Goal: Task Accomplishment & Management: Complete application form

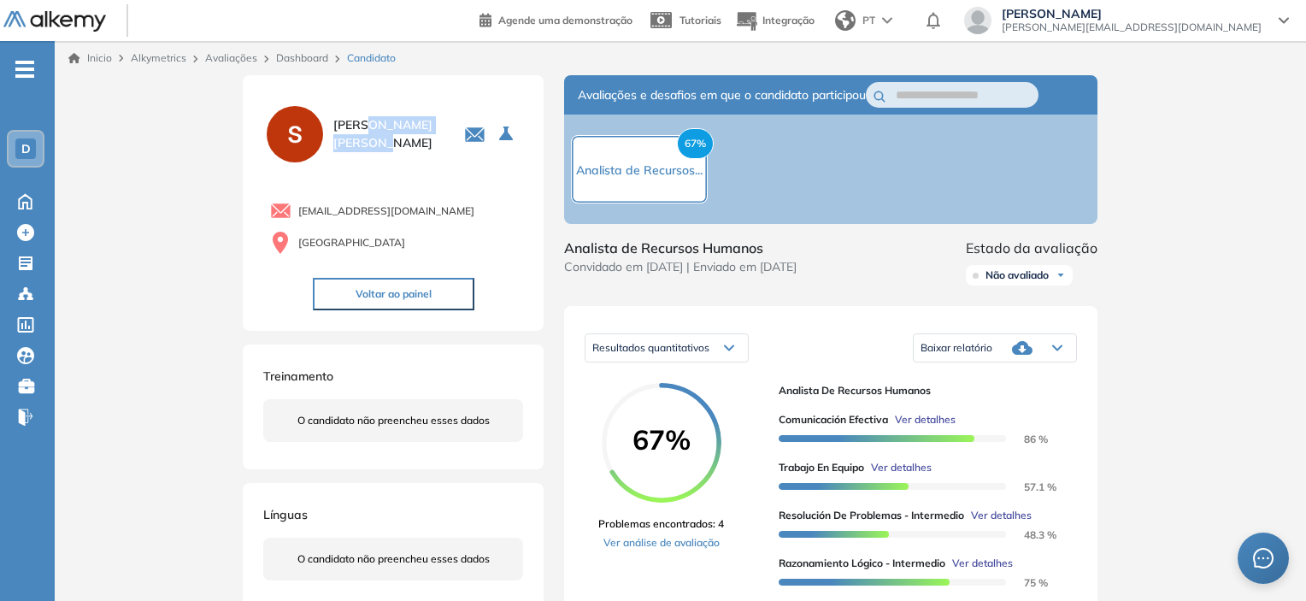
drag, startPoint x: 369, startPoint y: 129, endPoint x: 224, endPoint y: 56, distance: 162.4
click at [378, 154] on div "[PERSON_NAME]" at bounding box center [393, 134] width 260 height 63
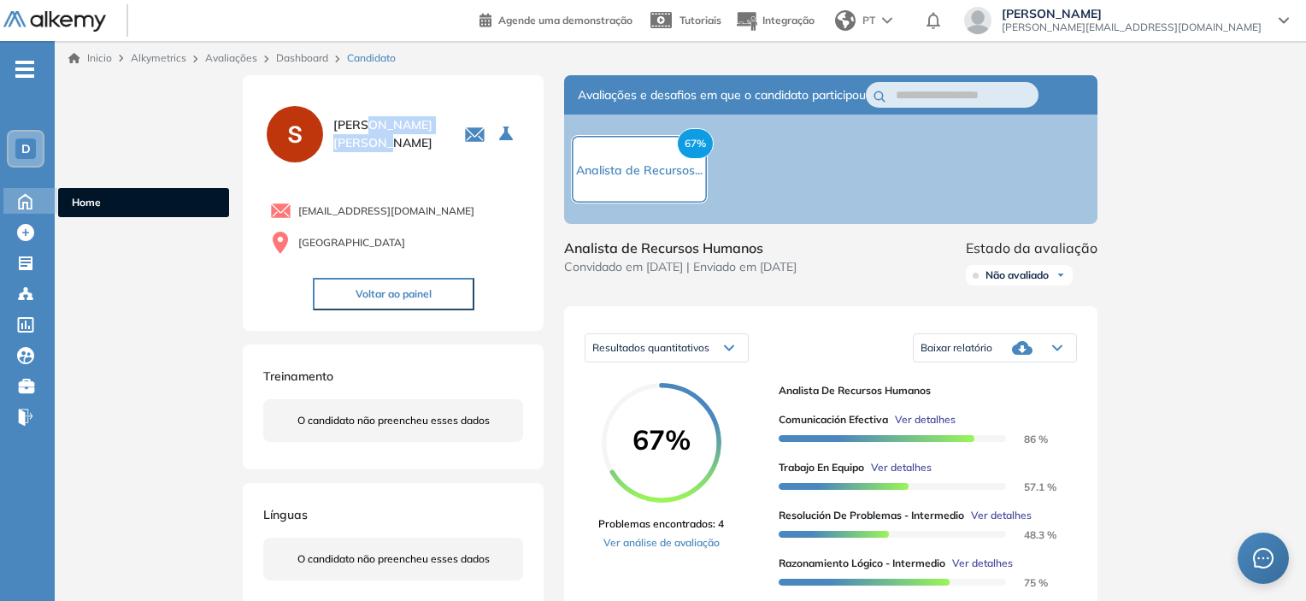
click at [20, 199] on icon at bounding box center [25, 201] width 13 height 15
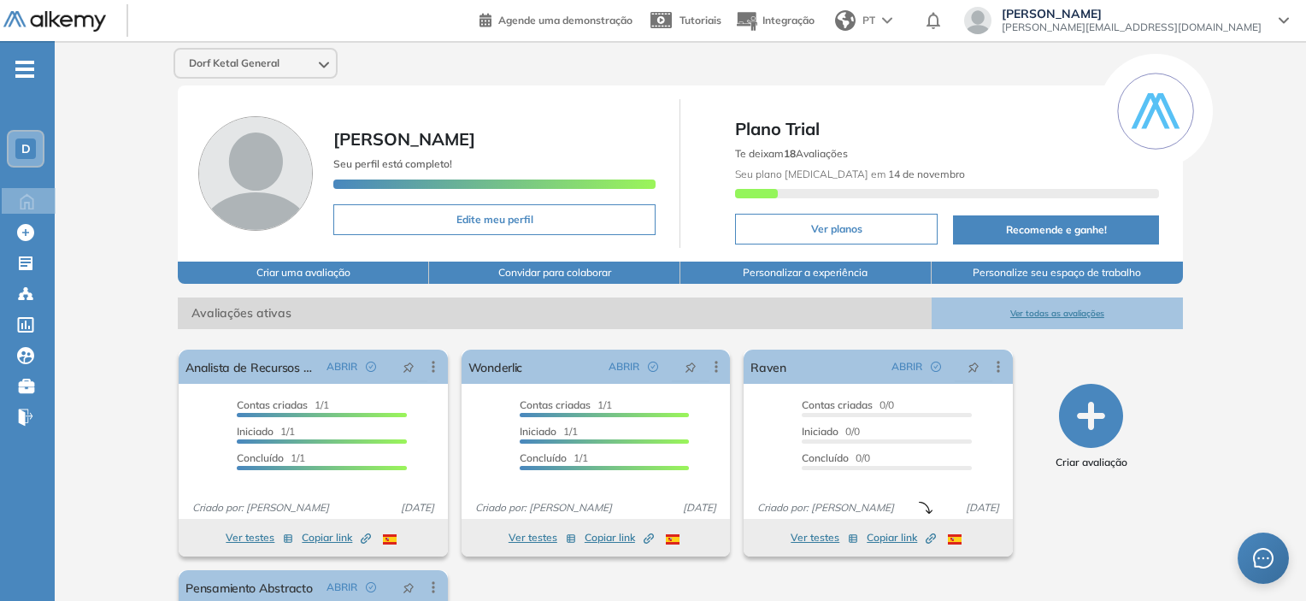
drag, startPoint x: 760, startPoint y: 152, endPoint x: 858, endPoint y: 156, distance: 98.4
click at [858, 156] on div "Te deixam 18 Avaliações Seu plano [MEDICAL_DATA] em [DATE]" at bounding box center [946, 173] width 423 height 63
click at [437, 367] on icon at bounding box center [433, 366] width 17 height 17
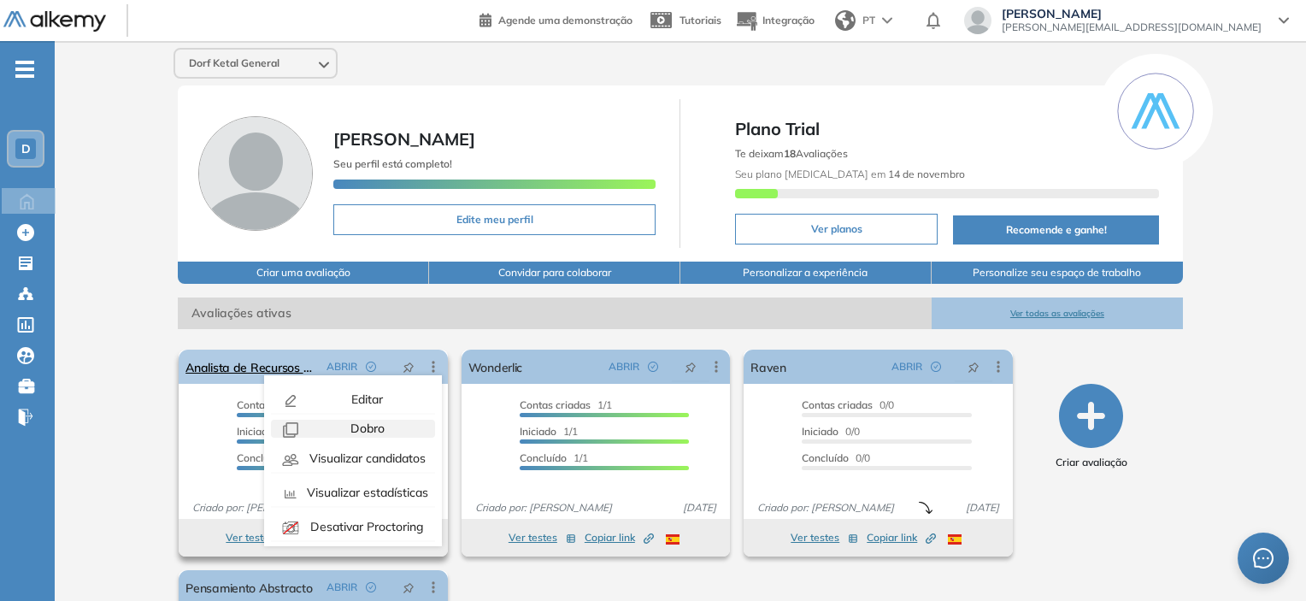
click at [390, 426] on div "Dobro" at bounding box center [366, 429] width 126 height 18
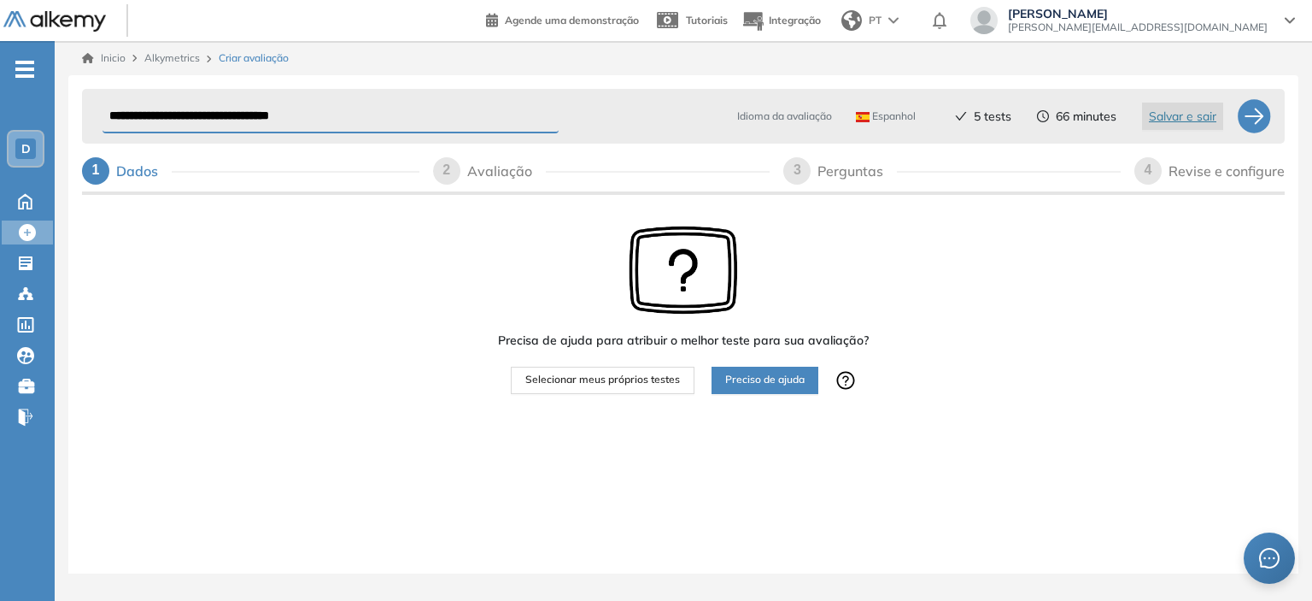
click at [240, 112] on input "**********" at bounding box center [331, 116] width 456 height 33
drag, startPoint x: 173, startPoint y: 115, endPoint x: 74, endPoint y: 95, distance: 100.2
click at [74, 95] on div "**********" at bounding box center [683, 341] width 1230 height 532
click at [181, 112] on input "**********" at bounding box center [331, 116] width 456 height 33
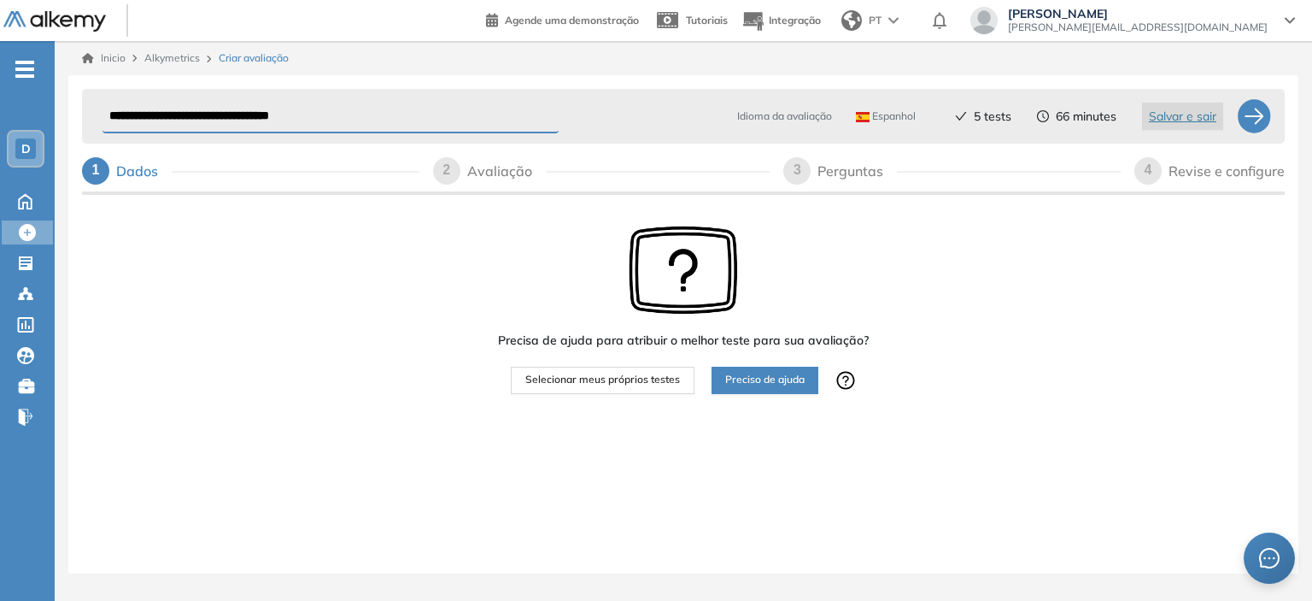
click at [181, 112] on input "**********" at bounding box center [331, 116] width 456 height 33
click at [212, 112] on input "**********" at bounding box center [331, 116] width 456 height 33
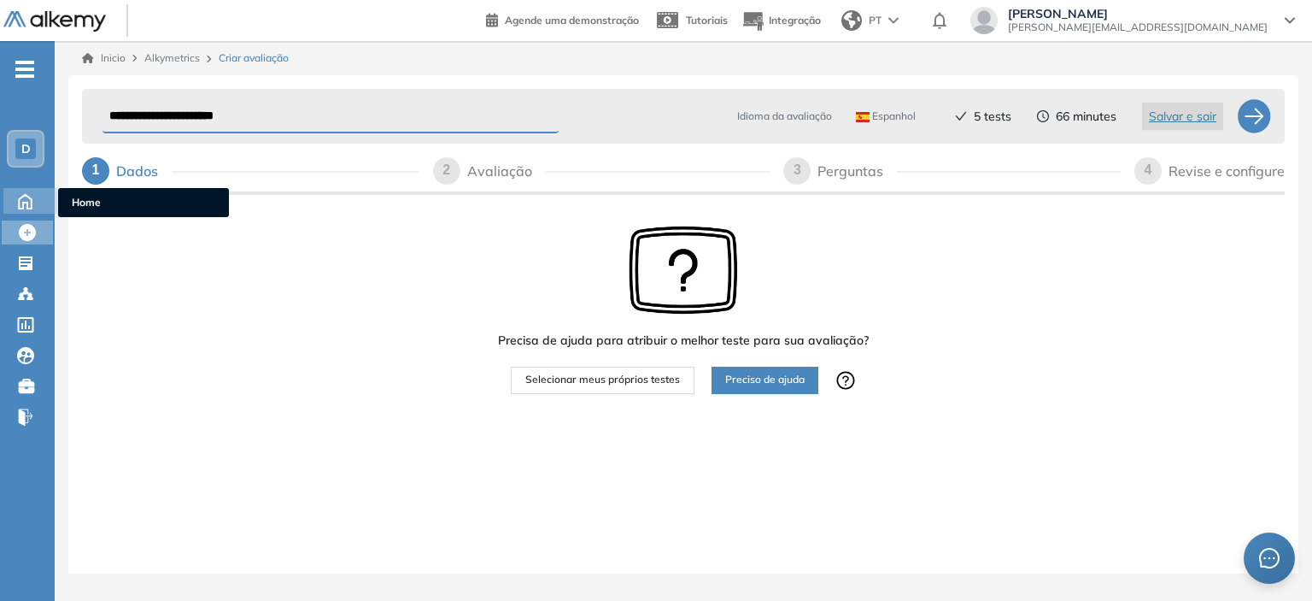
type input "**********"
drag, startPoint x: 31, startPoint y: 197, endPoint x: 698, endPoint y: 53, distance: 682.8
click at [31, 197] on icon at bounding box center [25, 201] width 13 height 15
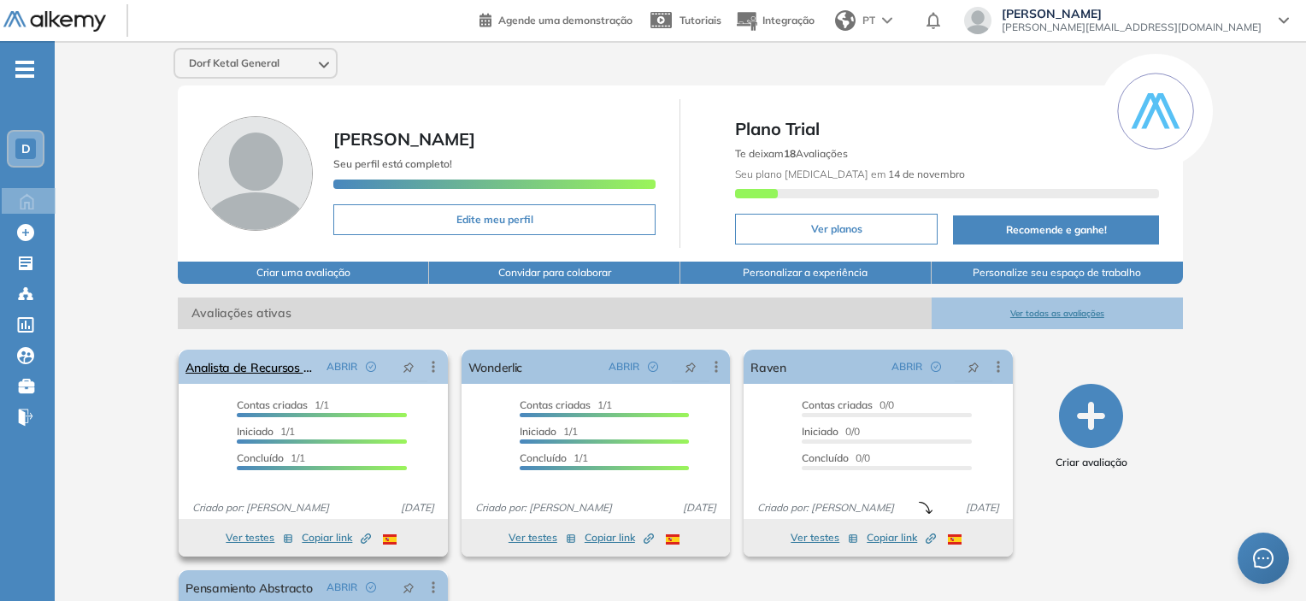
click at [432, 368] on icon at bounding box center [433, 366] width 17 height 17
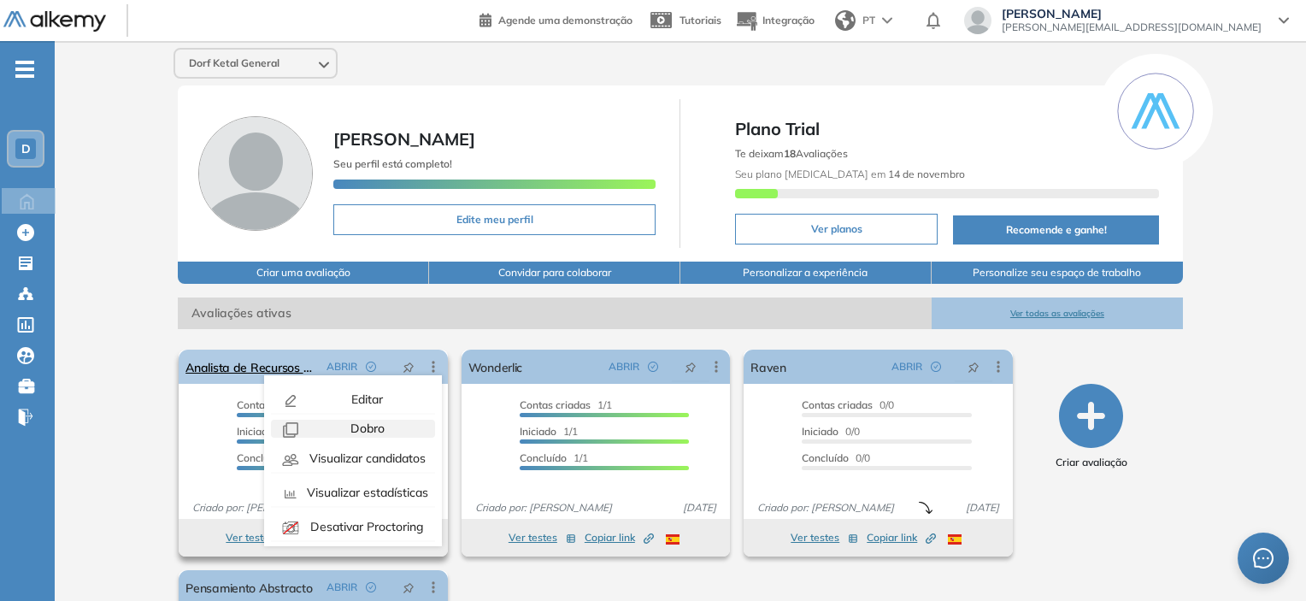
click at [293, 426] on icon "button" at bounding box center [290, 429] width 15 height 15
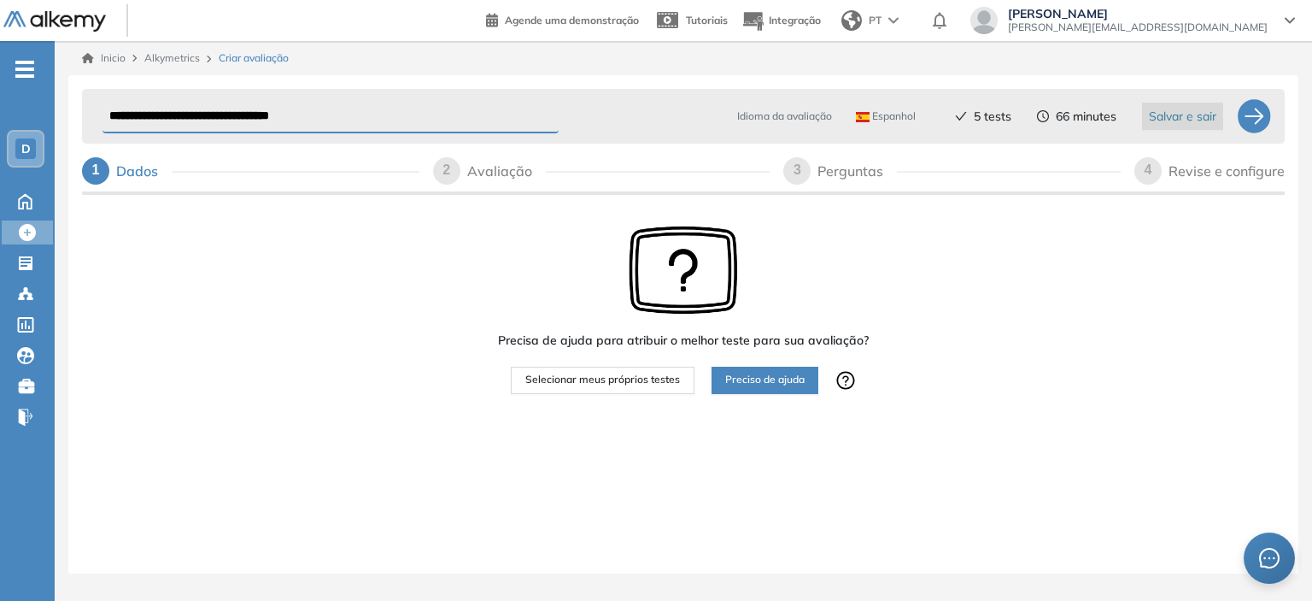
click at [1176, 114] on span "Salvar e sair" at bounding box center [1183, 116] width 68 height 19
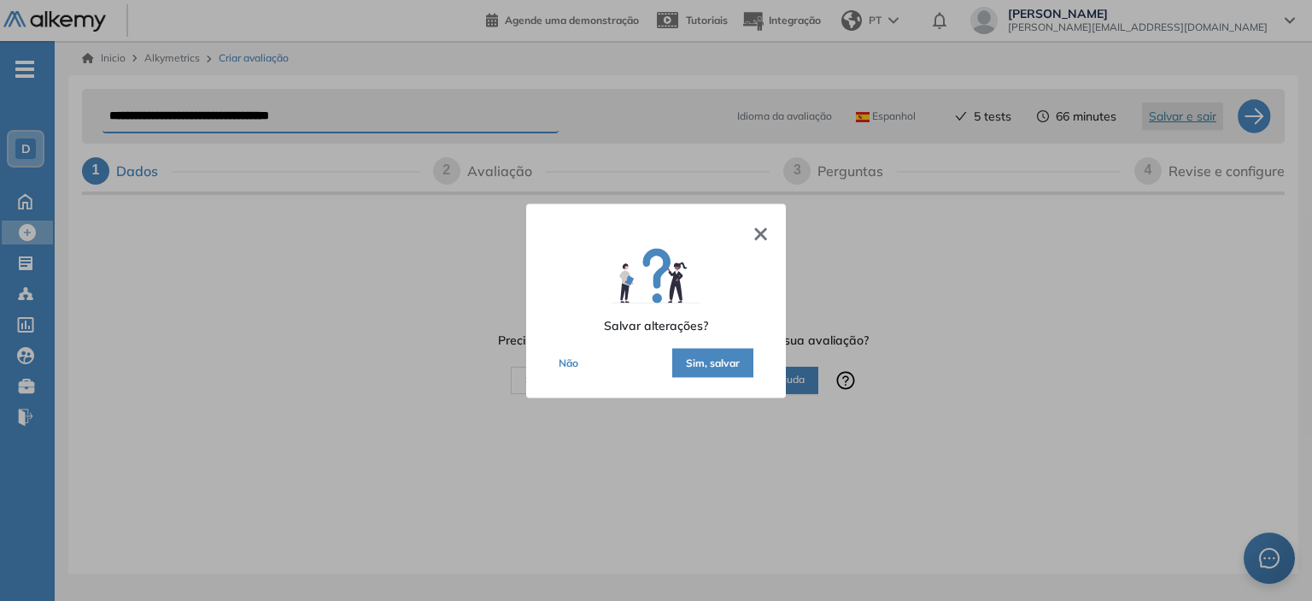
click at [723, 365] on button "Sim, salvar" at bounding box center [712, 362] width 81 height 29
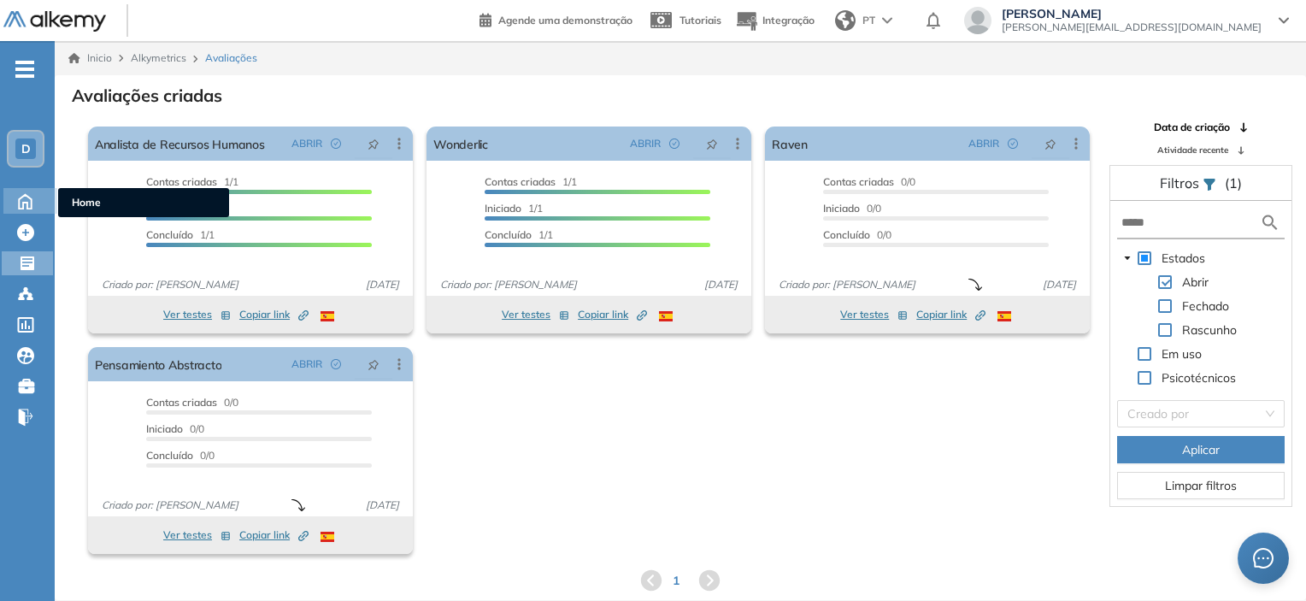
click at [21, 197] on icon at bounding box center [25, 201] width 13 height 15
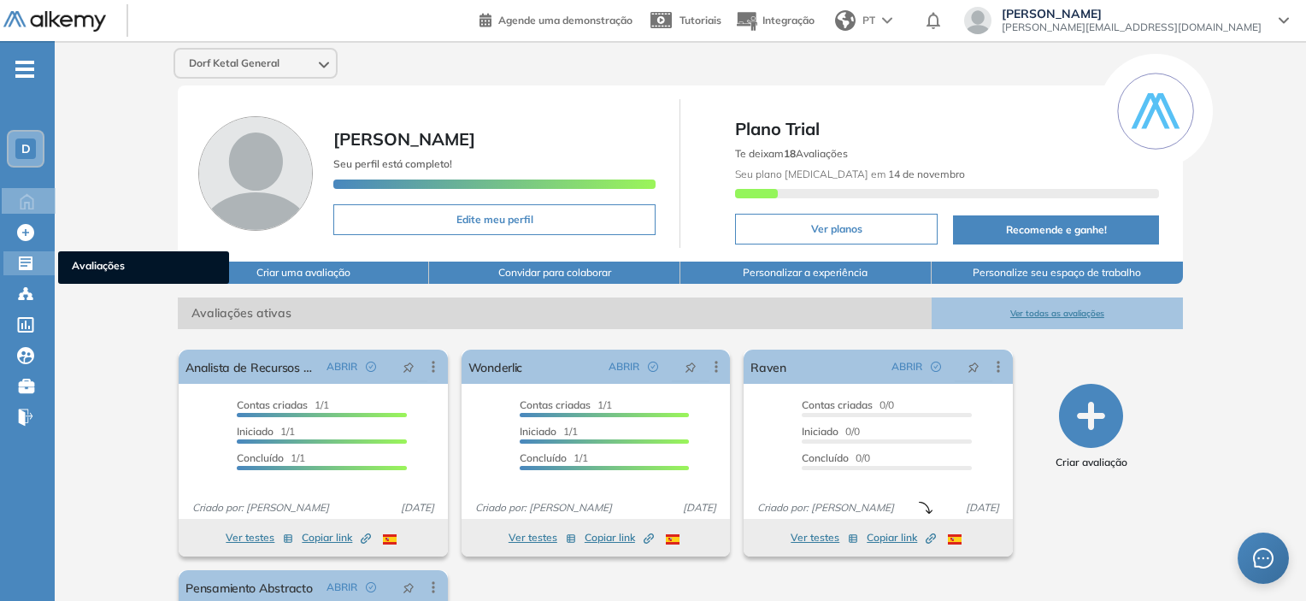
click at [34, 261] on div at bounding box center [27, 261] width 21 height 21
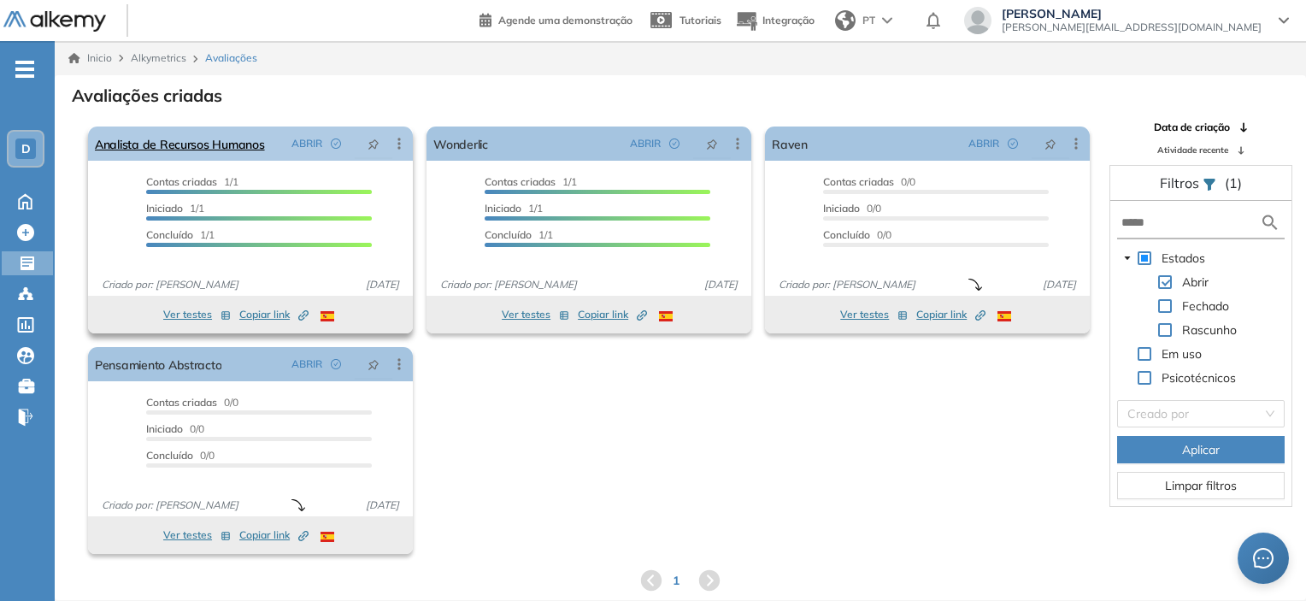
click at [399, 144] on icon at bounding box center [398, 143] width 3 height 11
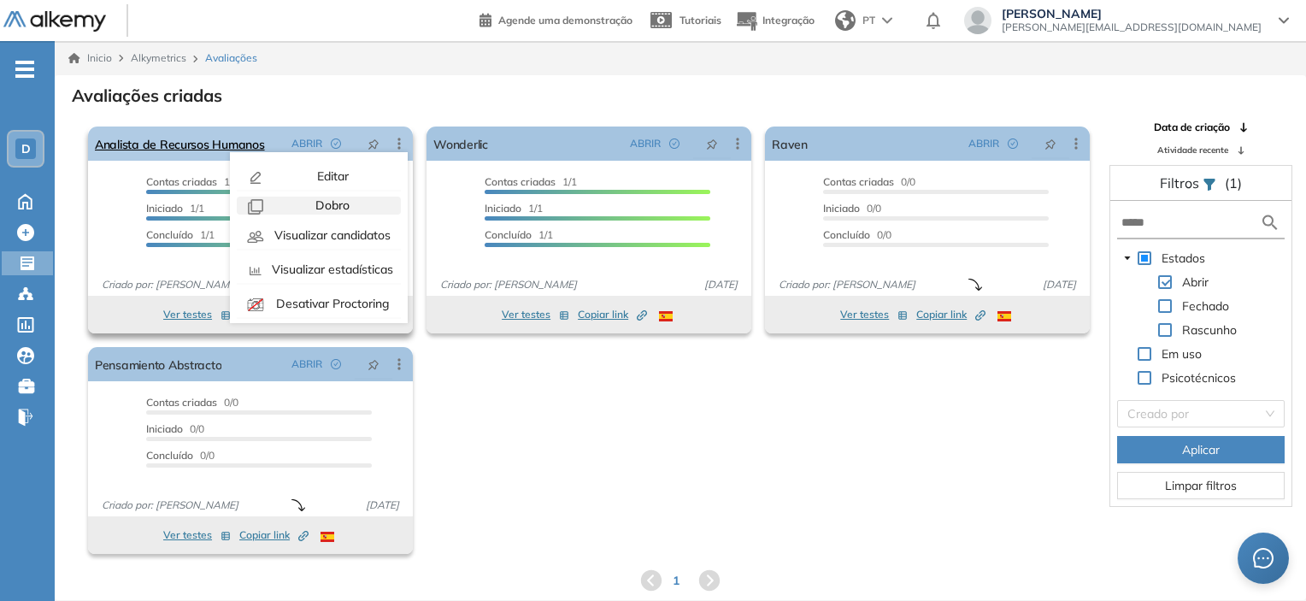
click at [277, 211] on div "Dobro" at bounding box center [331, 206] width 126 height 18
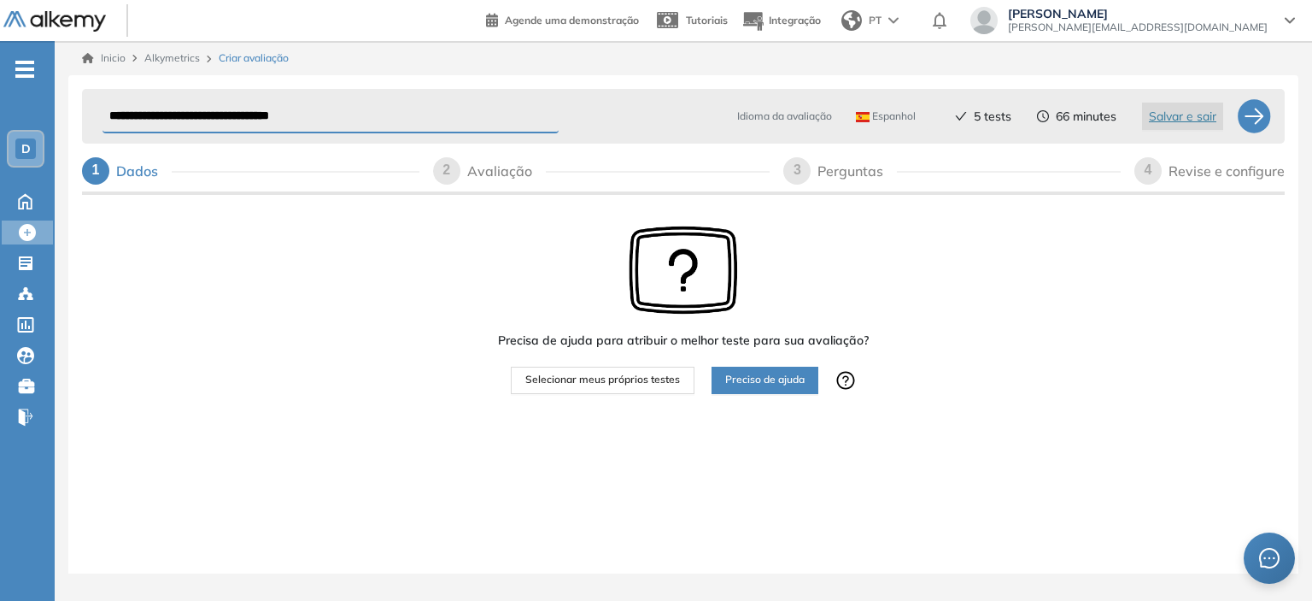
click at [209, 120] on input "**********" at bounding box center [331, 116] width 456 height 33
type input "**********"
click at [1258, 114] on div at bounding box center [1254, 116] width 34 height 34
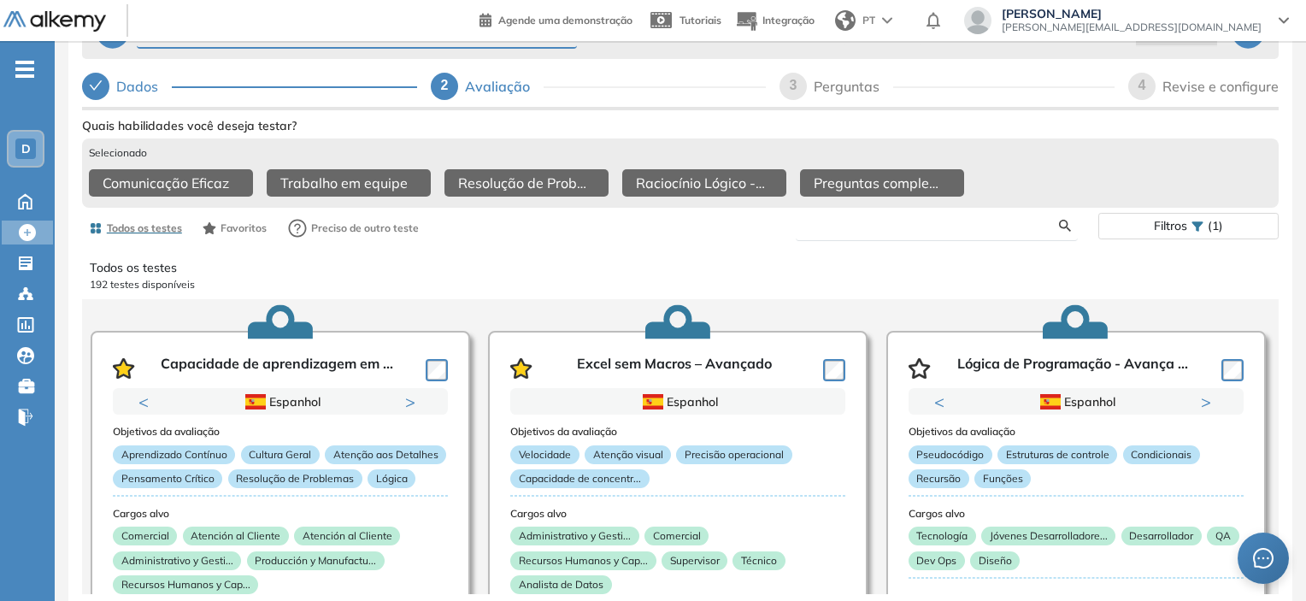
click at [852, 226] on input "text" at bounding box center [934, 225] width 250 height 15
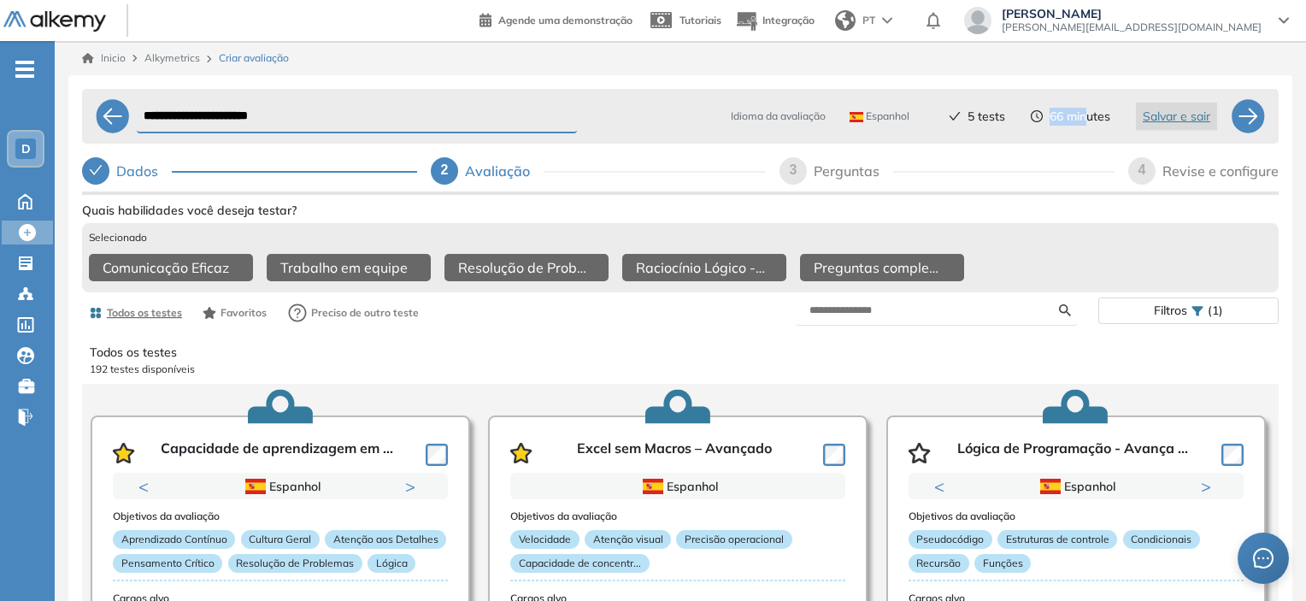
drag, startPoint x: 1050, startPoint y: 118, endPoint x: 1087, endPoint y: 122, distance: 37.0
click at [1087, 122] on span "66 minutes" at bounding box center [1079, 117] width 61 height 18
click at [981, 317] on input "text" at bounding box center [934, 309] width 250 height 15
click at [1066, 316] on div "Mostrar perguntas de exemplo Demo Experiência Started Validado undefined minuto…" at bounding box center [680, 496] width 1196 height 596
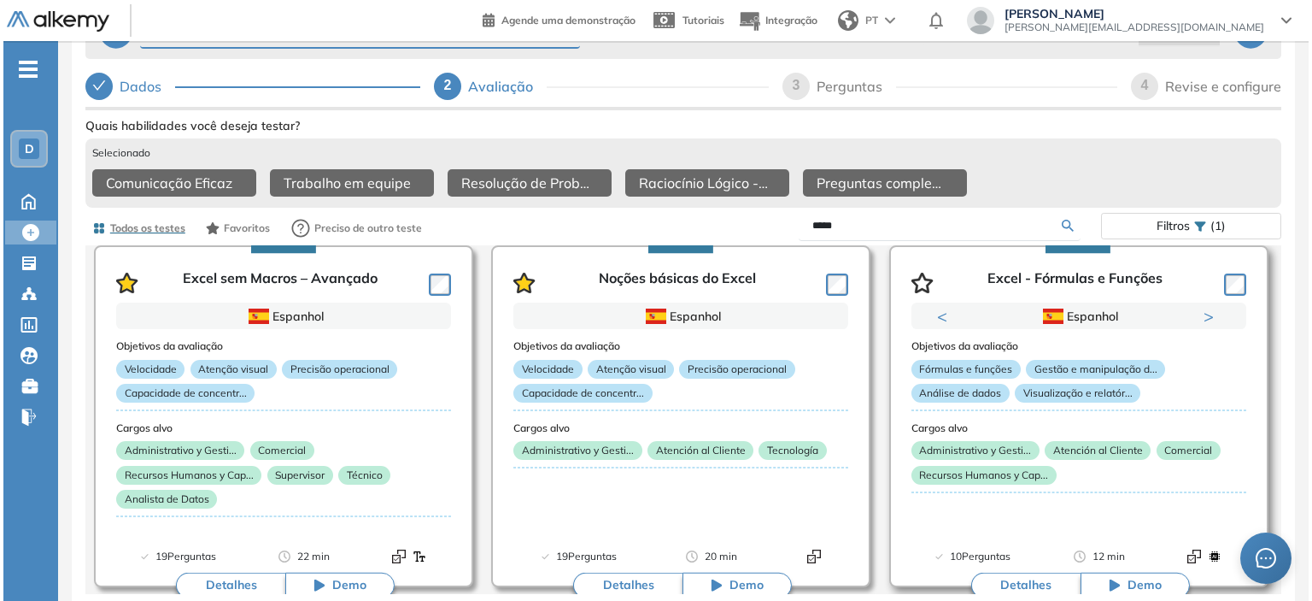
scroll to position [171, 0]
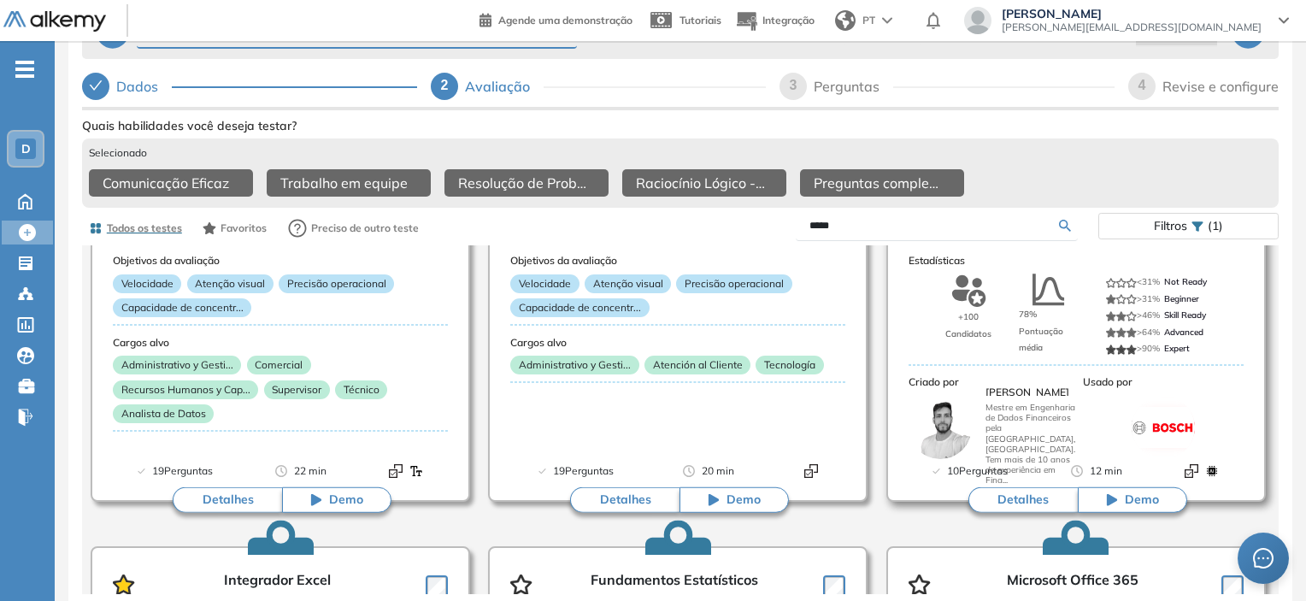
click at [1012, 495] on button "Detalhes" at bounding box center [1022, 500] width 109 height 26
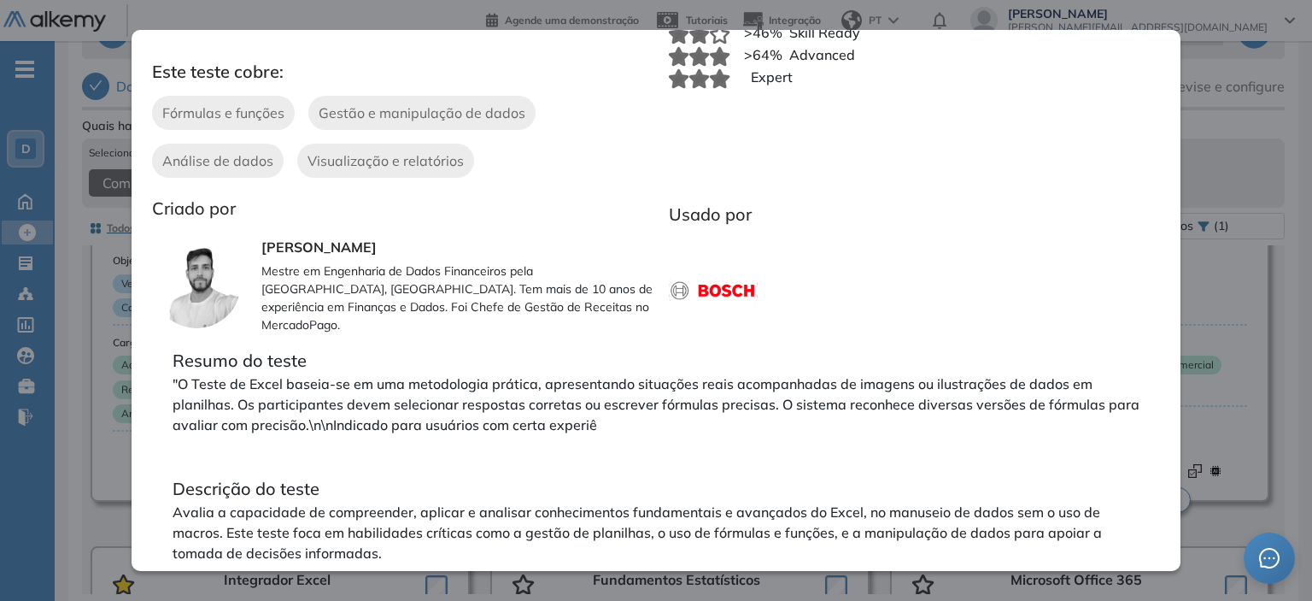
scroll to position [0, 0]
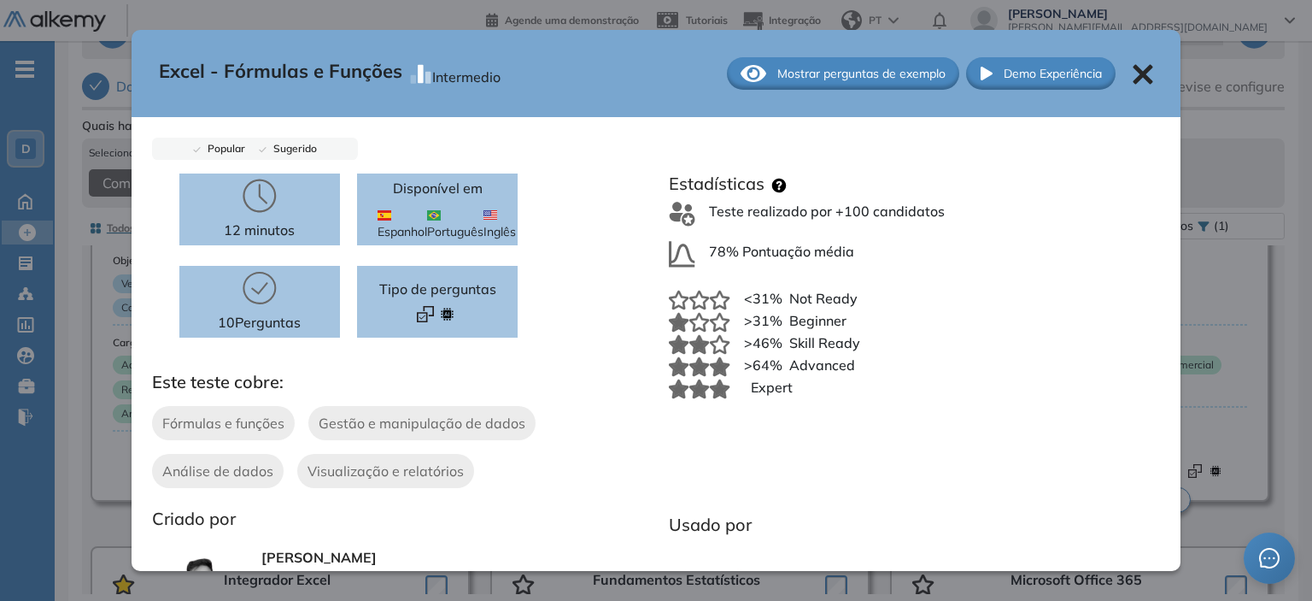
click at [760, 74] on div "Mostrar perguntas de exemplo" at bounding box center [843, 73] width 232 height 32
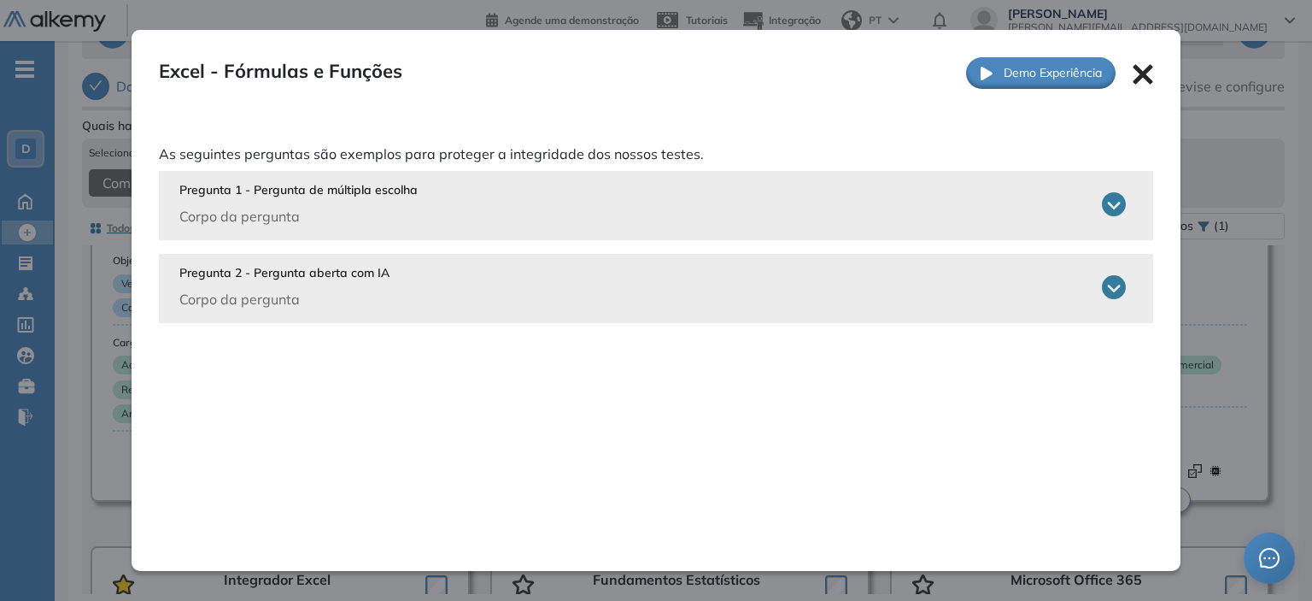
click at [253, 191] on p "Pregunta 1 - Pergunta de múltipla escolha" at bounding box center [298, 190] width 238 height 18
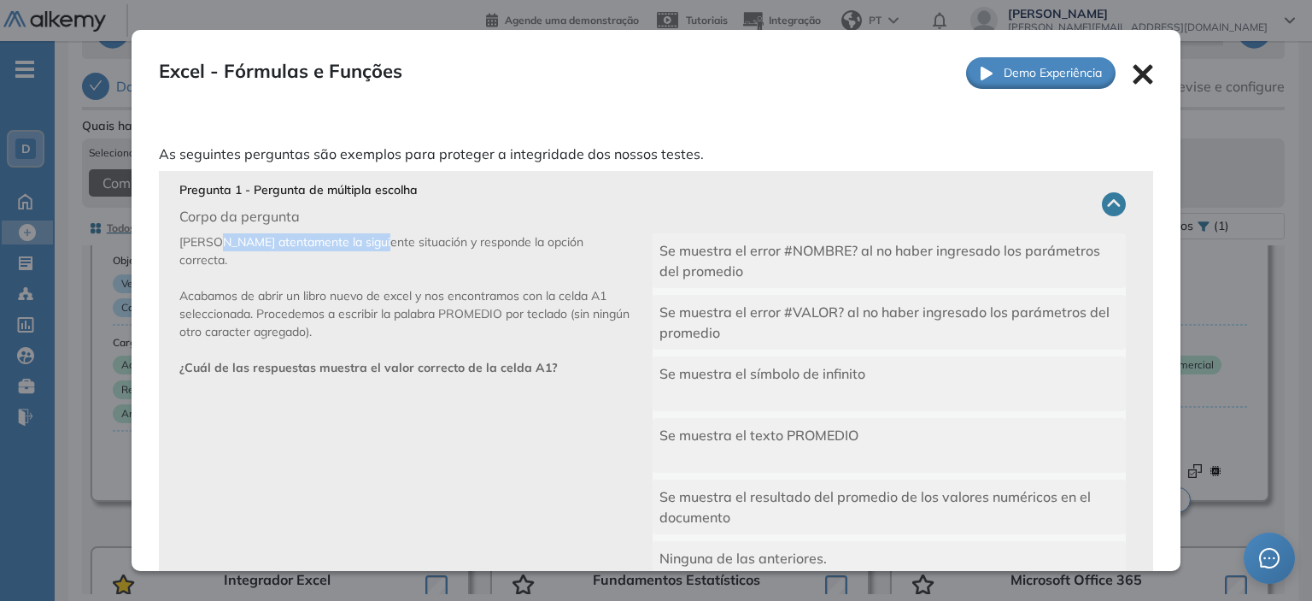
drag, startPoint x: 220, startPoint y: 238, endPoint x: 369, endPoint y: 250, distance: 150.0
click at [369, 250] on span "[PERSON_NAME] atentamente la siguiente situación y responde la opción correcta.…" at bounding box center [404, 304] width 450 height 141
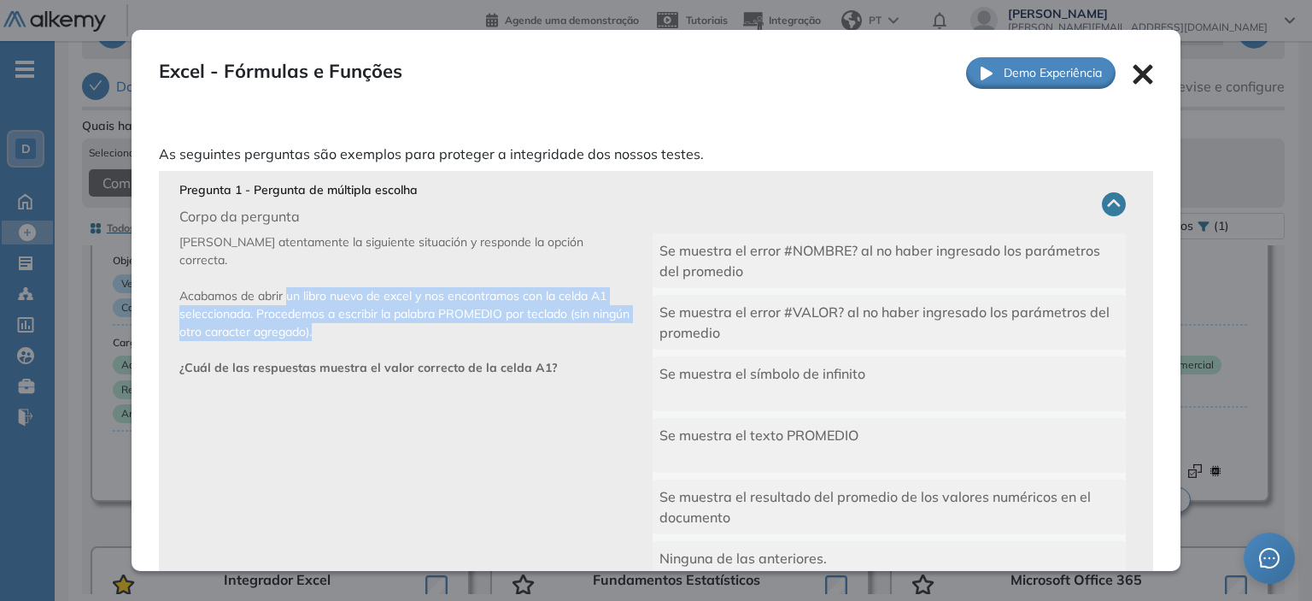
drag, startPoint x: 286, startPoint y: 280, endPoint x: 445, endPoint y: 318, distance: 163.3
click at [446, 316] on p "[PERSON_NAME] atentamente la siguiente situación y responde la opción correcta.…" at bounding box center [415, 428] width 473 height 390
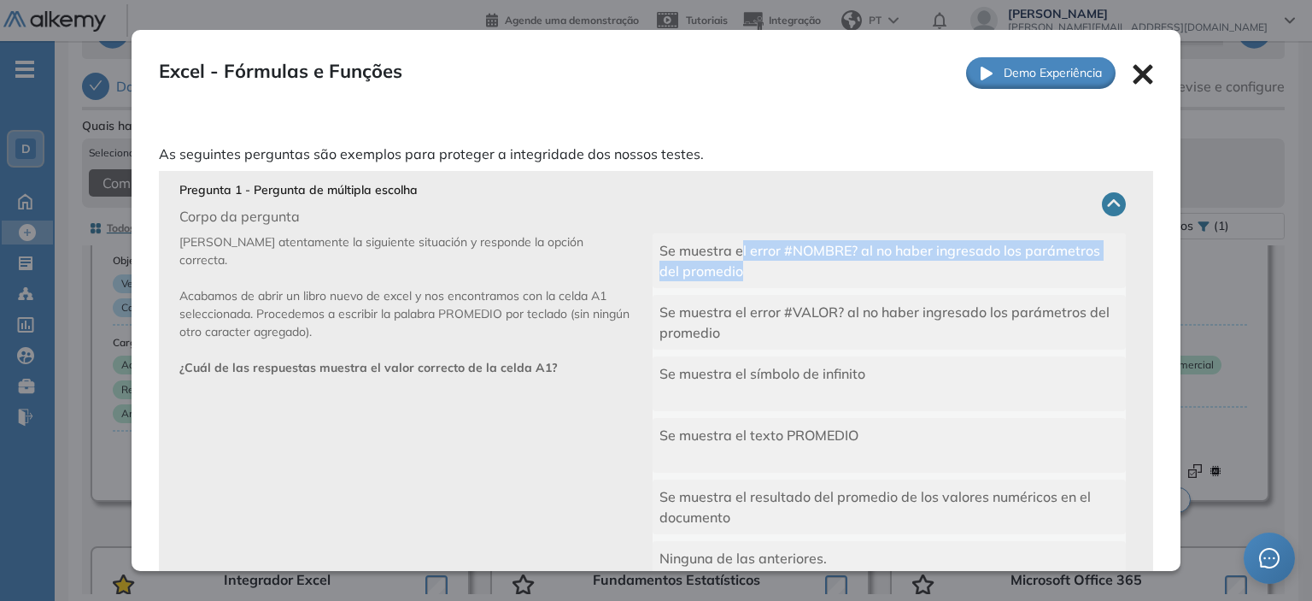
drag, startPoint x: 734, startPoint y: 250, endPoint x: 823, endPoint y: 276, distance: 92.5
click at [824, 273] on div "Se muestra el error #NOMBRE? al no haber ingresado los parámetros del promedio" at bounding box center [889, 260] width 473 height 55
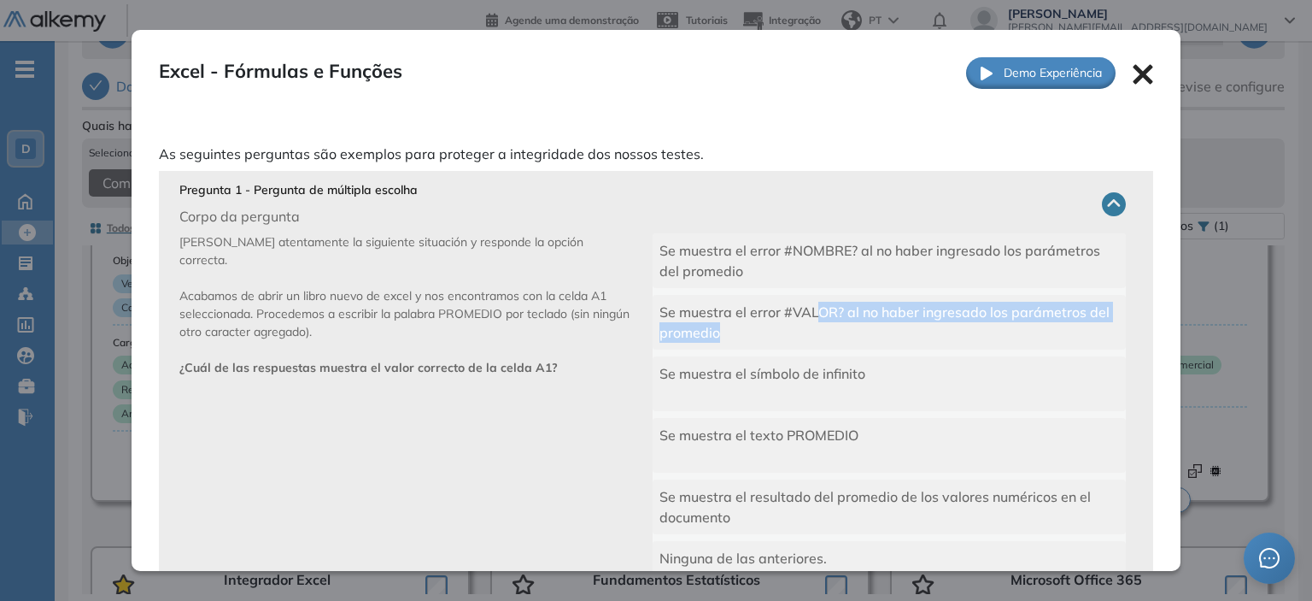
drag, startPoint x: 807, startPoint y: 304, endPoint x: 878, endPoint y: 327, distance: 74.6
click at [878, 327] on div "Se muestra el error #VALOR? al no haber ingresado los parámetros del promedio" at bounding box center [889, 322] width 473 height 55
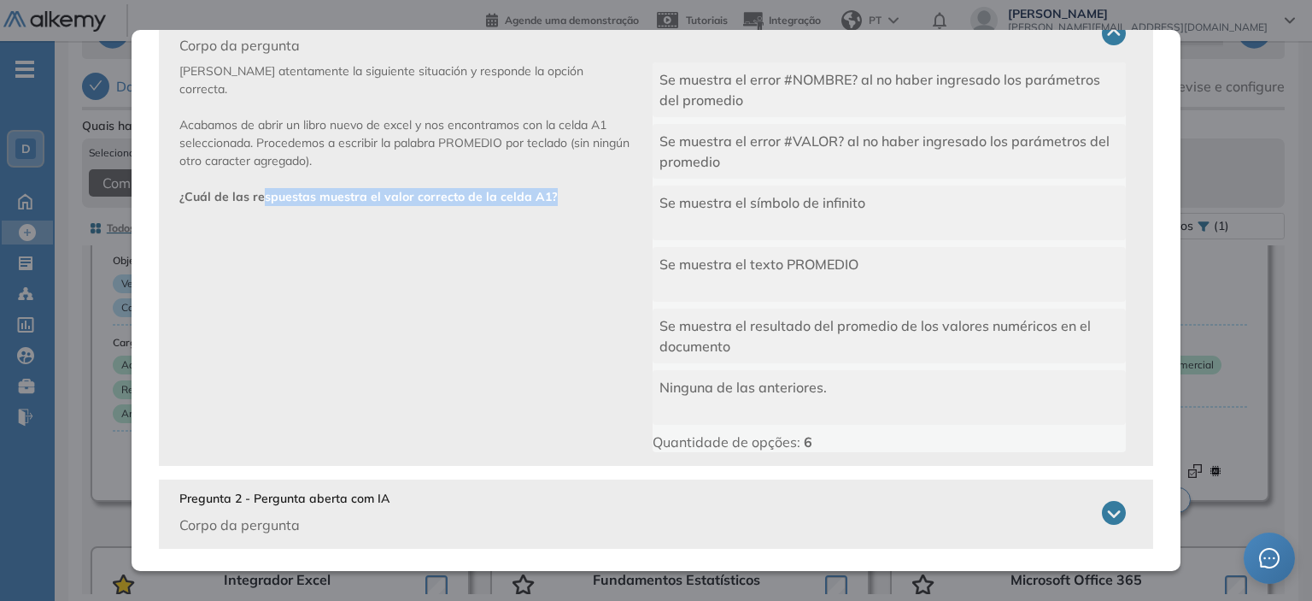
drag, startPoint x: 260, startPoint y: 184, endPoint x: 549, endPoint y: 182, distance: 289.7
click at [549, 182] on p "[PERSON_NAME] atentamente la siguiente situación y responde la opción correcta.…" at bounding box center [415, 257] width 473 height 390
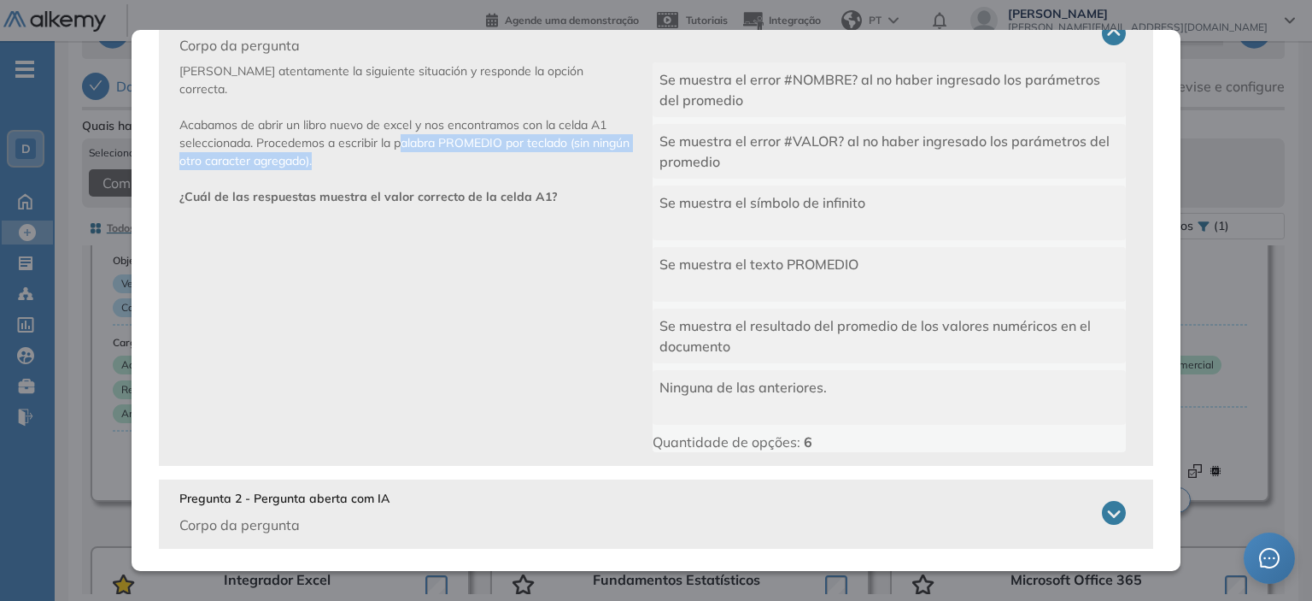
drag, startPoint x: 397, startPoint y: 123, endPoint x: 400, endPoint y: 144, distance: 21.5
click at [400, 144] on p "[PERSON_NAME] atentamente la siguiente situación y responde la opción correcta.…" at bounding box center [415, 257] width 473 height 390
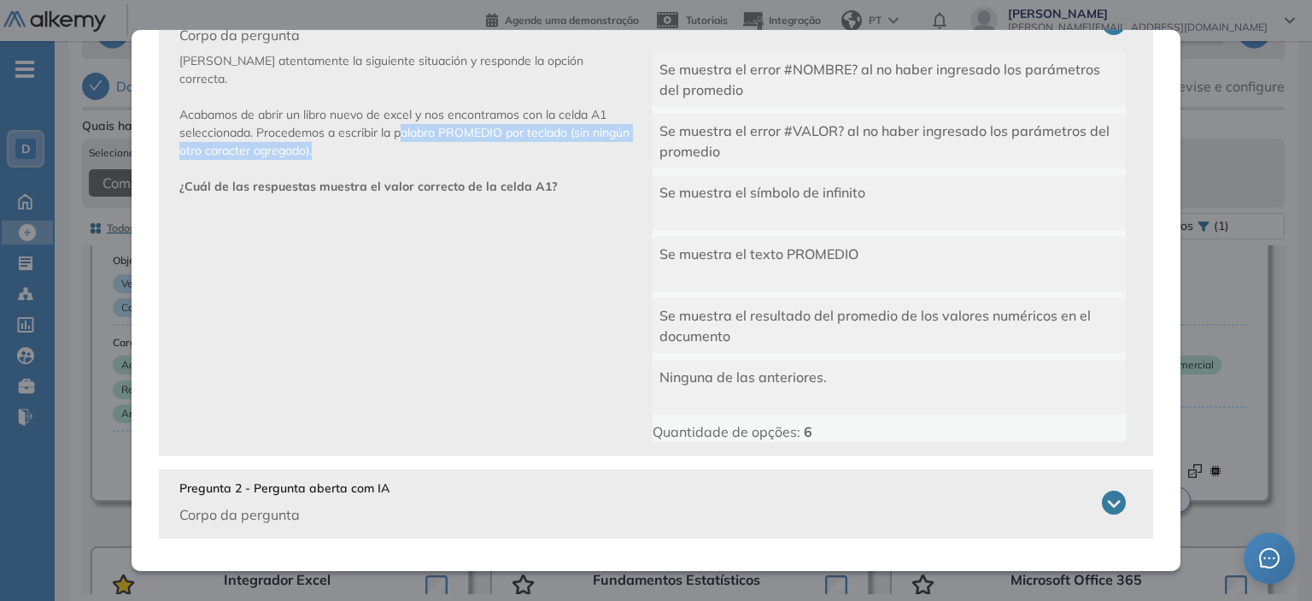
scroll to position [183, 0]
click at [238, 487] on p "Pregunta 2 - Pergunta aberta com IA" at bounding box center [284, 487] width 210 height 18
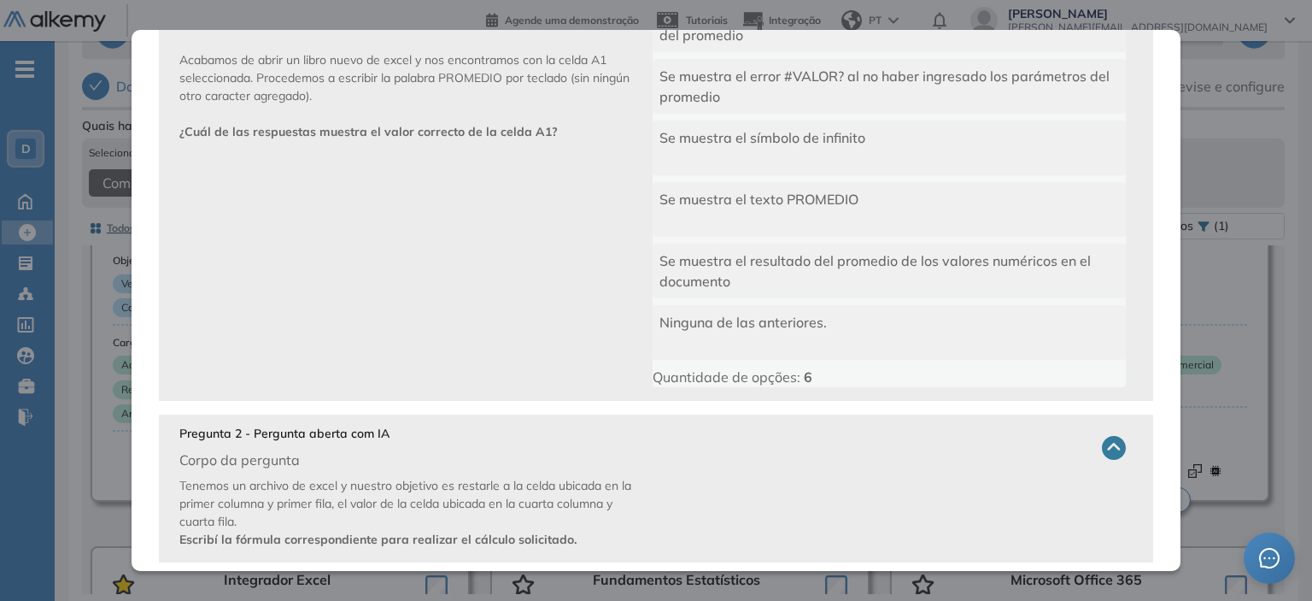
scroll to position [261, 0]
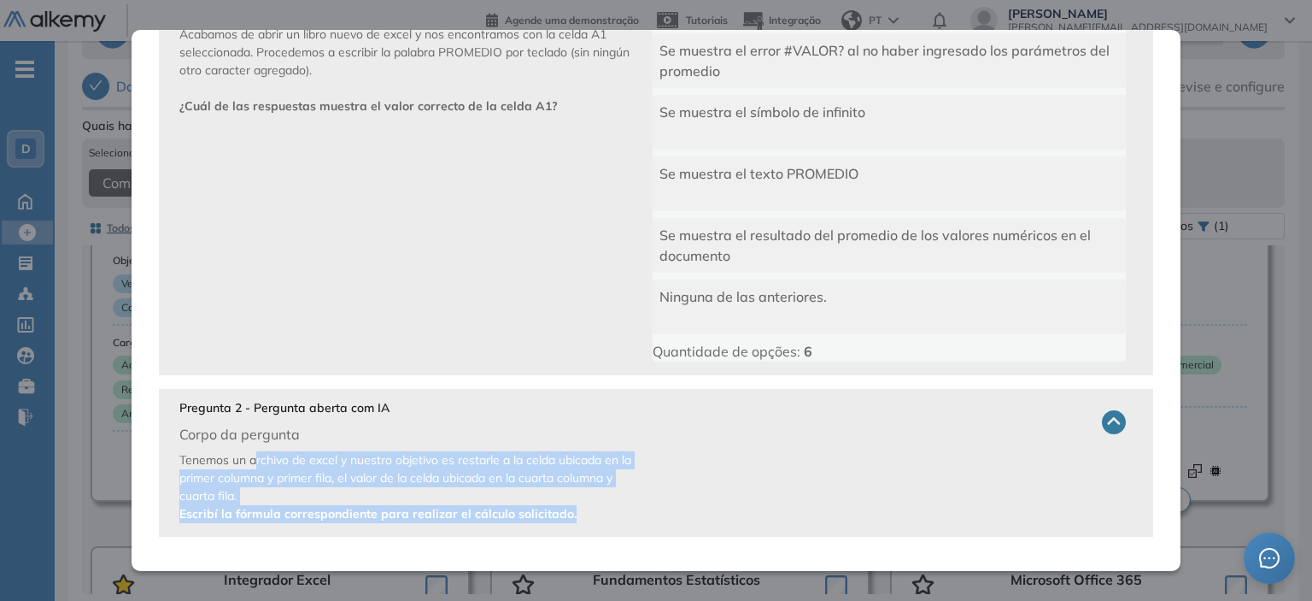
drag, startPoint x: 253, startPoint y: 464, endPoint x: 619, endPoint y: 514, distance: 369.1
click at [619, 514] on p "Tenemos un archivo de excel y nuestro objetivo es restarle a la celda ubicada e…" at bounding box center [415, 487] width 473 height 72
click at [417, 455] on span "Tenemos un archivo de excel y nuestro objetivo es restarle a la celda ubicada e…" at bounding box center [405, 486] width 452 height 69
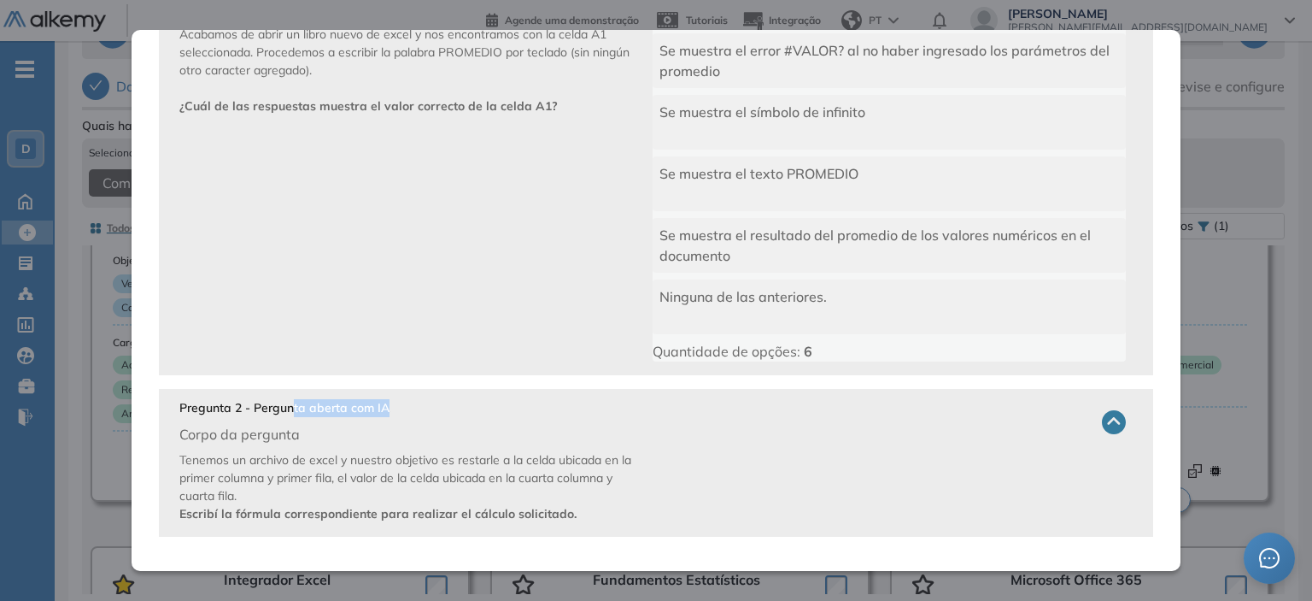
drag, startPoint x: 291, startPoint y: 409, endPoint x: 386, endPoint y: 398, distance: 96.3
click at [386, 399] on p "Pregunta 2 - Pergunta aberta com IA" at bounding box center [284, 408] width 210 height 18
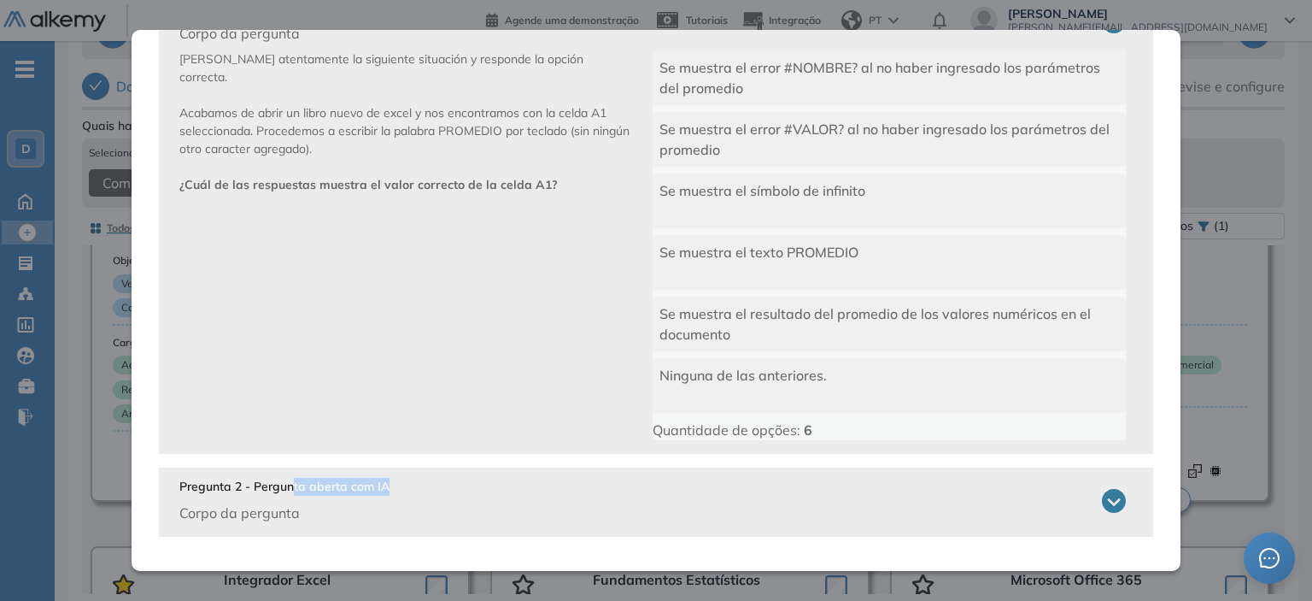
scroll to position [183, 0]
drag, startPoint x: 1098, startPoint y: 506, endPoint x: 1065, endPoint y: 483, distance: 40.5
click at [1102, 507] on icon at bounding box center [1114, 501] width 24 height 24
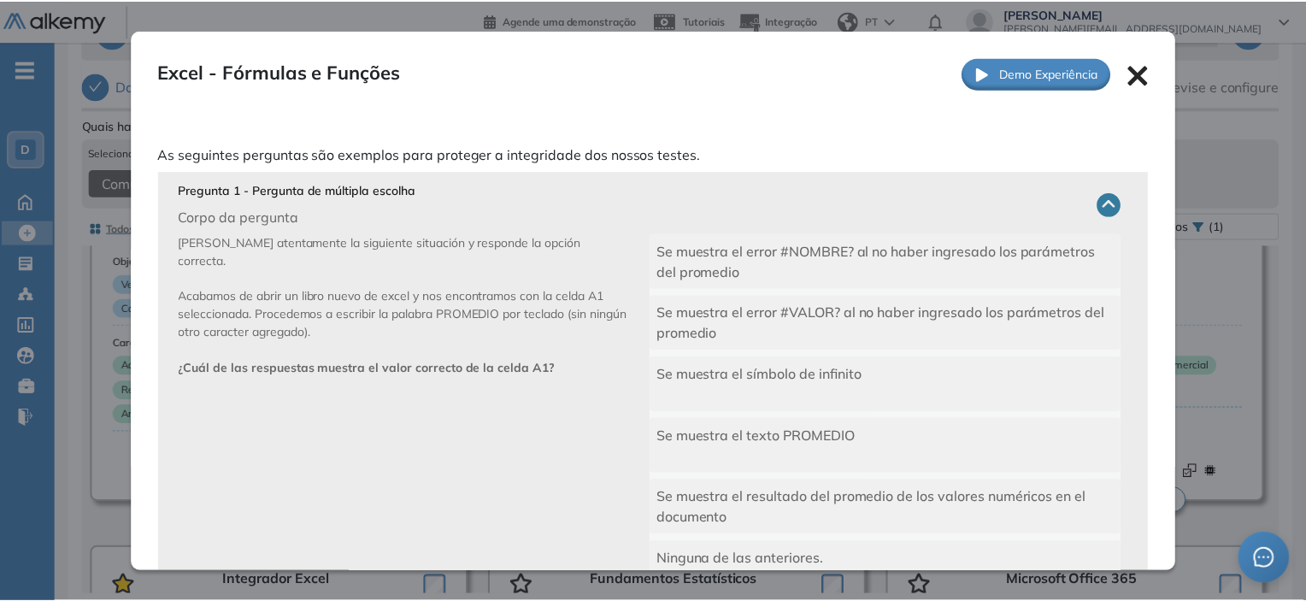
scroll to position [0, 0]
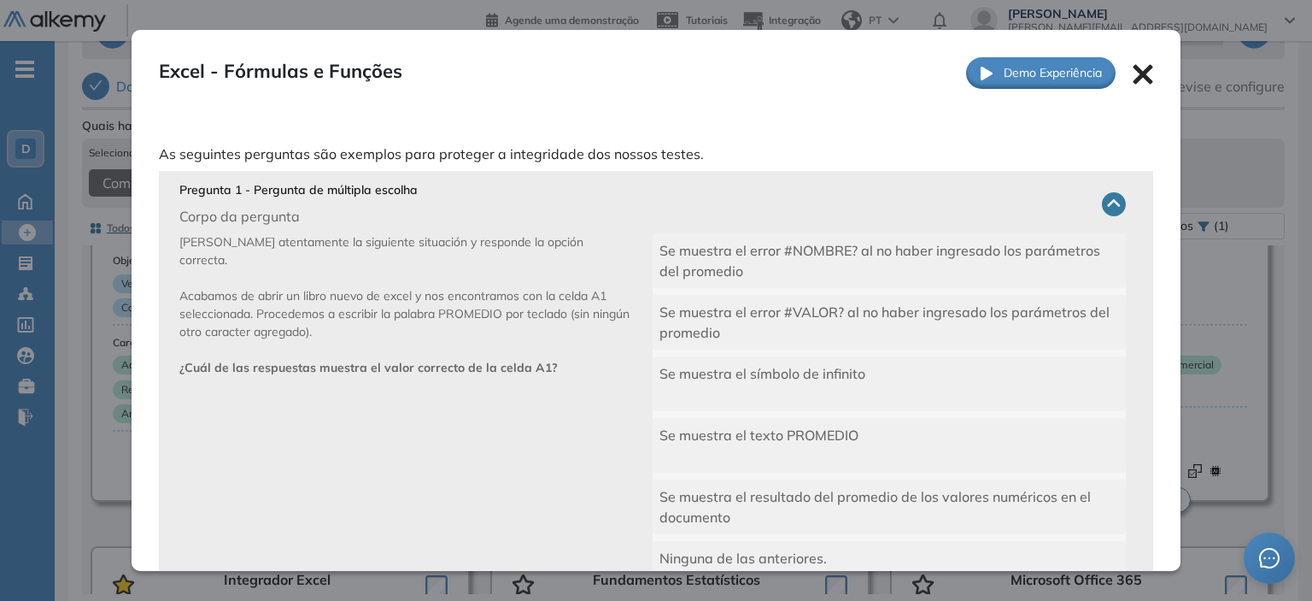
click at [1133, 78] on icon at bounding box center [1143, 74] width 21 height 21
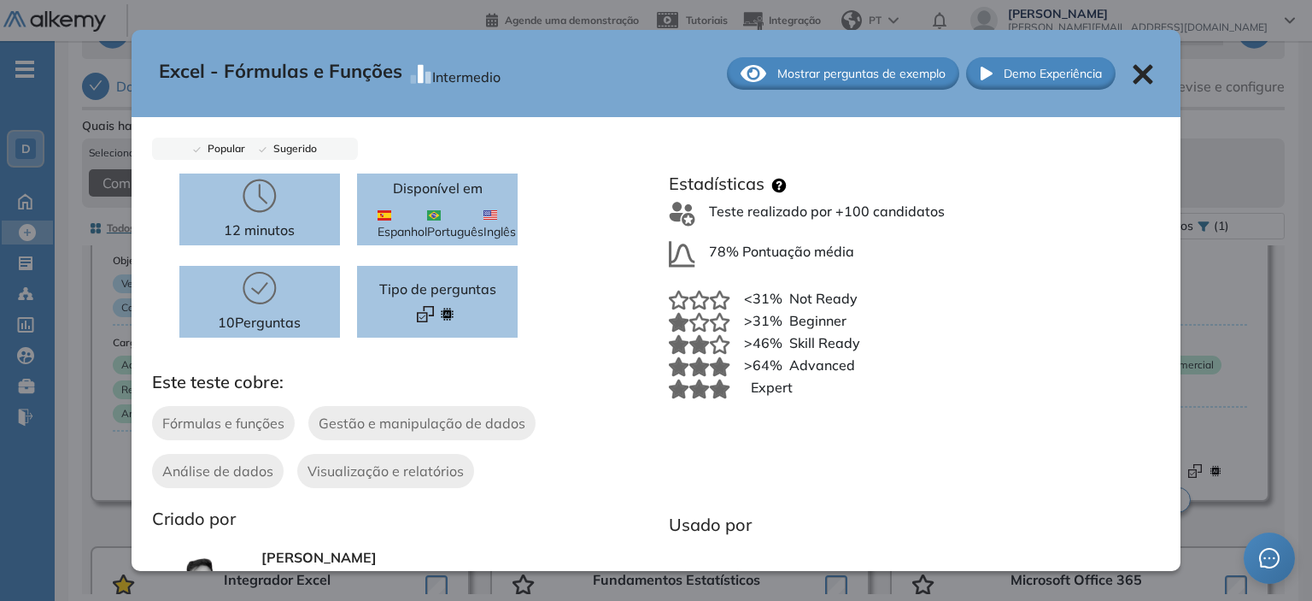
click at [1134, 66] on icon at bounding box center [1144, 75] width 20 height 20
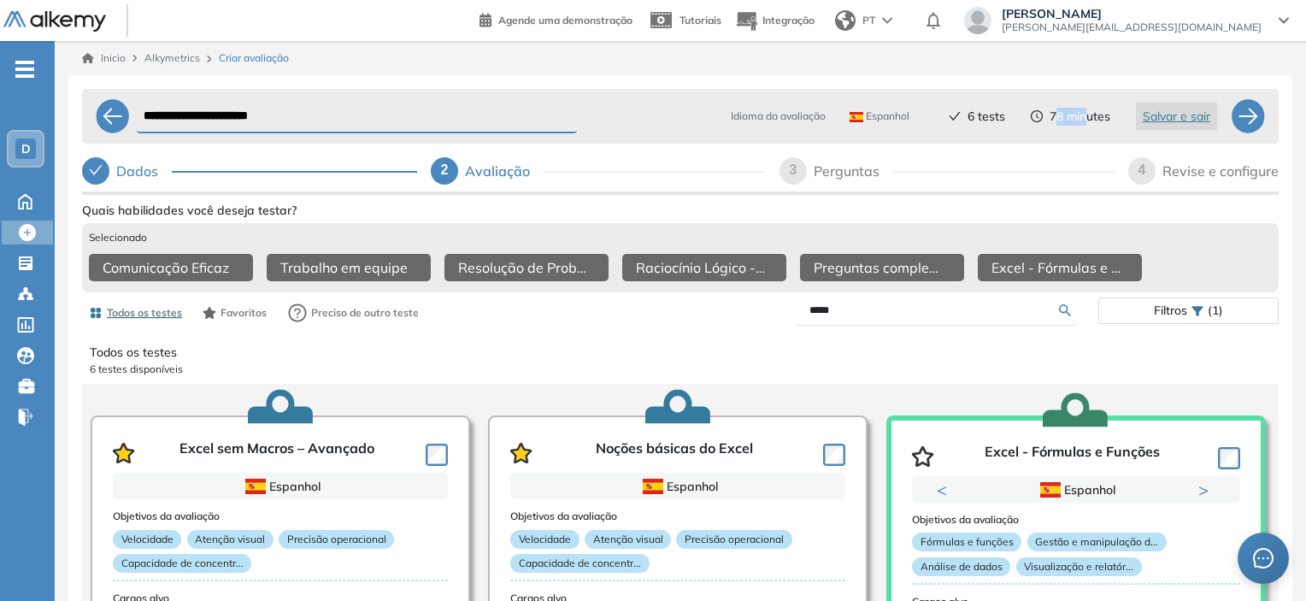
drag, startPoint x: 1051, startPoint y: 120, endPoint x: 1084, endPoint y: 129, distance: 34.4
click at [1084, 129] on div "Idioma da avaliação Espanhol Espanhol Inglês Português 6 tests 78 minutes Salva…" at bounding box center [960, 116] width 541 height 41
click at [859, 314] on input "*****" at bounding box center [934, 309] width 250 height 15
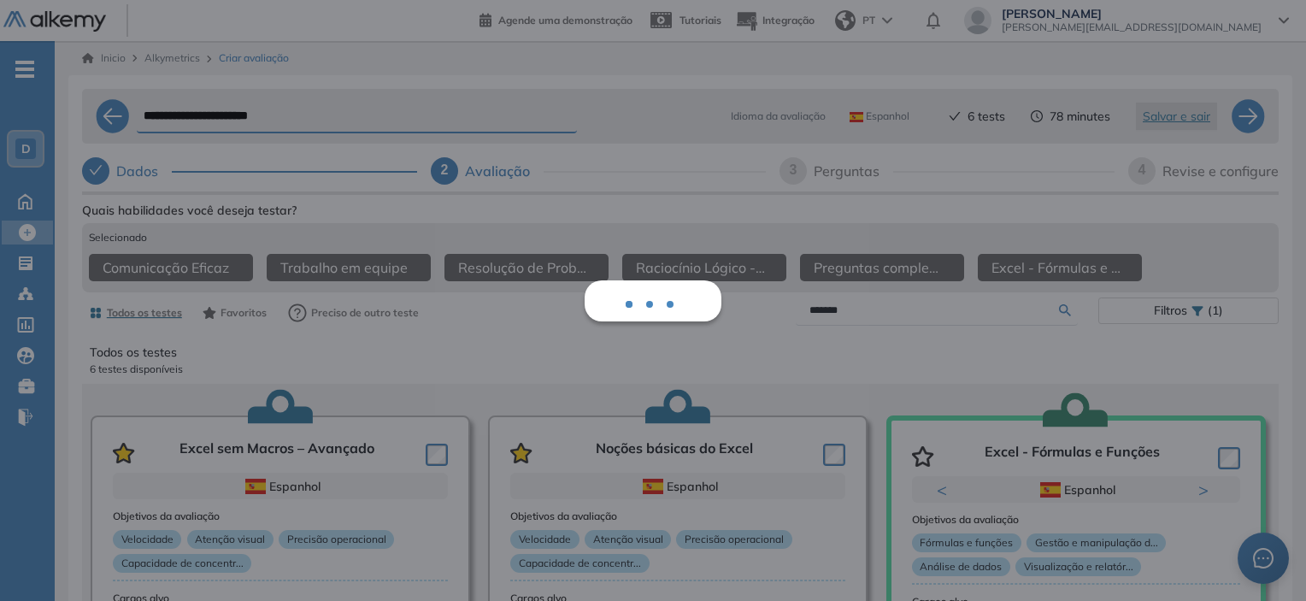
click at [1066, 316] on div "Mostrar perguntas de exemplo Demo Experiência Started Validado undefined minuto…" at bounding box center [680, 496] width 1196 height 596
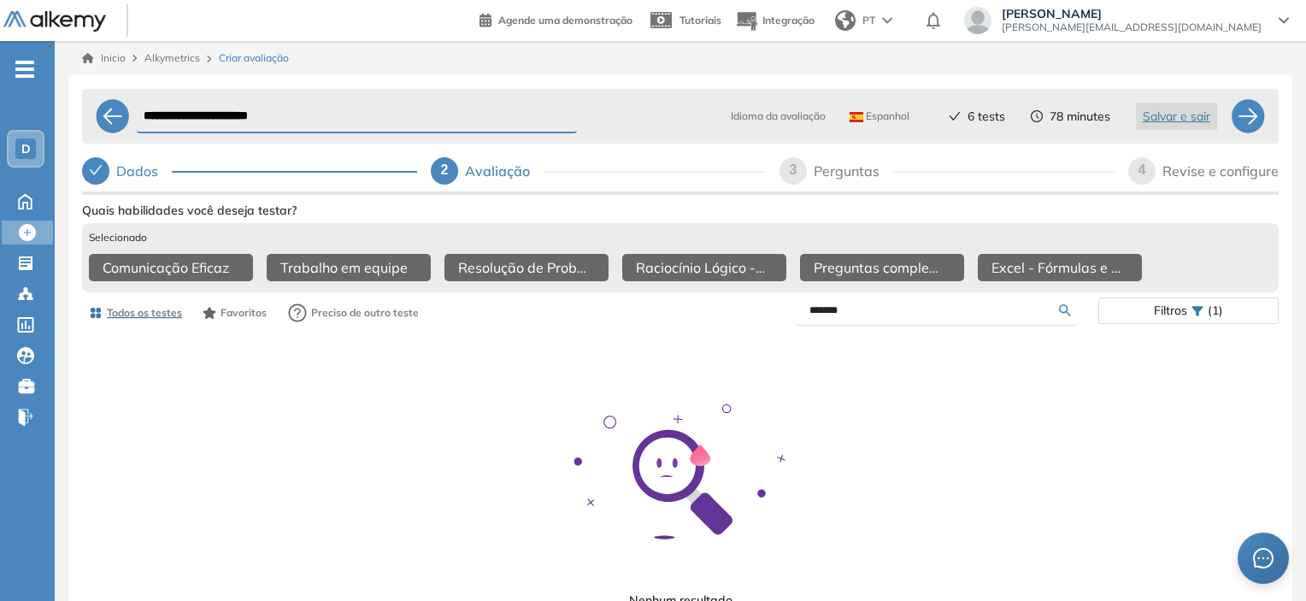
drag, startPoint x: 898, startPoint y: 316, endPoint x: 790, endPoint y: 302, distance: 109.5
click at [790, 302] on div "Todos os testes Favoritos Preciso de outro teste ******* Filtros (1)" at bounding box center [680, 313] width 1196 height 34
type input "******"
click at [1059, 314] on div "Mostrar perguntas de exemplo Demo Experiência Started Validado undefined minuto…" at bounding box center [680, 496] width 1196 height 596
click at [936, 316] on input "******" at bounding box center [934, 309] width 250 height 15
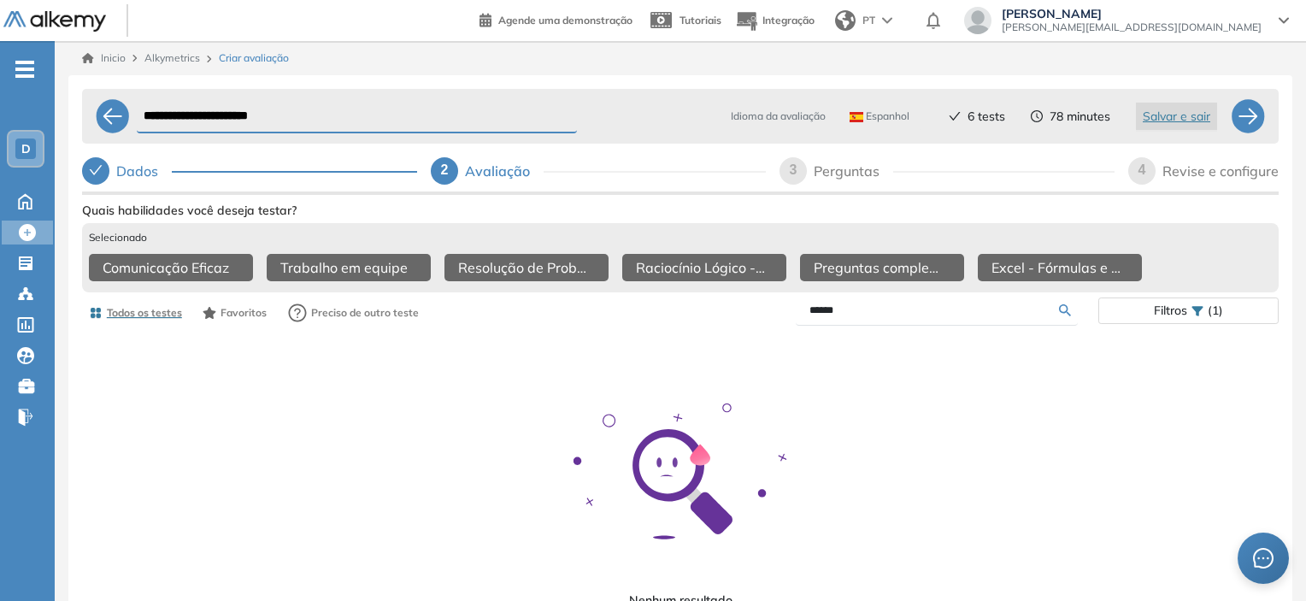
click at [934, 316] on input "******" at bounding box center [934, 309] width 250 height 15
click at [828, 315] on input "*********" at bounding box center [934, 309] width 250 height 15
type input "*********"
drag, startPoint x: 863, startPoint y: 320, endPoint x: 799, endPoint y: 301, distance: 67.0
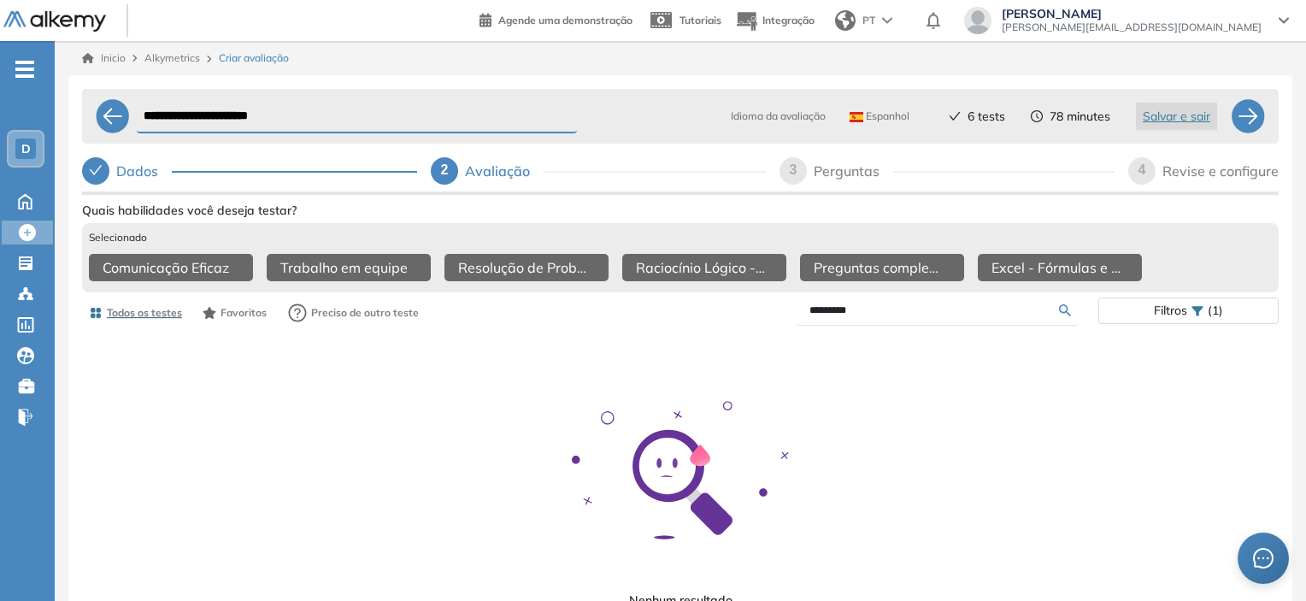
click at [799, 301] on div "Mostrar perguntas de exemplo Demo Experiência Started Validado undefined minuto…" at bounding box center [680, 496] width 1196 height 596
click at [1063, 314] on div "Mostrar perguntas de exemplo Demo Experiência Started Validado undefined minuto…" at bounding box center [680, 496] width 1196 height 596
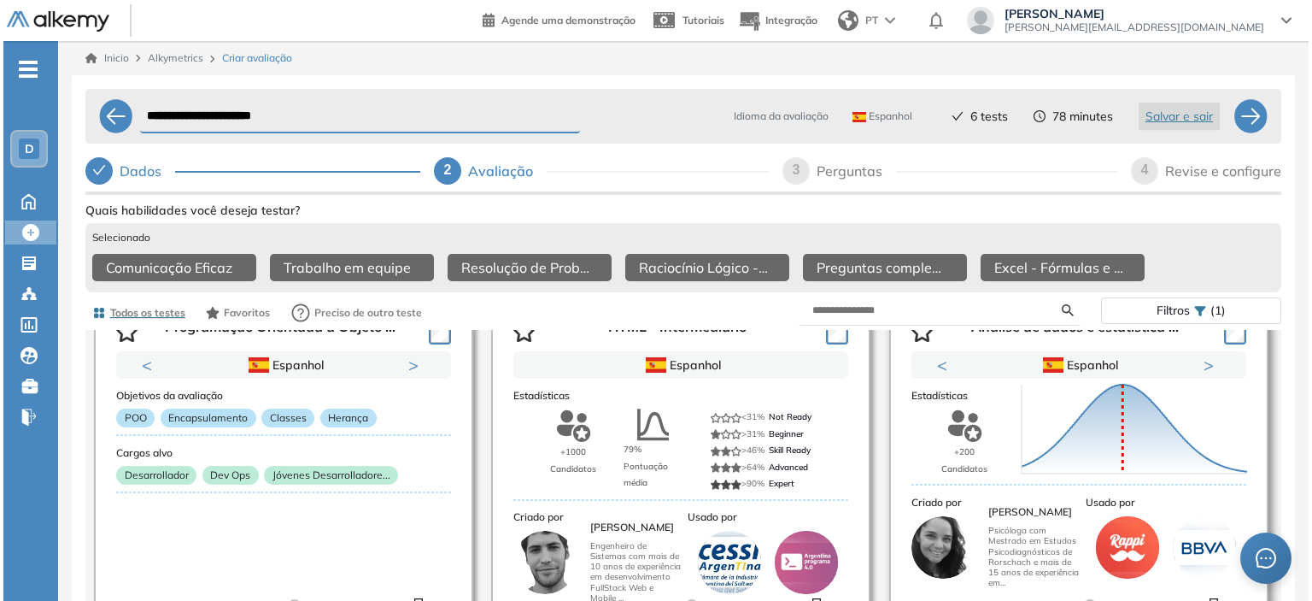
scroll to position [1367, 0]
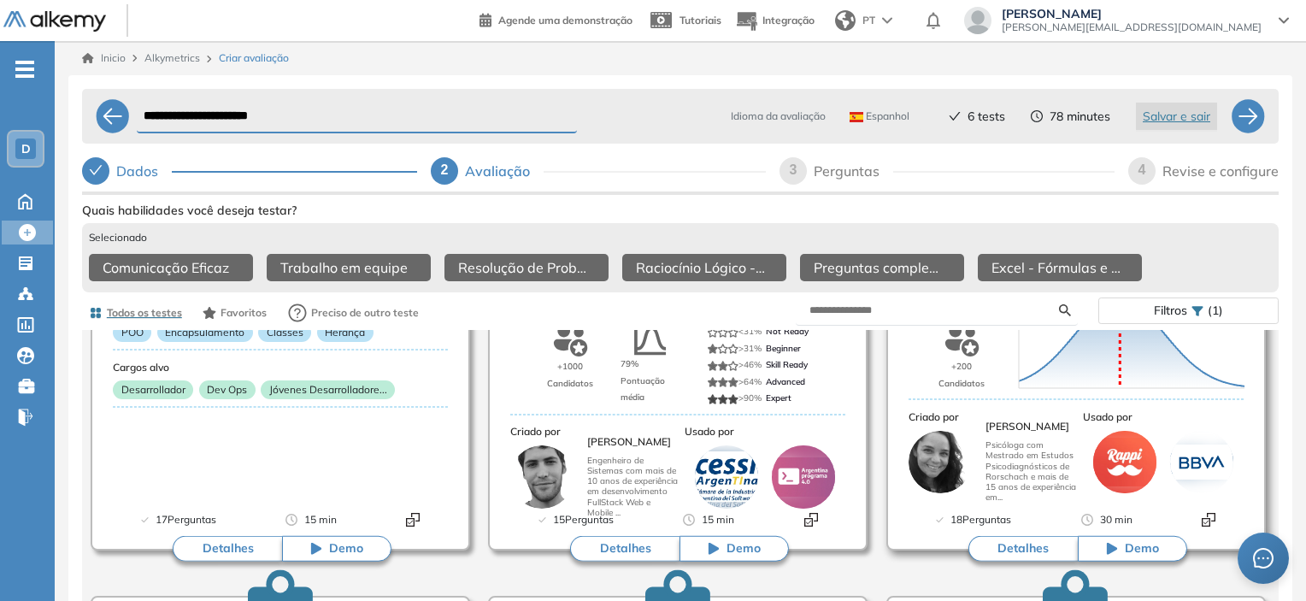
click at [1025, 553] on button "Detalhes" at bounding box center [1022, 549] width 109 height 26
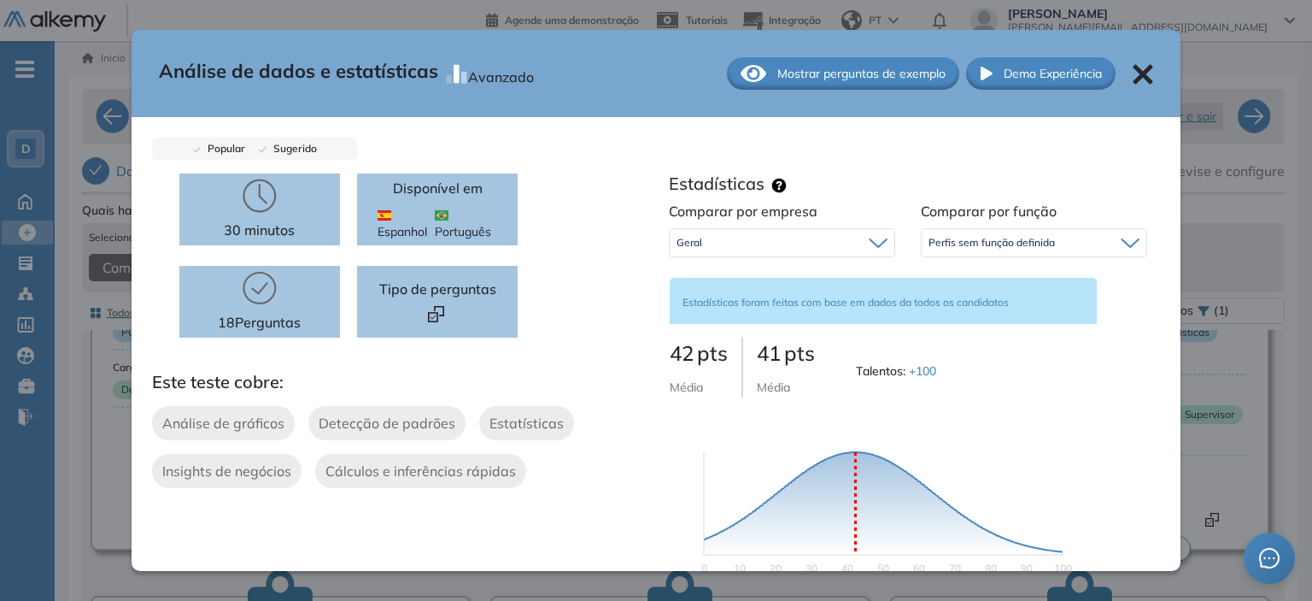
click at [865, 78] on span "Mostrar perguntas de exemplo" at bounding box center [862, 74] width 168 height 18
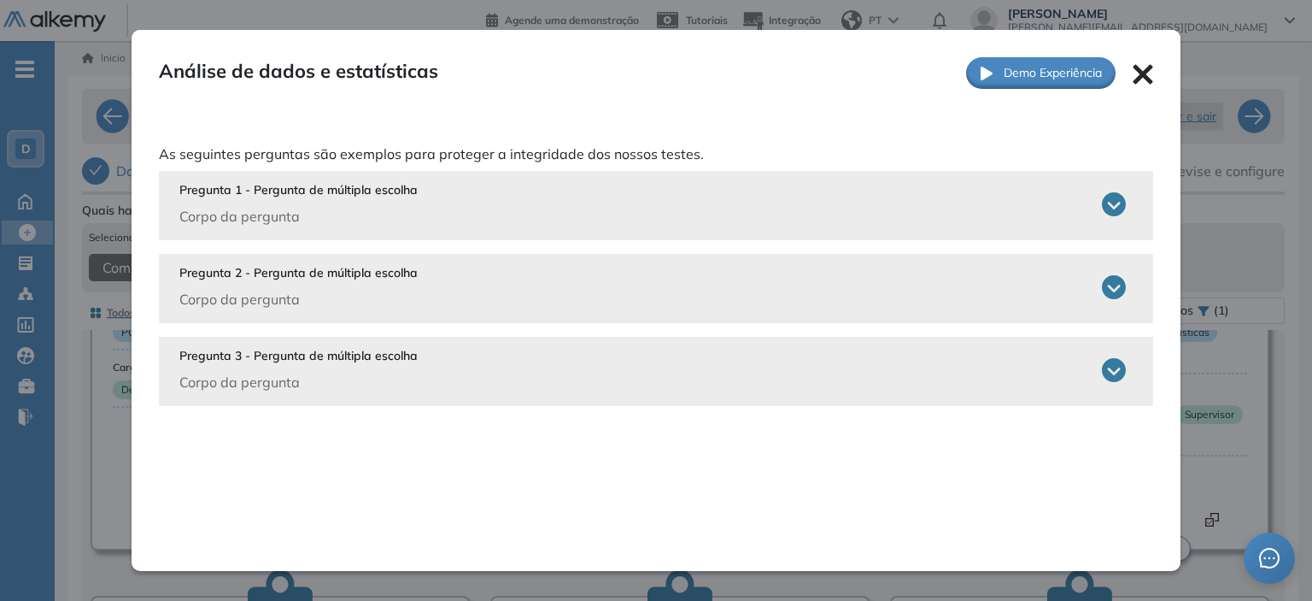
click at [253, 221] on p "Corpo da pergunta" at bounding box center [298, 216] width 238 height 21
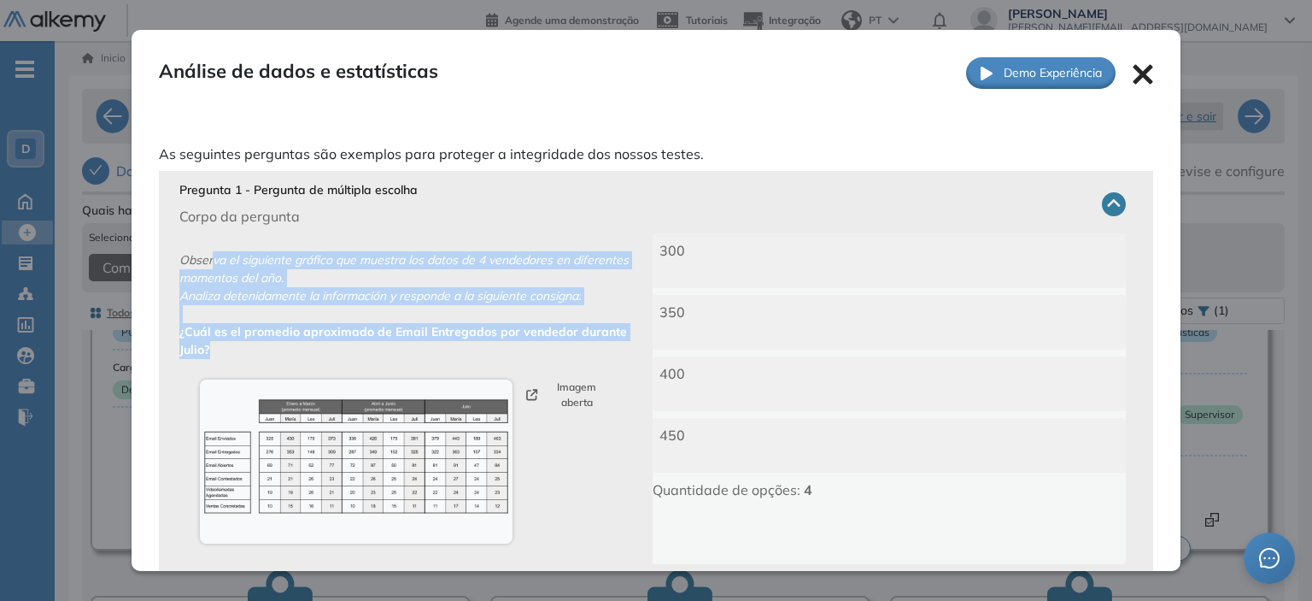
drag, startPoint x: 210, startPoint y: 265, endPoint x: 451, endPoint y: 344, distance: 253.7
click at [452, 344] on p "Observa el siguiente gráfico que muestra los datos de 4 vendedores en diferente…" at bounding box center [415, 398] width 473 height 331
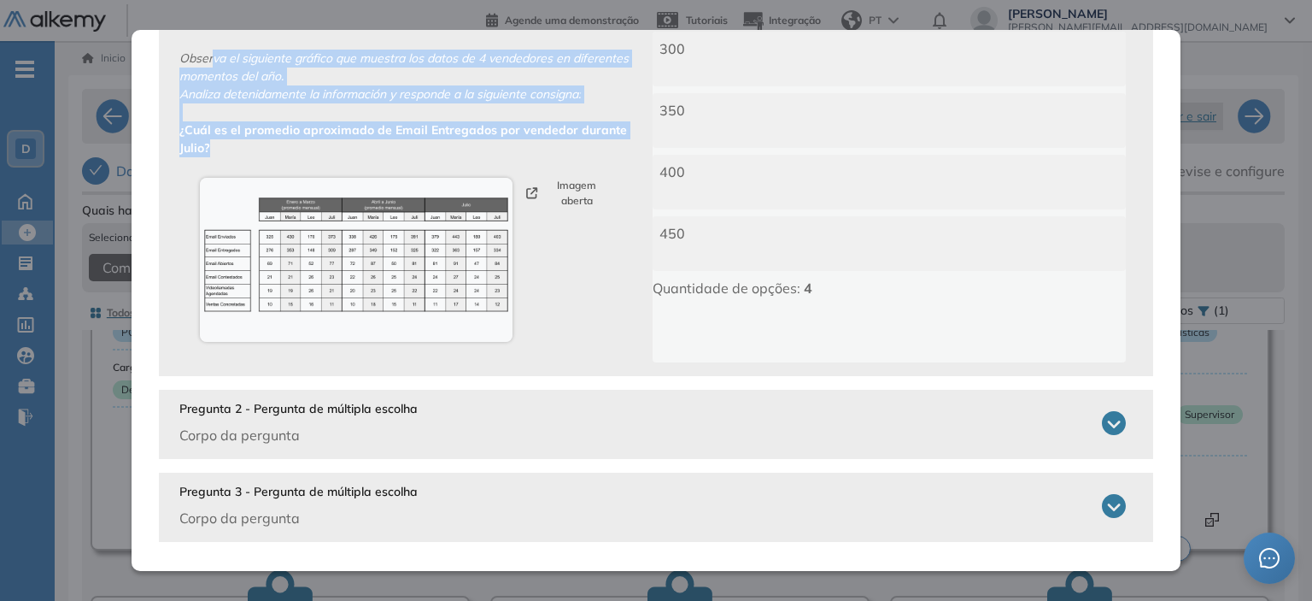
scroll to position [207, 0]
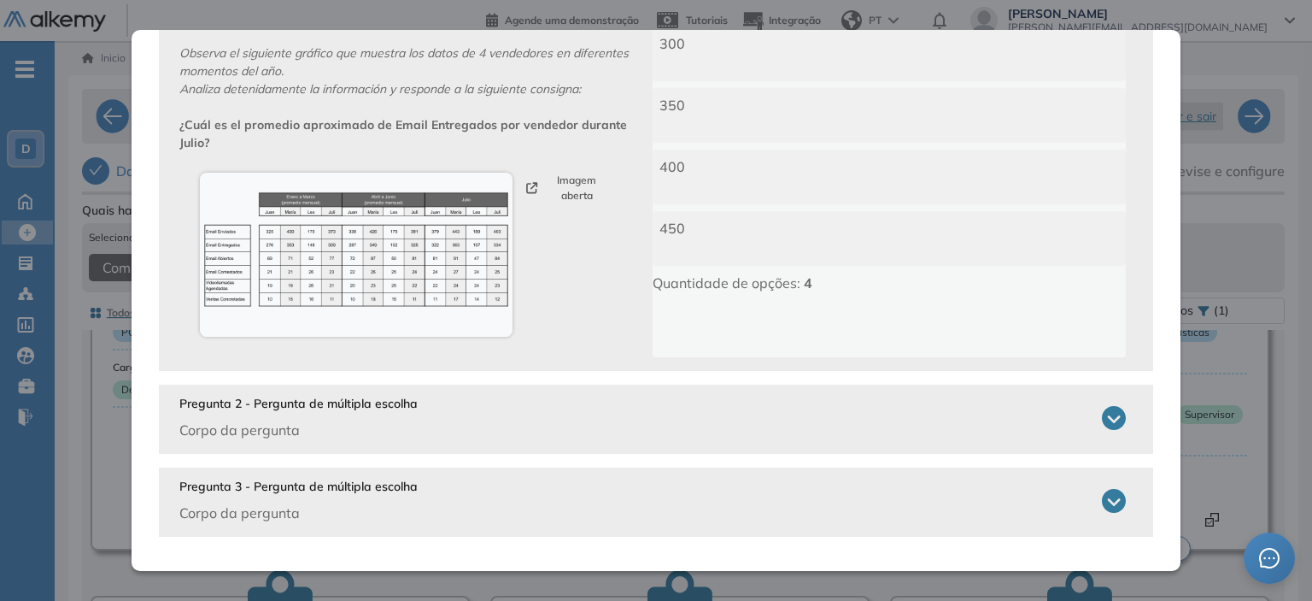
click at [241, 420] on p "Corpo da pergunta" at bounding box center [298, 430] width 238 height 21
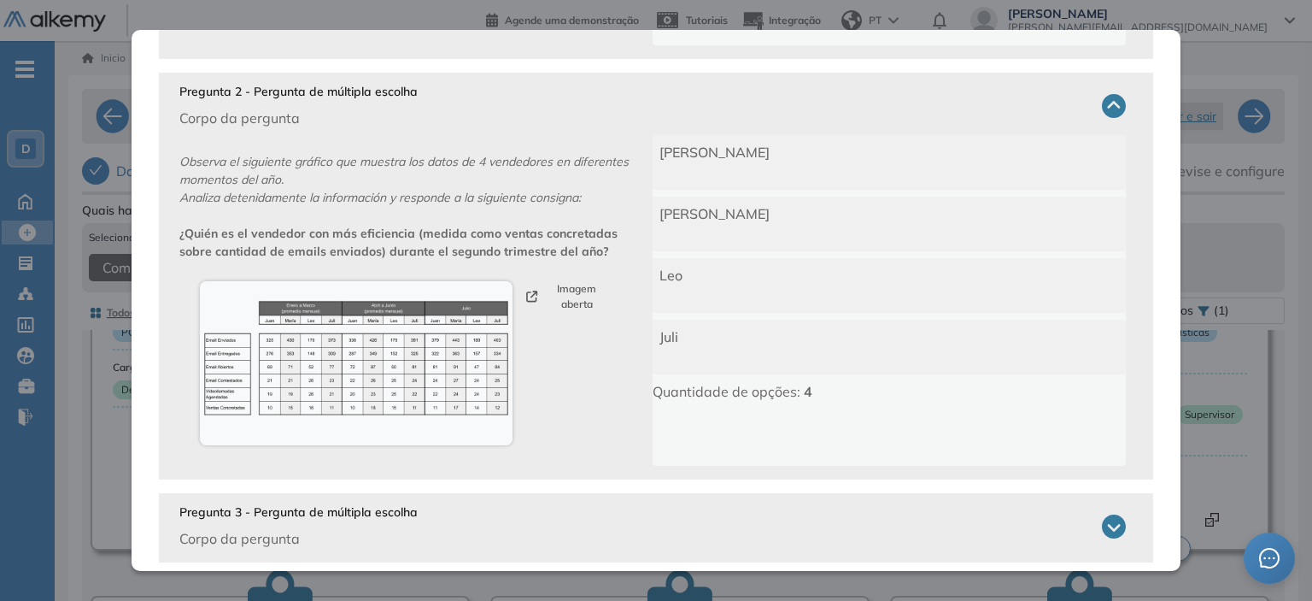
scroll to position [543, 0]
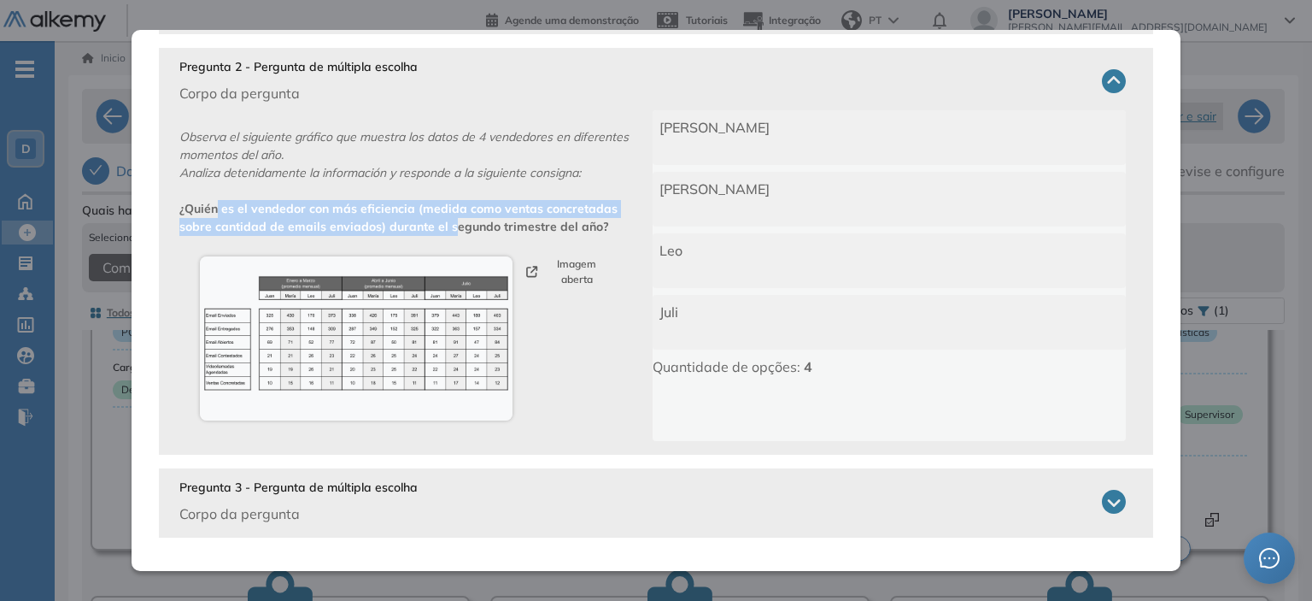
drag, startPoint x: 211, startPoint y: 204, endPoint x: 445, endPoint y: 231, distance: 235.6
click at [444, 232] on b "¿Quién es el vendedor con más eficiencia (medida como ventas concretadas sobre …" at bounding box center [398, 217] width 438 height 33
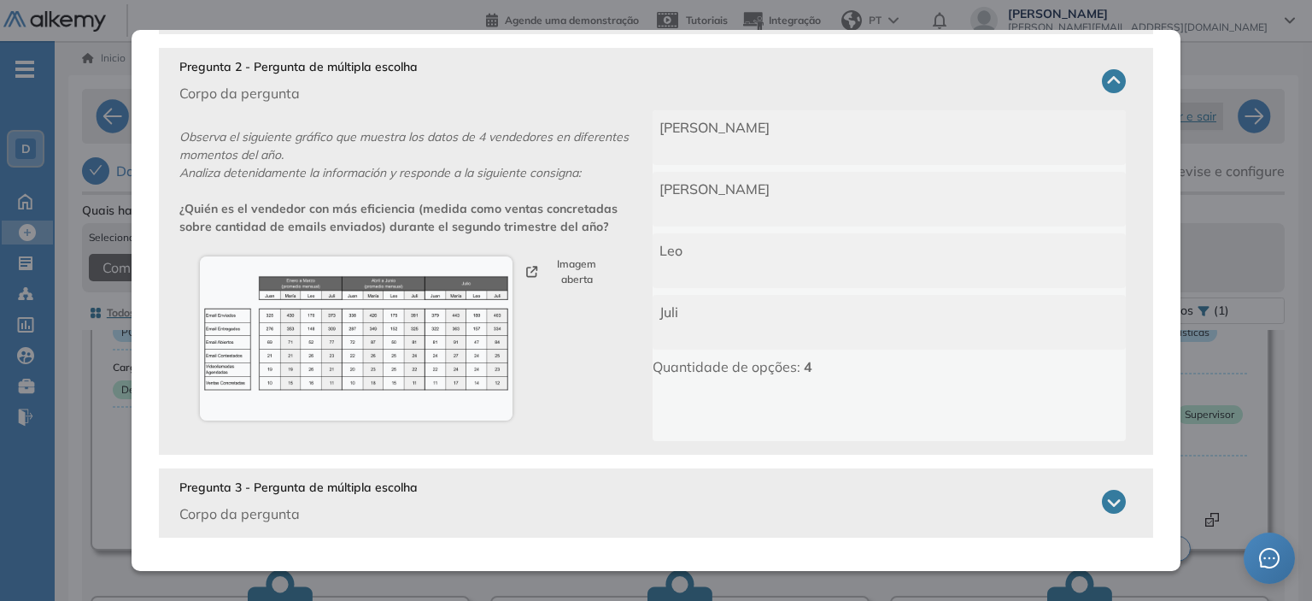
click at [265, 485] on p "Pregunta 3 - Pergunta de múltipla escolha" at bounding box center [298, 488] width 238 height 18
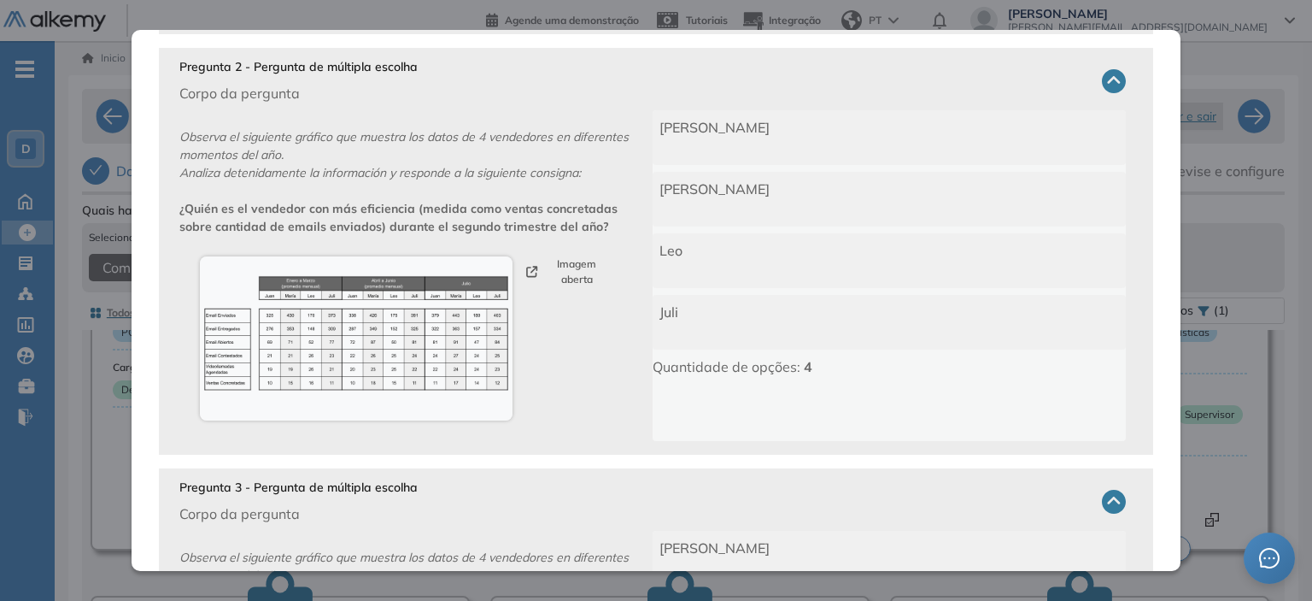
click at [260, 508] on p "Corpo da pergunta" at bounding box center [298, 513] width 238 height 21
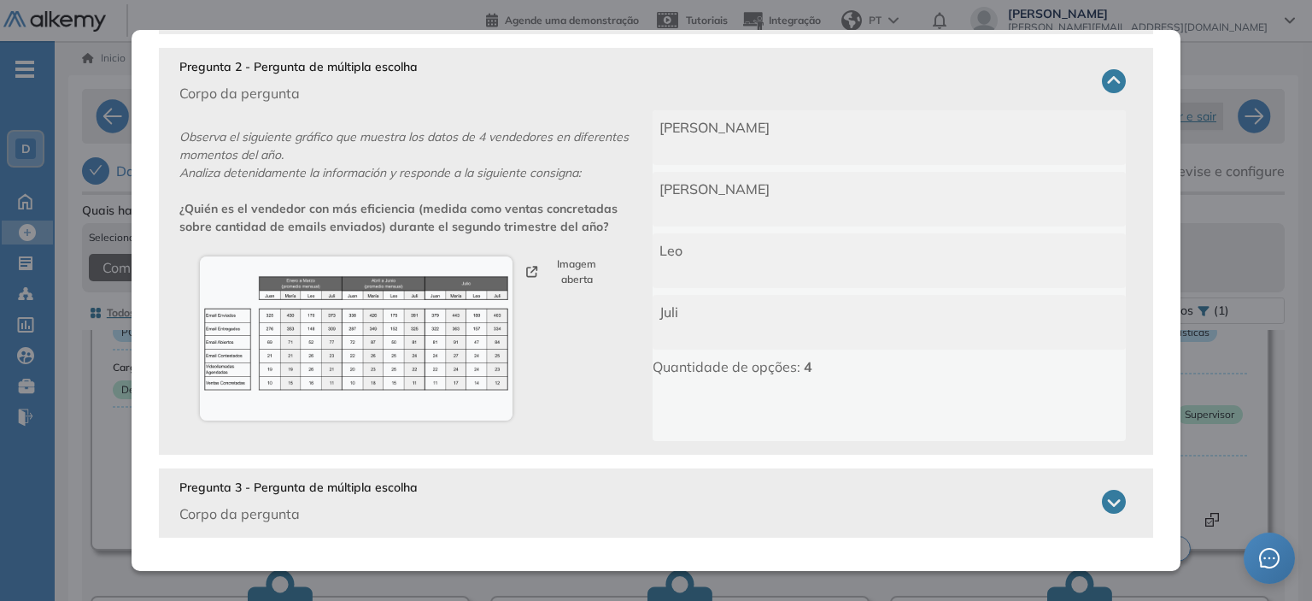
click at [277, 490] on p "Pregunta 3 - Pergunta de múltipla escolha" at bounding box center [298, 488] width 238 height 18
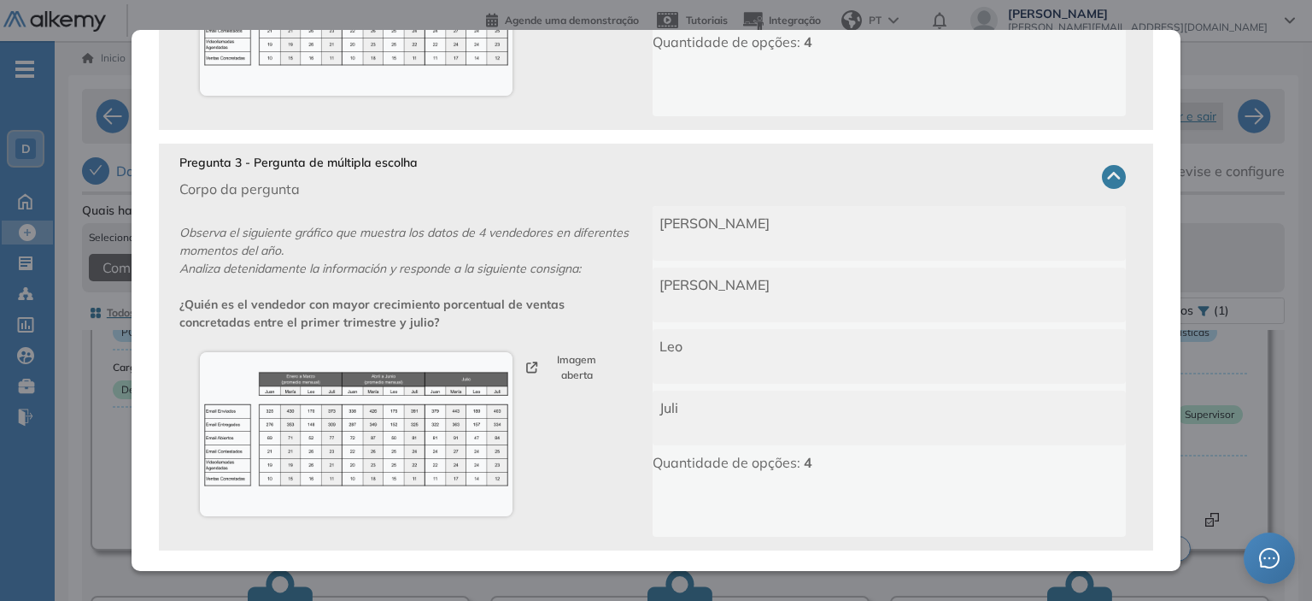
scroll to position [882, 0]
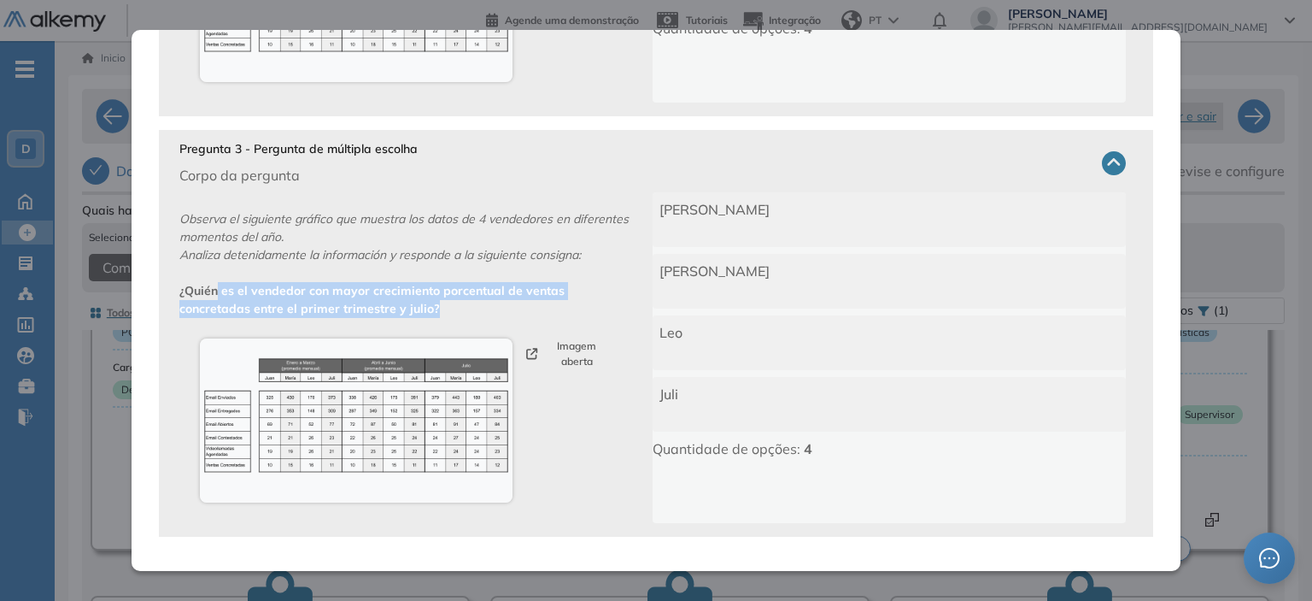
drag, startPoint x: 218, startPoint y: 291, endPoint x: 451, endPoint y: 300, distance: 233.4
click at [451, 300] on p "Observa el siguiente gráfico que muestra los datos de 4 vendedores en diferente…" at bounding box center [415, 357] width 473 height 331
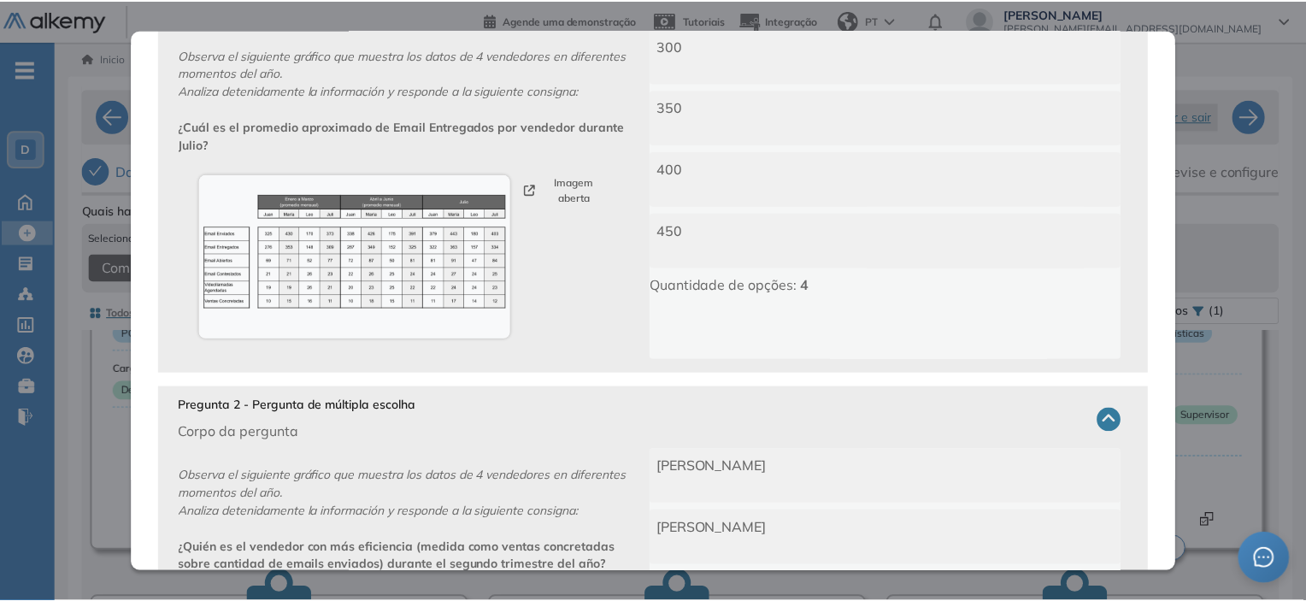
scroll to position [0, 0]
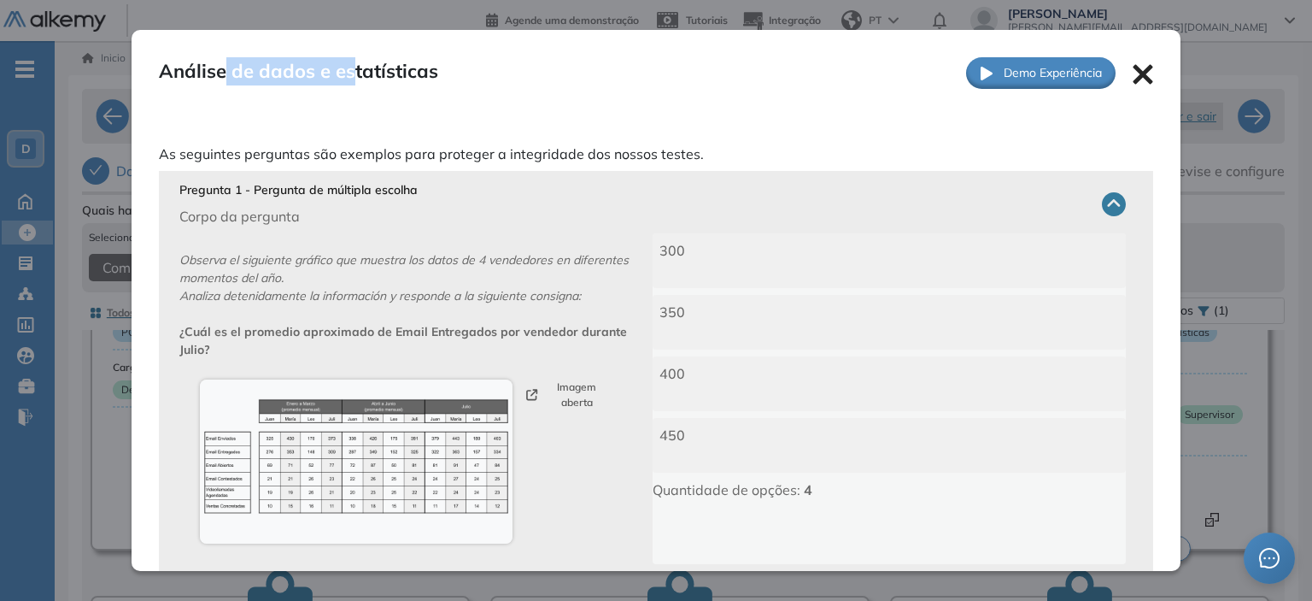
drag, startPoint x: 225, startPoint y: 81, endPoint x: 801, endPoint y: 118, distance: 577.1
click at [359, 83] on span "Análise de dados e estatísticas" at bounding box center [298, 73] width 279 height 32
click at [1133, 84] on icon at bounding box center [1143, 74] width 21 height 21
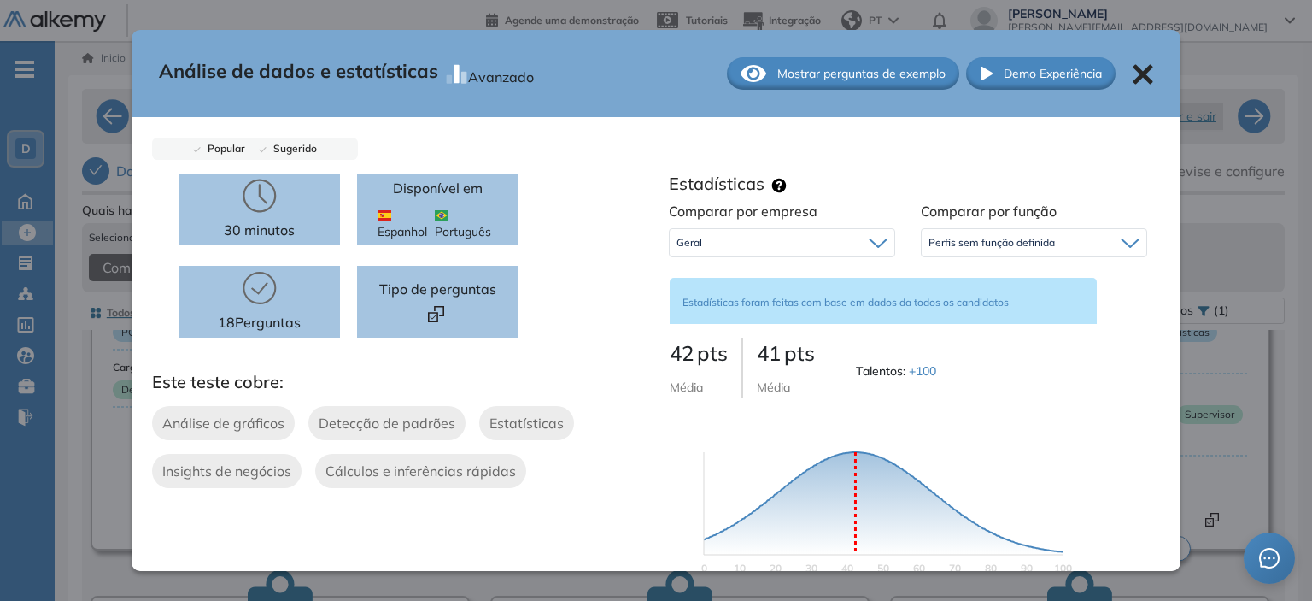
click at [1134, 79] on icon at bounding box center [1144, 75] width 20 height 20
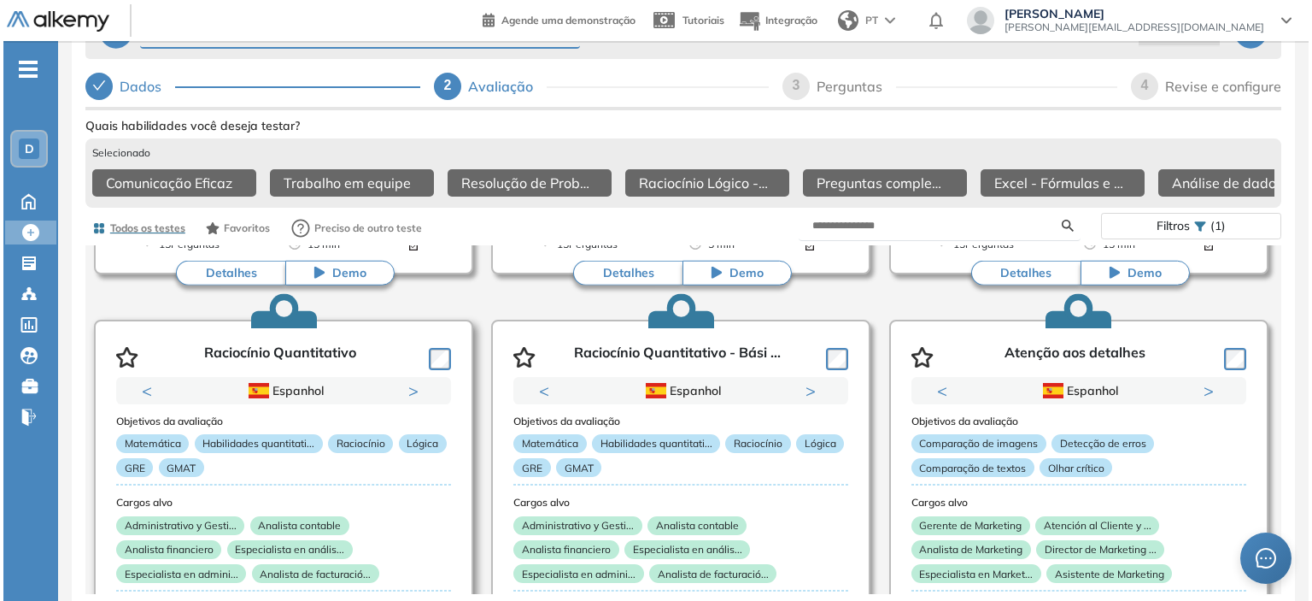
scroll to position [3191, 0]
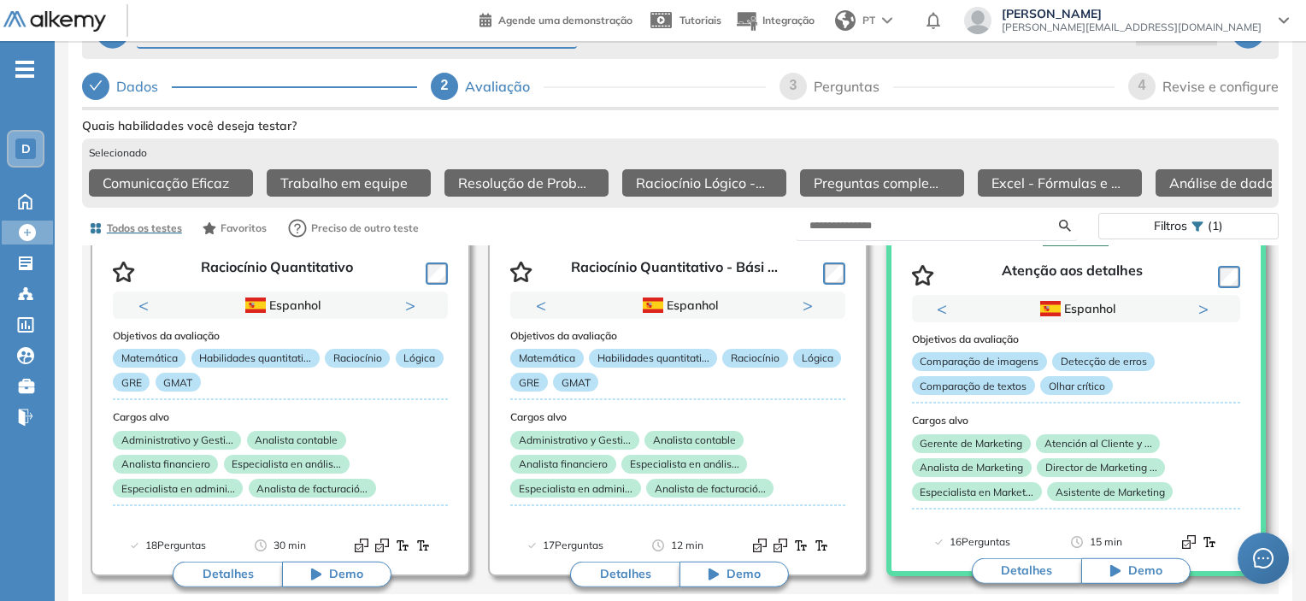
click at [1047, 566] on button "Detalhes" at bounding box center [1026, 571] width 109 height 26
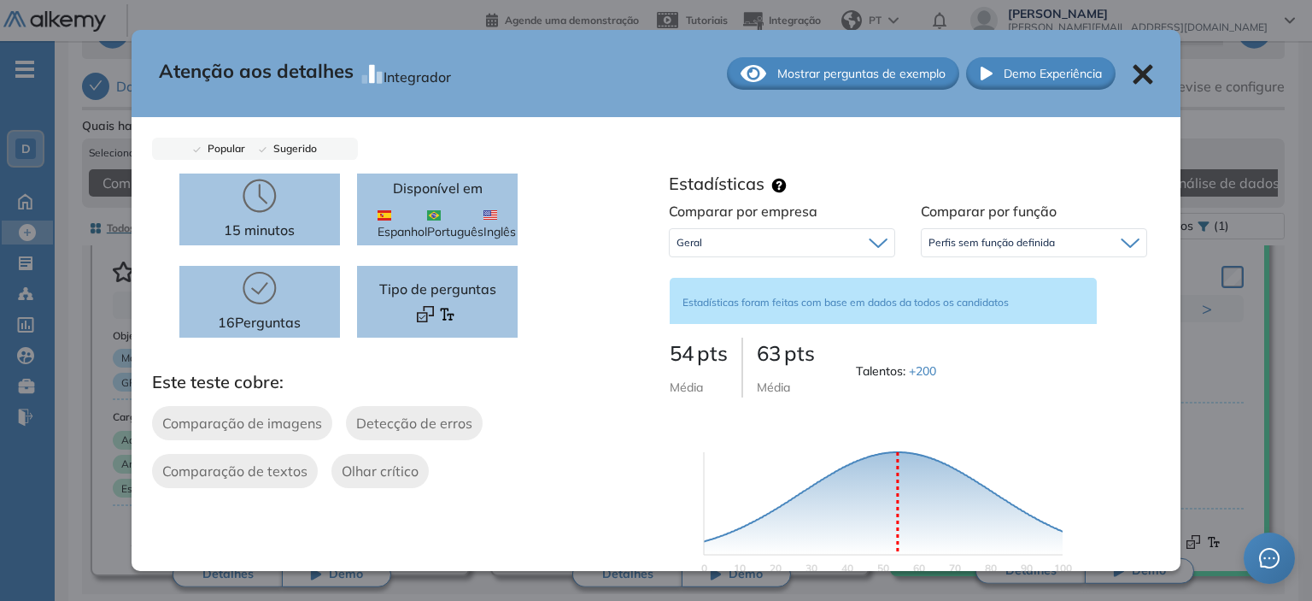
click at [800, 79] on span "Mostrar perguntas de exemplo" at bounding box center [862, 74] width 168 height 18
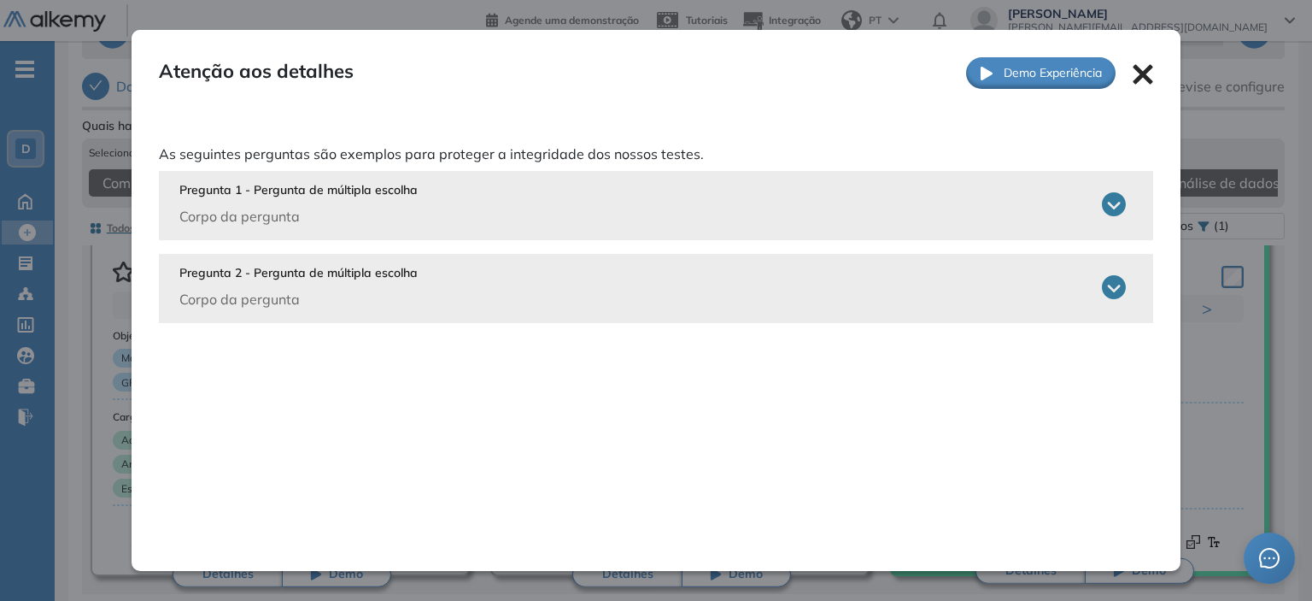
click at [255, 187] on p "Pregunta 1 - Pergunta de múltipla escolha" at bounding box center [298, 190] width 238 height 18
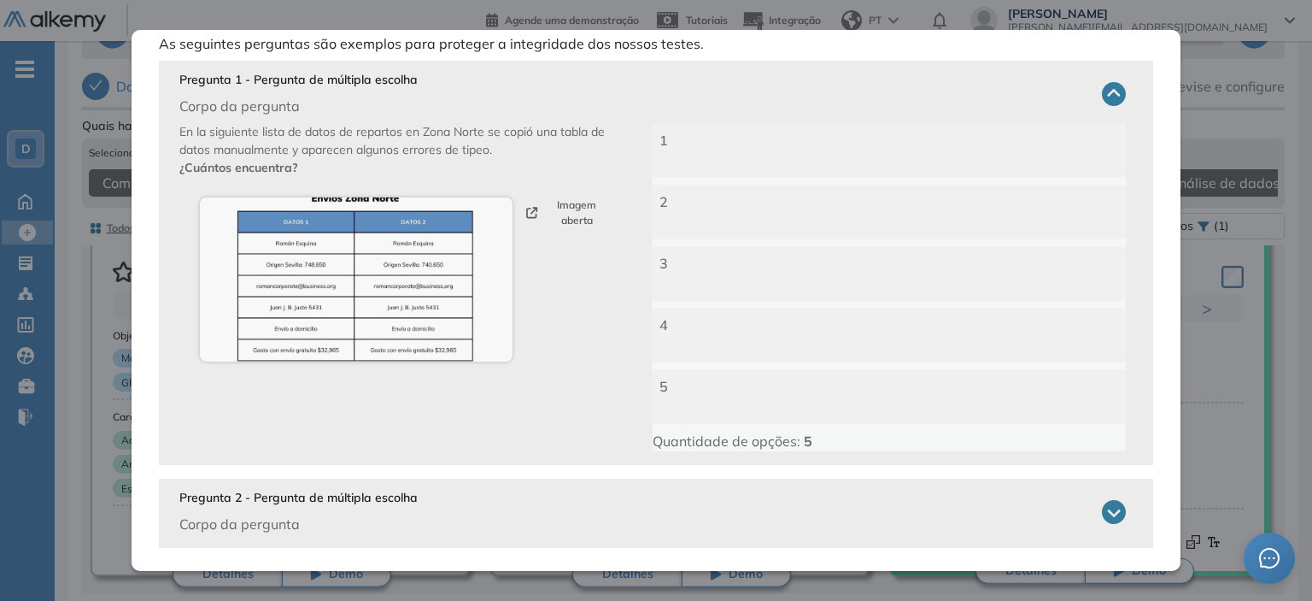
scroll to position [121, 0]
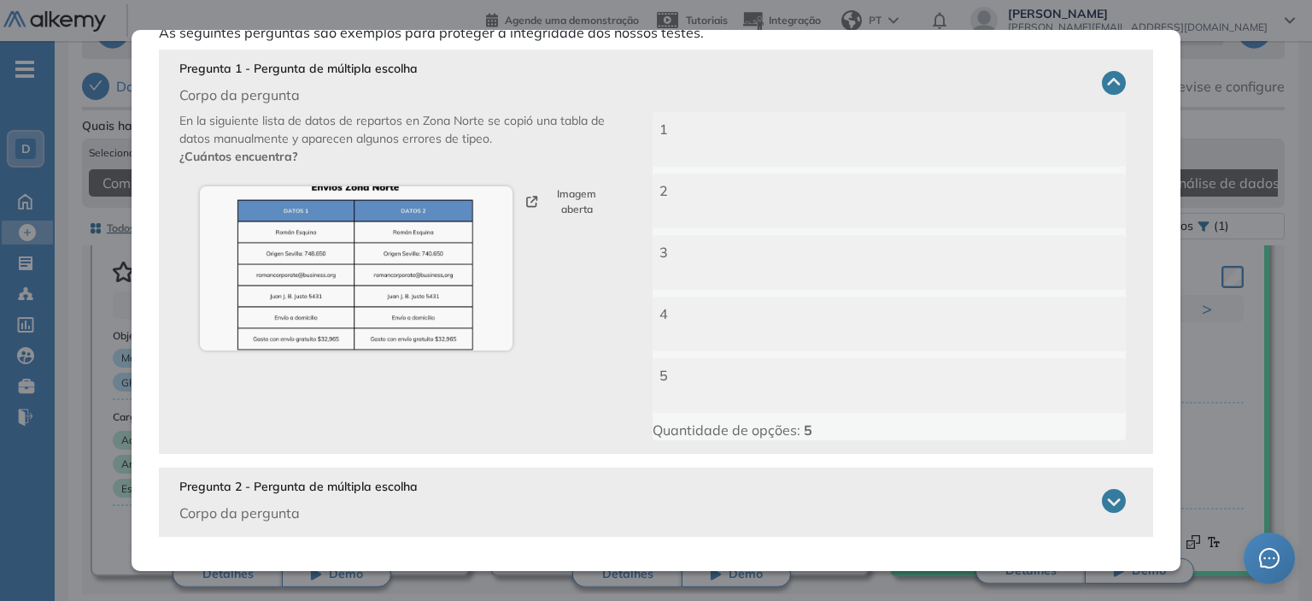
click at [295, 487] on p "Pregunta 2 - Pergunta de múltipla escolha" at bounding box center [298, 487] width 238 height 18
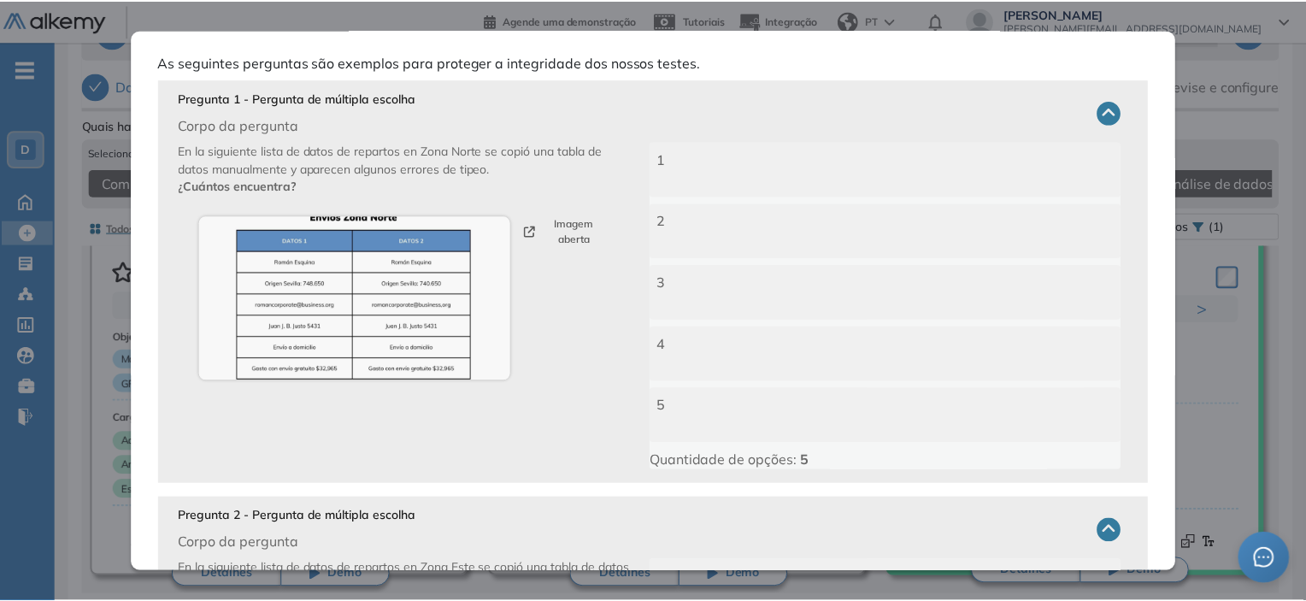
scroll to position [0, 0]
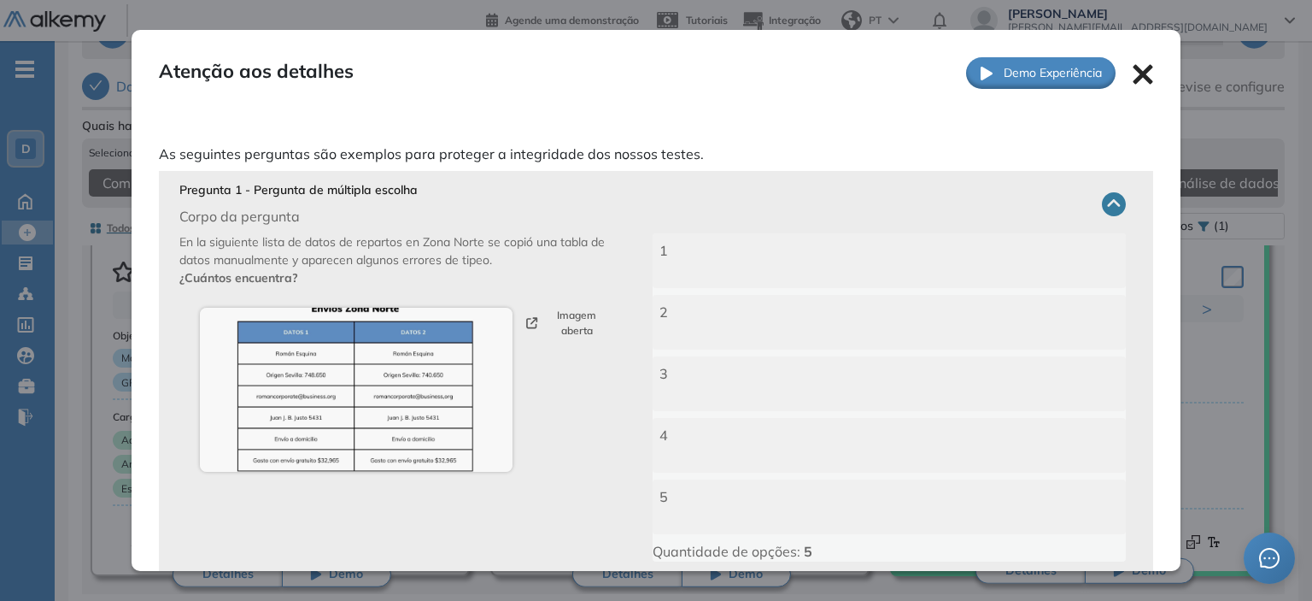
click at [1133, 79] on icon at bounding box center [1143, 74] width 21 height 21
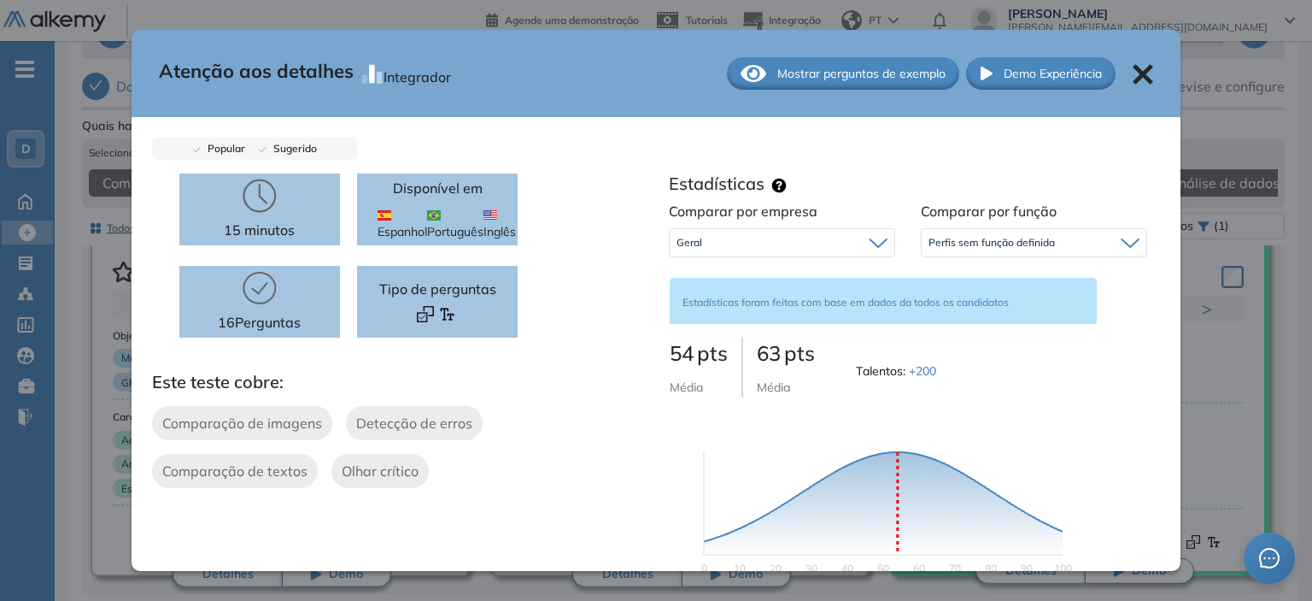
click at [1134, 78] on icon at bounding box center [1144, 75] width 20 height 20
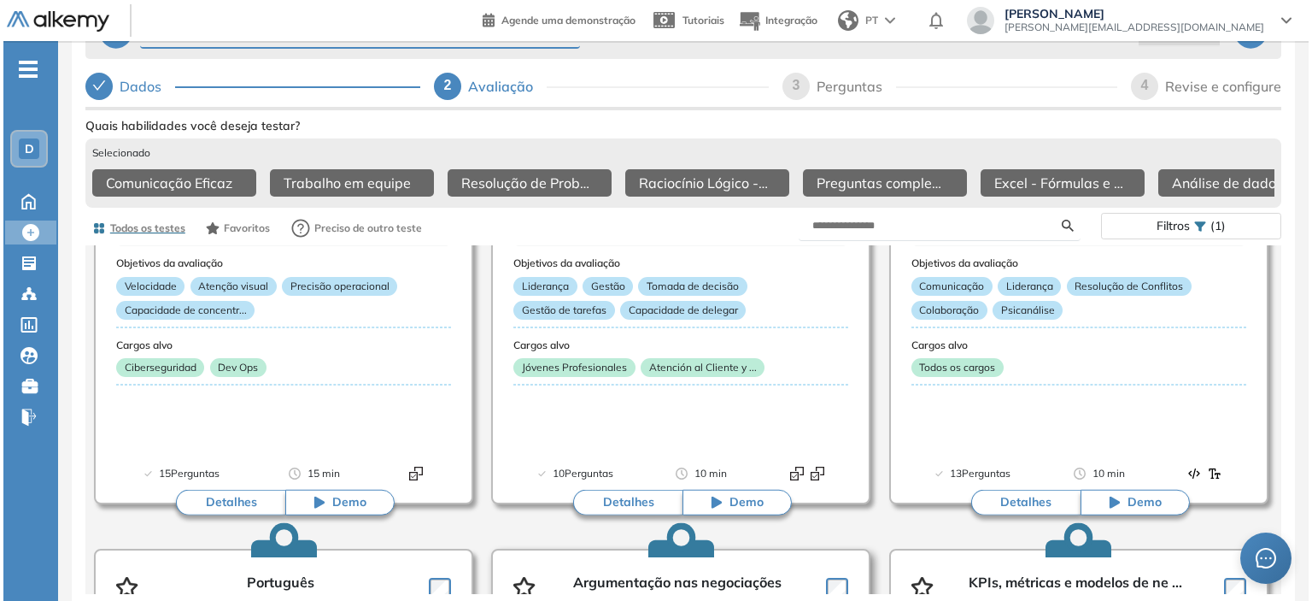
scroll to position [4104, 0]
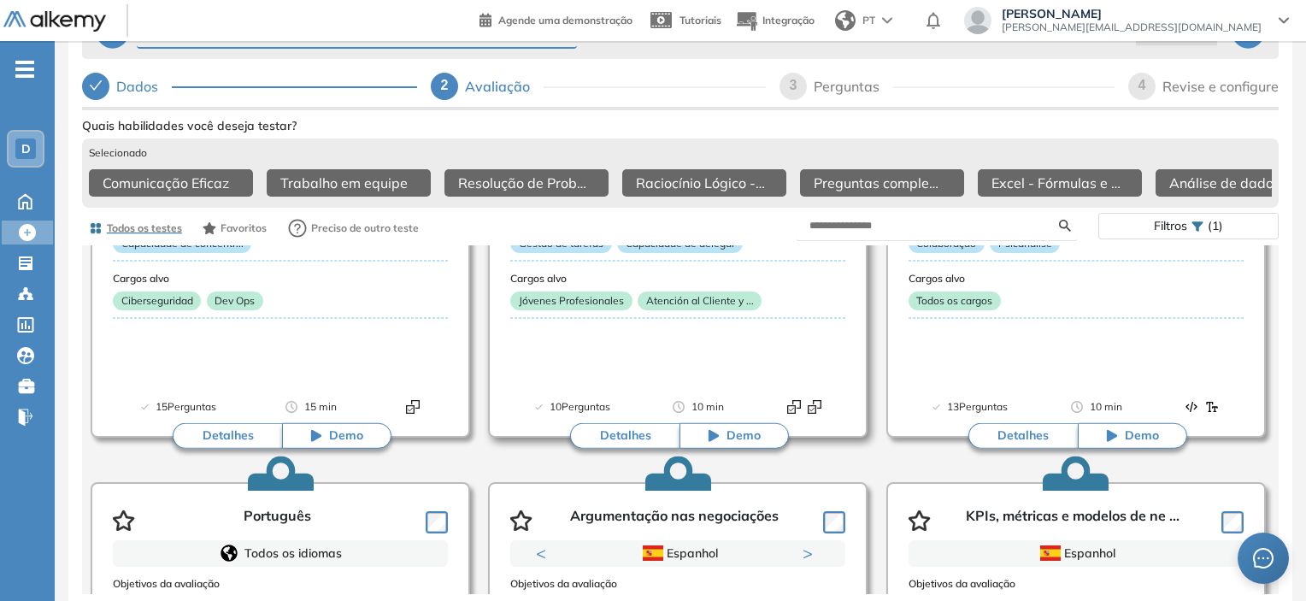
click at [632, 426] on button "Detalhes" at bounding box center [624, 436] width 109 height 26
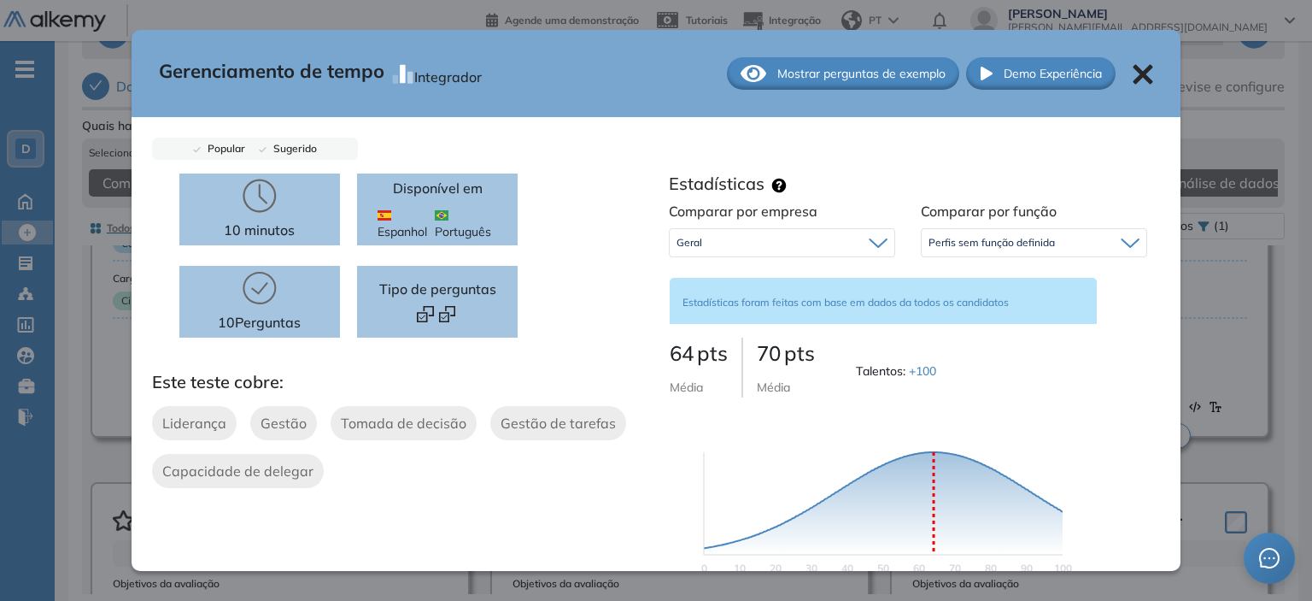
click at [809, 79] on span "Mostrar perguntas de exemplo" at bounding box center [862, 74] width 168 height 18
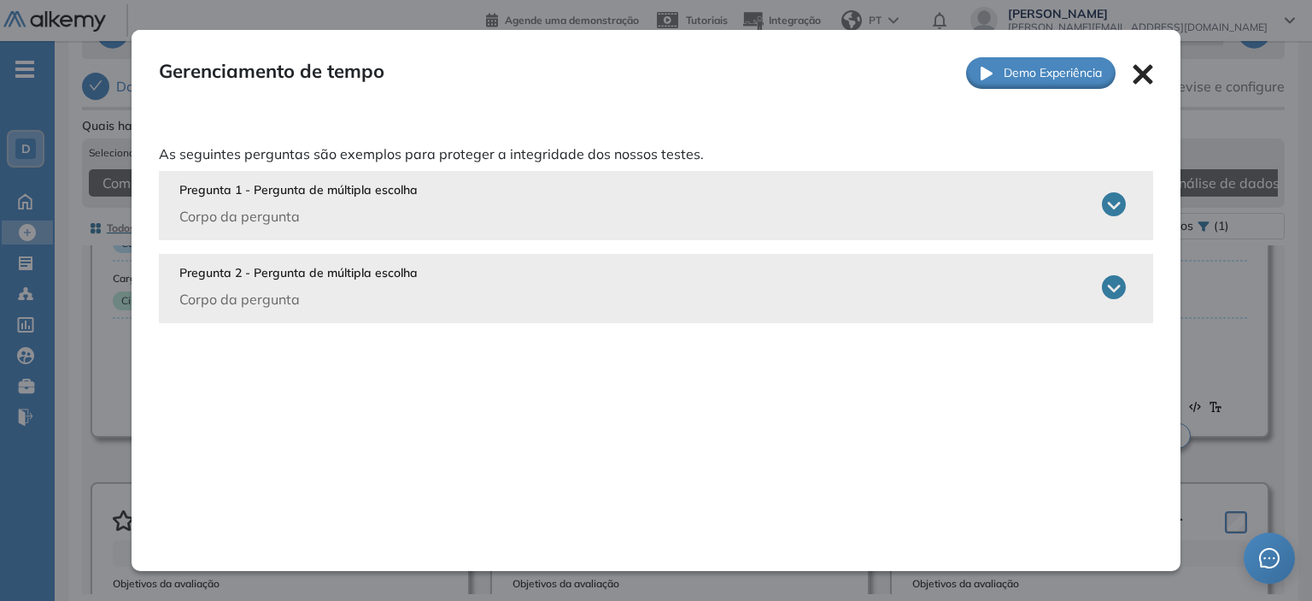
click at [287, 213] on p "Corpo da pergunta" at bounding box center [298, 216] width 238 height 21
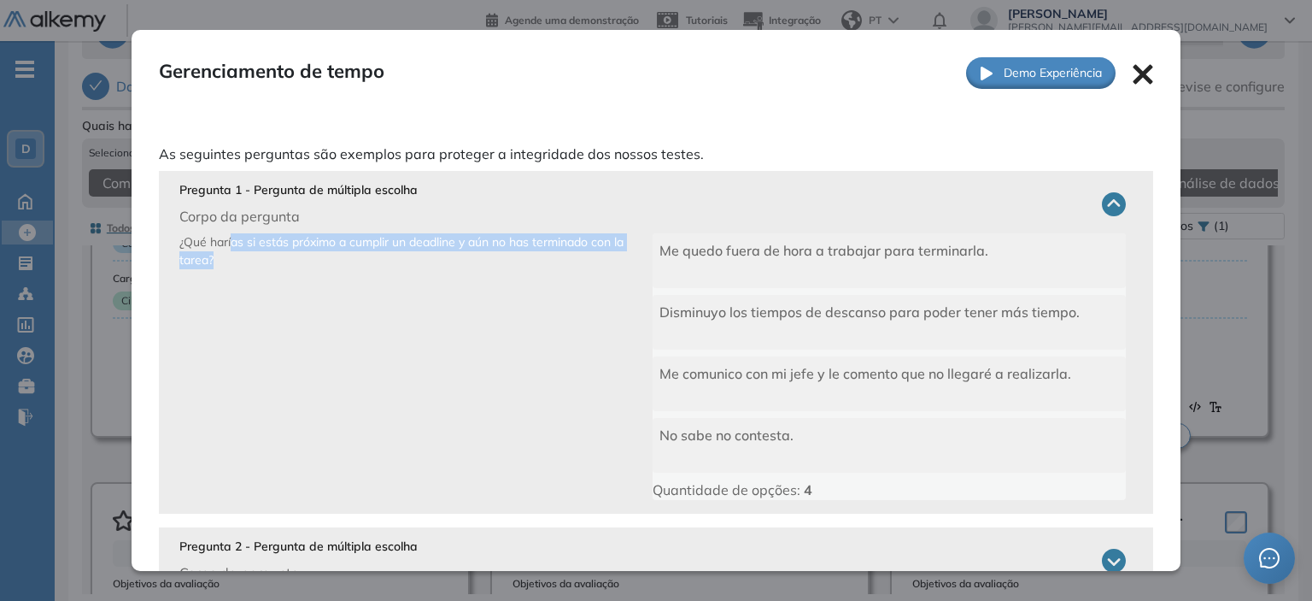
drag, startPoint x: 230, startPoint y: 241, endPoint x: 246, endPoint y: 259, distance: 24.2
click at [246, 259] on p "¿Qué harías si estás próximo a cumplir un deadline y aún no has terminado con l…" at bounding box center [415, 366] width 473 height 267
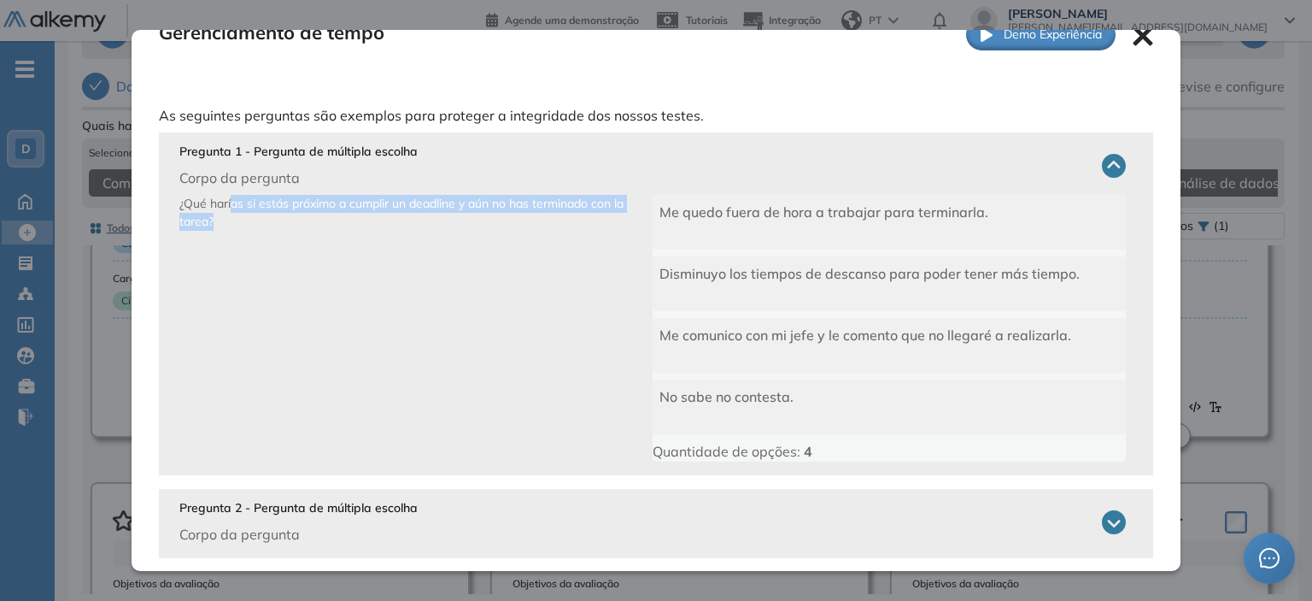
scroll to position [60, 0]
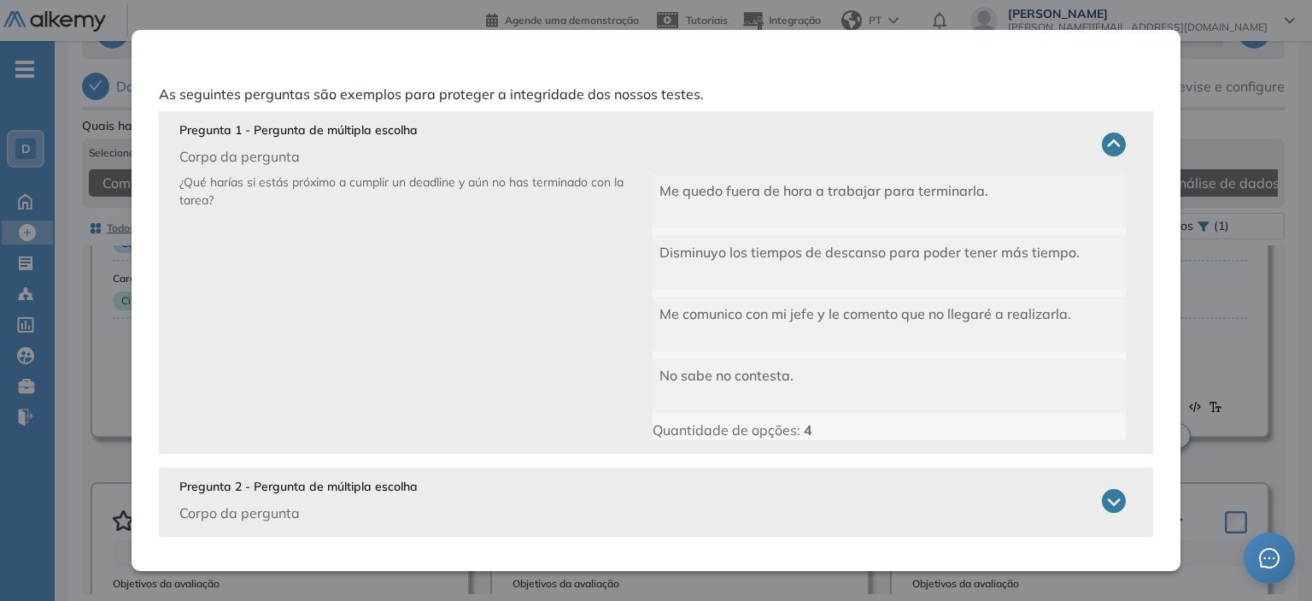
click at [241, 509] on p "Corpo da pergunta" at bounding box center [298, 512] width 238 height 21
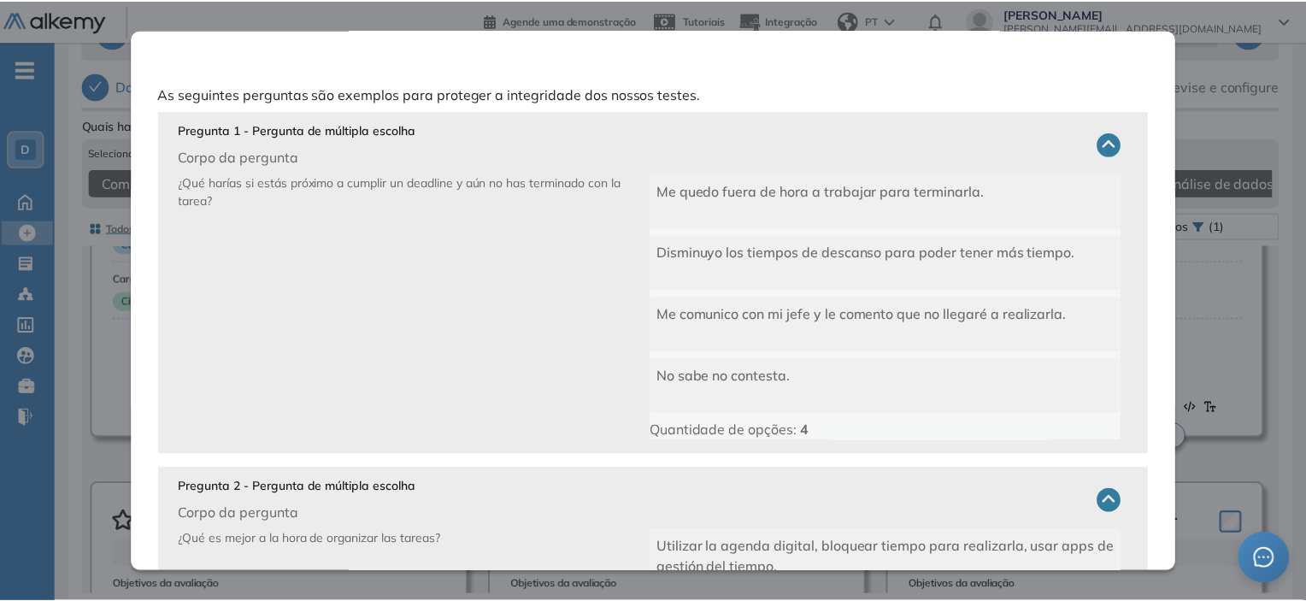
scroll to position [0, 0]
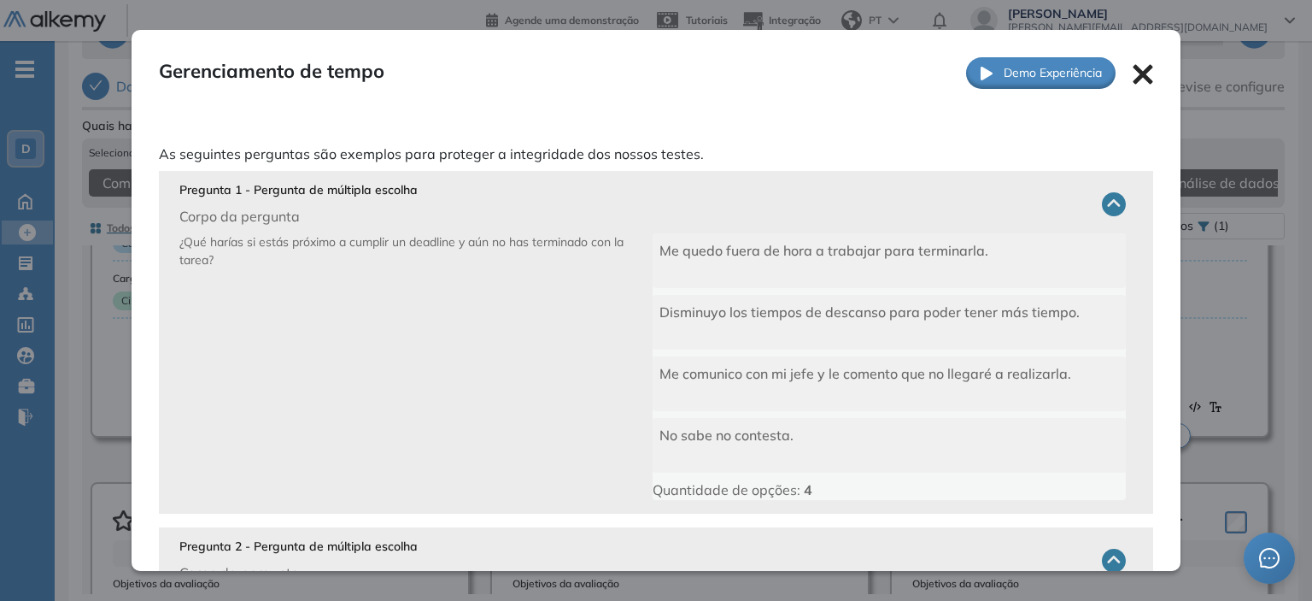
click at [1133, 68] on icon at bounding box center [1143, 74] width 21 height 21
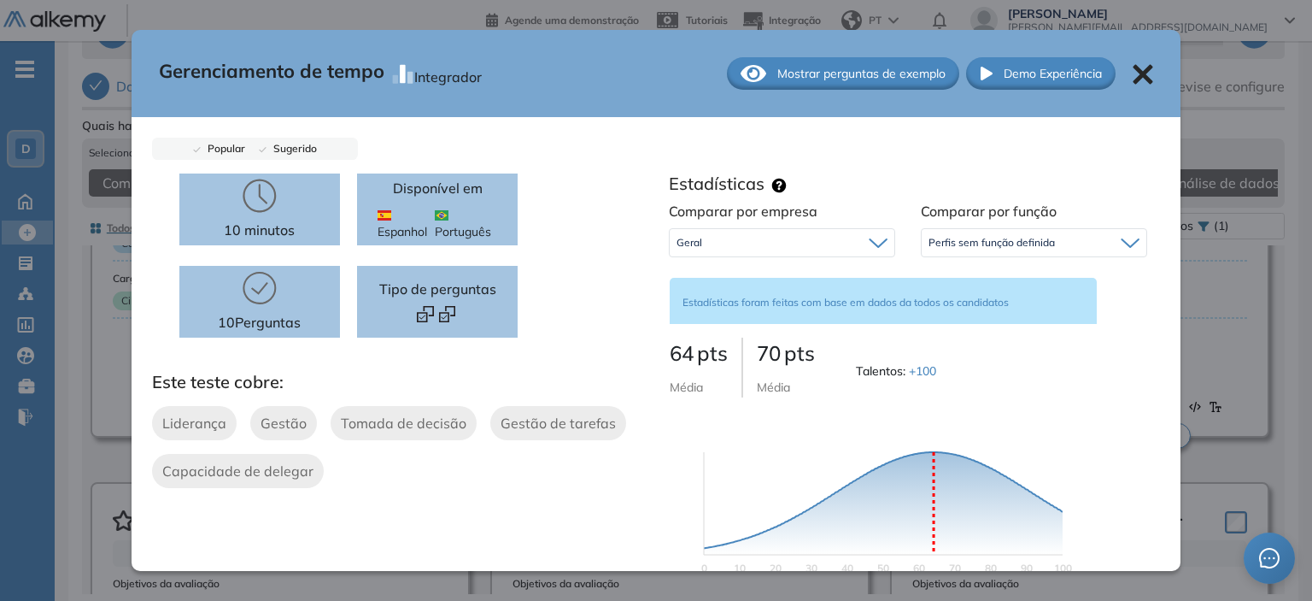
click at [1133, 81] on icon at bounding box center [1143, 74] width 21 height 21
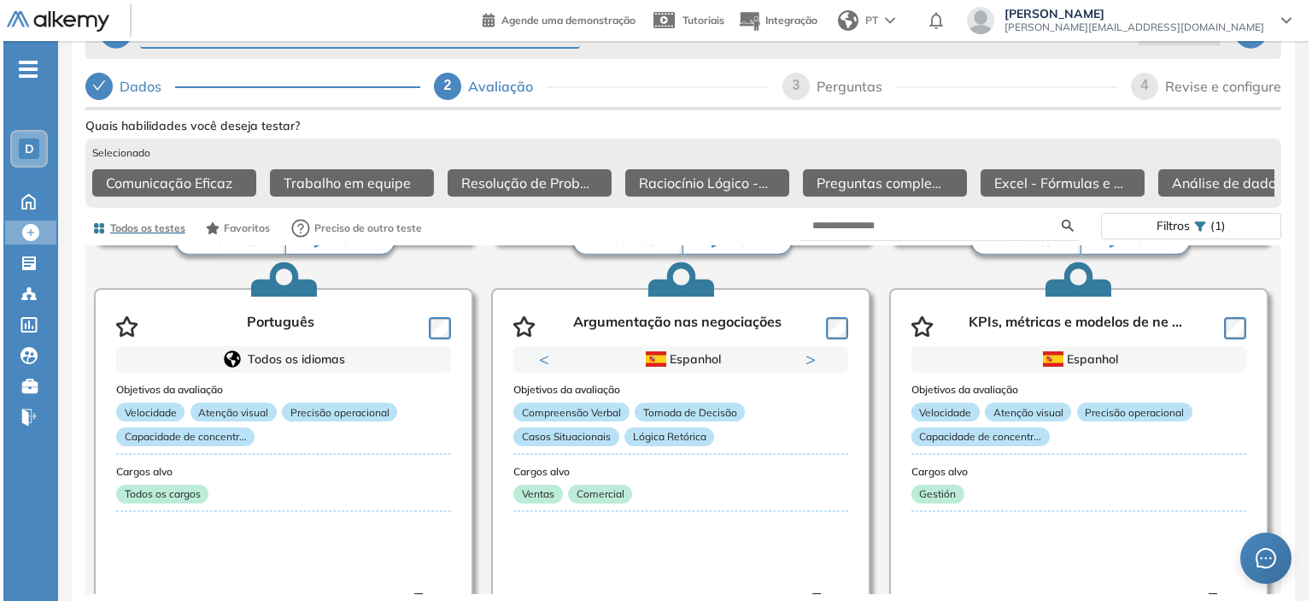
scroll to position [4360, 0]
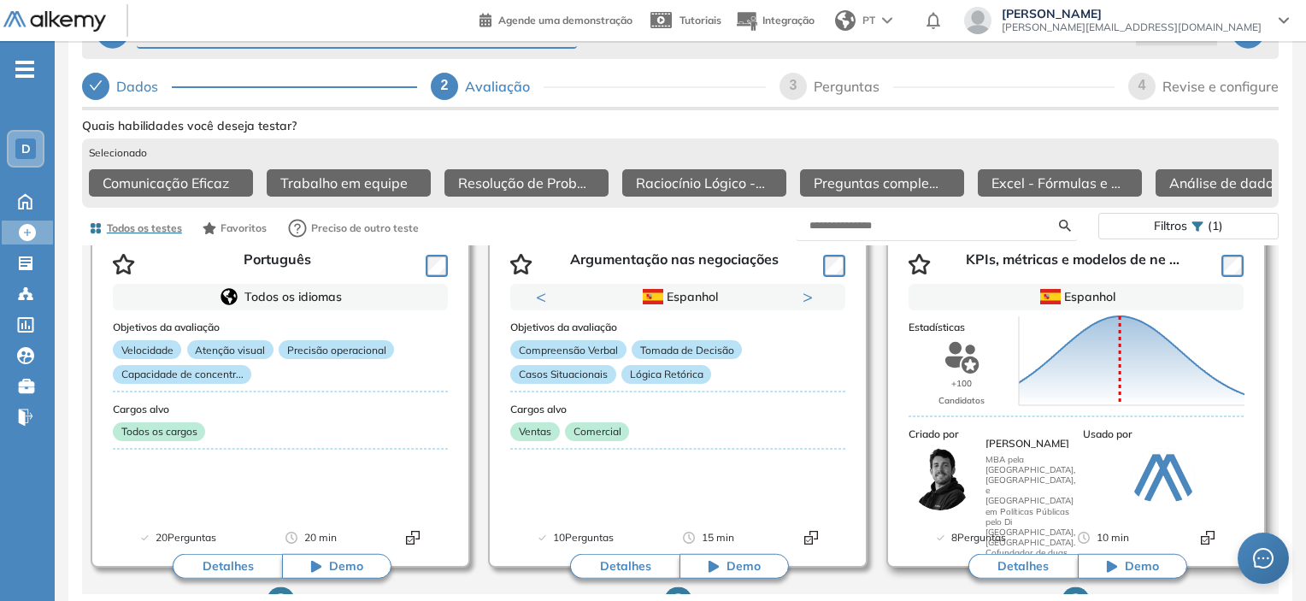
click at [1004, 563] on button "Detalhes" at bounding box center [1022, 567] width 109 height 26
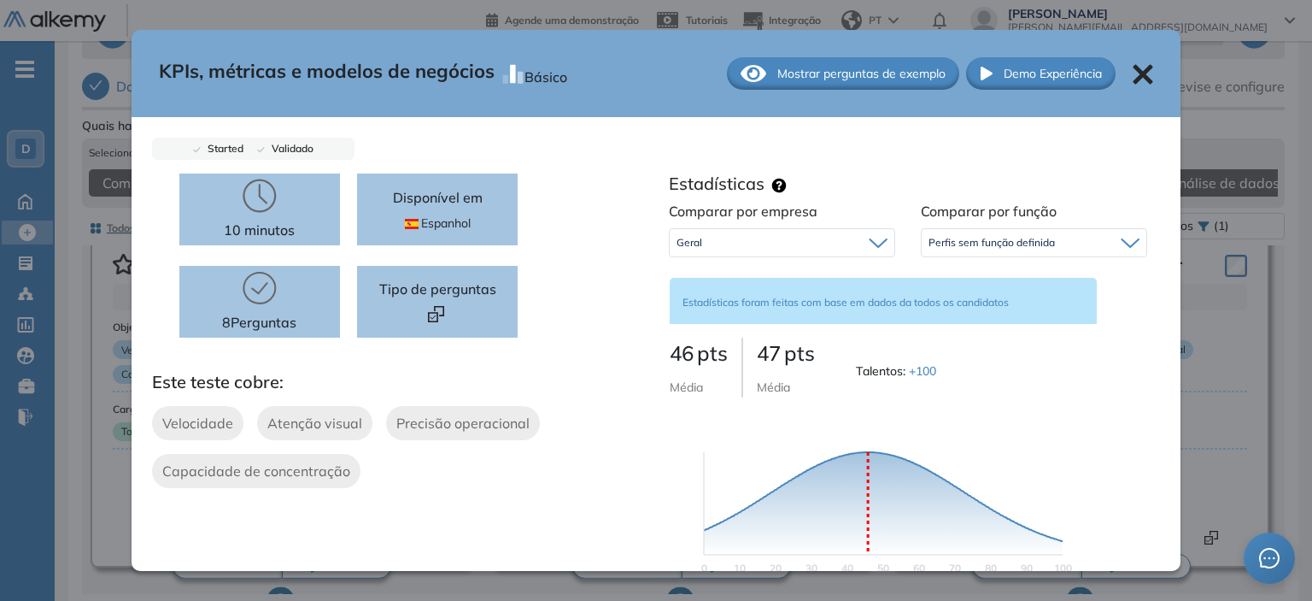
click at [792, 68] on span "Mostrar perguntas de exemplo" at bounding box center [862, 74] width 168 height 18
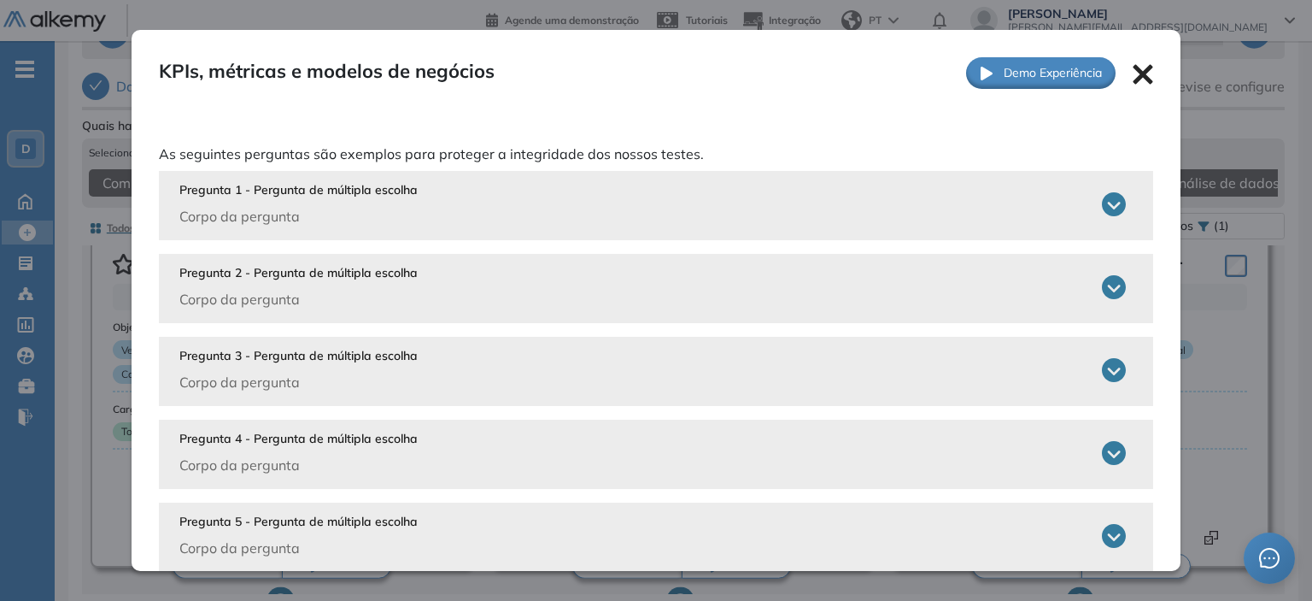
click at [262, 218] on p "Corpo da pergunta" at bounding box center [298, 216] width 238 height 21
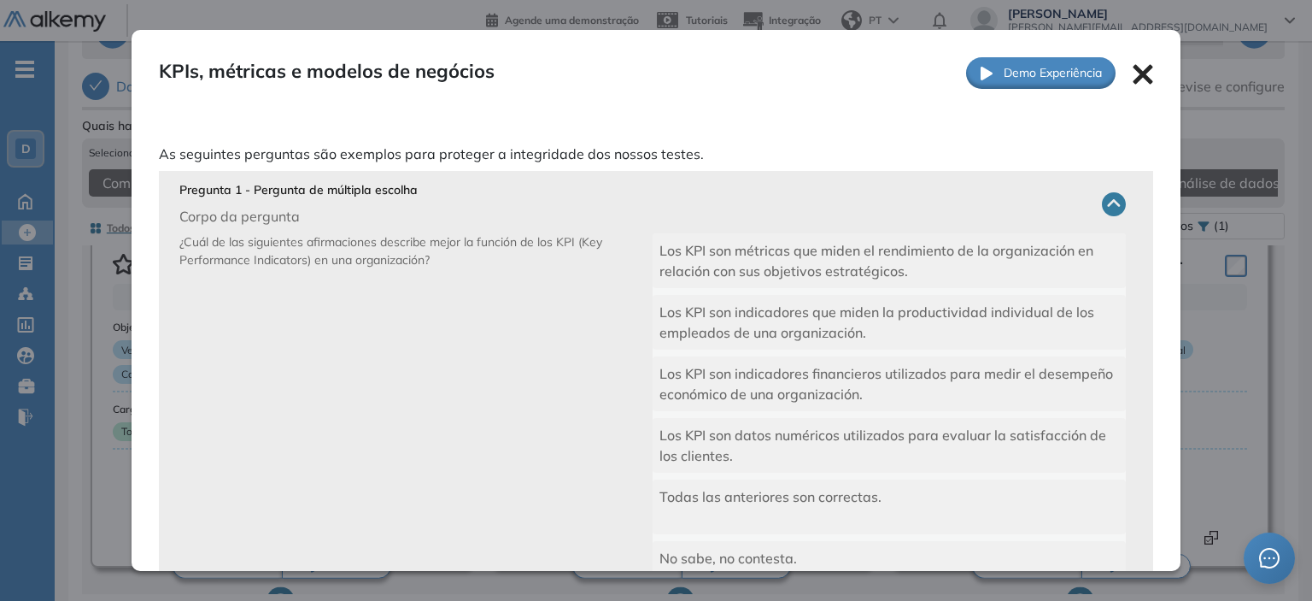
drag, startPoint x: 222, startPoint y: 250, endPoint x: 451, endPoint y: 259, distance: 229.2
click at [451, 259] on p "¿Cuál de las siguientes afirmaciones describe mejor la función de los KPI (Key …" at bounding box center [415, 428] width 473 height 390
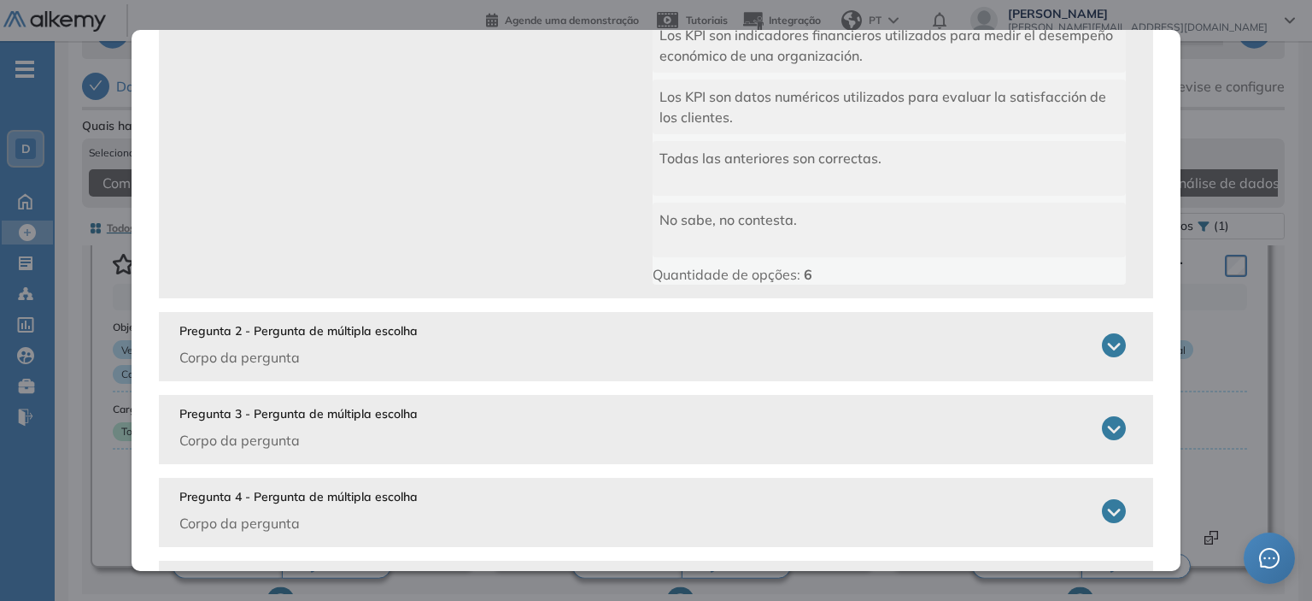
scroll to position [342, 0]
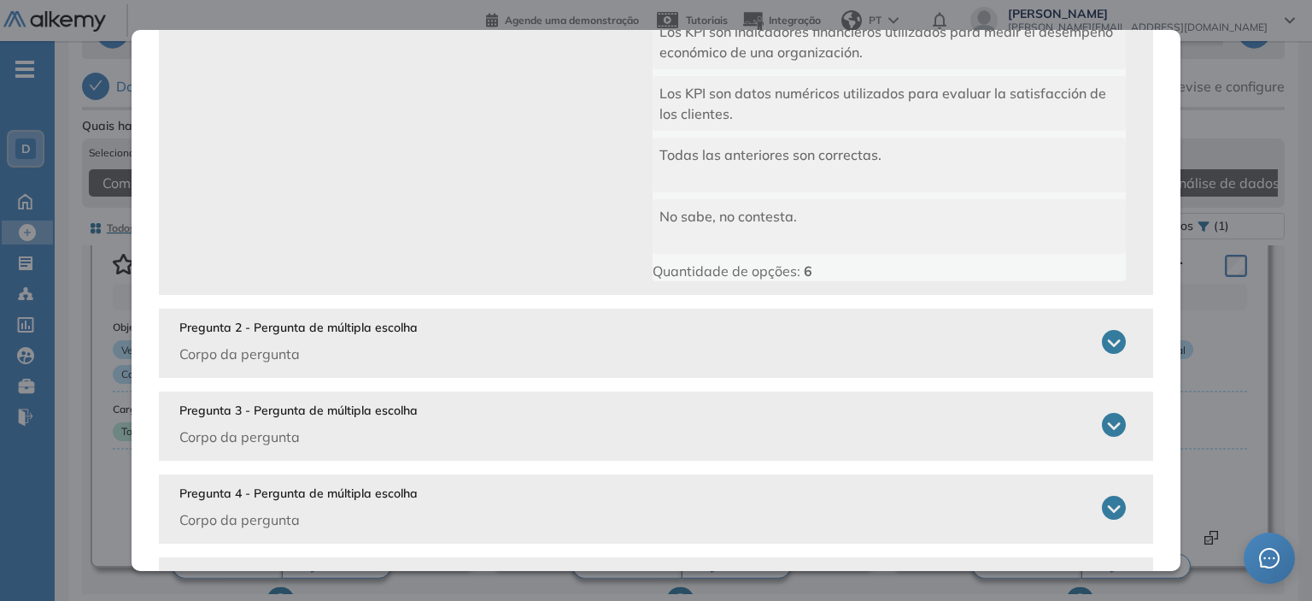
click at [285, 335] on p "Pregunta 2 - Pergunta de múltipla escolha" at bounding box center [298, 328] width 238 height 18
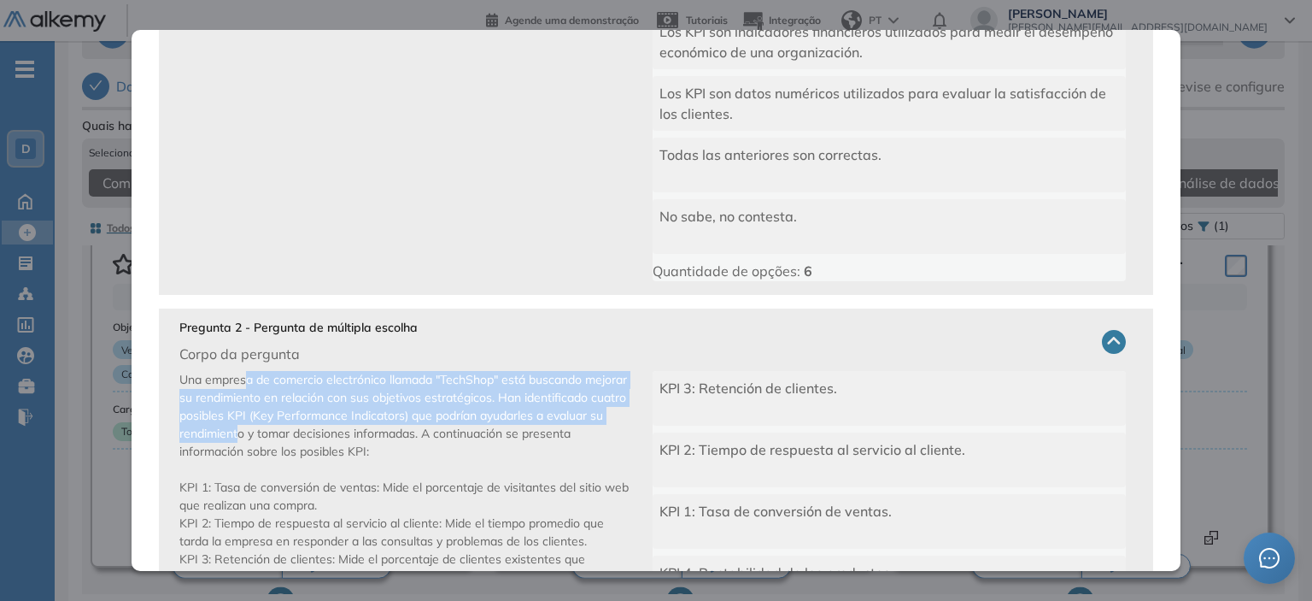
drag, startPoint x: 243, startPoint y: 388, endPoint x: 366, endPoint y: 426, distance: 128.9
click at [366, 426] on p "Una empresa de comercio electrónico llamada "TechShop" está buscando mejorar su…" at bounding box center [415, 566] width 473 height 390
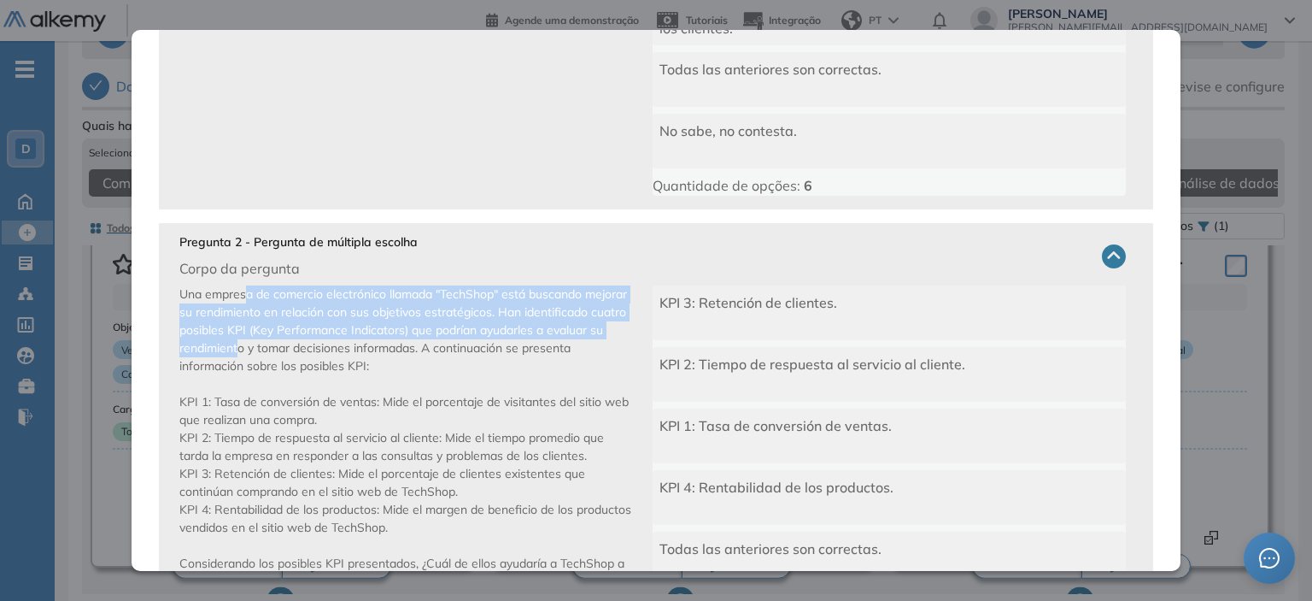
scroll to position [513, 0]
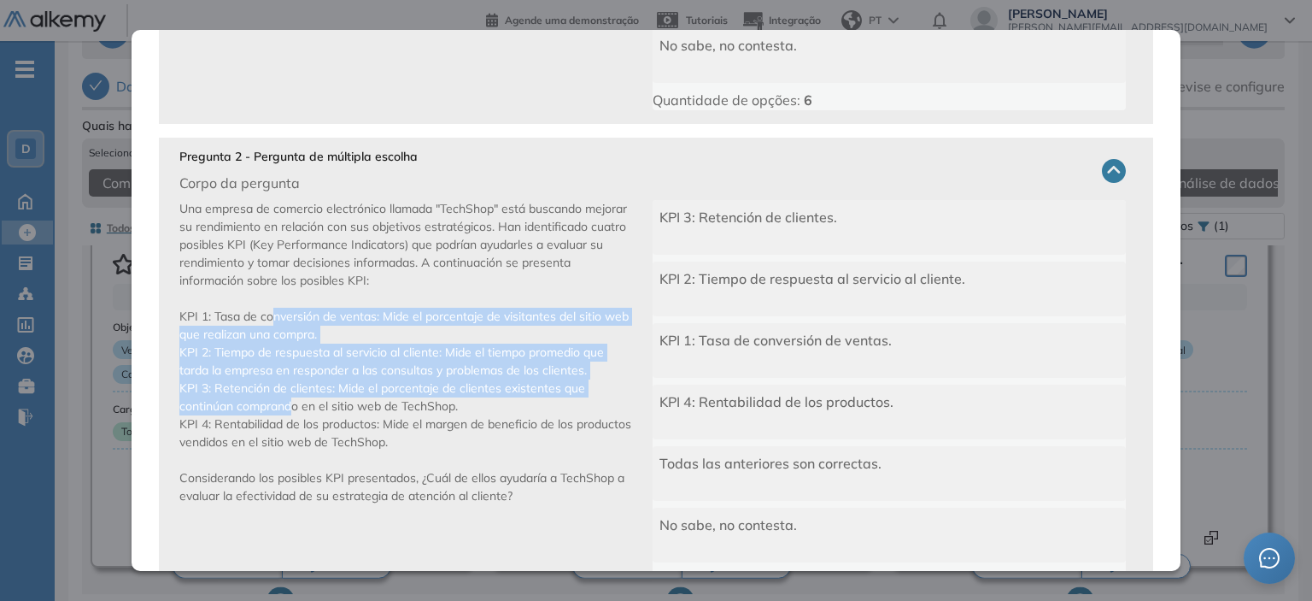
drag, startPoint x: 273, startPoint y: 312, endPoint x: 294, endPoint y: 402, distance: 92.9
click at [294, 402] on span "Una empresa de comercio electrónico llamada "TechShop" está buscando mejorar su…" at bounding box center [405, 352] width 452 height 302
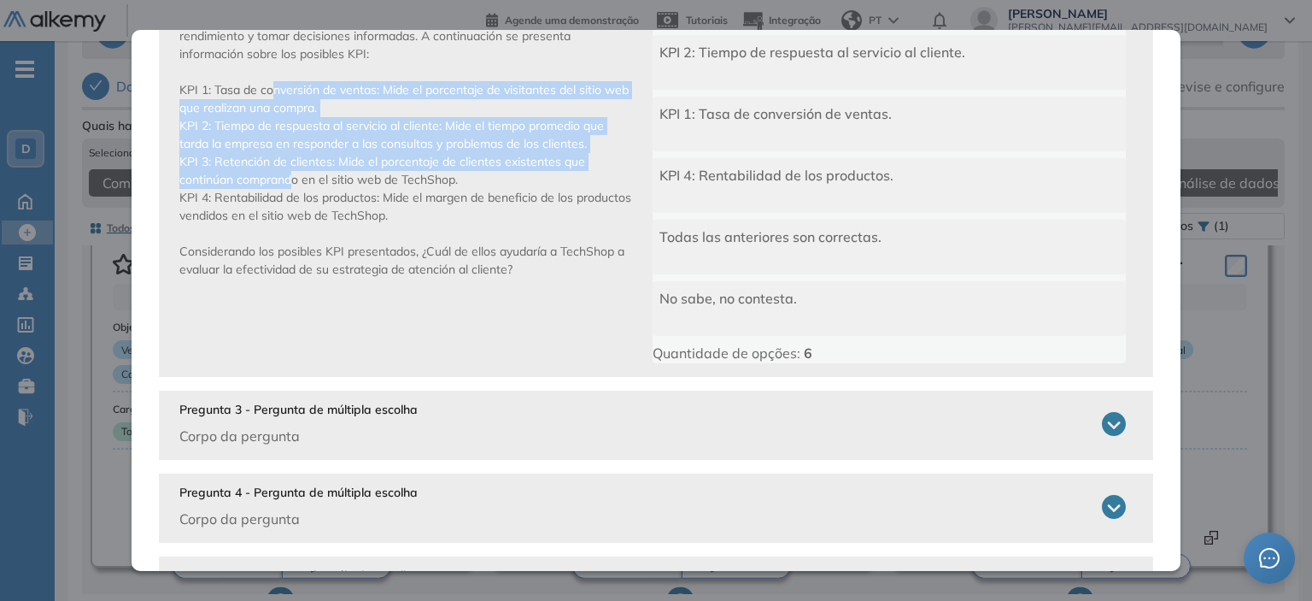
scroll to position [769, 0]
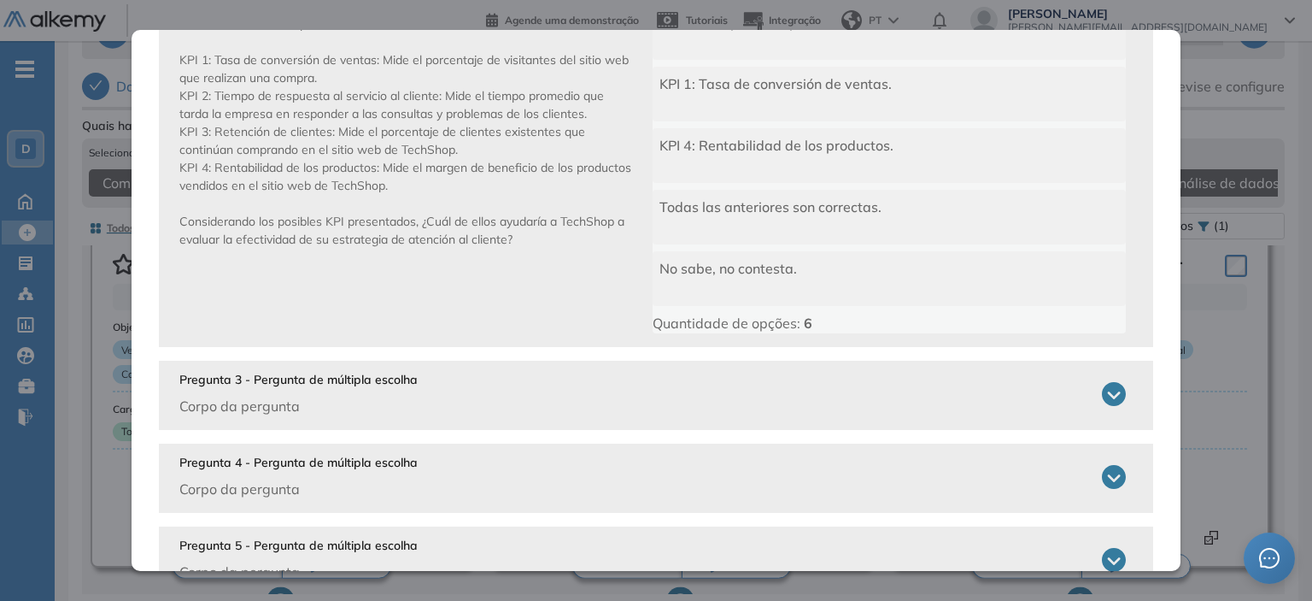
click at [365, 144] on span "Una empresa de comercio electrónico llamada "TechShop" está buscando mejorar su…" at bounding box center [405, 95] width 452 height 302
click at [287, 387] on p "Pregunta 3 - Pergunta de múltipla escolha" at bounding box center [298, 380] width 238 height 18
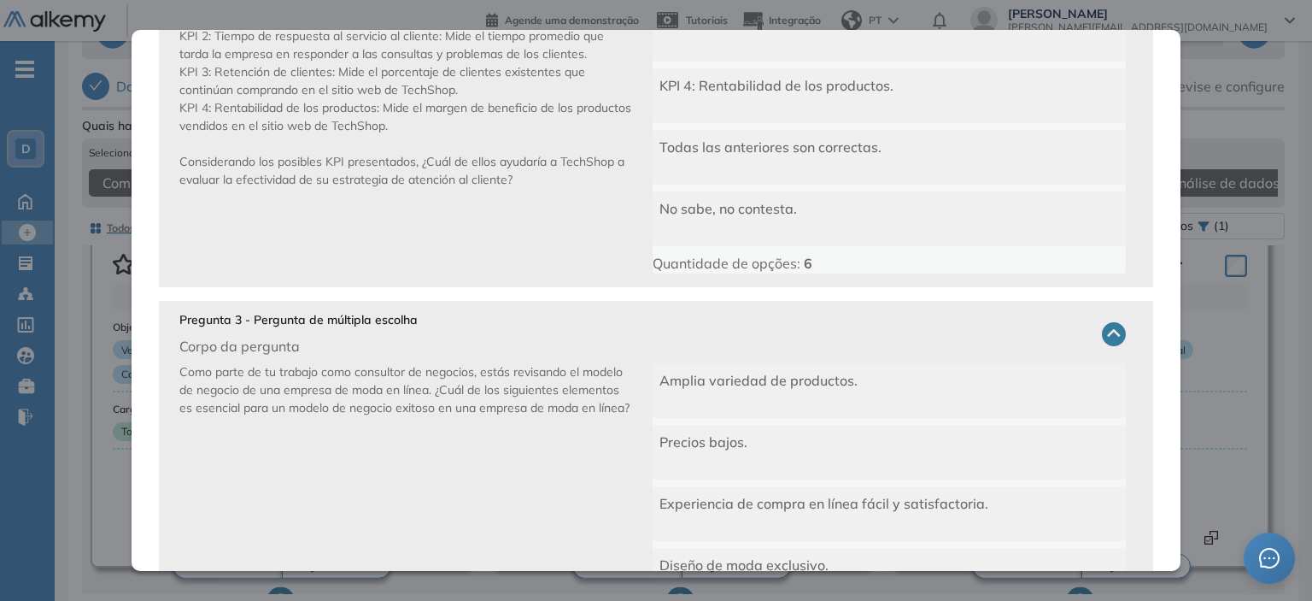
scroll to position [854, 0]
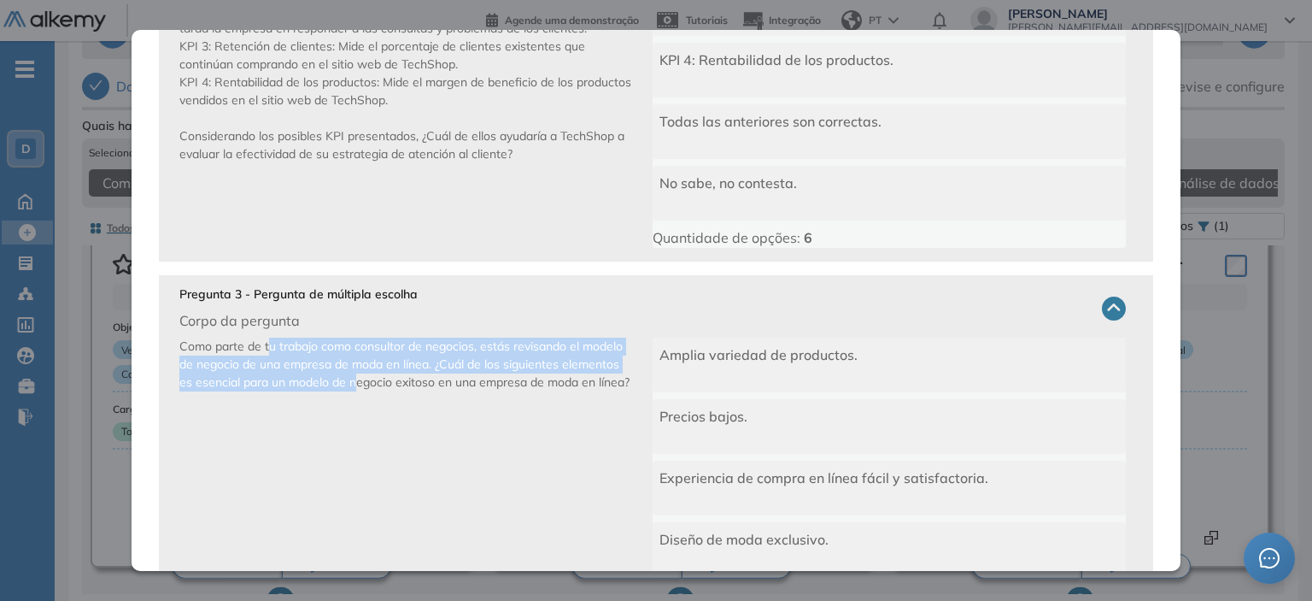
drag, startPoint x: 267, startPoint y: 355, endPoint x: 356, endPoint y: 379, distance: 93.1
click at [356, 379] on p "Como parte de tu trabajo como consultor de negocios, estás revisando el modelo …" at bounding box center [415, 533] width 473 height 390
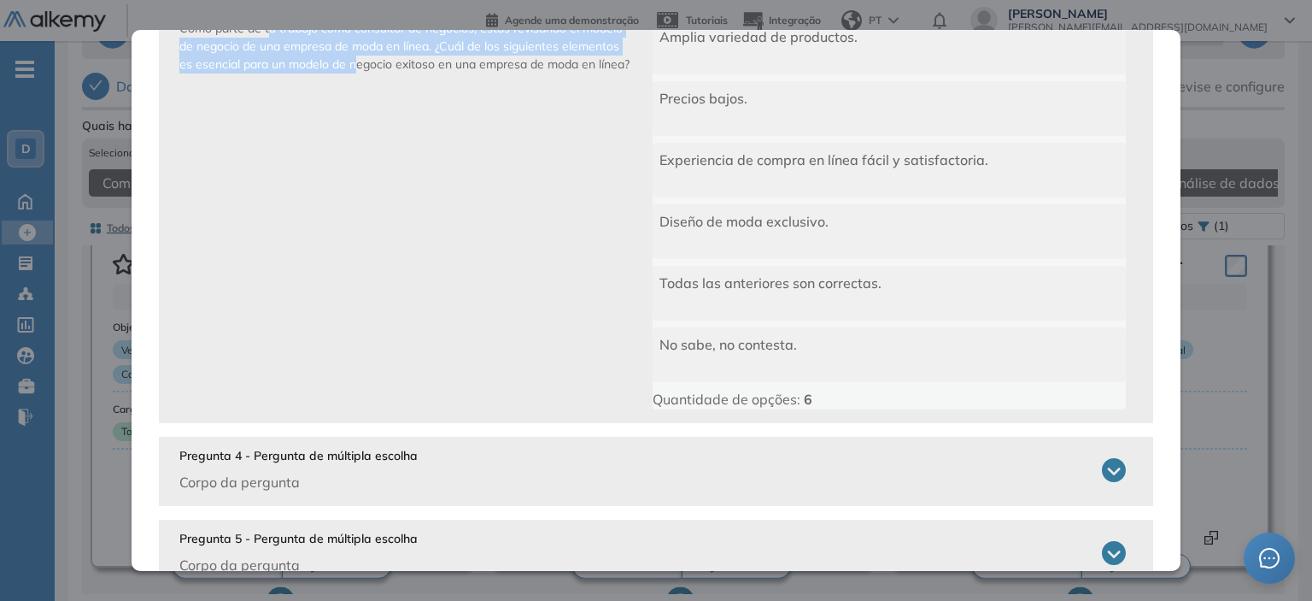
scroll to position [1196, 0]
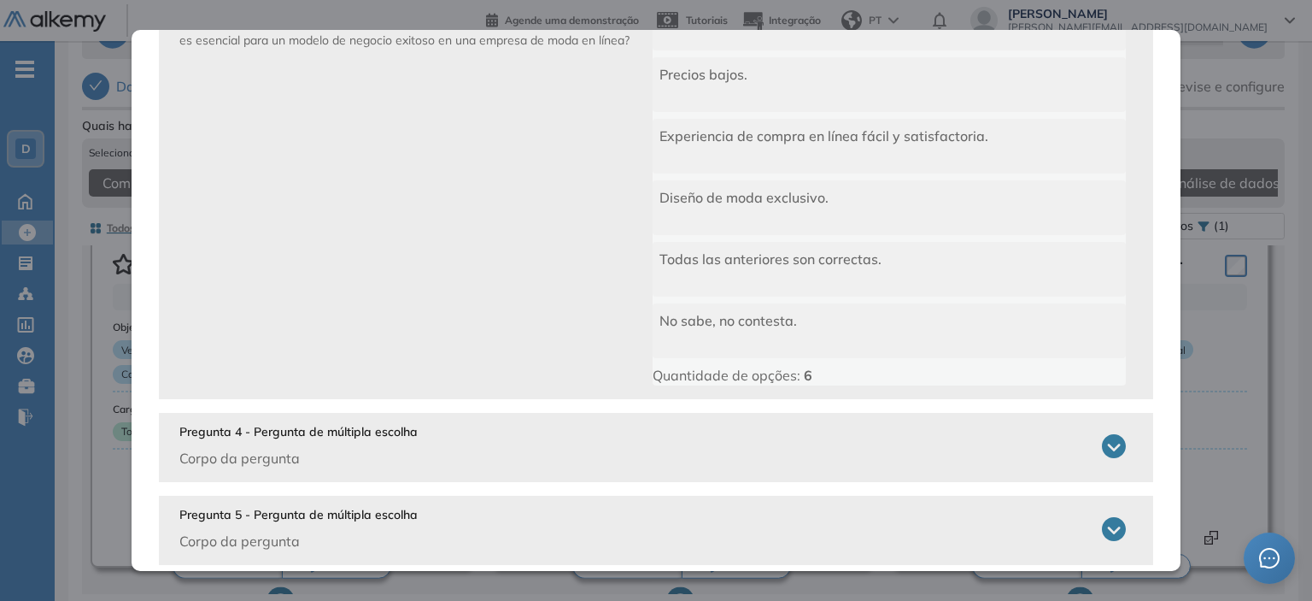
click at [344, 450] on p "Corpo da pergunta" at bounding box center [298, 458] width 238 height 21
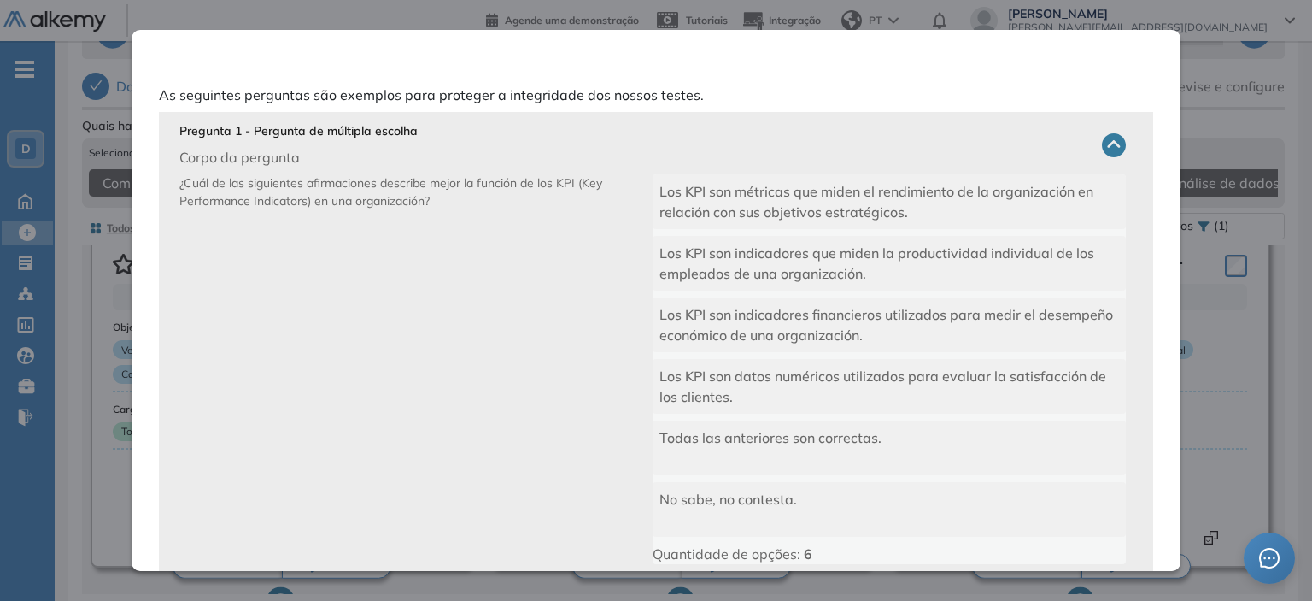
scroll to position [0, 0]
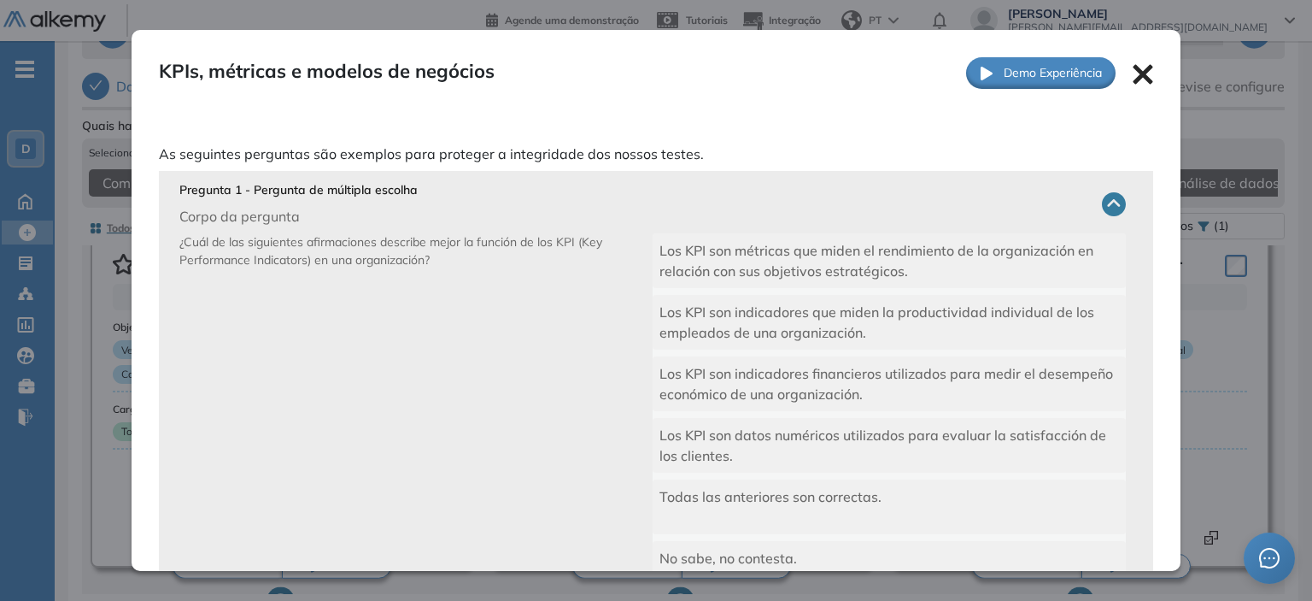
click at [1135, 71] on icon at bounding box center [1144, 74] width 20 height 20
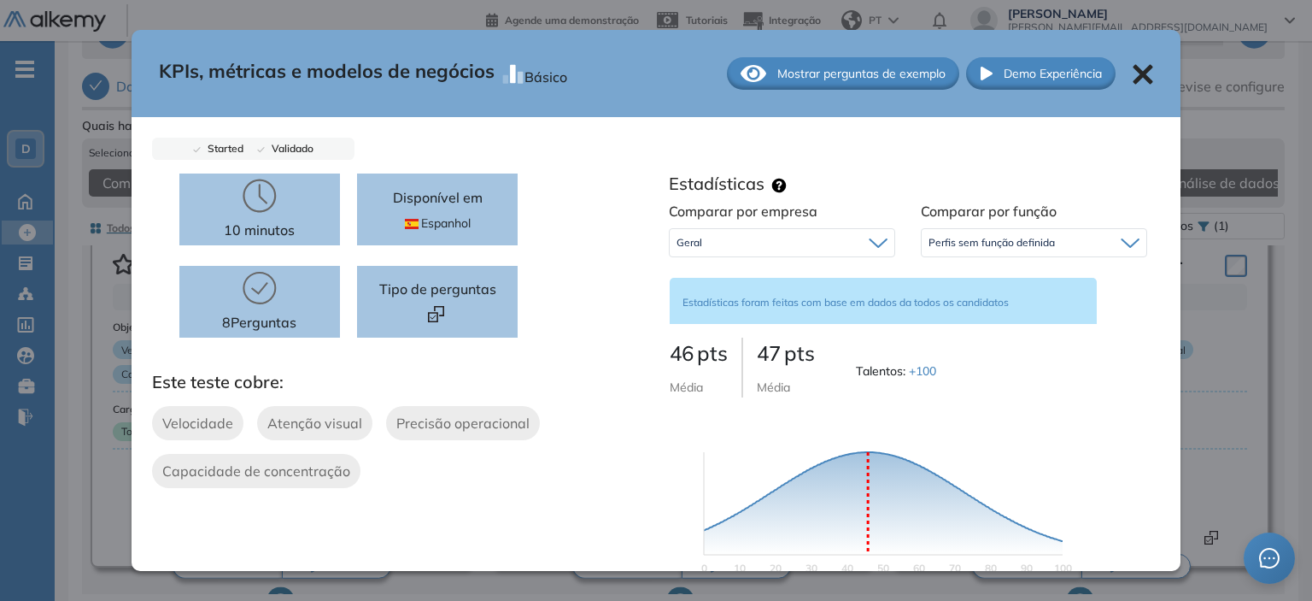
click at [1133, 68] on icon at bounding box center [1143, 74] width 21 height 21
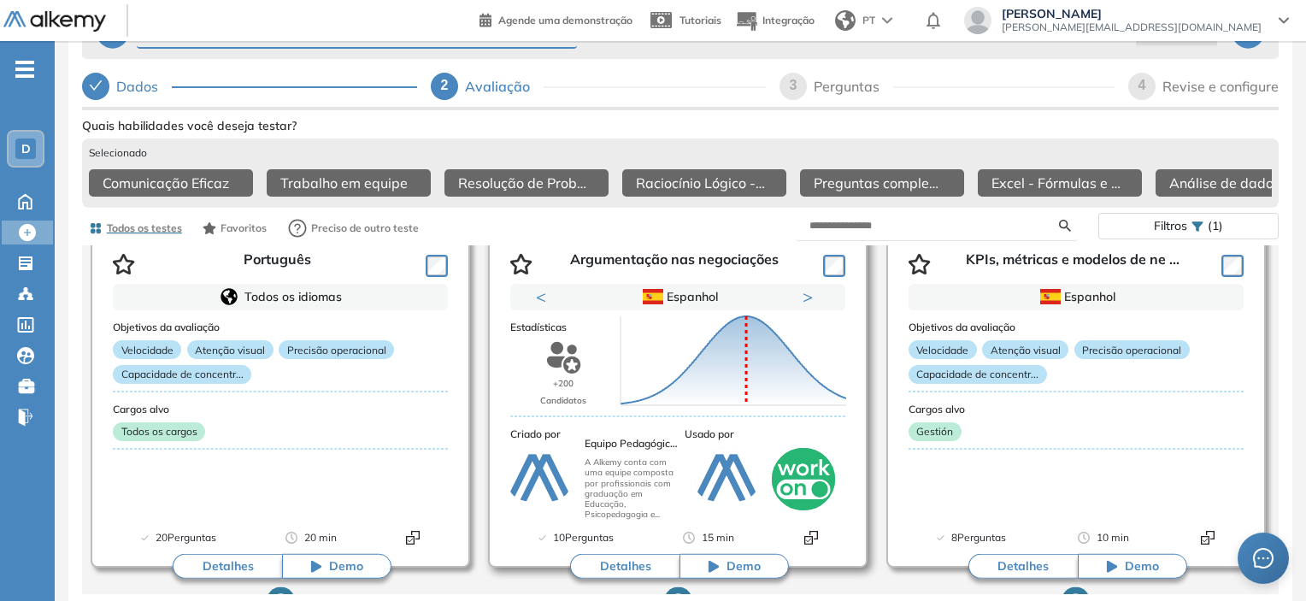
click at [590, 556] on button "Detalhes" at bounding box center [624, 567] width 109 height 26
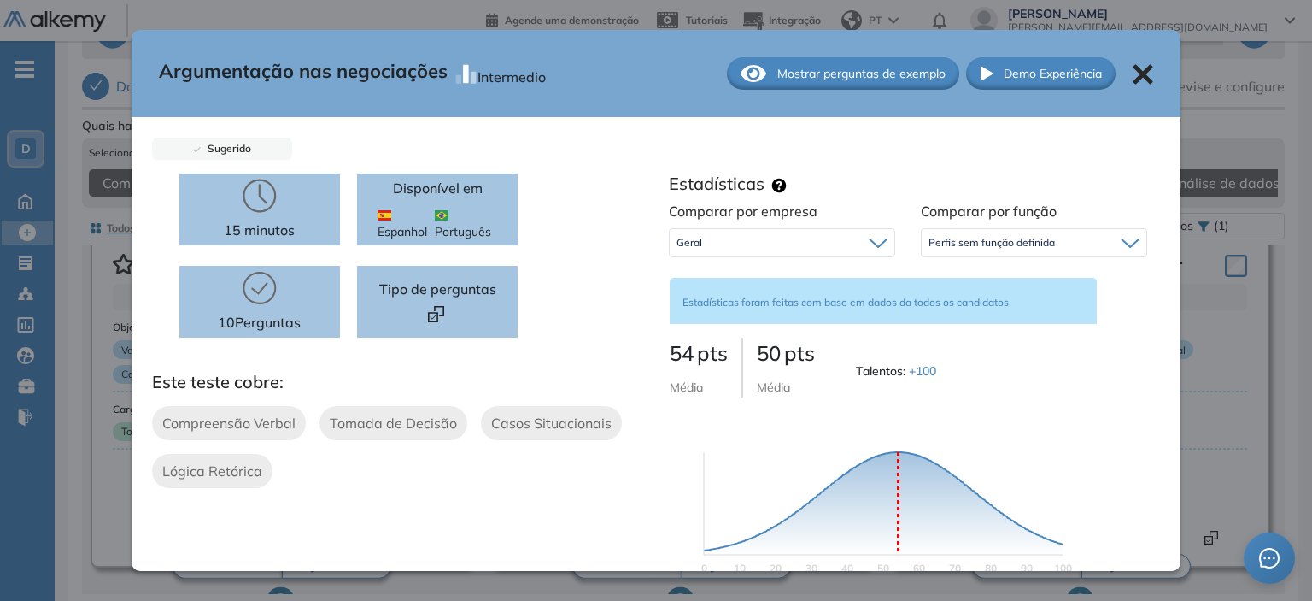
click at [904, 69] on span "Mostrar perguntas de exemplo" at bounding box center [862, 74] width 168 height 18
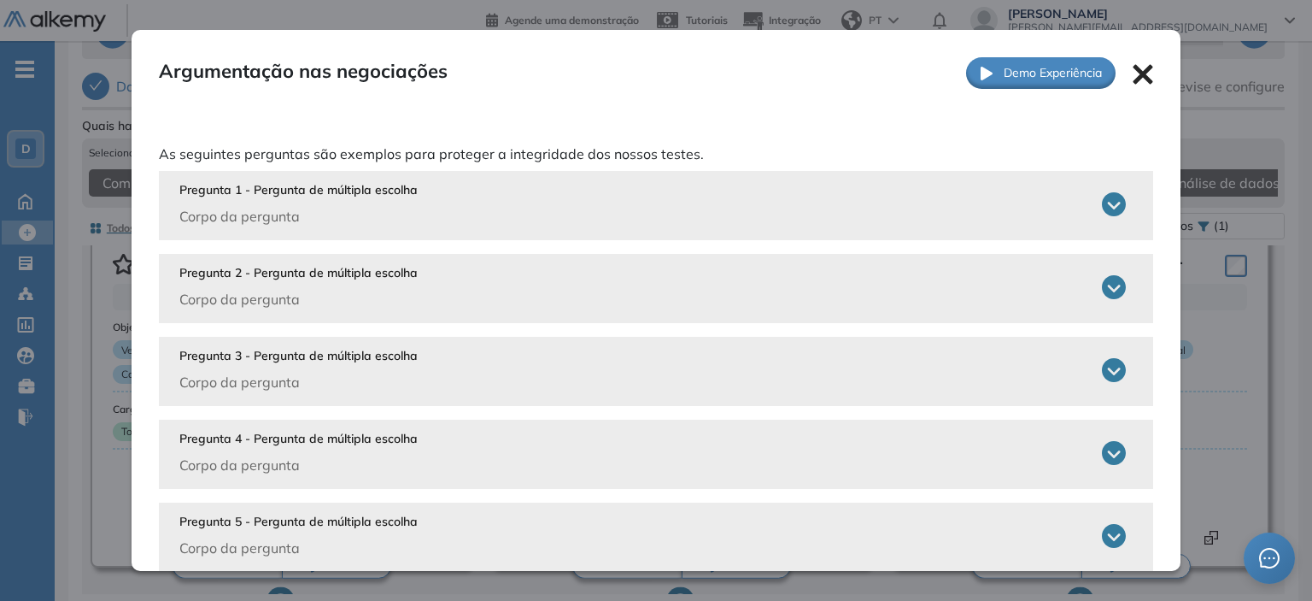
click at [294, 202] on div "Pregunta 1 - Pergunta de múltipla escolha Corpo da pergunta" at bounding box center [298, 203] width 238 height 45
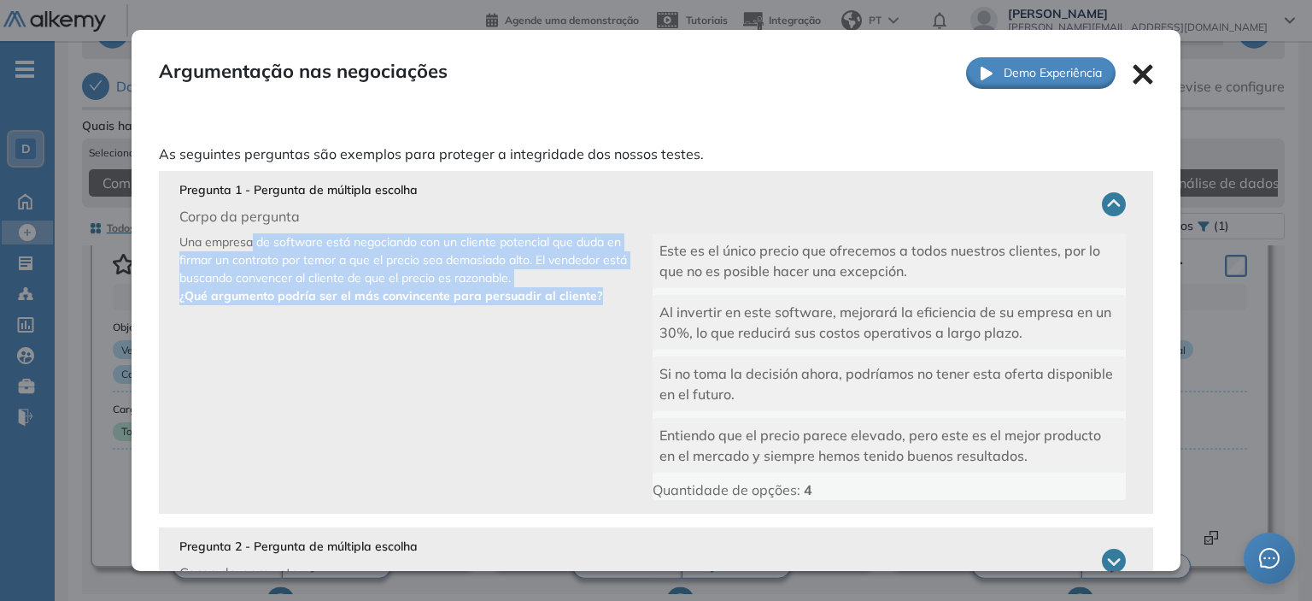
drag, startPoint x: 252, startPoint y: 241, endPoint x: 608, endPoint y: 309, distance: 362.8
click at [608, 309] on p "Una empresa de software está negociando con un cliente potencial que duda en fi…" at bounding box center [415, 366] width 473 height 267
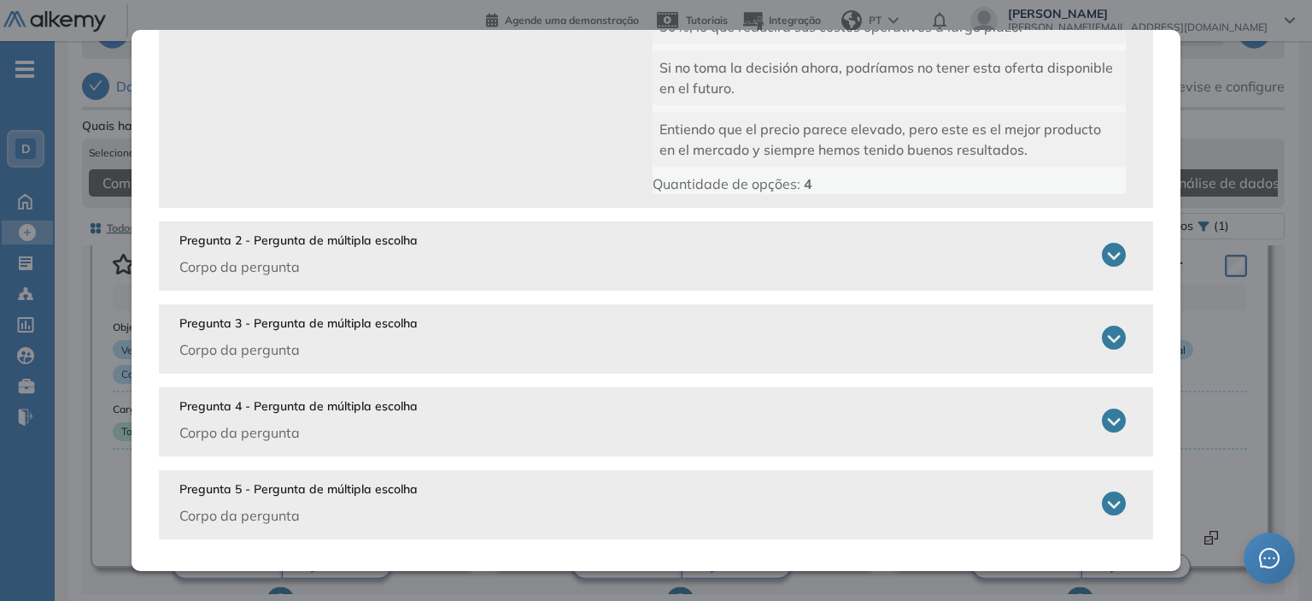
scroll to position [308, 0]
click at [355, 241] on p "Pregunta 2 - Pergunta de múltipla escolha" at bounding box center [298, 239] width 238 height 18
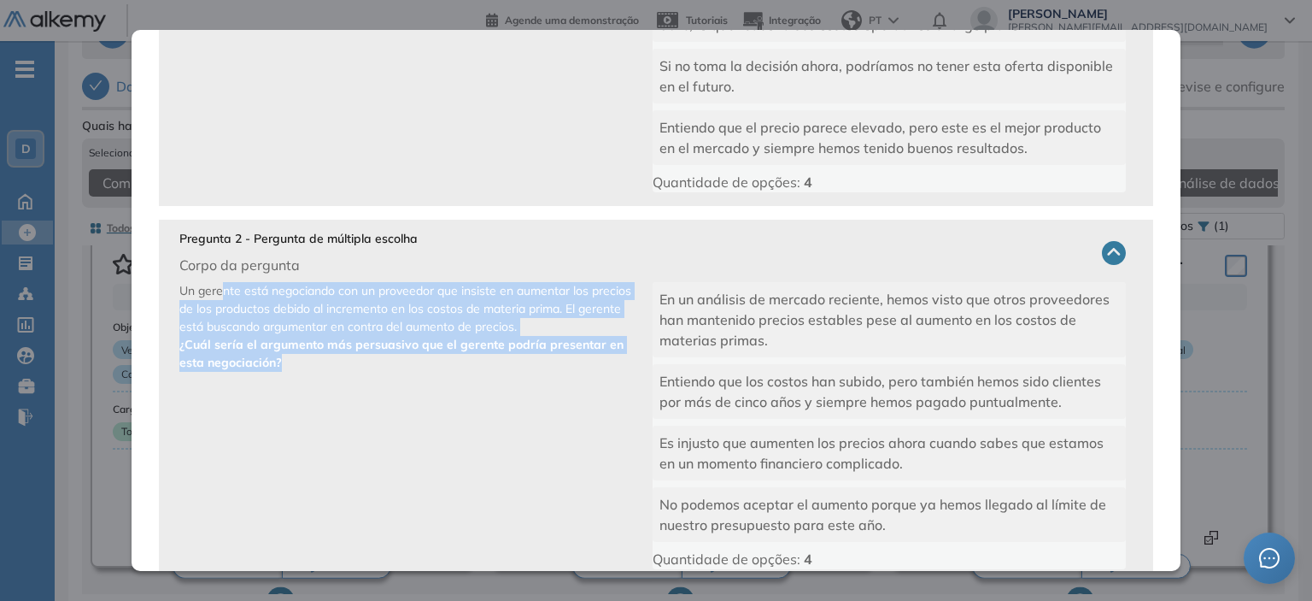
drag, startPoint x: 217, startPoint y: 287, endPoint x: 308, endPoint y: 361, distance: 117.2
click at [308, 361] on p "Un gerente está negociando con un proveedor que insiste en aumentar los precios…" at bounding box center [415, 425] width 473 height 287
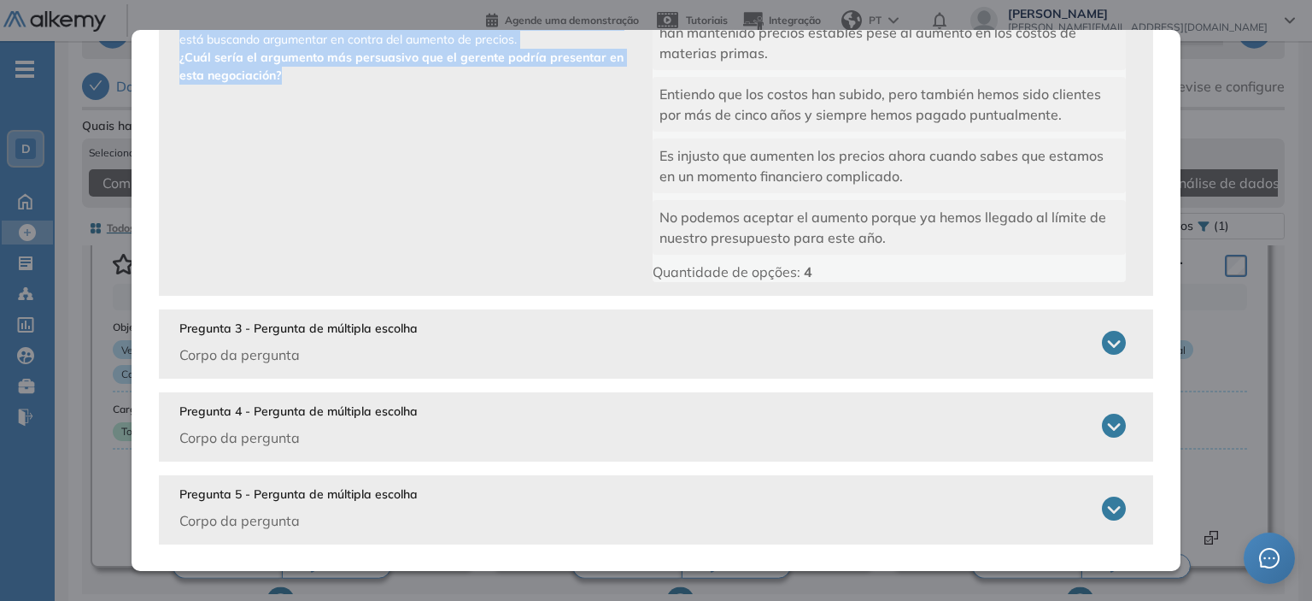
scroll to position [602, 0]
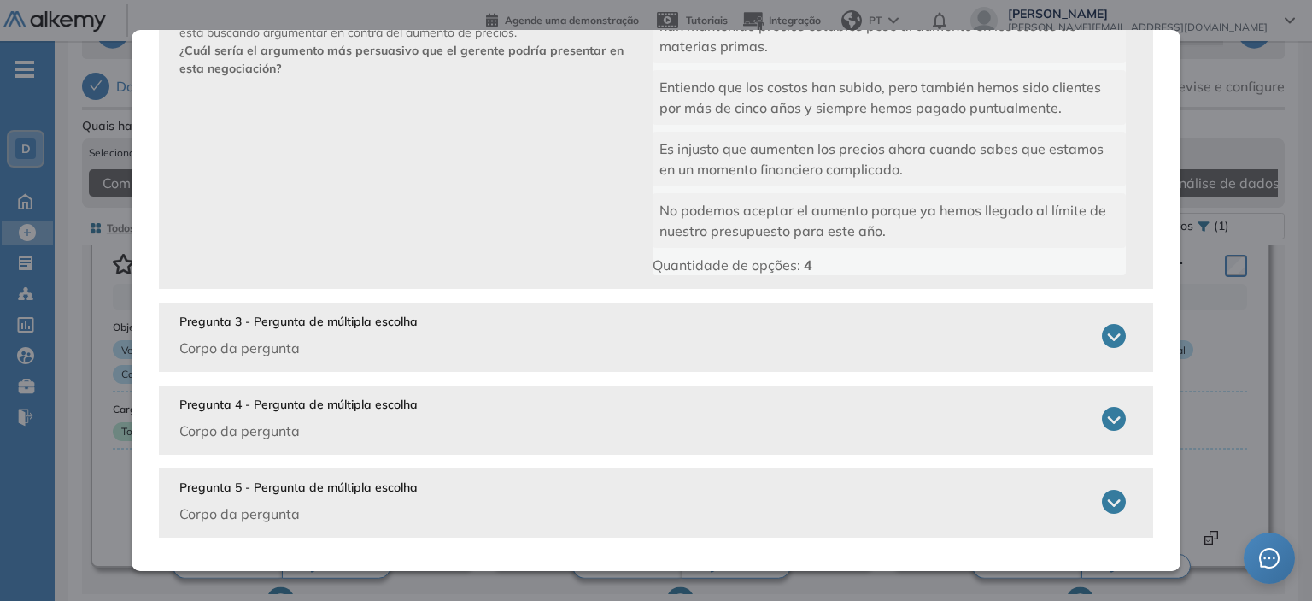
click at [301, 354] on p "Corpo da pergunta" at bounding box center [298, 348] width 238 height 21
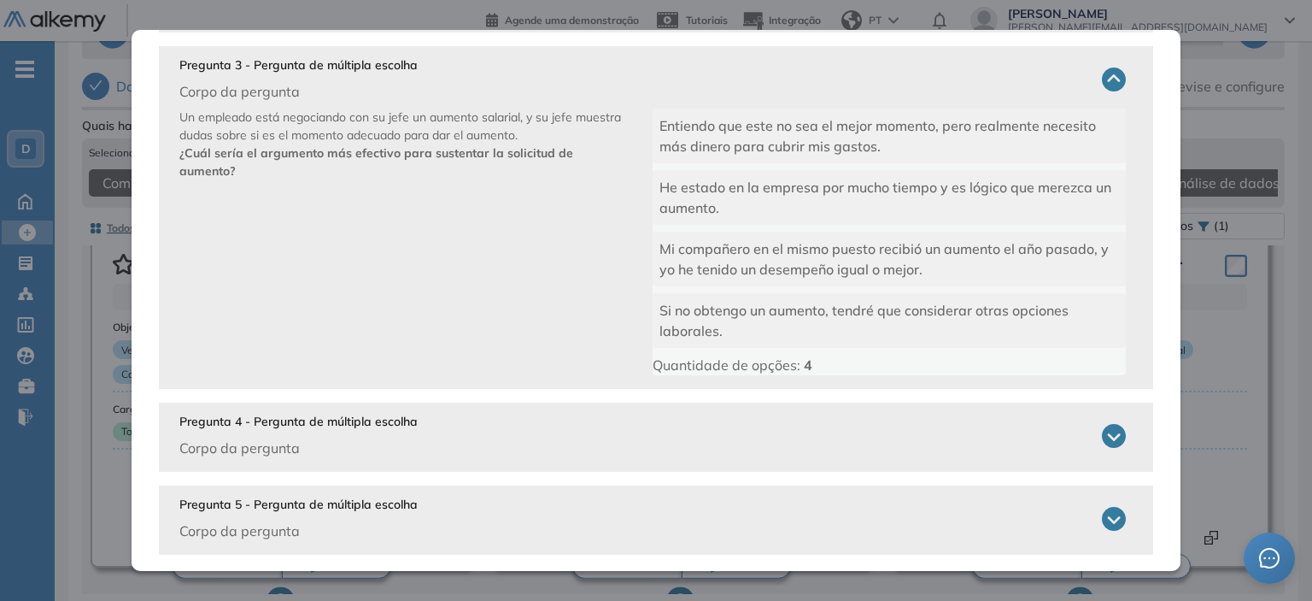
scroll to position [875, 0]
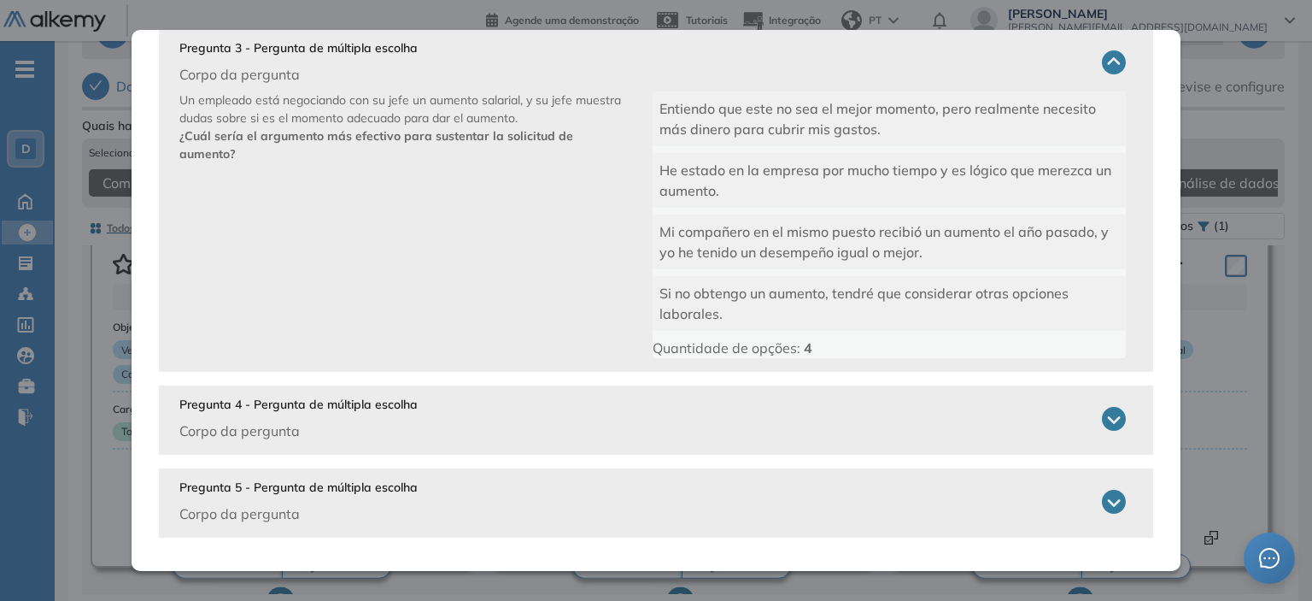
click at [302, 416] on div "Pregunta 4 - Pergunta de múltipla escolha Corpo da pergunta" at bounding box center [298, 418] width 238 height 45
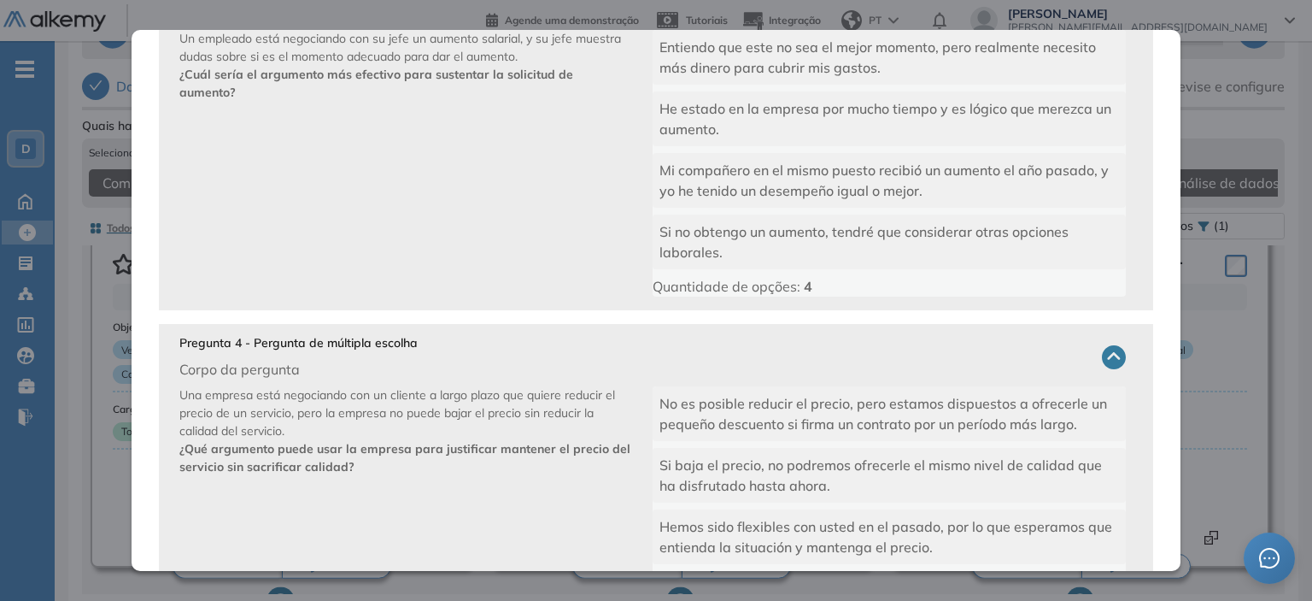
scroll to position [1046, 0]
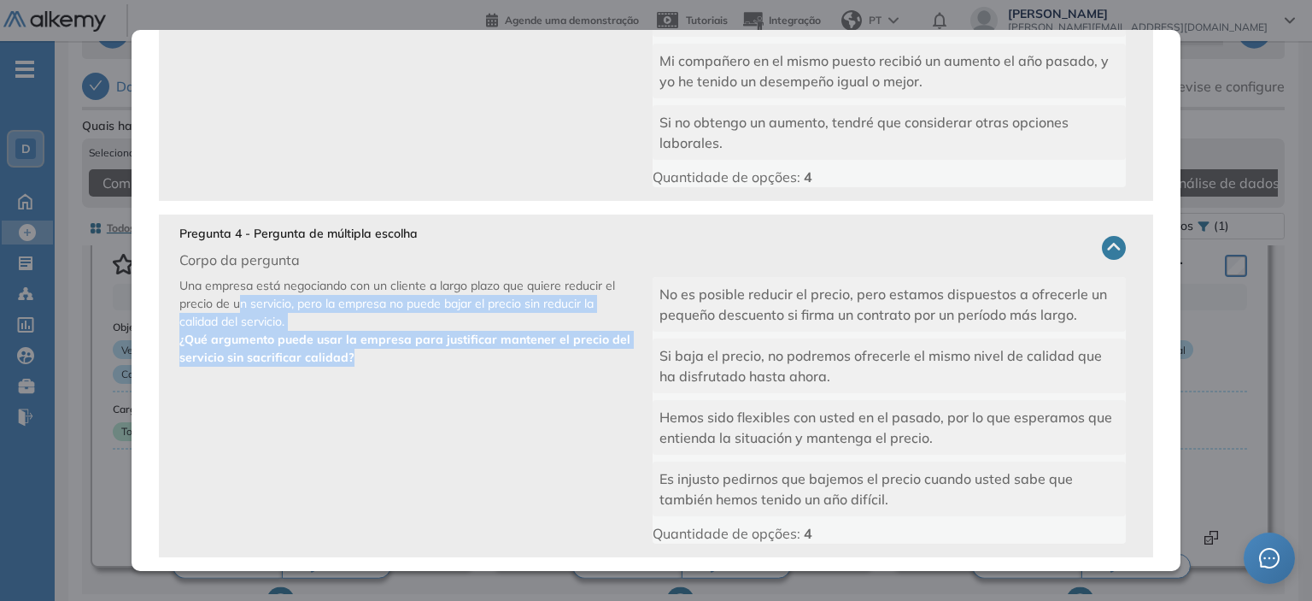
drag, startPoint x: 236, startPoint y: 302, endPoint x: 392, endPoint y: 364, distance: 168.0
click at [392, 364] on p "Una empresa está negociando con un cliente a largo plazo que quiere reducir el …" at bounding box center [415, 410] width 473 height 267
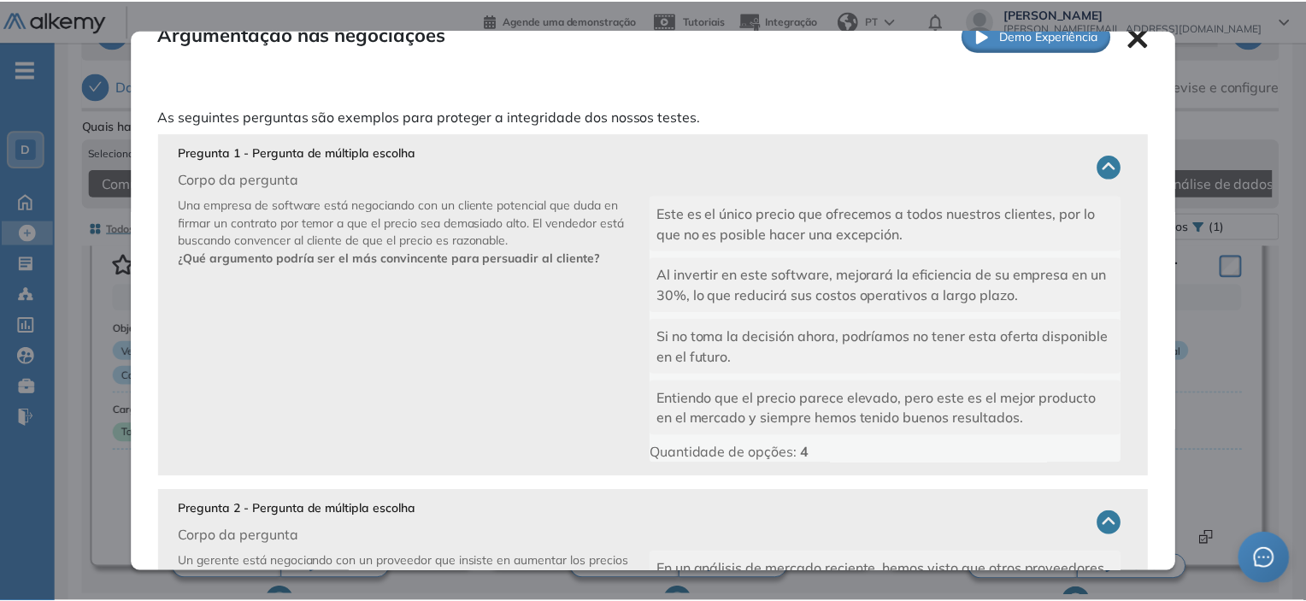
scroll to position [0, 0]
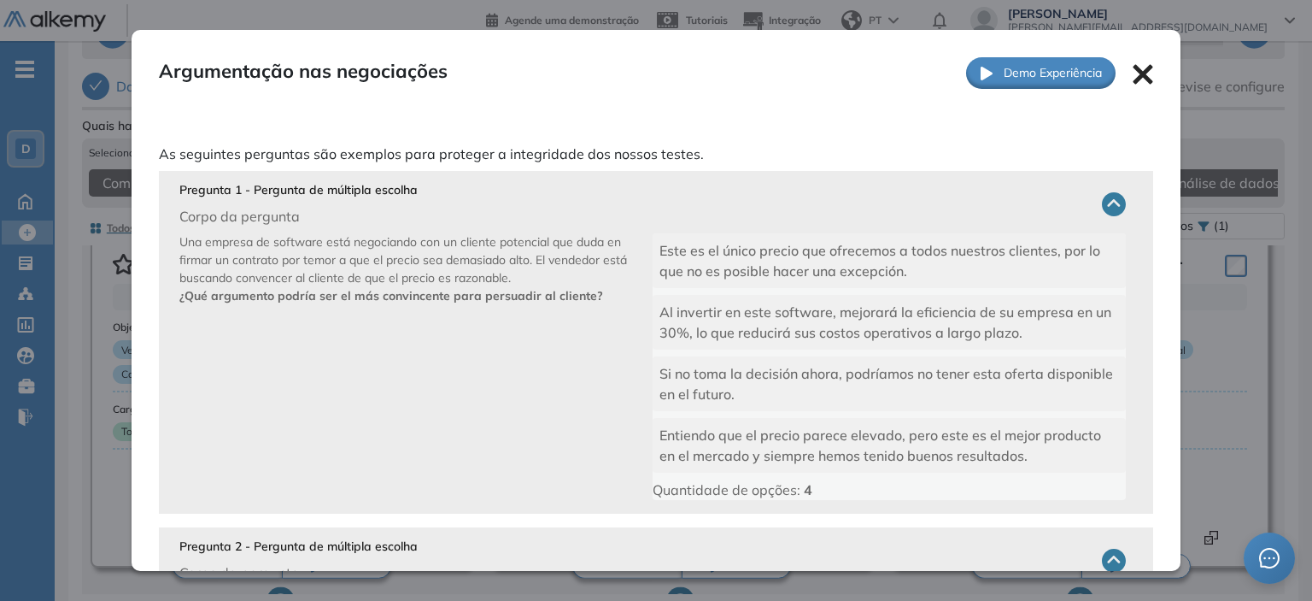
click at [1134, 75] on icon at bounding box center [1144, 74] width 20 height 20
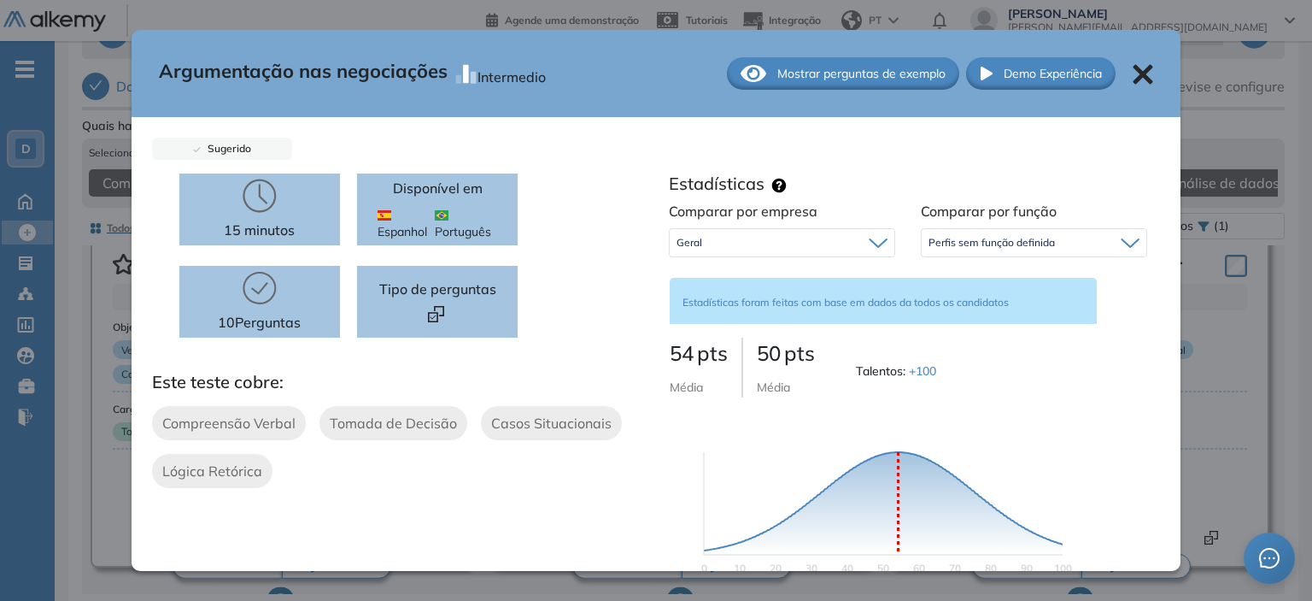
click at [1135, 72] on icon at bounding box center [1144, 75] width 20 height 20
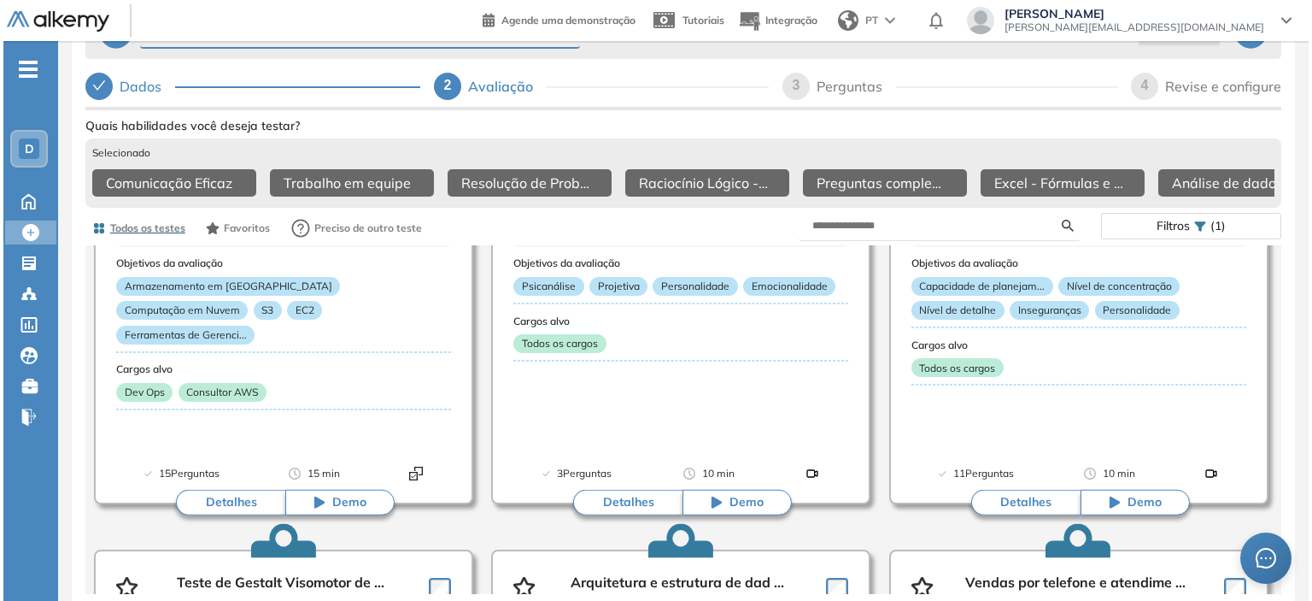
scroll to position [7543, 0]
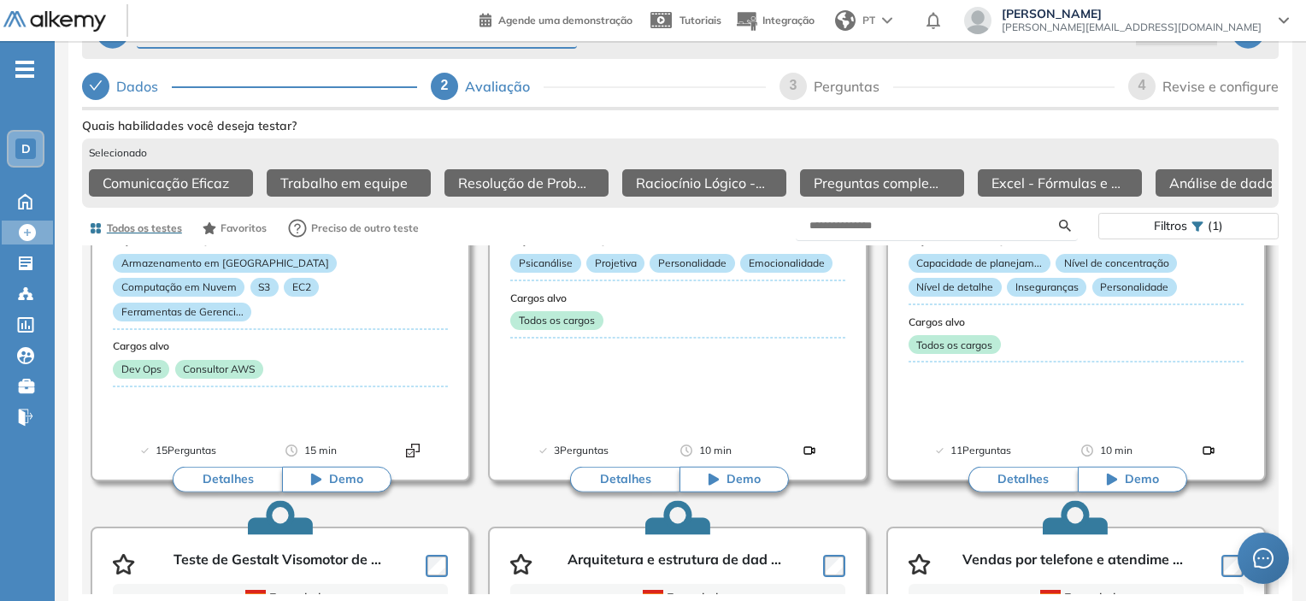
click at [1008, 471] on button "Detalhes" at bounding box center [1022, 480] width 109 height 26
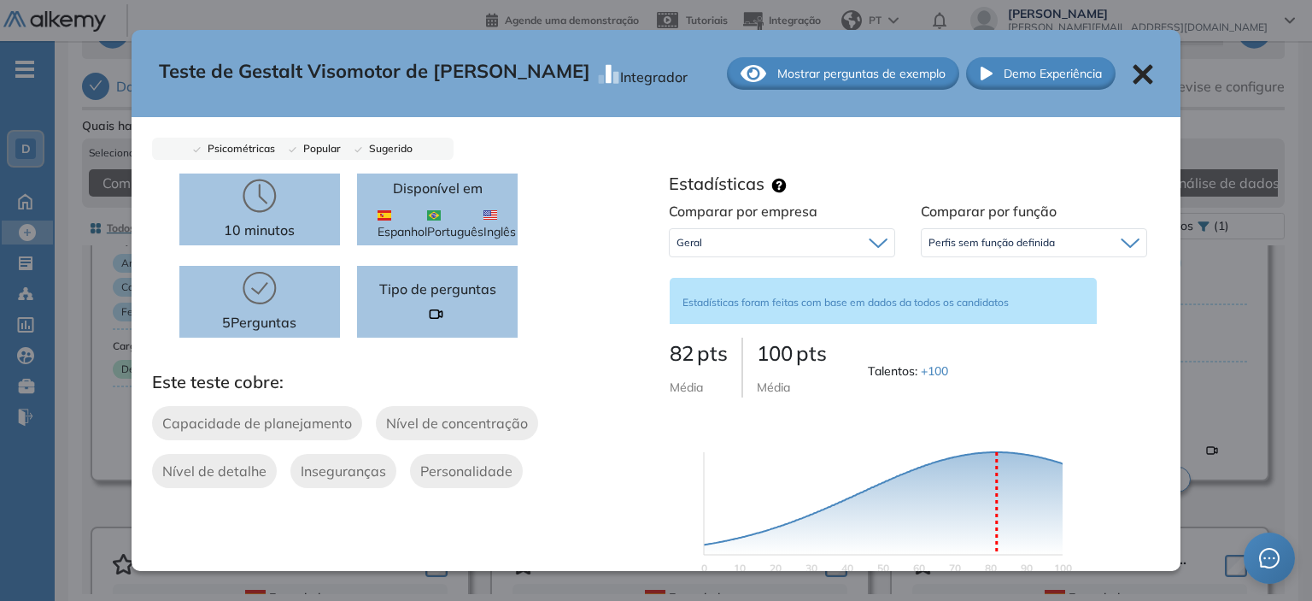
click at [778, 71] on span "Mostrar perguntas de exemplo" at bounding box center [862, 74] width 168 height 18
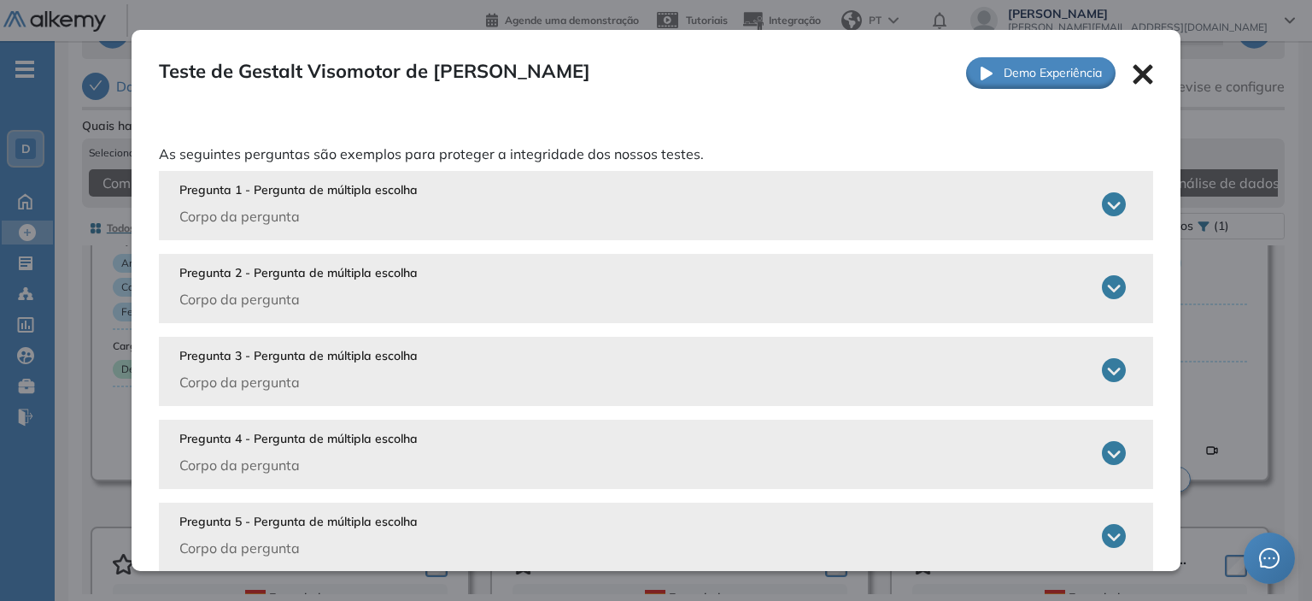
click at [369, 203] on div "Pregunta 1 - Pergunta de múltipla escolha Corpo da pergunta" at bounding box center [298, 203] width 238 height 45
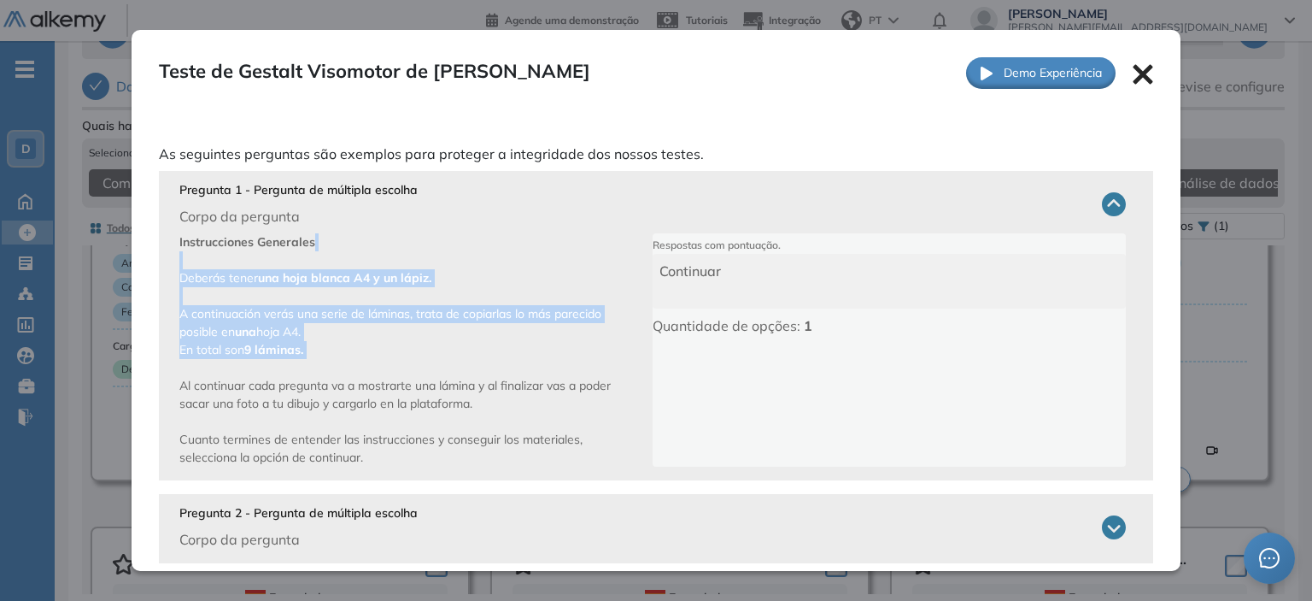
drag, startPoint x: 310, startPoint y: 261, endPoint x: 327, endPoint y: 367, distance: 107.3
click at [327, 367] on p "Instrucciones Generales Deberás tener una hoja blanca A4 y un lápiz. A continua…" at bounding box center [415, 349] width 473 height 233
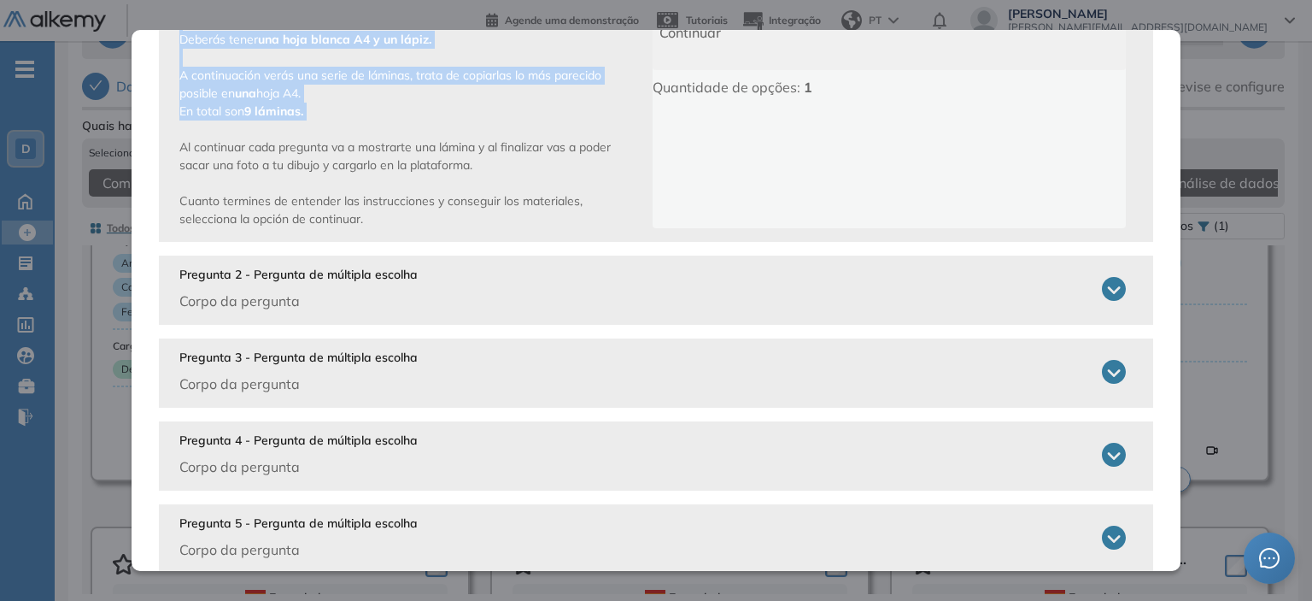
scroll to position [256, 0]
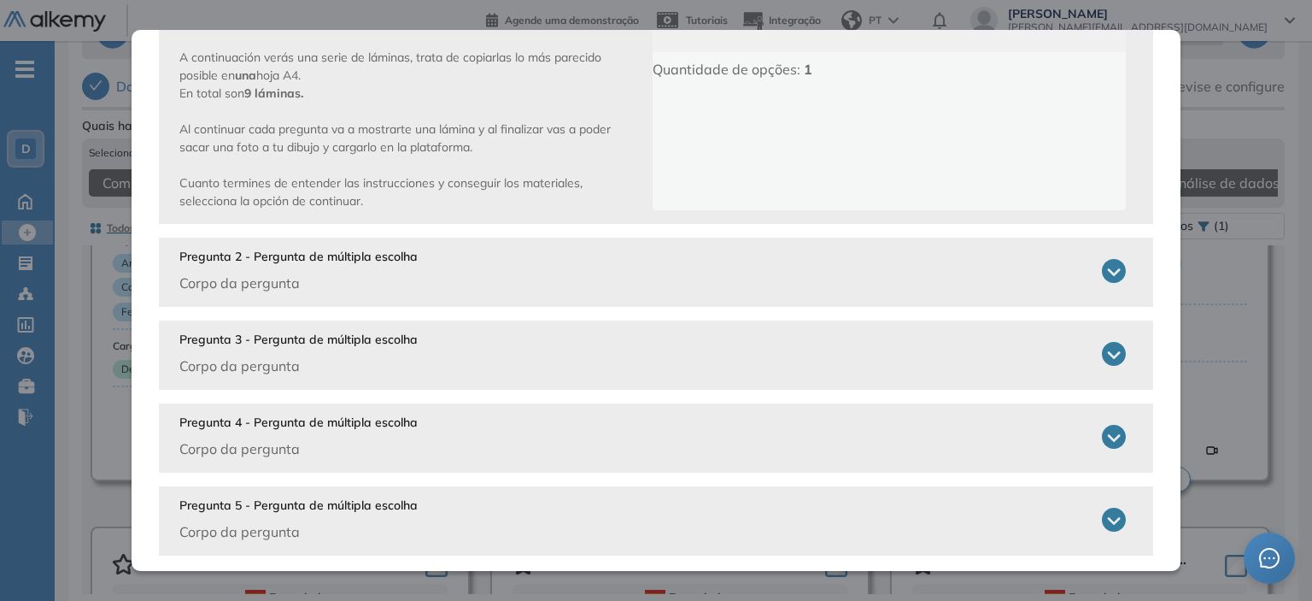
click at [363, 255] on p "Pregunta 2 - Pergunta de múltipla escolha" at bounding box center [298, 257] width 238 height 18
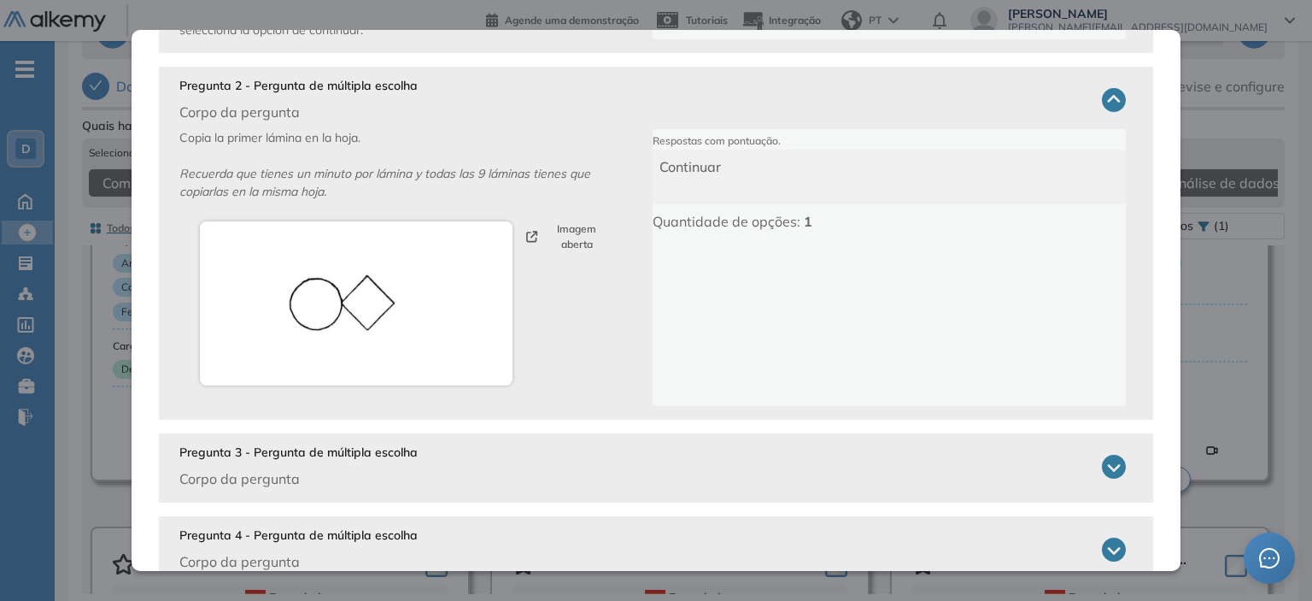
scroll to position [513, 0]
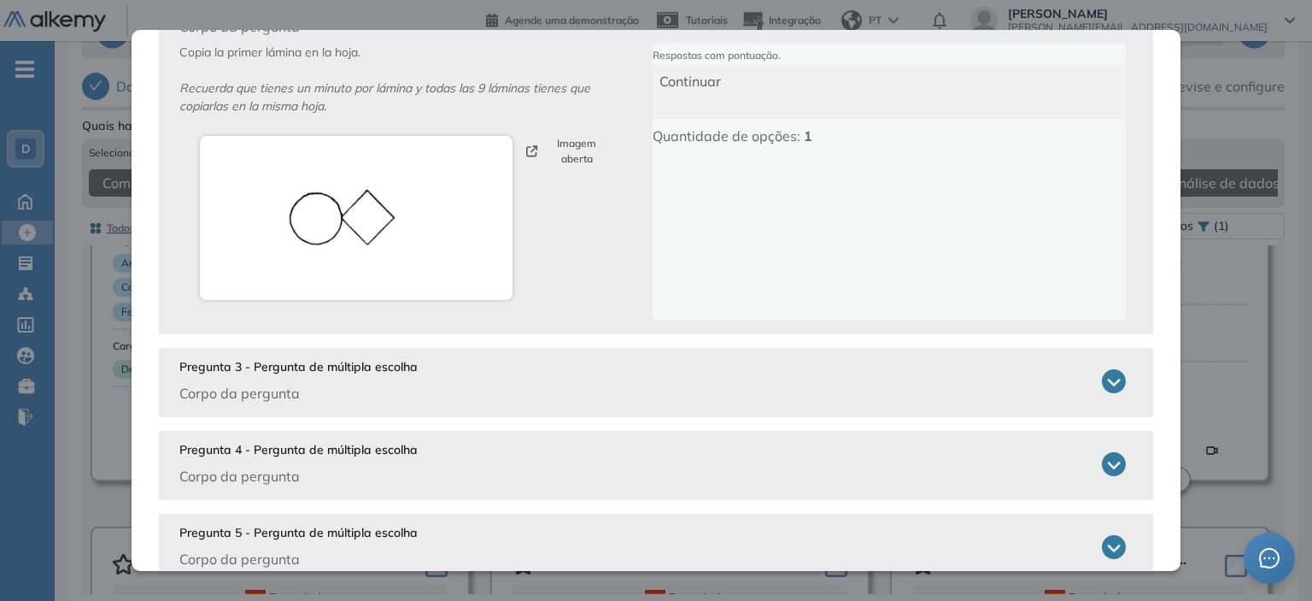
click at [359, 364] on p "Pregunta 3 - Pergunta de múltipla escolha" at bounding box center [298, 367] width 238 height 18
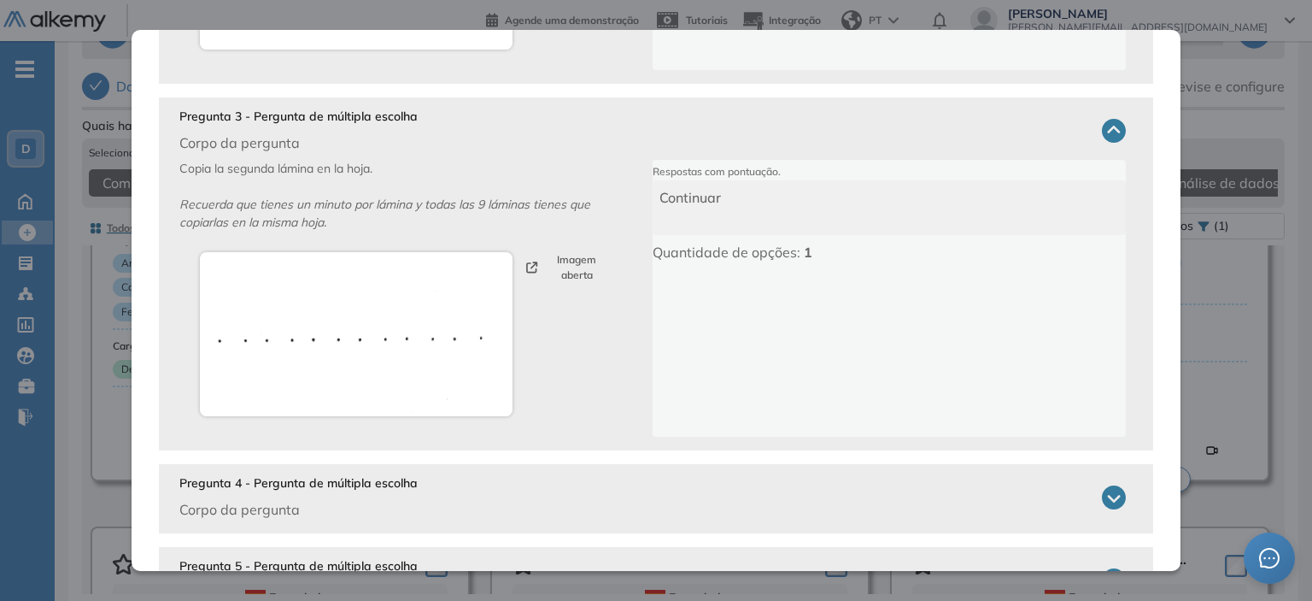
scroll to position [843, 0]
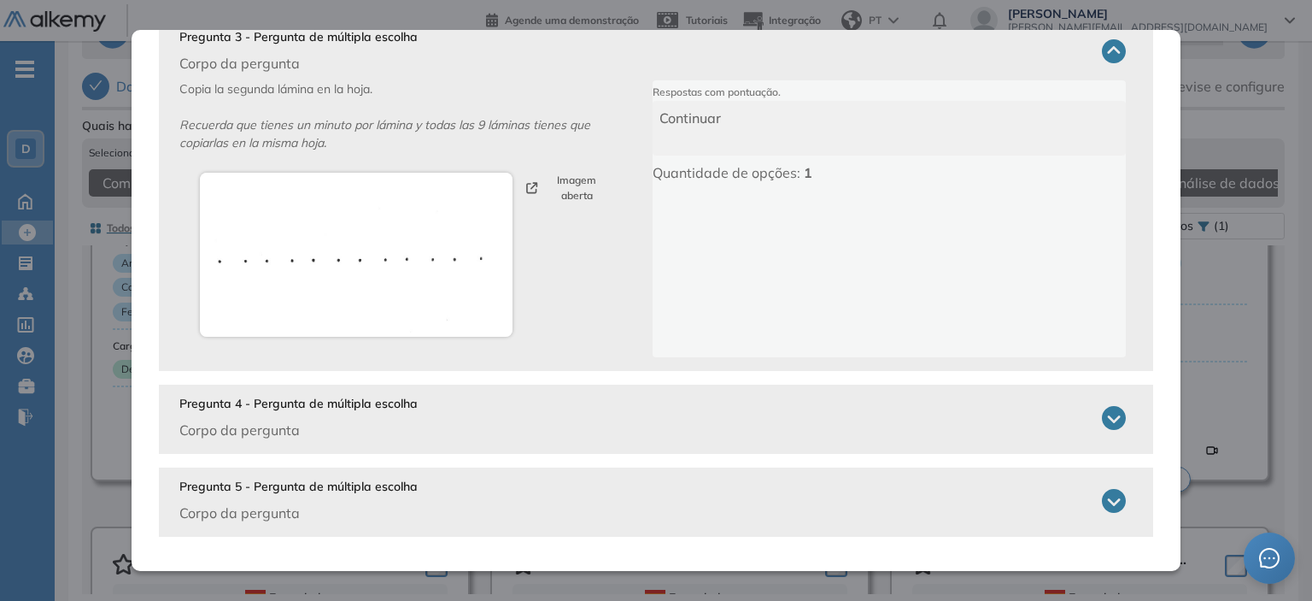
click at [359, 408] on p "Pregunta 4 - Pergunta de múltipla escolha" at bounding box center [298, 404] width 238 height 18
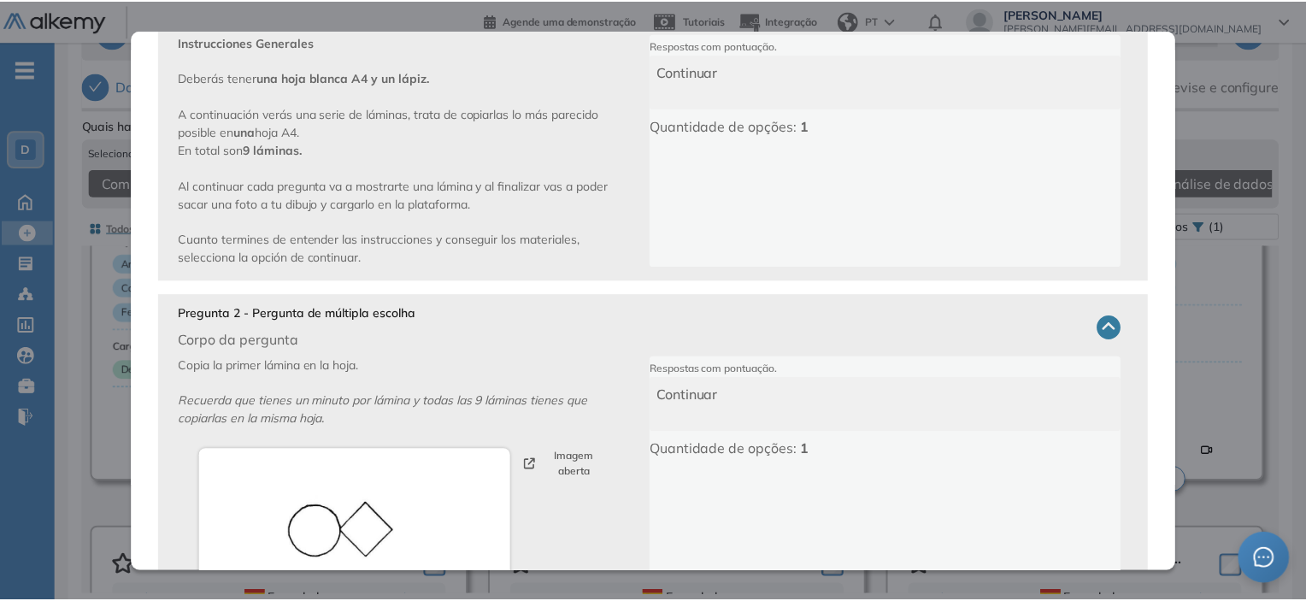
scroll to position [0, 0]
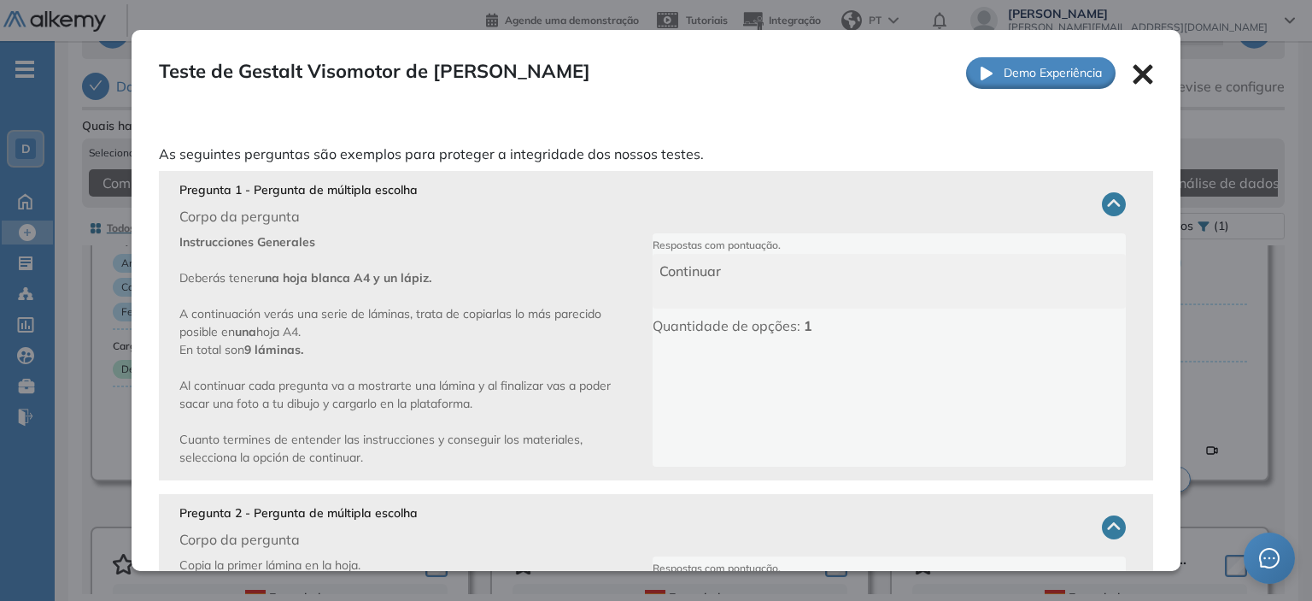
click at [1134, 71] on icon at bounding box center [1144, 74] width 20 height 20
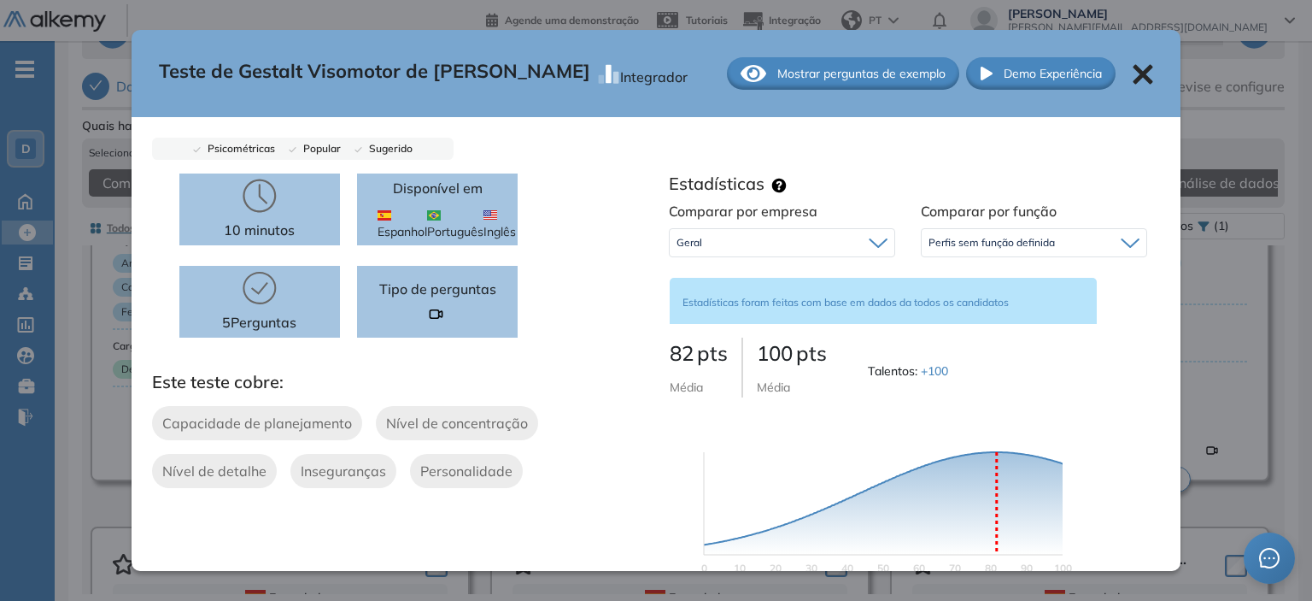
click at [1133, 68] on icon at bounding box center [1143, 74] width 21 height 21
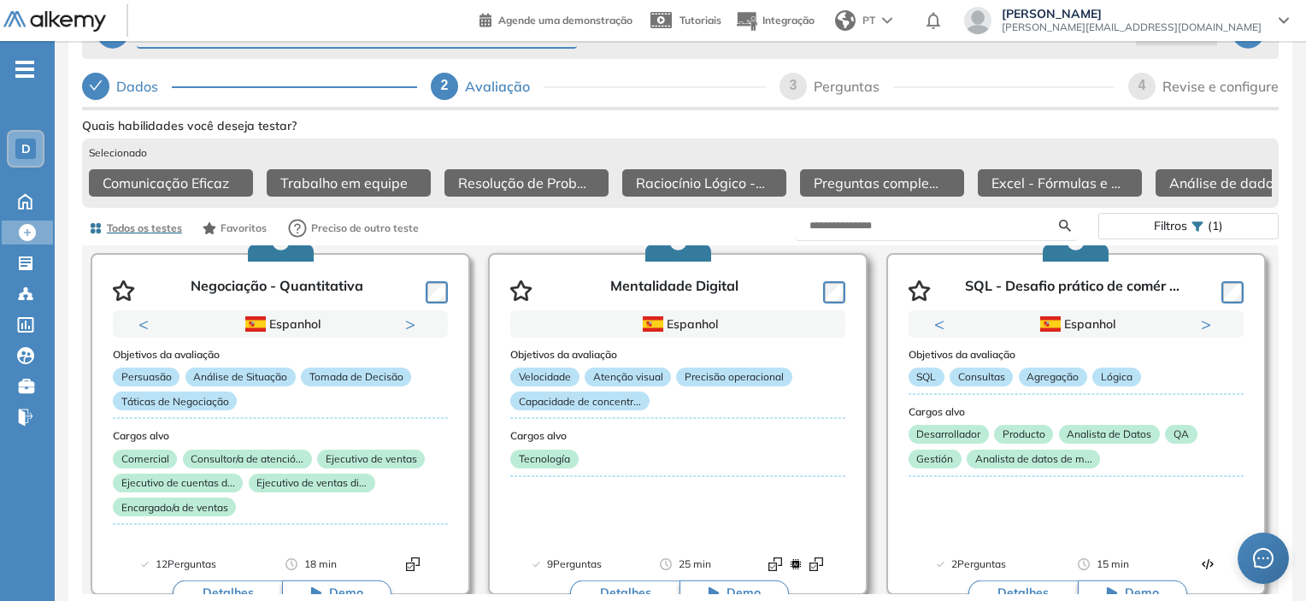
scroll to position [8995, 0]
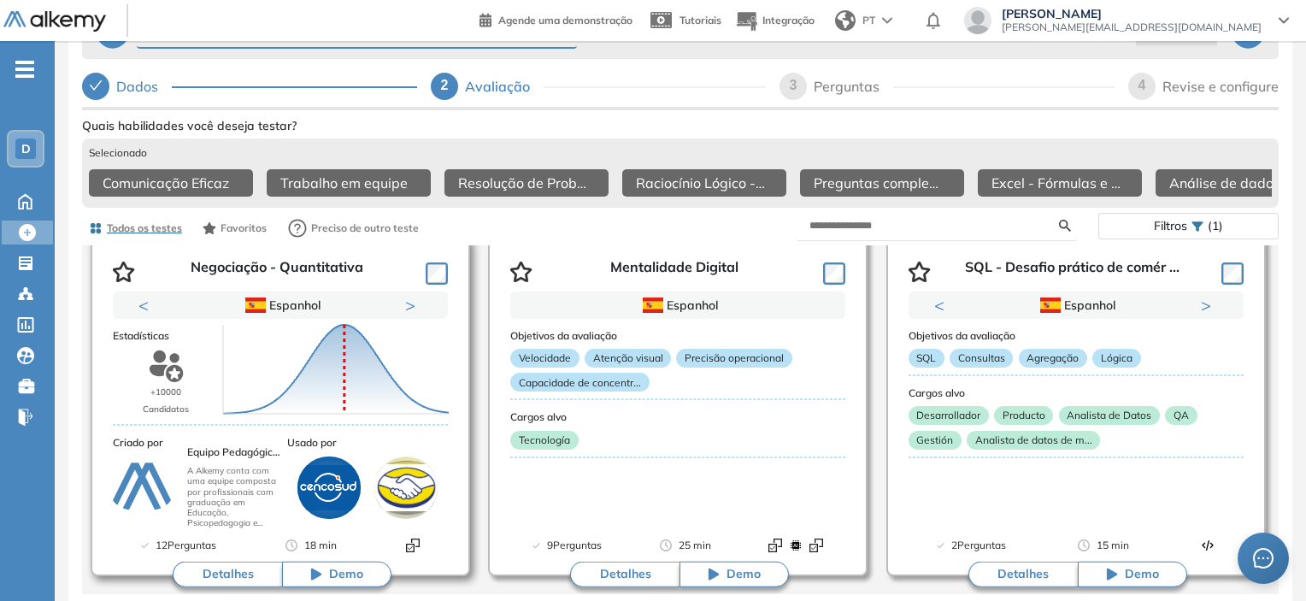
click at [240, 571] on button "Detalhes" at bounding box center [227, 574] width 109 height 26
click at [245, 563] on button "Detalhes" at bounding box center [227, 574] width 109 height 26
click at [229, 569] on button "Detalhes" at bounding box center [227, 574] width 109 height 26
click at [214, 571] on button "Detalhes" at bounding box center [227, 574] width 109 height 26
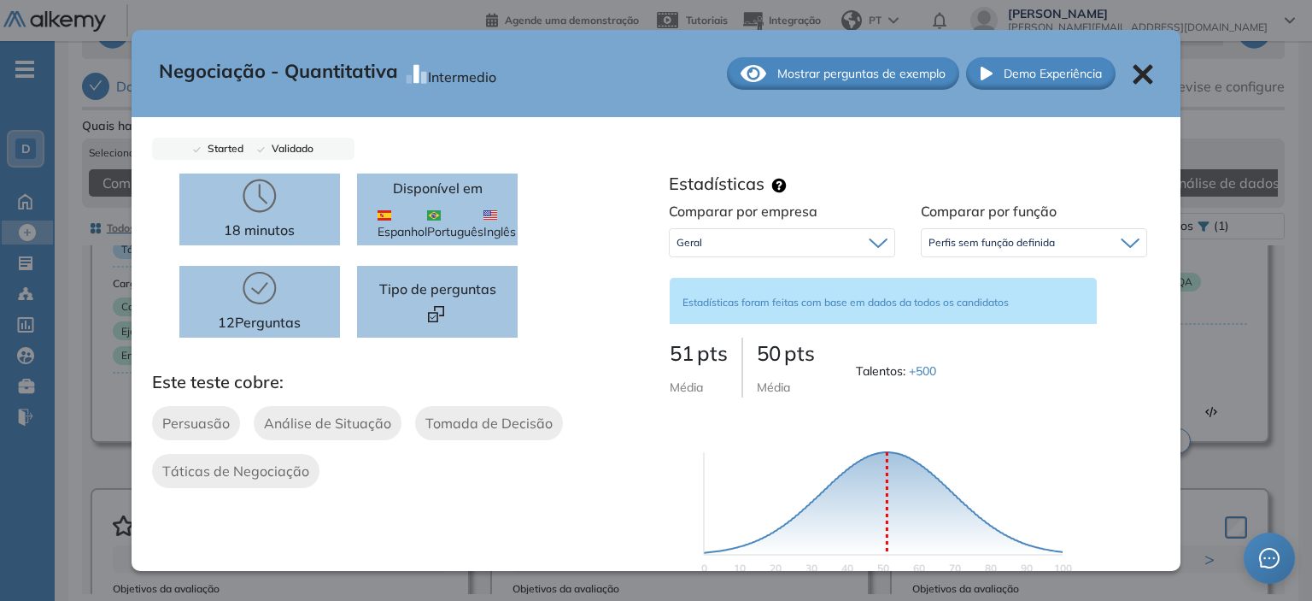
scroll to position [9166, 0]
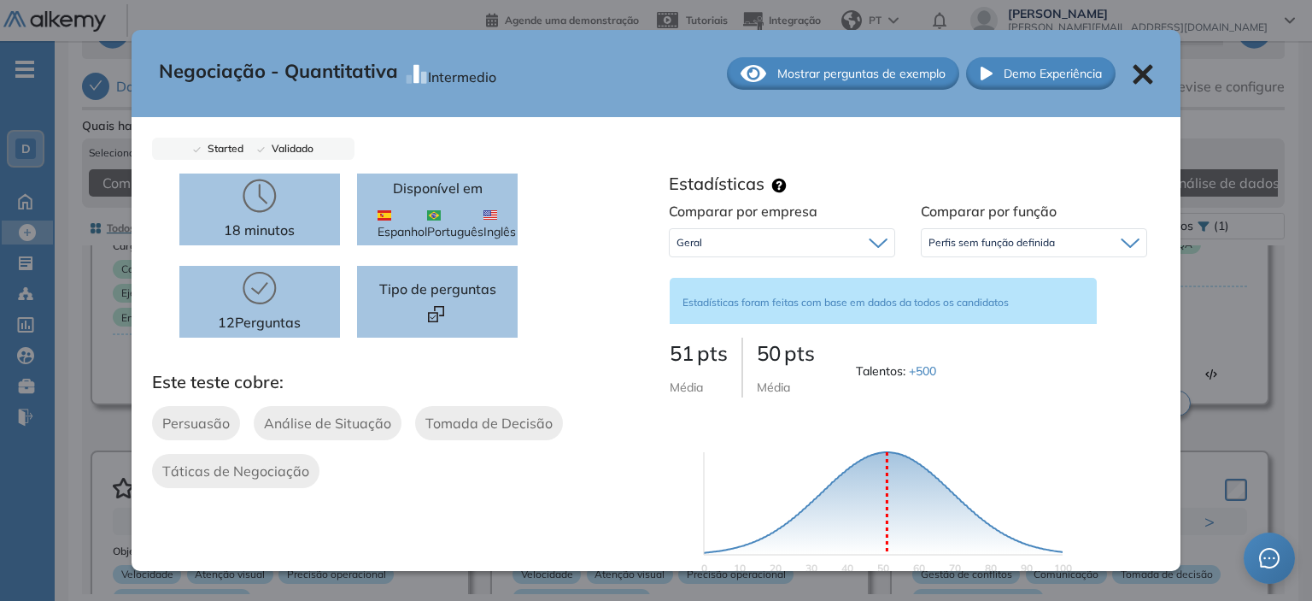
click at [778, 73] on span "Mostrar perguntas de exemplo" at bounding box center [862, 74] width 168 height 18
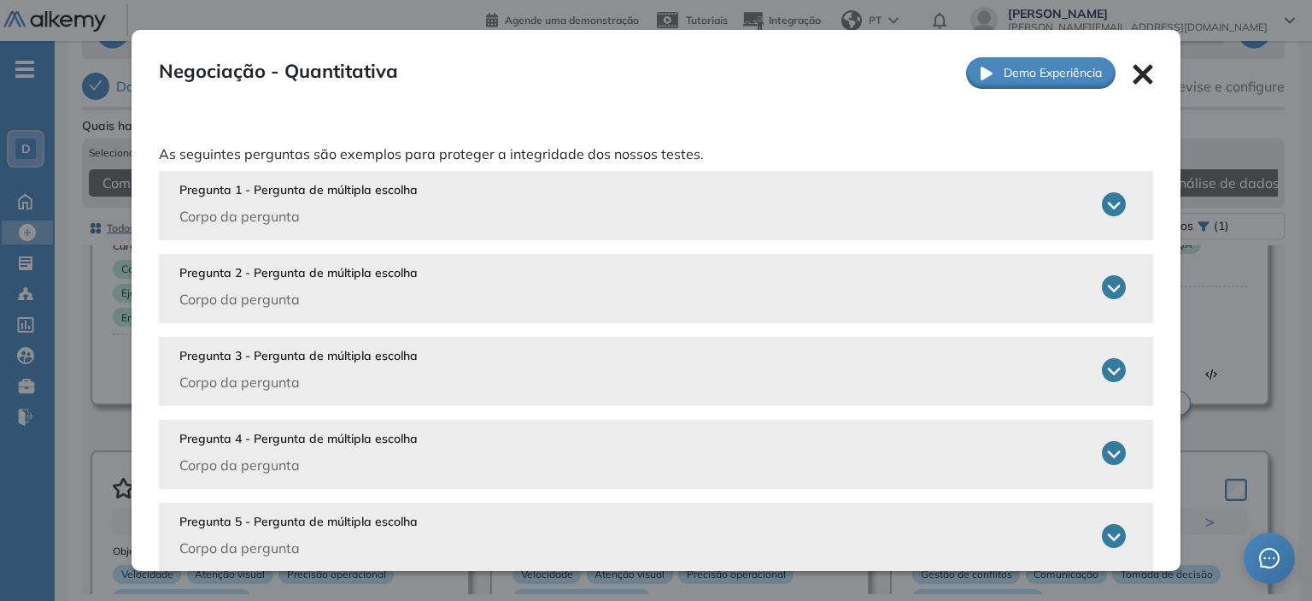
click at [335, 201] on div "Pregunta 1 - Pergunta de múltipla escolha Corpo da pergunta" at bounding box center [298, 203] width 238 height 45
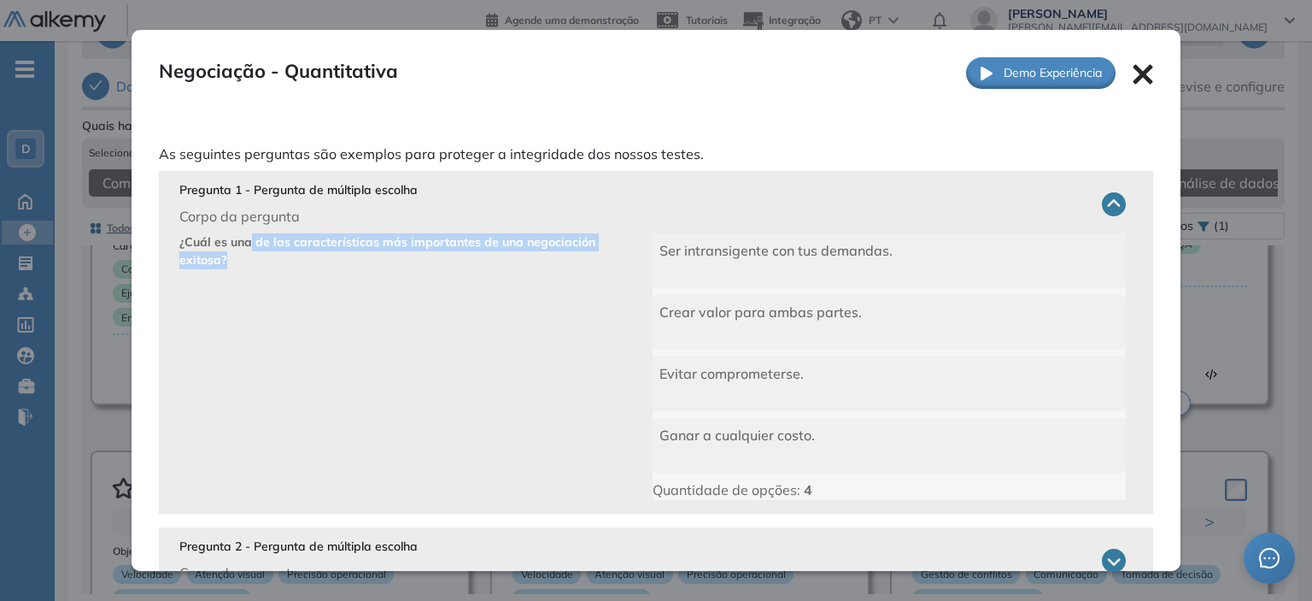
drag, startPoint x: 250, startPoint y: 245, endPoint x: 263, endPoint y: 261, distance: 21.2
click at [263, 261] on p "¿Cuál es una de las características más importantes de una negociación exitosa?" at bounding box center [415, 366] width 473 height 267
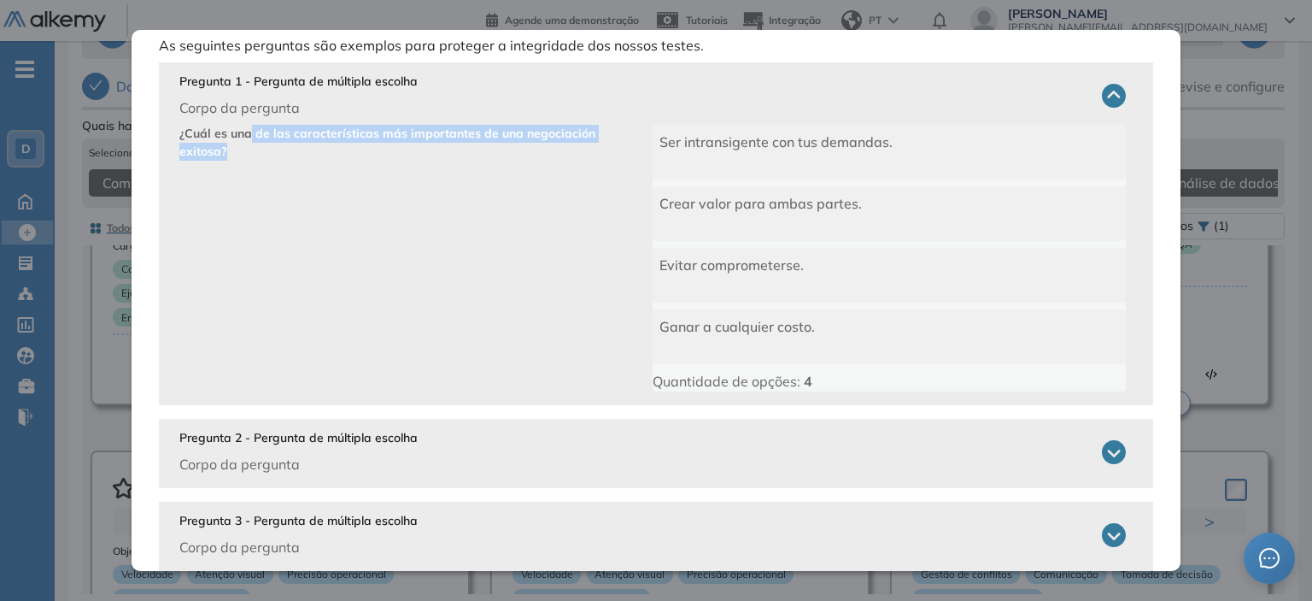
scroll to position [171, 0]
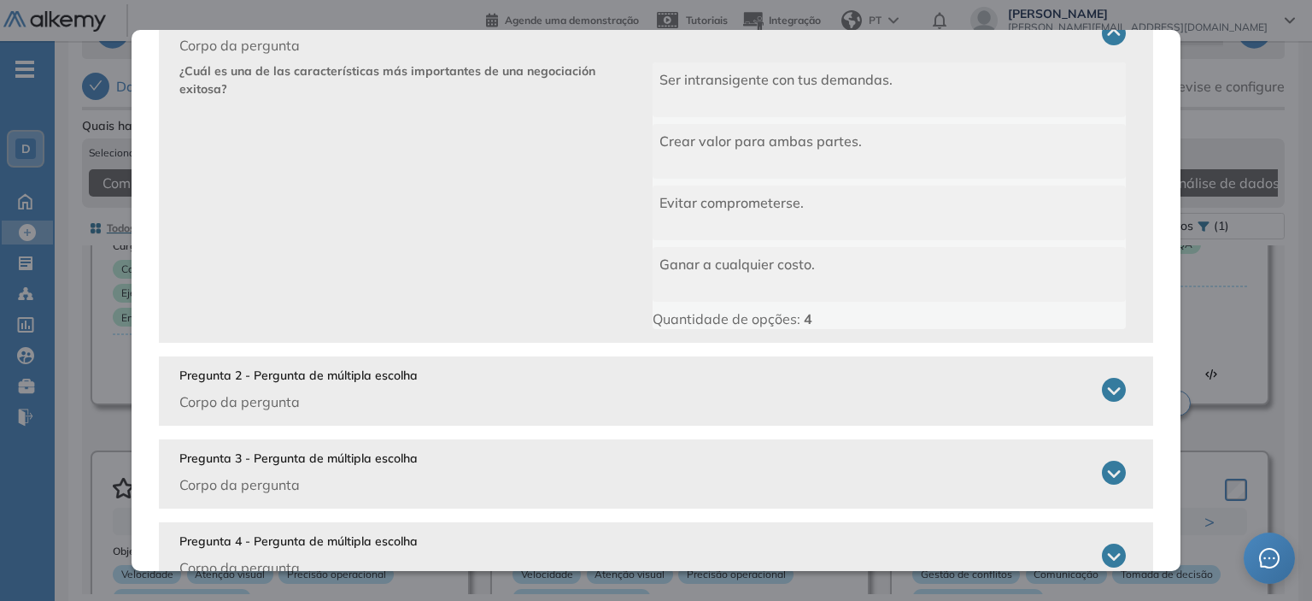
click at [236, 379] on p "Pregunta 2 - Pergunta de múltipla escolha" at bounding box center [298, 376] width 238 height 18
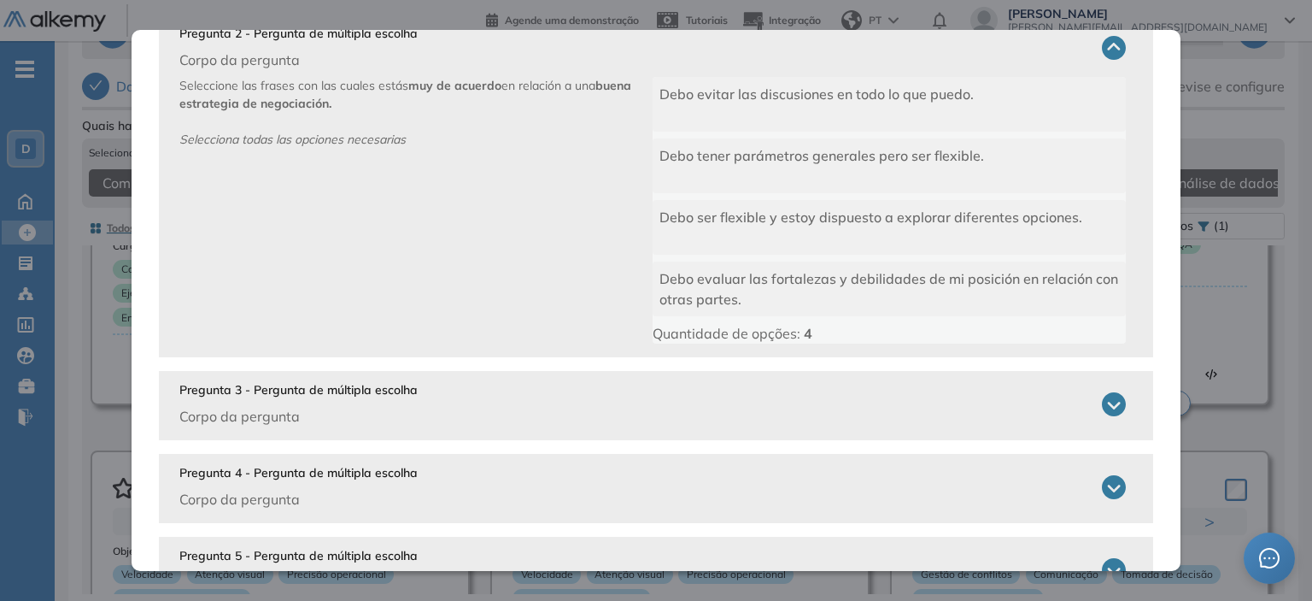
scroll to position [581, 0]
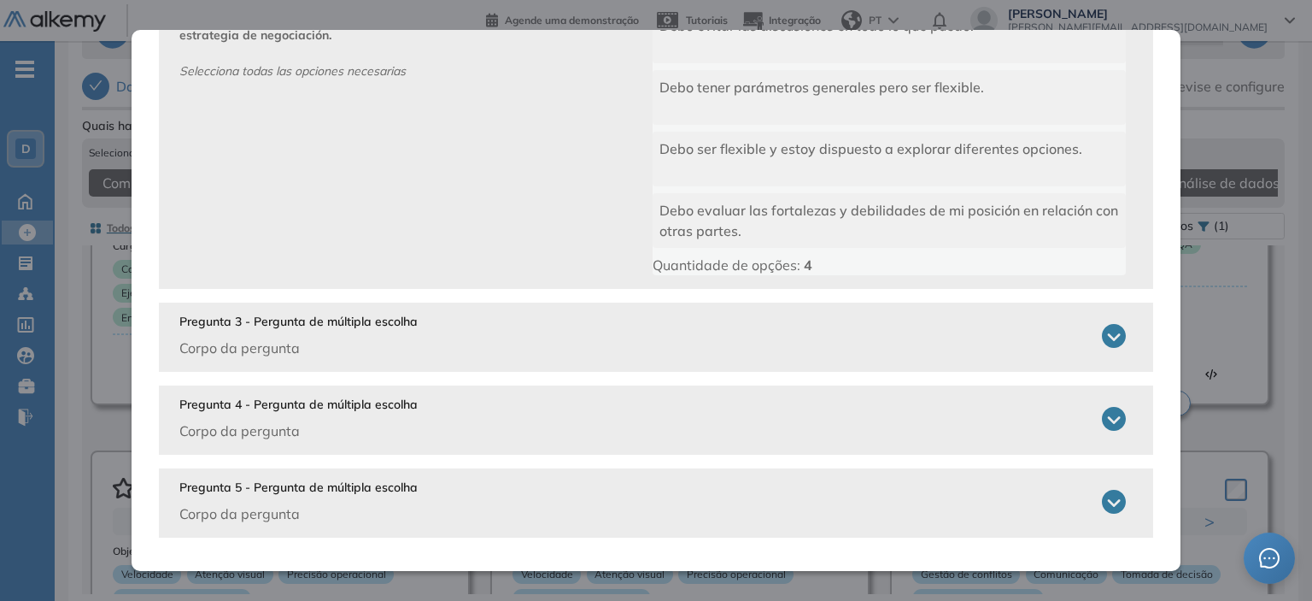
click at [291, 348] on p "Corpo da pergunta" at bounding box center [298, 348] width 238 height 21
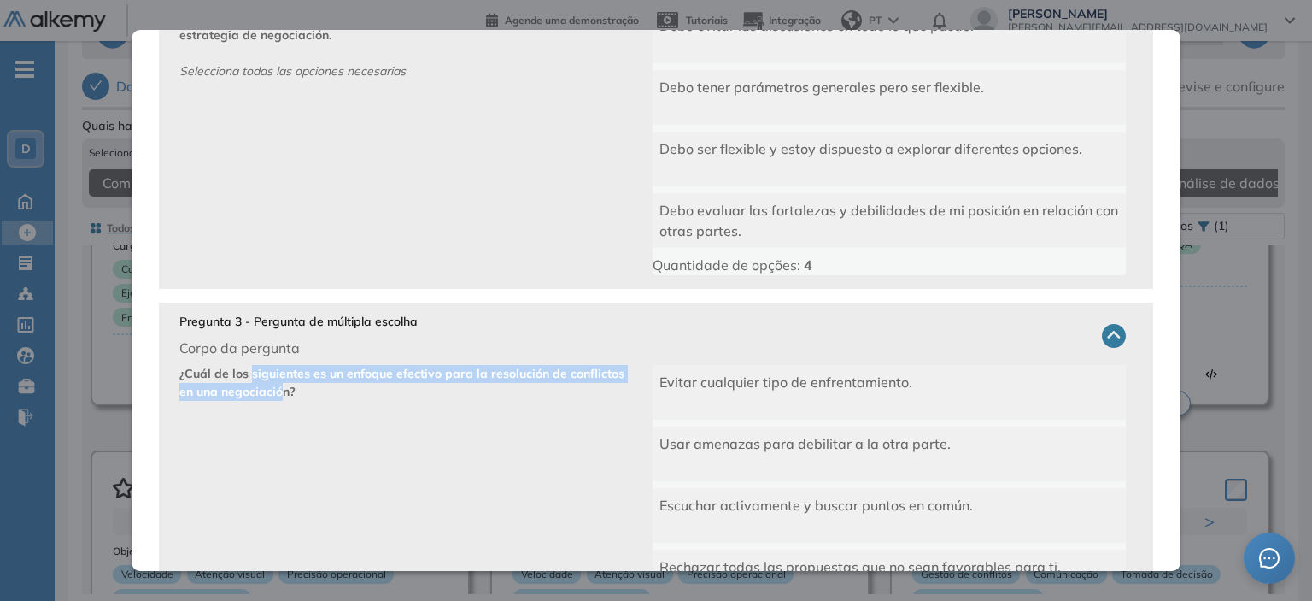
drag, startPoint x: 250, startPoint y: 377, endPoint x: 283, endPoint y: 384, distance: 33.2
click at [283, 384] on b "¿Cuál de los siguientes es un enfoque efectivo para la resolución de conflictos…" at bounding box center [401, 382] width 445 height 33
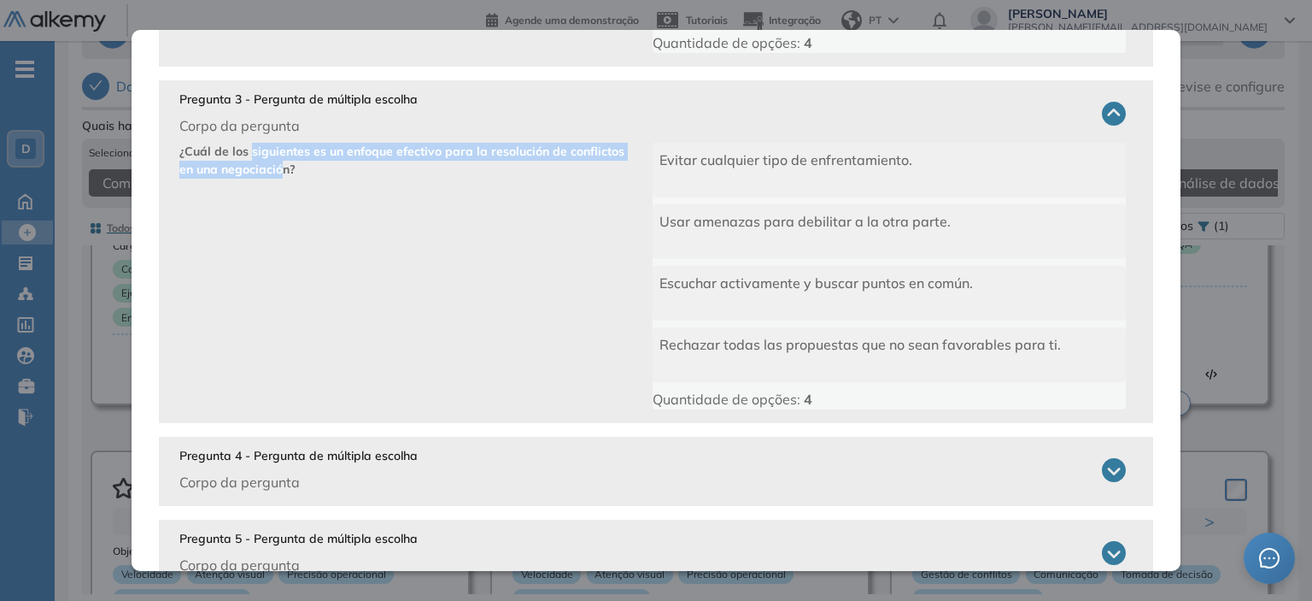
scroll to position [837, 0]
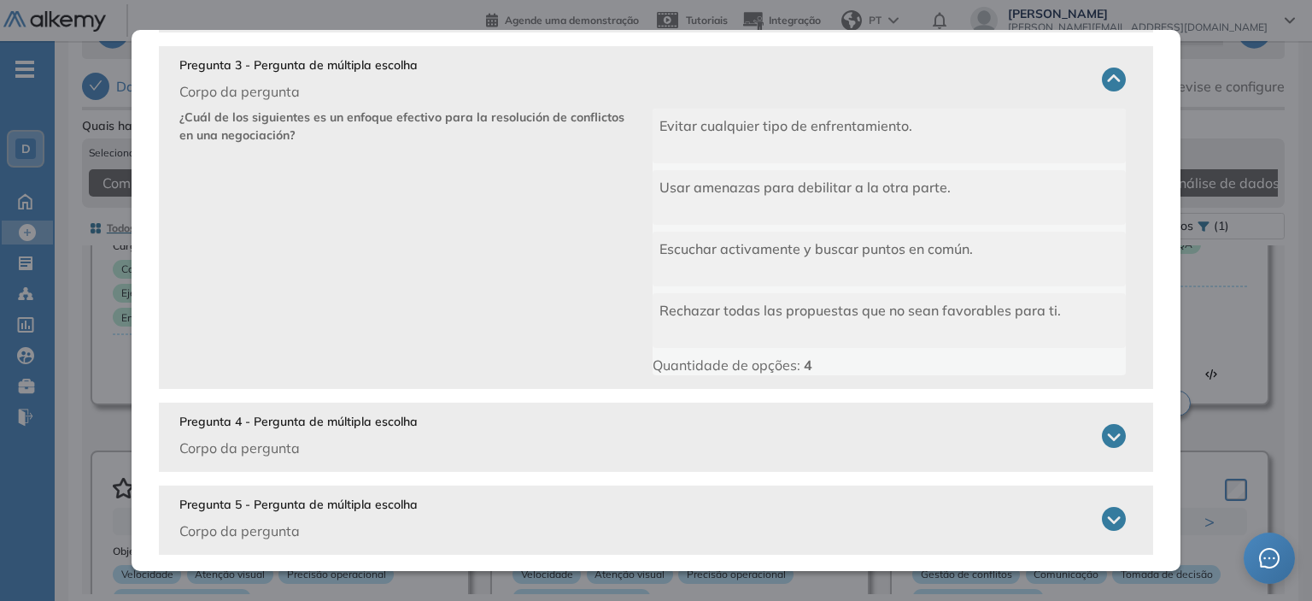
click at [305, 418] on p "Pregunta 4 - Pergunta de múltipla escolha" at bounding box center [298, 422] width 238 height 18
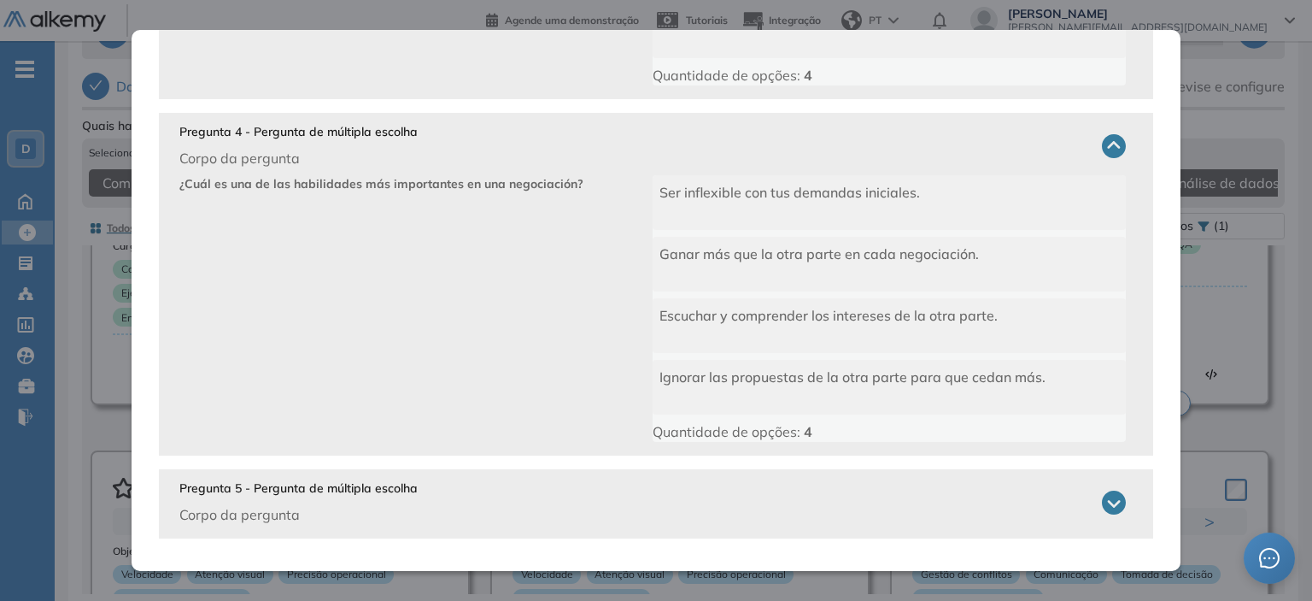
scroll to position [1128, 0]
click at [278, 491] on p "Pregunta 5 - Pergunta de múltipla escolha" at bounding box center [298, 488] width 238 height 18
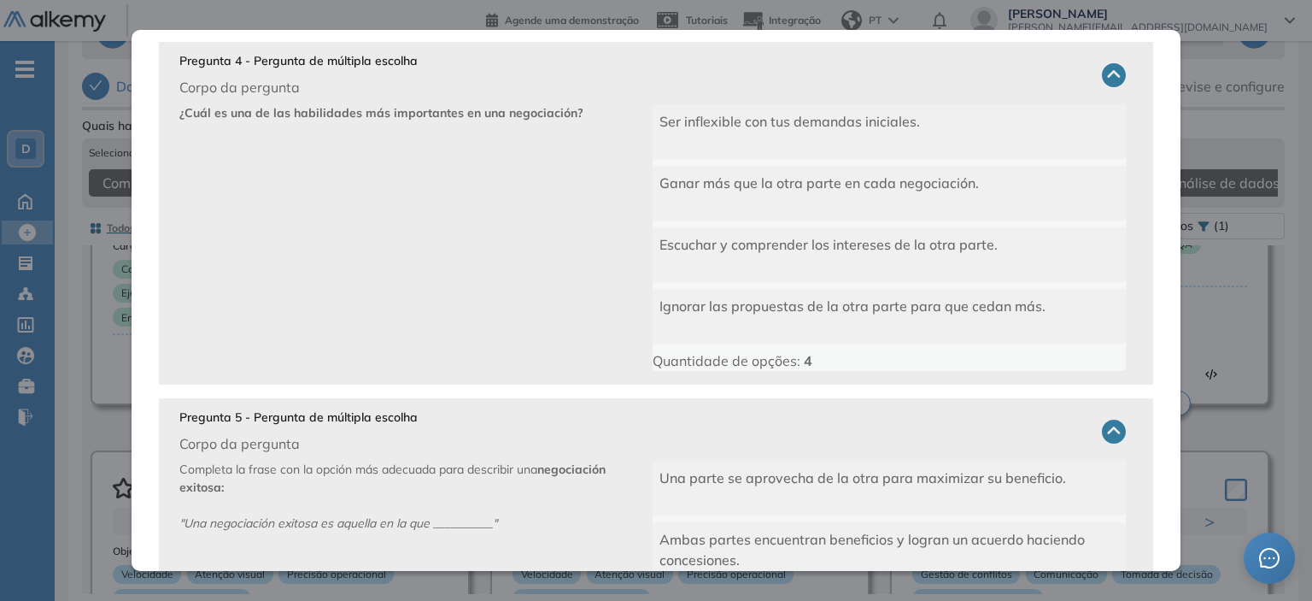
scroll to position [1299, 0]
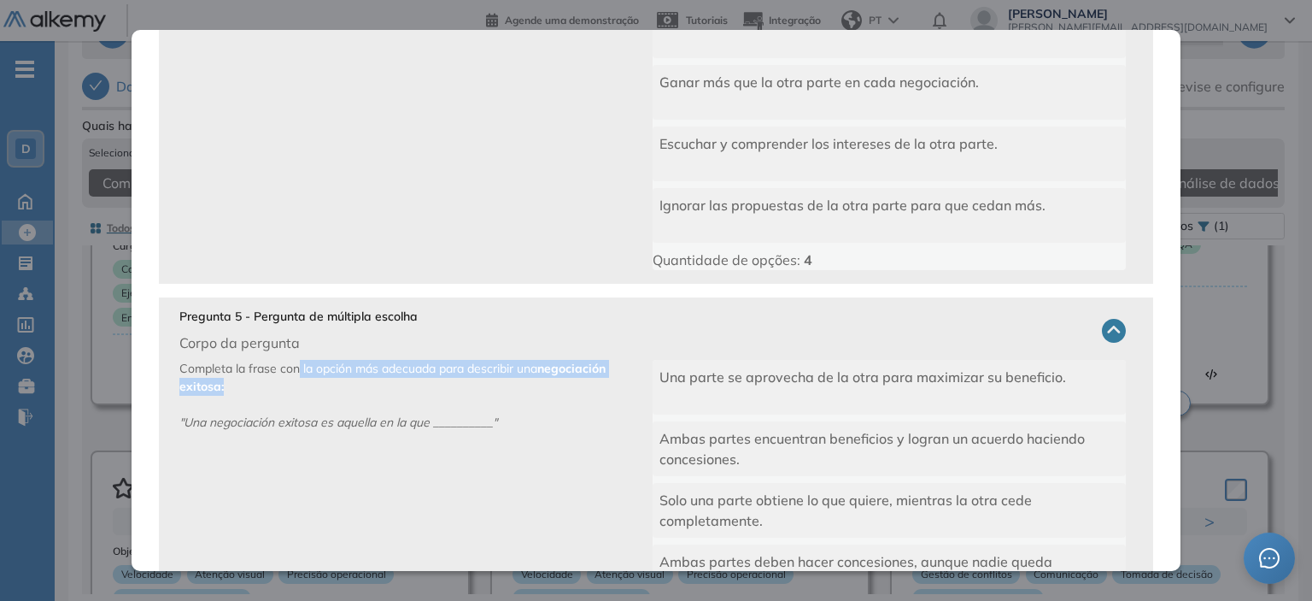
drag, startPoint x: 298, startPoint y: 369, endPoint x: 305, endPoint y: 389, distance: 20.8
click at [305, 389] on p "Completa la frase con la opción más adecuada para describir una negociación exi…" at bounding box center [415, 493] width 473 height 267
click at [328, 401] on p "Completa la frase con la opción más adecuada para describir una negociación exi…" at bounding box center [415, 493] width 473 height 267
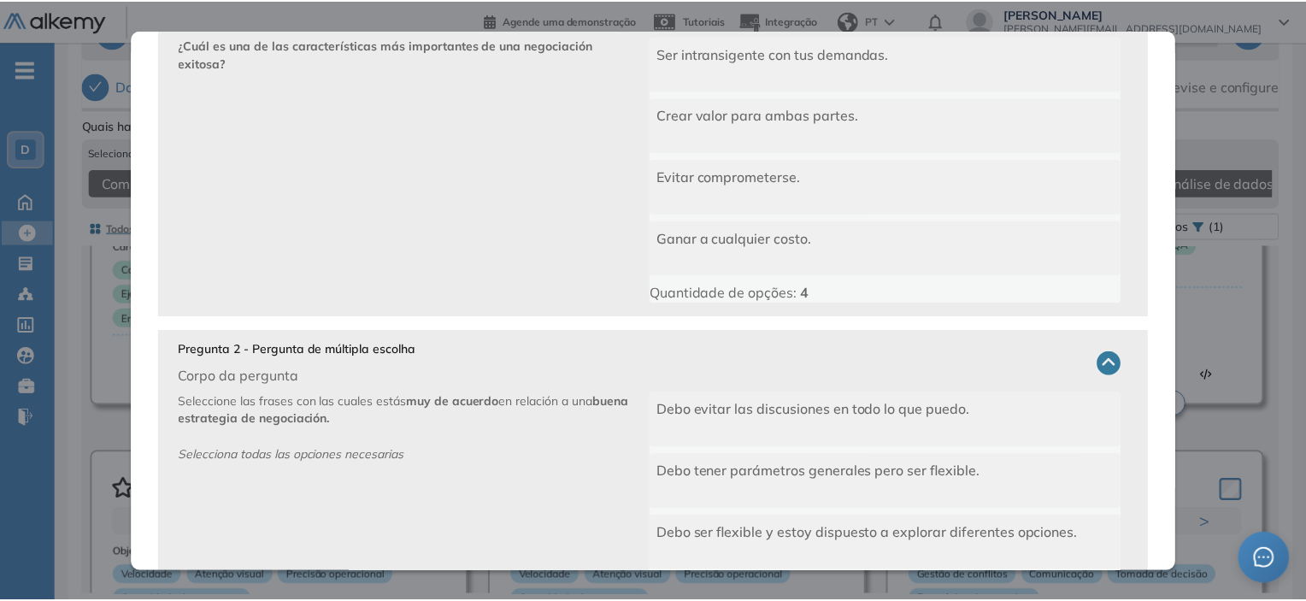
scroll to position [0, 0]
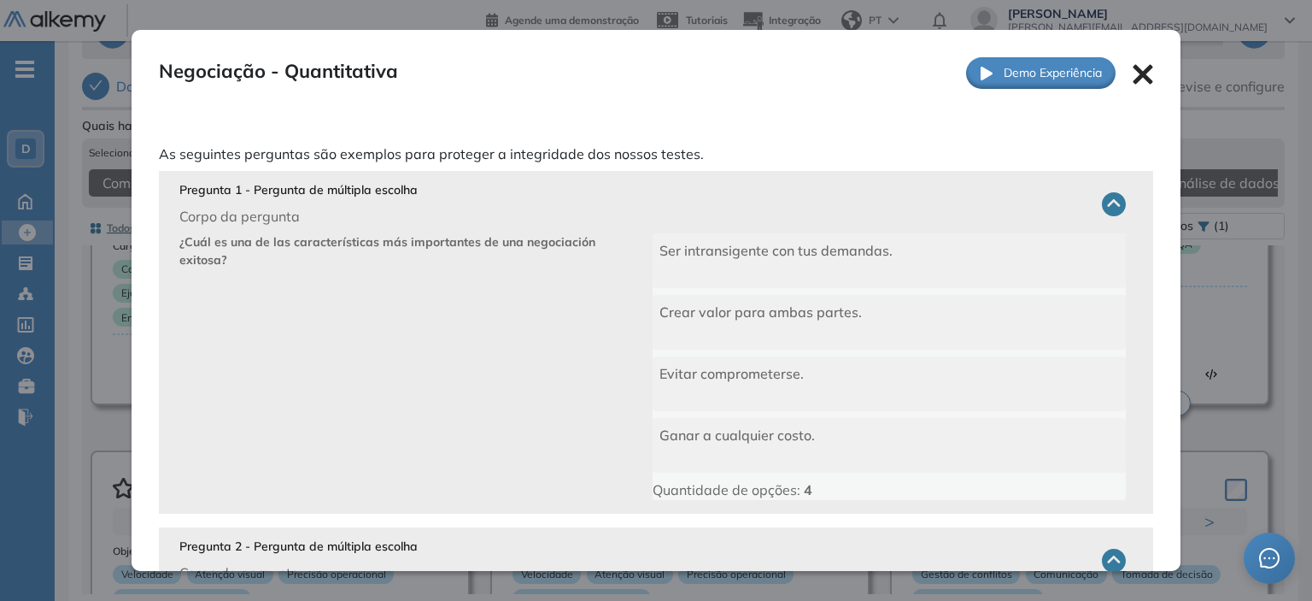
click at [1135, 74] on icon at bounding box center [1143, 74] width 21 height 21
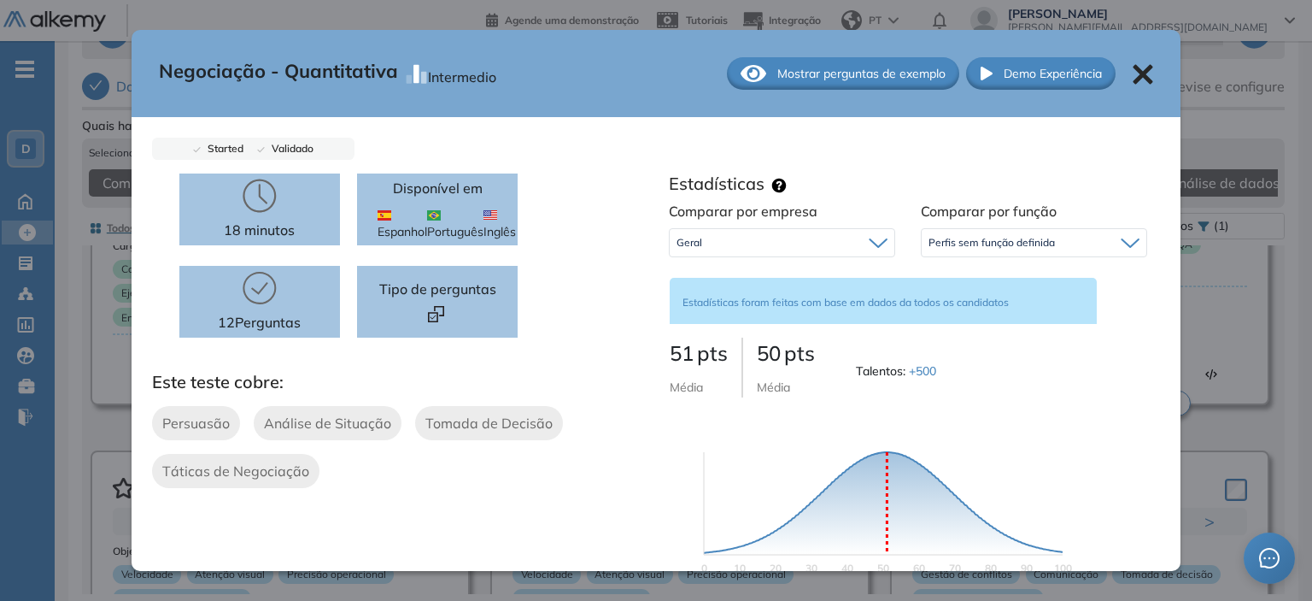
drag, startPoint x: 1136, startPoint y: 74, endPoint x: 643, endPoint y: 287, distance: 537.8
click at [1133, 71] on icon at bounding box center [1143, 74] width 21 height 21
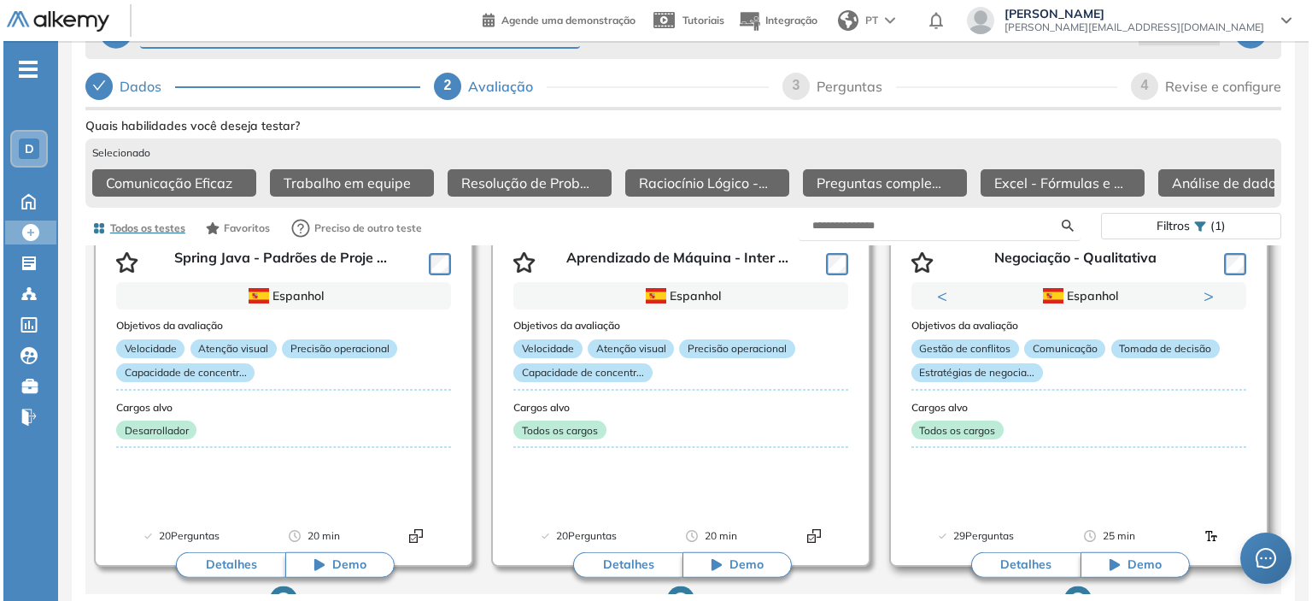
scroll to position [9477, 0]
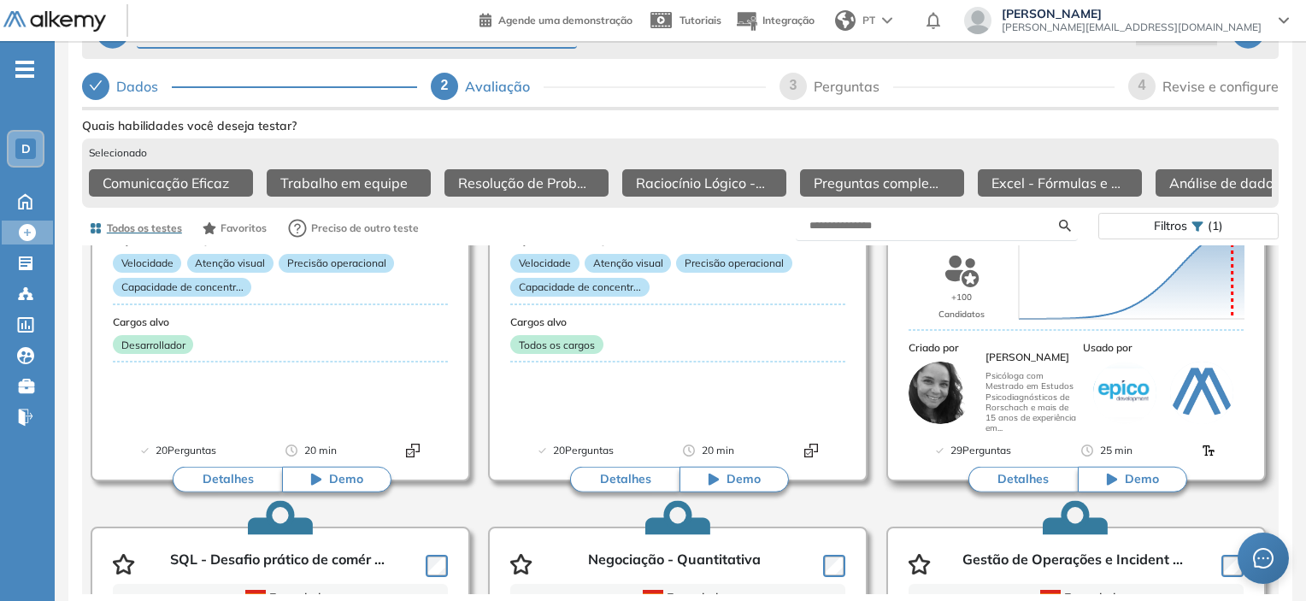
click at [1013, 472] on button "Detalhes" at bounding box center [1022, 480] width 109 height 26
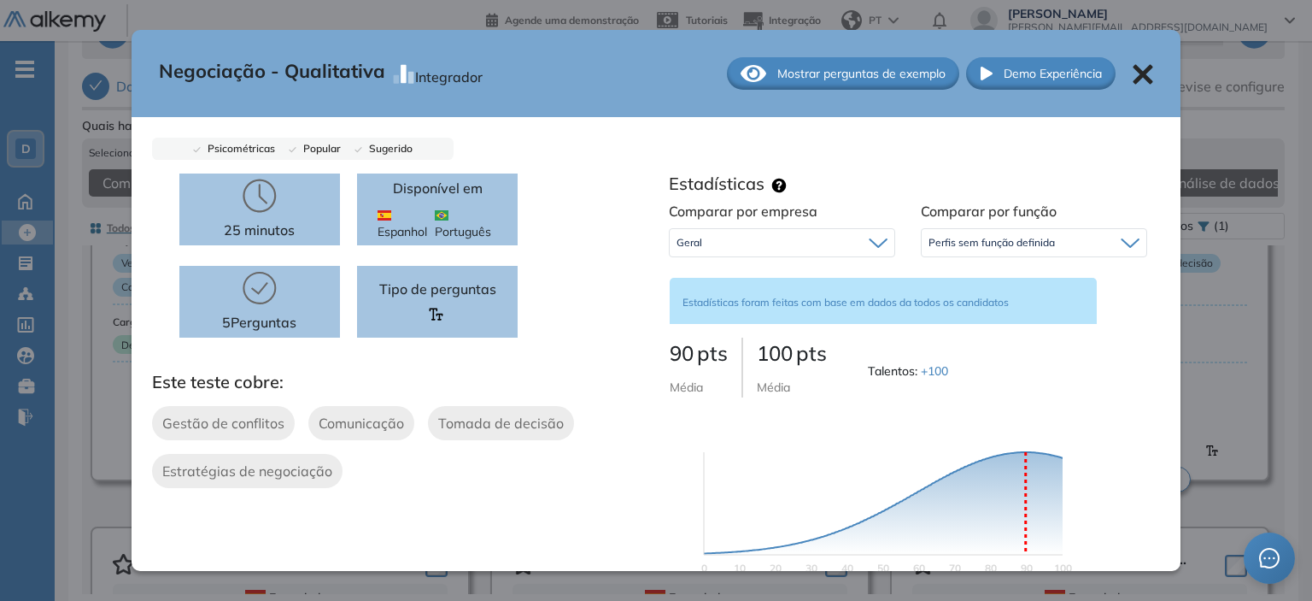
click at [783, 74] on span "Mostrar perguntas de exemplo" at bounding box center [862, 74] width 168 height 18
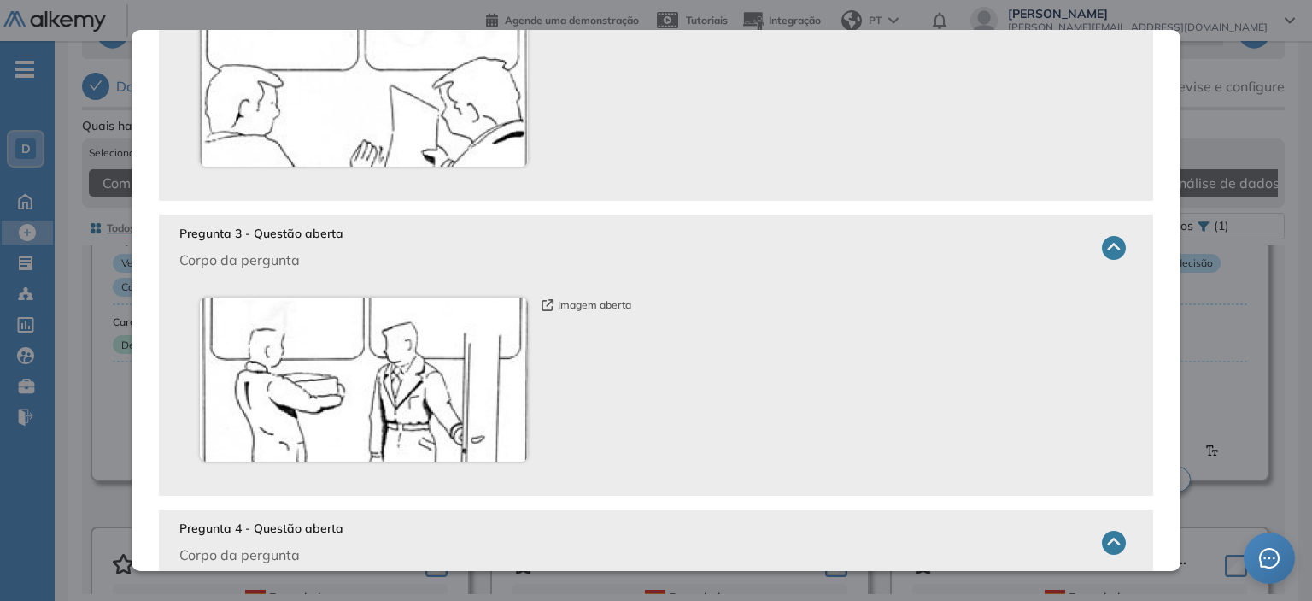
scroll to position [427, 0]
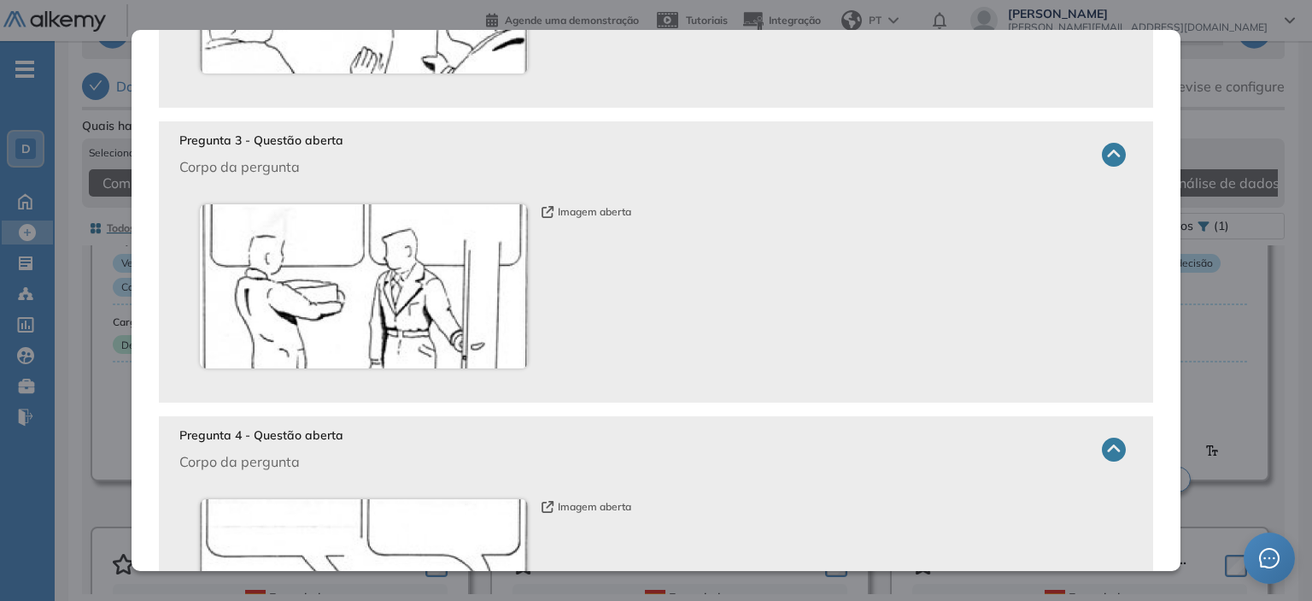
click at [551, 214] on icon "button" at bounding box center [548, 212] width 12 height 12
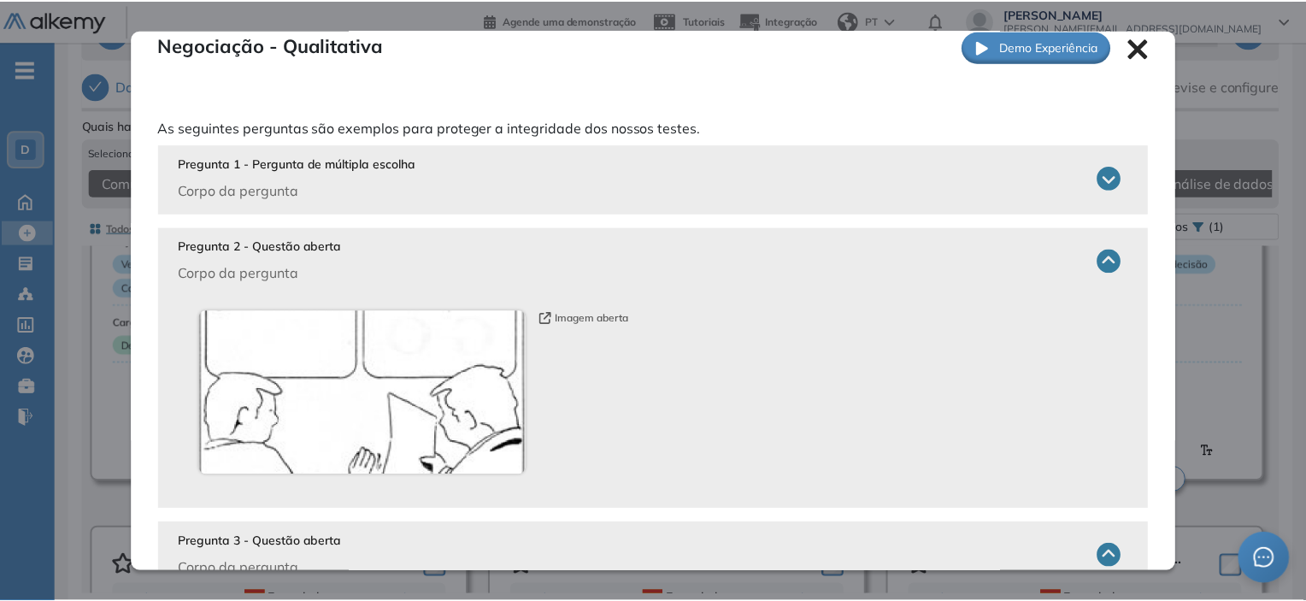
scroll to position [0, 0]
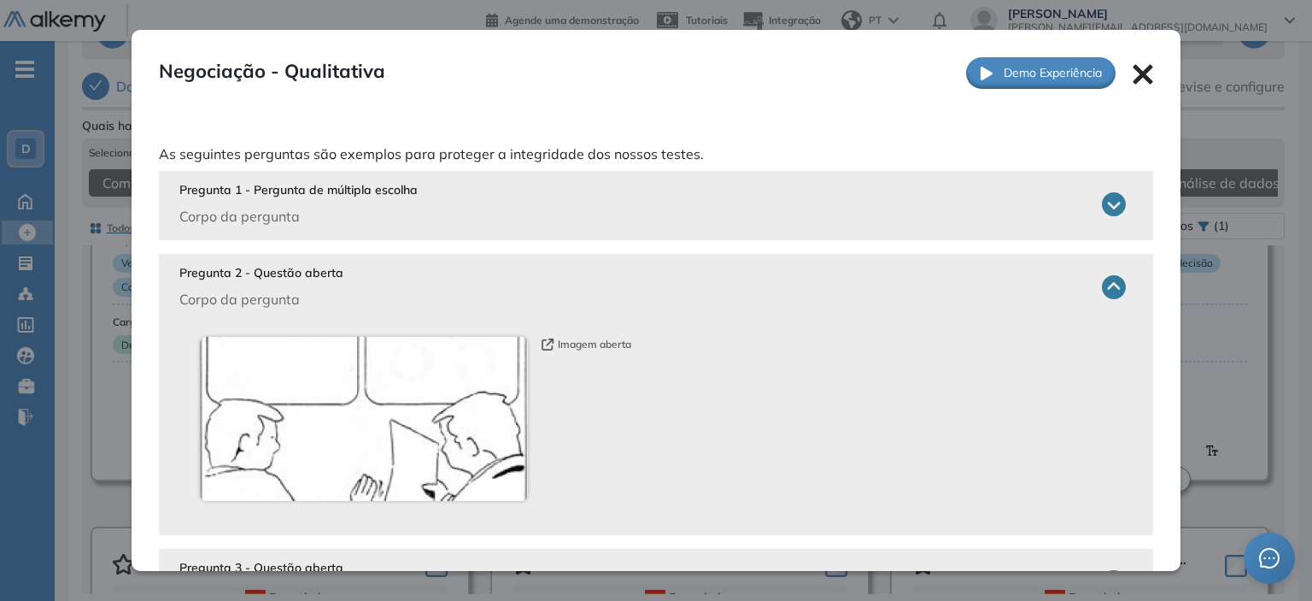
click at [1135, 68] on icon at bounding box center [1144, 74] width 20 height 20
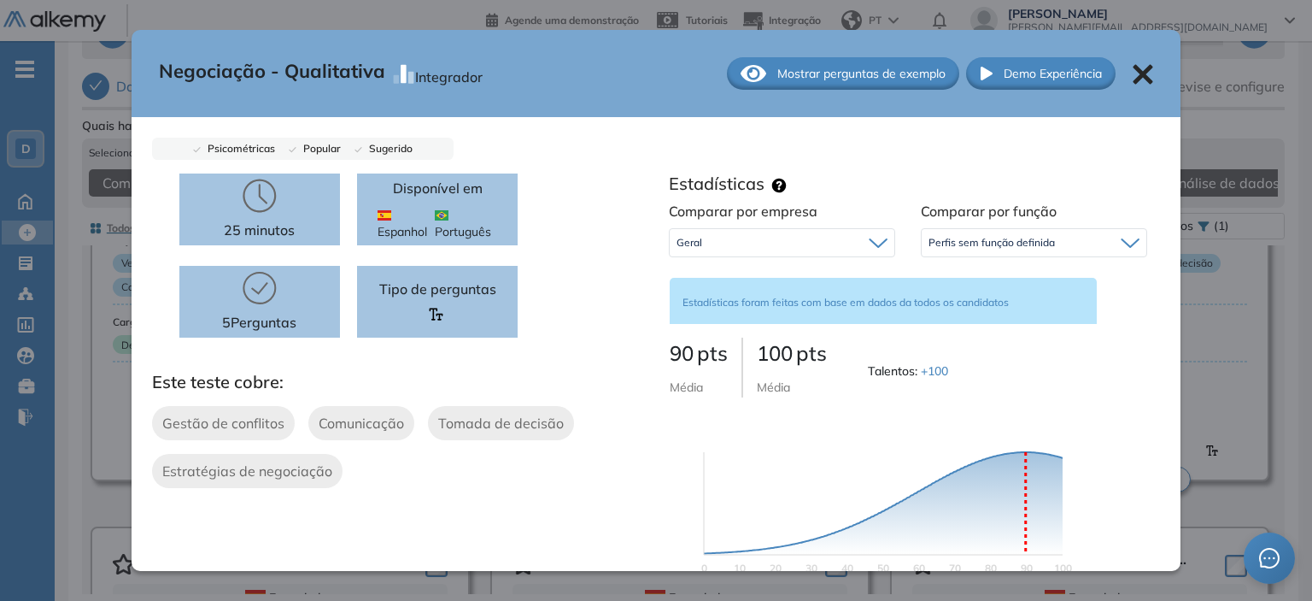
click at [1135, 81] on icon at bounding box center [1144, 75] width 20 height 20
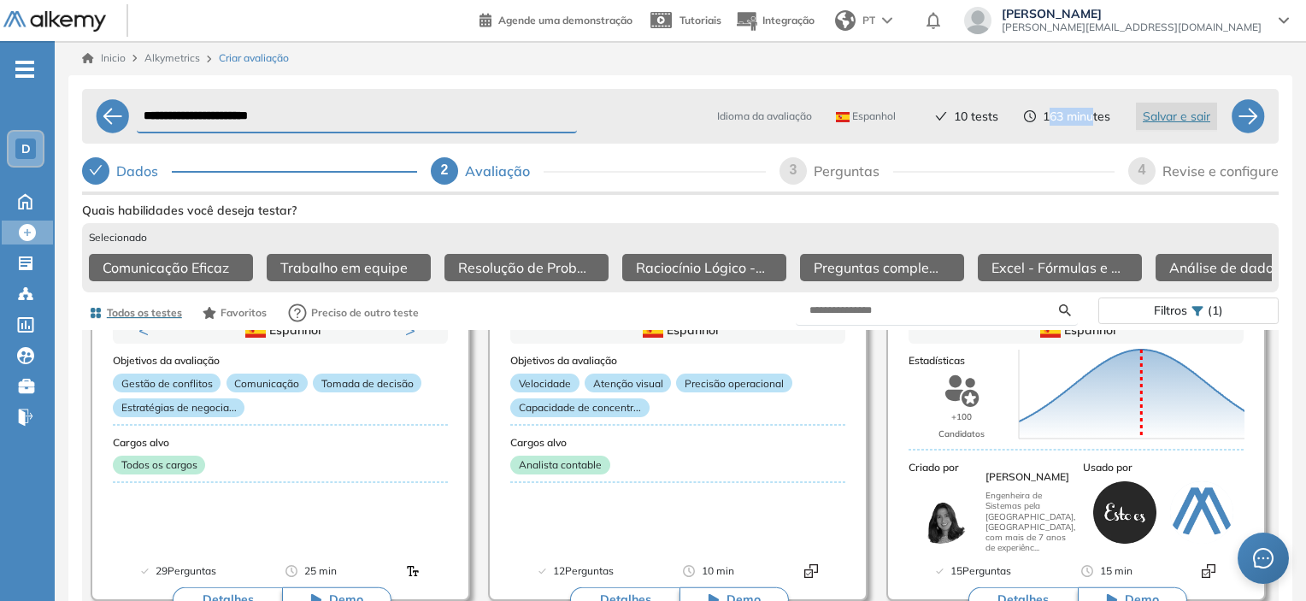
drag, startPoint x: 1050, startPoint y: 112, endPoint x: 1087, endPoint y: 120, distance: 37.7
click at [1089, 120] on span "163 minutes" at bounding box center [1076, 117] width 68 height 18
click at [945, 269] on icon at bounding box center [947, 267] width 10 height 10
click at [215, 263] on icon at bounding box center [213, 267] width 21 height 21
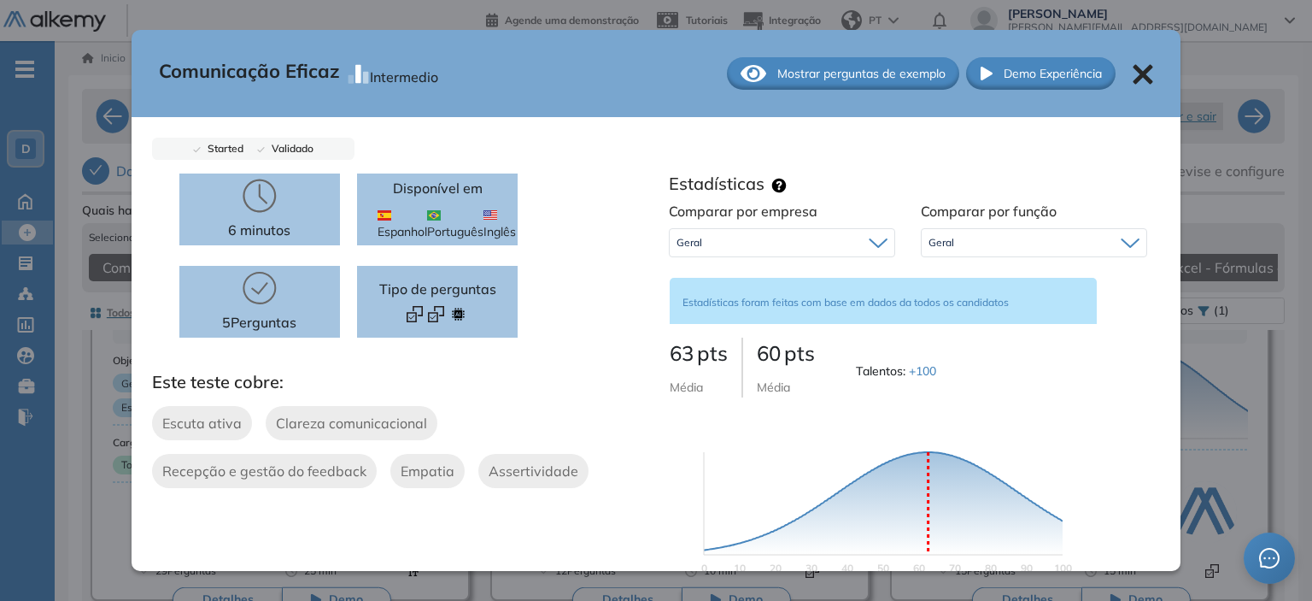
click at [778, 68] on span "Mostrar perguntas de exemplo" at bounding box center [862, 74] width 168 height 18
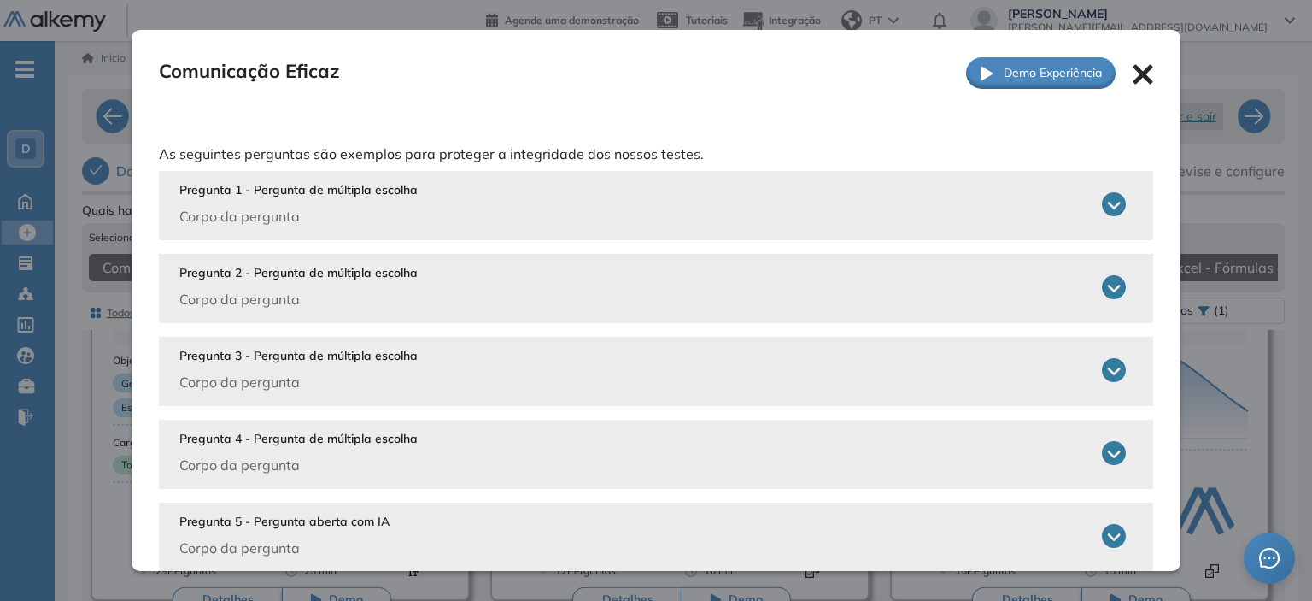
click at [297, 208] on p "Corpo da pergunta" at bounding box center [298, 216] width 238 height 21
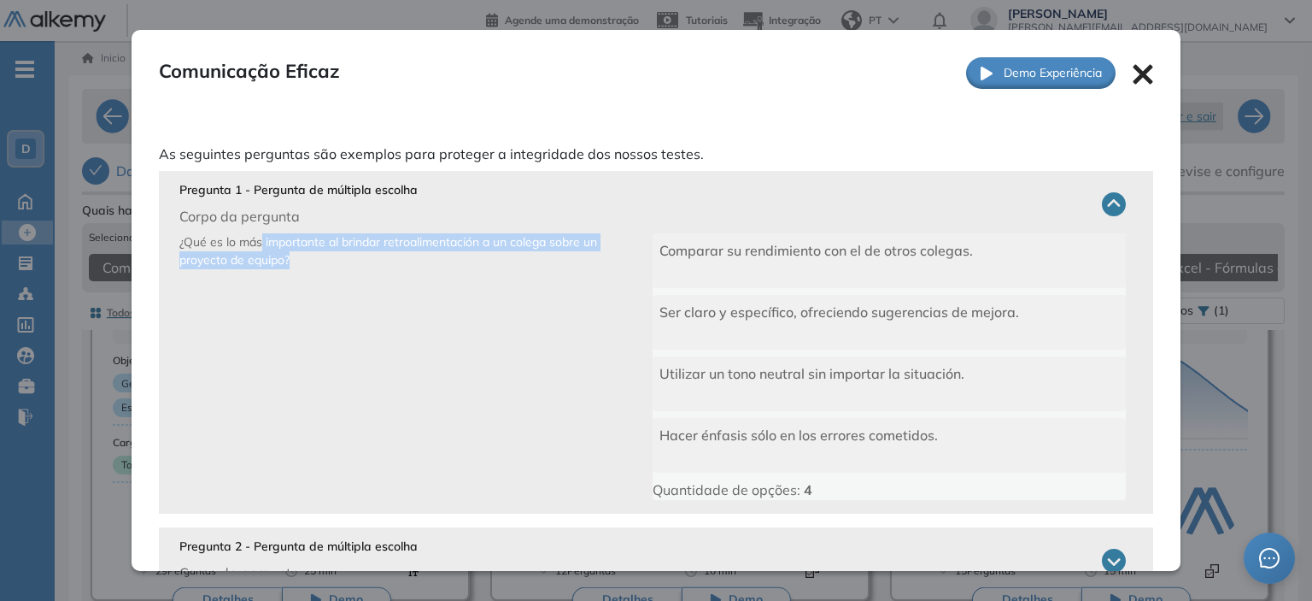
drag, startPoint x: 260, startPoint y: 246, endPoint x: 349, endPoint y: 269, distance: 91.8
click at [349, 269] on p "¿Qué es lo más importante al brindar retroalimentación a un colega sobre un pro…" at bounding box center [415, 366] width 473 height 267
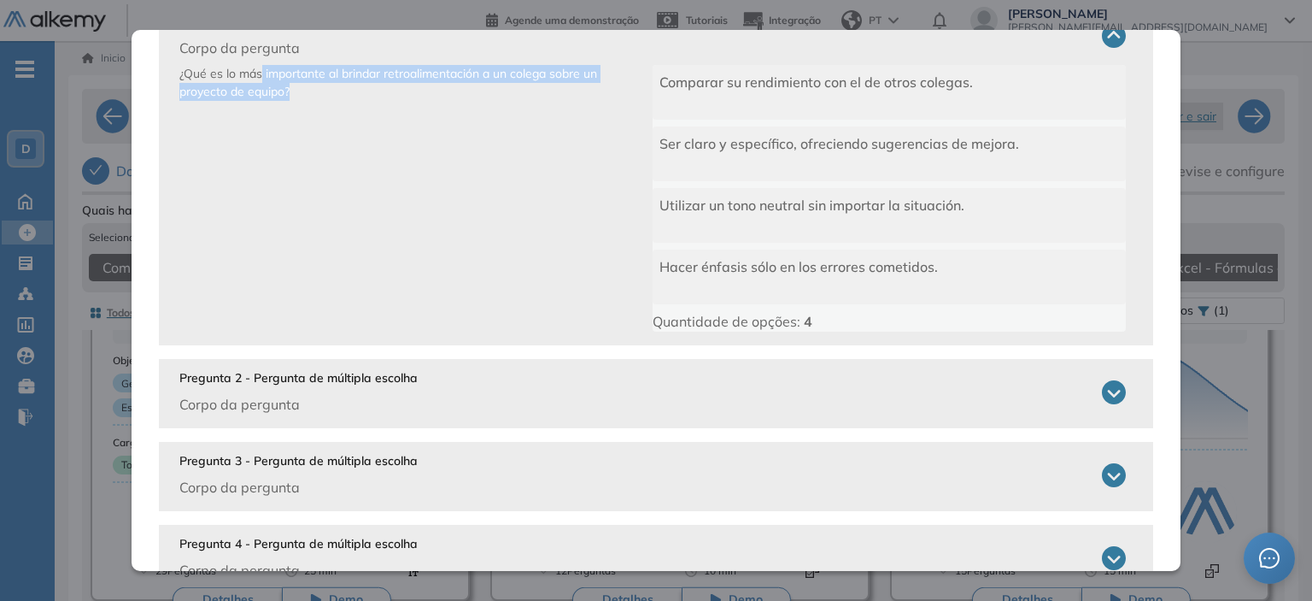
scroll to position [171, 0]
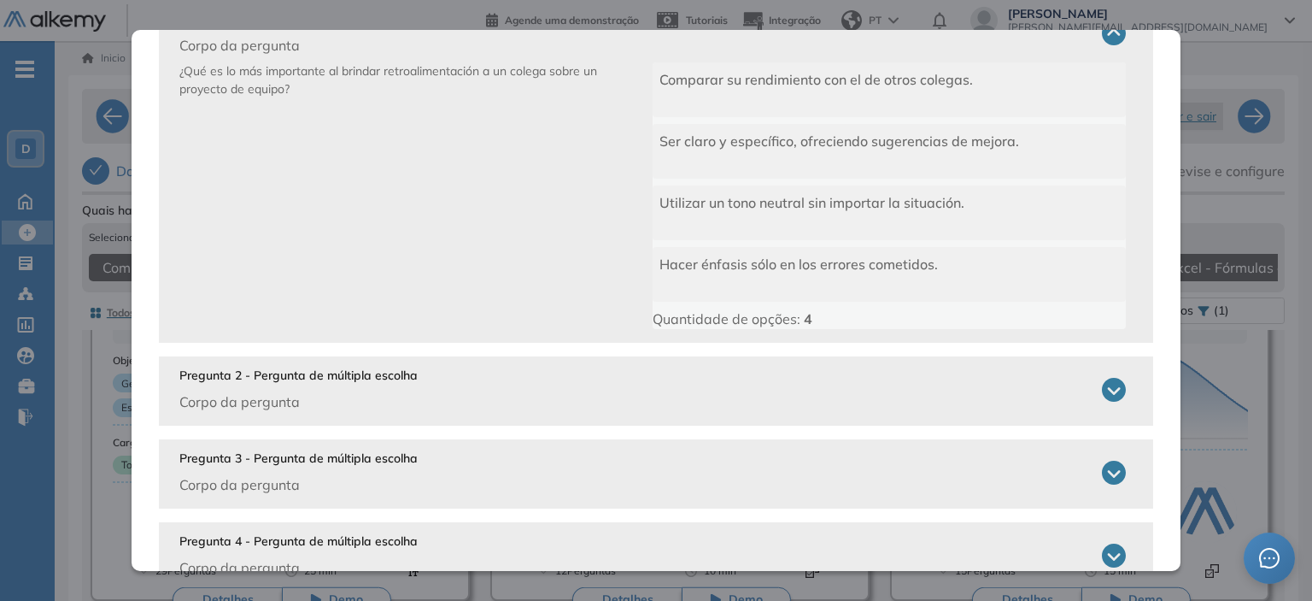
click at [320, 368] on p "Pregunta 2 - Pergunta de múltipla escolha" at bounding box center [298, 376] width 238 height 18
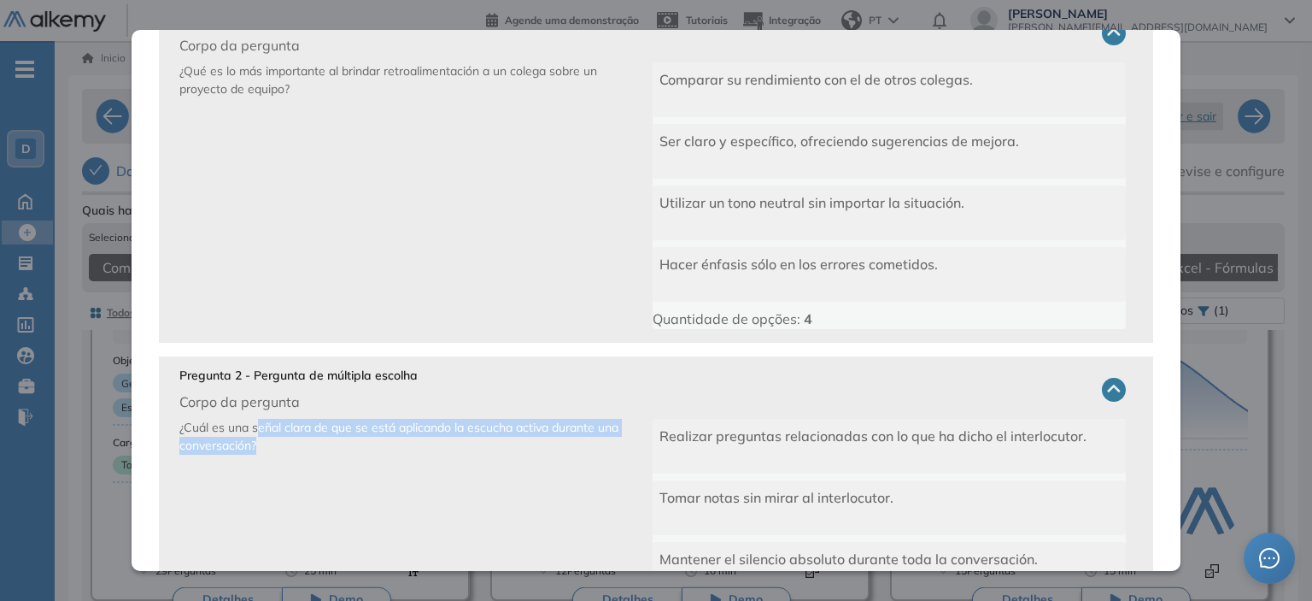
drag, startPoint x: 260, startPoint y: 426, endPoint x: 270, endPoint y: 449, distance: 25.2
click at [270, 449] on p "¿Cuál es una señal clara de que se está aplicando la escucha activa durante una…" at bounding box center [415, 552] width 473 height 267
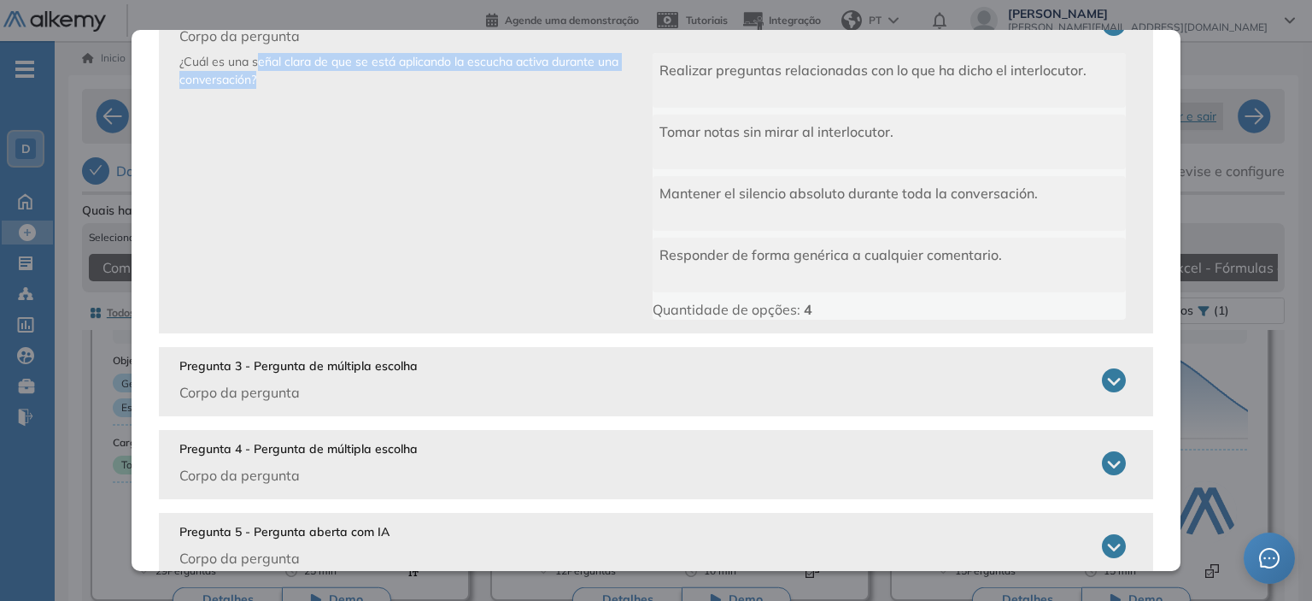
scroll to position [581, 0]
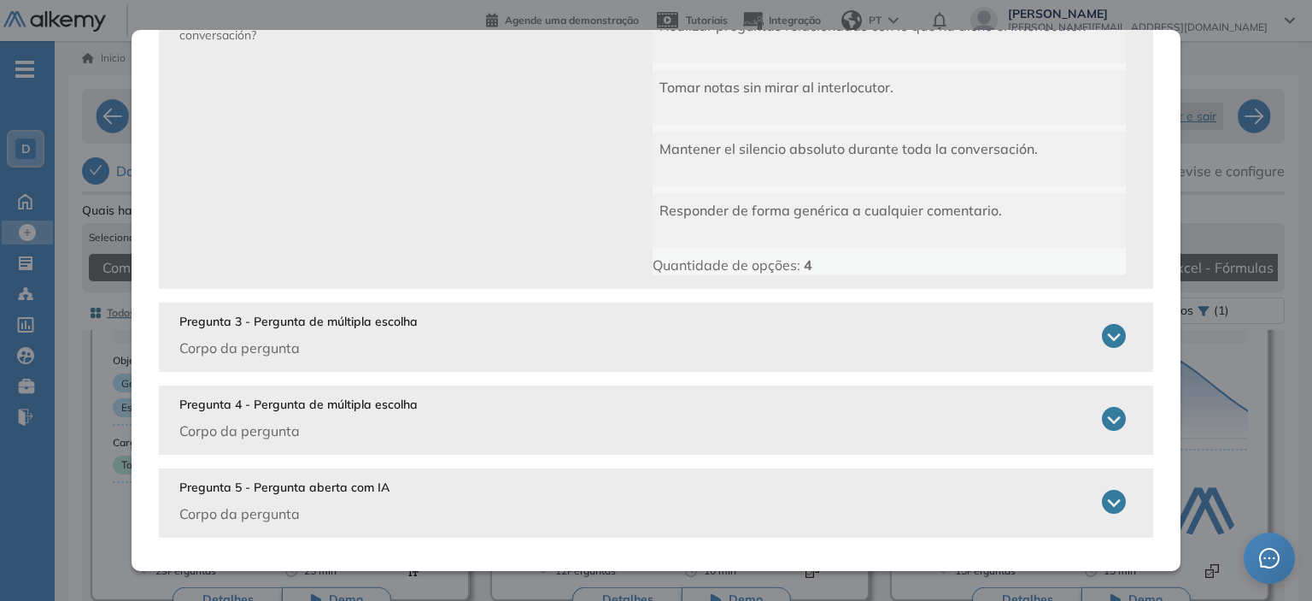
click at [318, 320] on p "Pregunta 3 - Pergunta de múltipla escolha" at bounding box center [298, 322] width 238 height 18
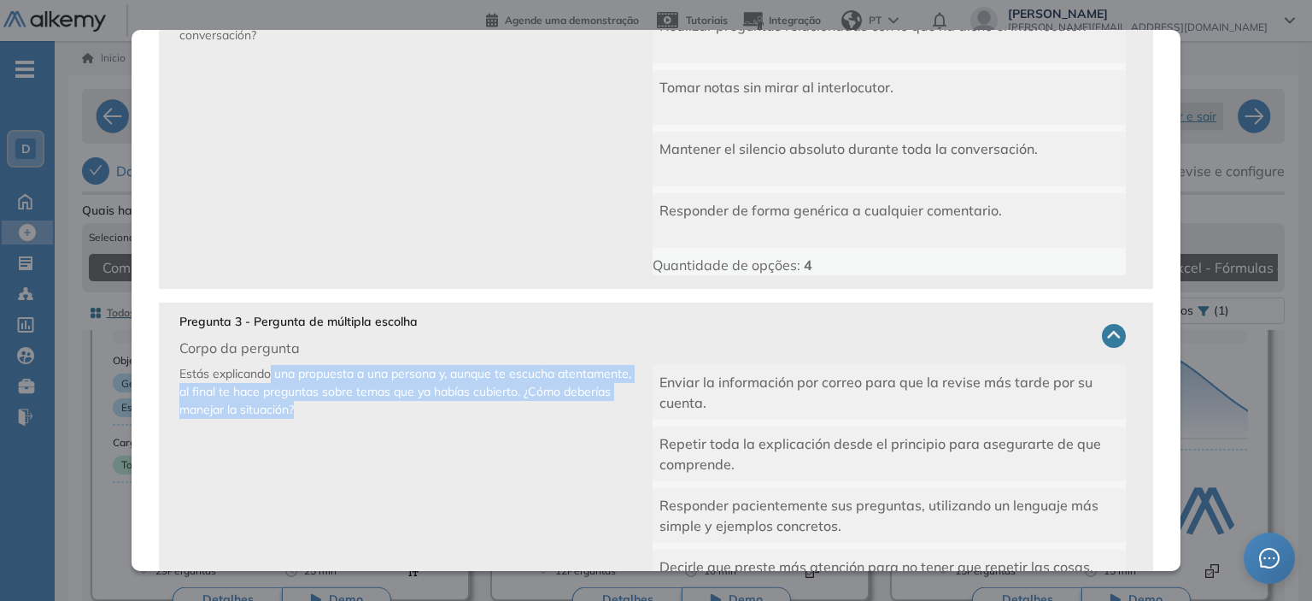
drag, startPoint x: 268, startPoint y: 379, endPoint x: 390, endPoint y: 409, distance: 125.2
click at [390, 409] on p "Estás explicando una propuesta a una persona y, aunque te escucha atentamente, …" at bounding box center [415, 498] width 473 height 267
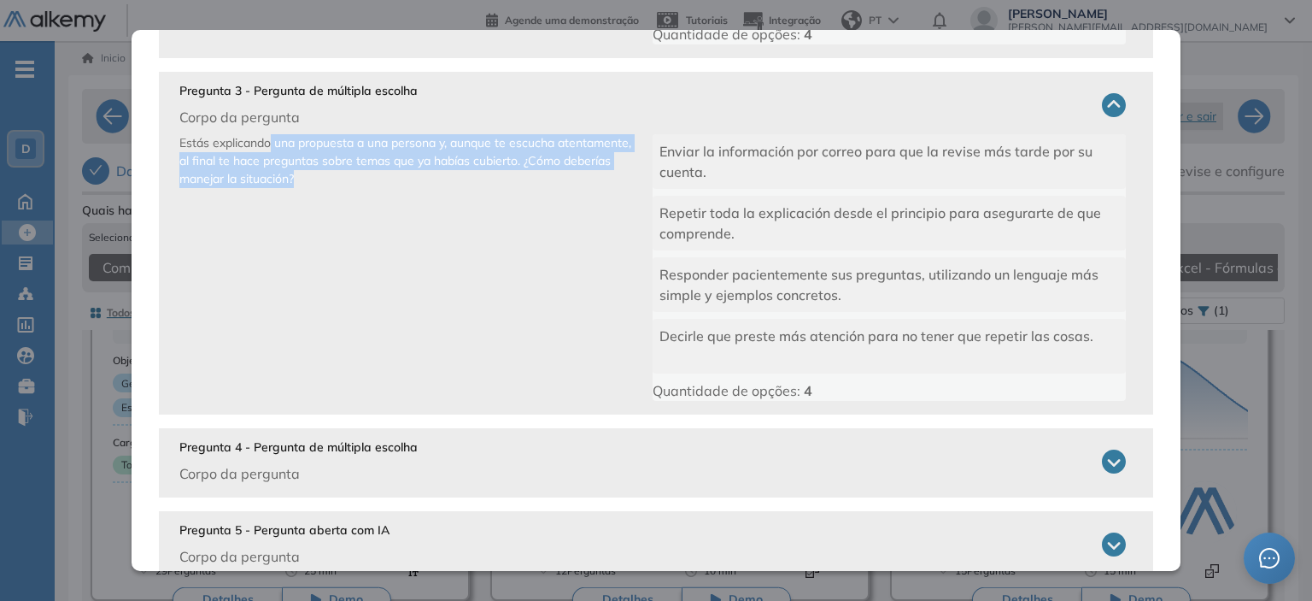
scroll to position [837, 0]
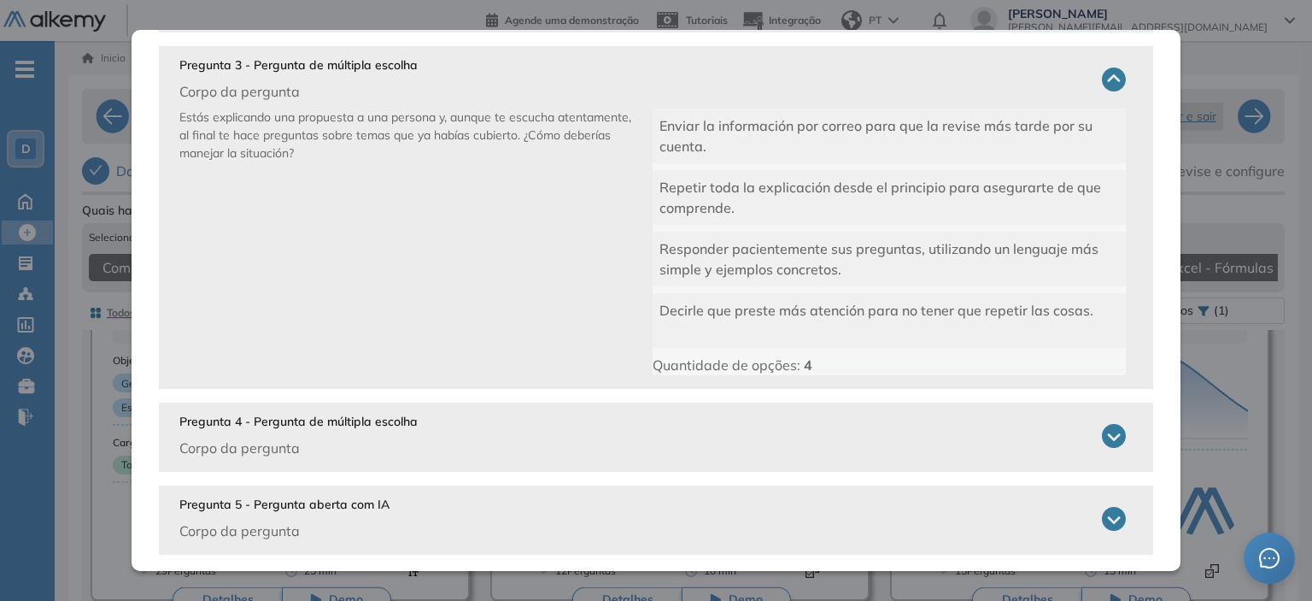
click at [364, 427] on p "Pregunta 4 - Pergunta de múltipla escolha" at bounding box center [298, 422] width 238 height 18
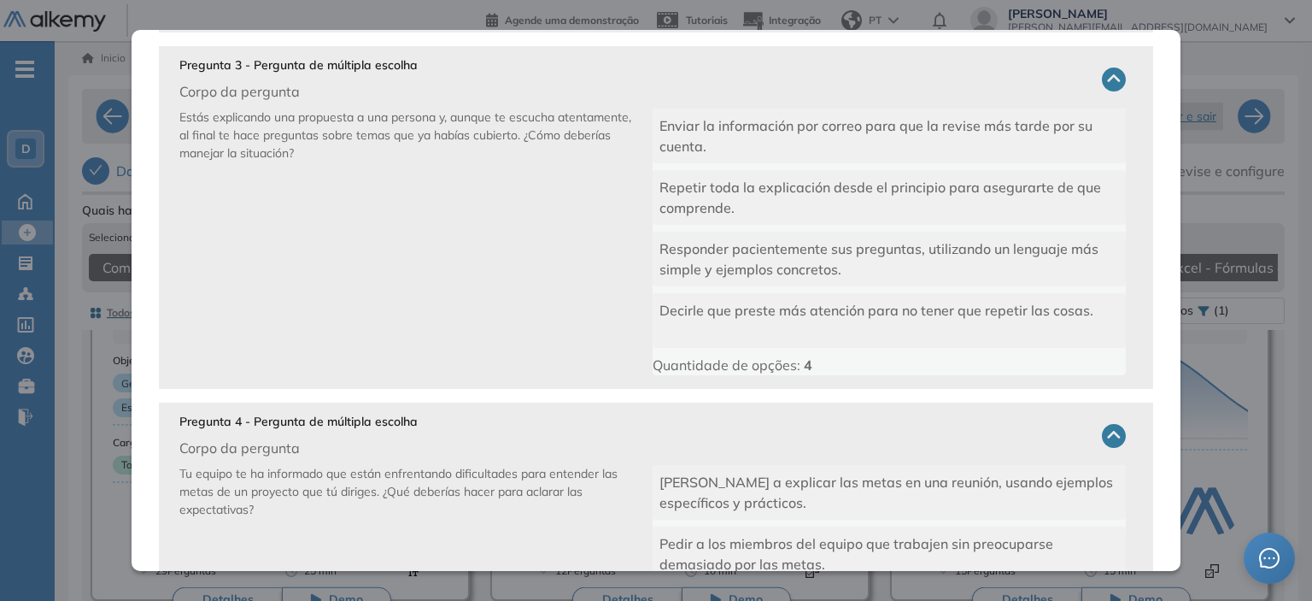
scroll to position [923, 0]
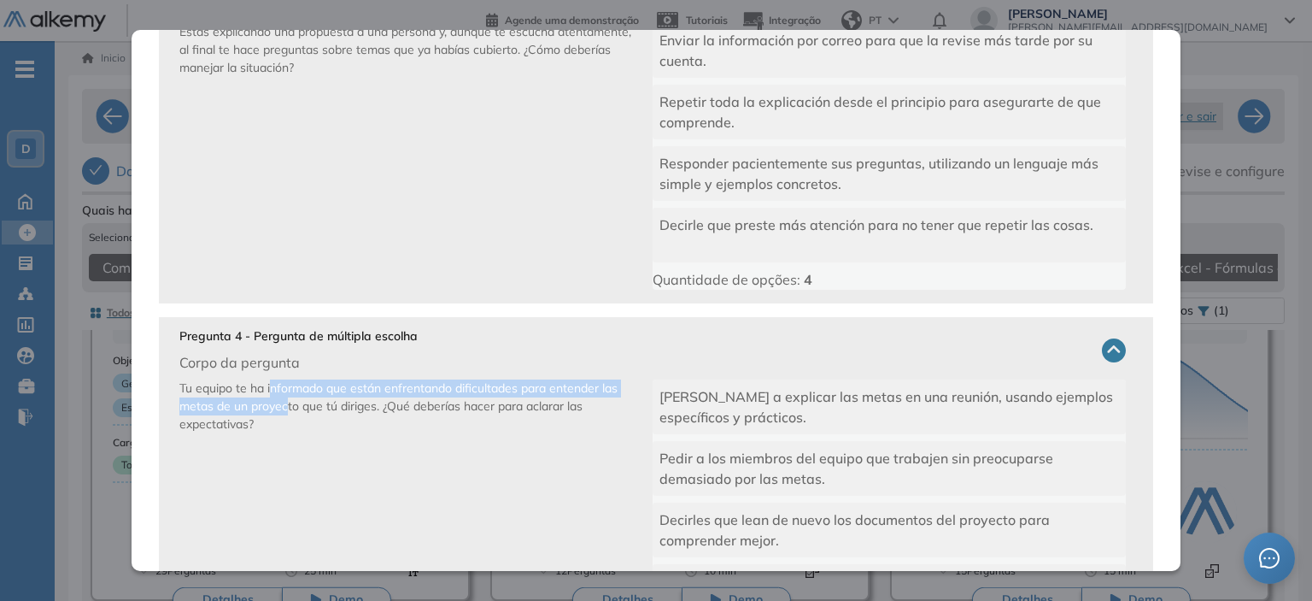
drag, startPoint x: 270, startPoint y: 383, endPoint x: 285, endPoint y: 402, distance: 25.0
click at [285, 402] on span "Tu equipo te ha informado que están enfrentando dificultades para entender las …" at bounding box center [398, 405] width 438 height 51
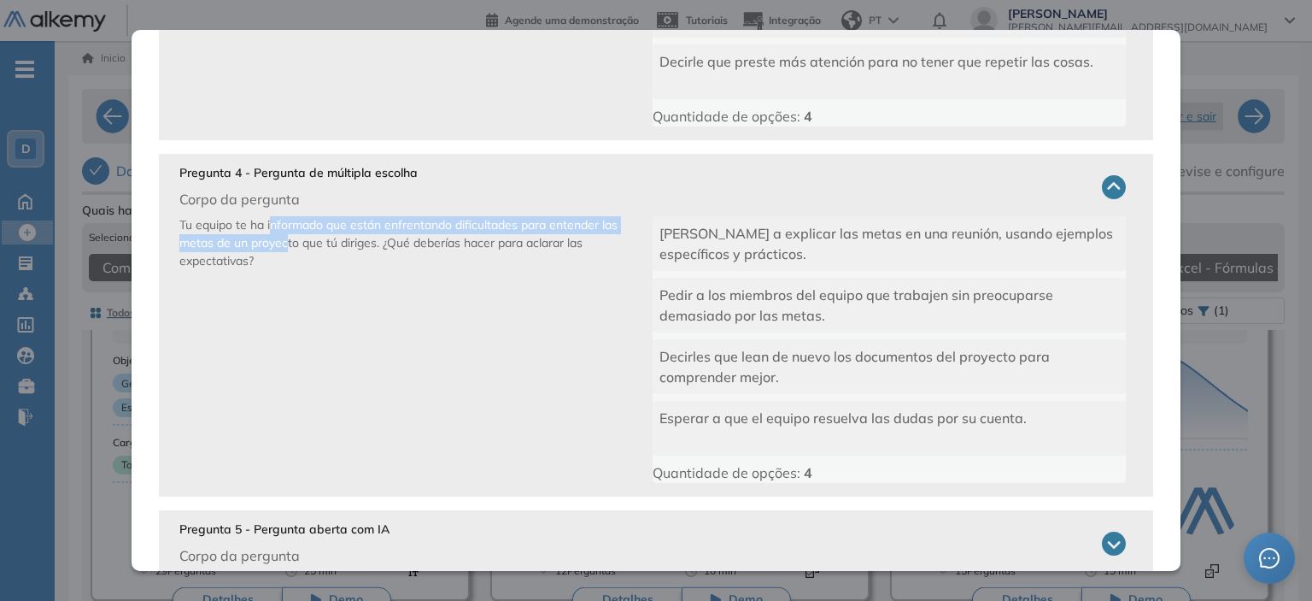
scroll to position [1094, 0]
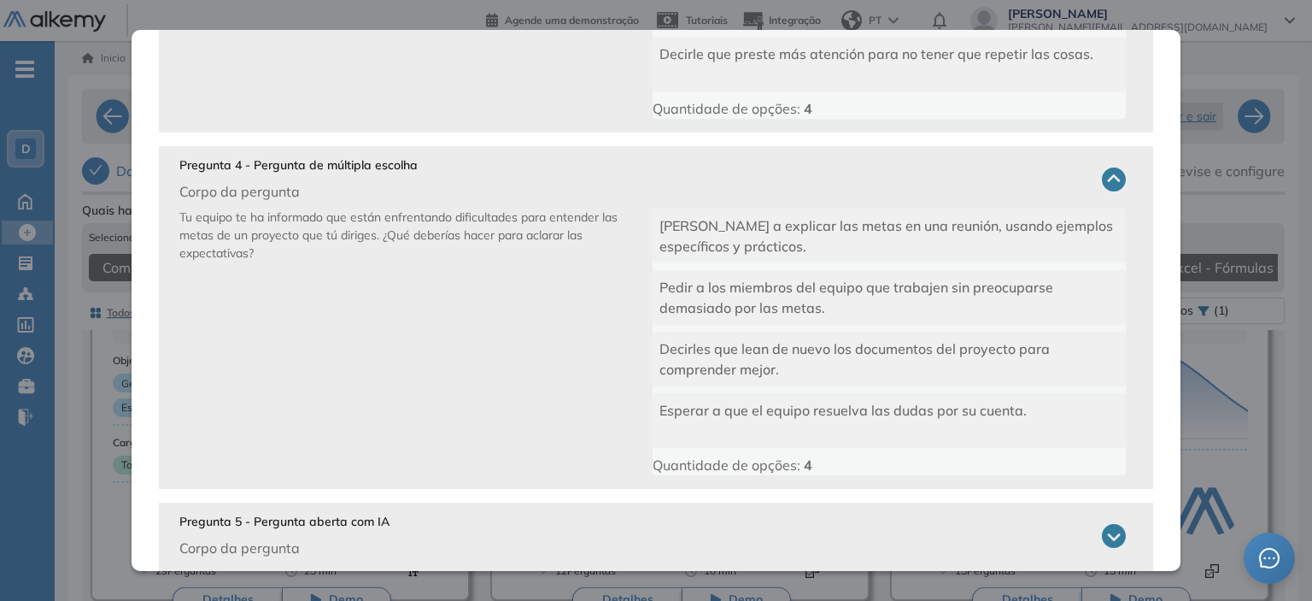
click at [297, 528] on p "Pregunta 5 - Pergunta aberta com IA" at bounding box center [284, 522] width 210 height 18
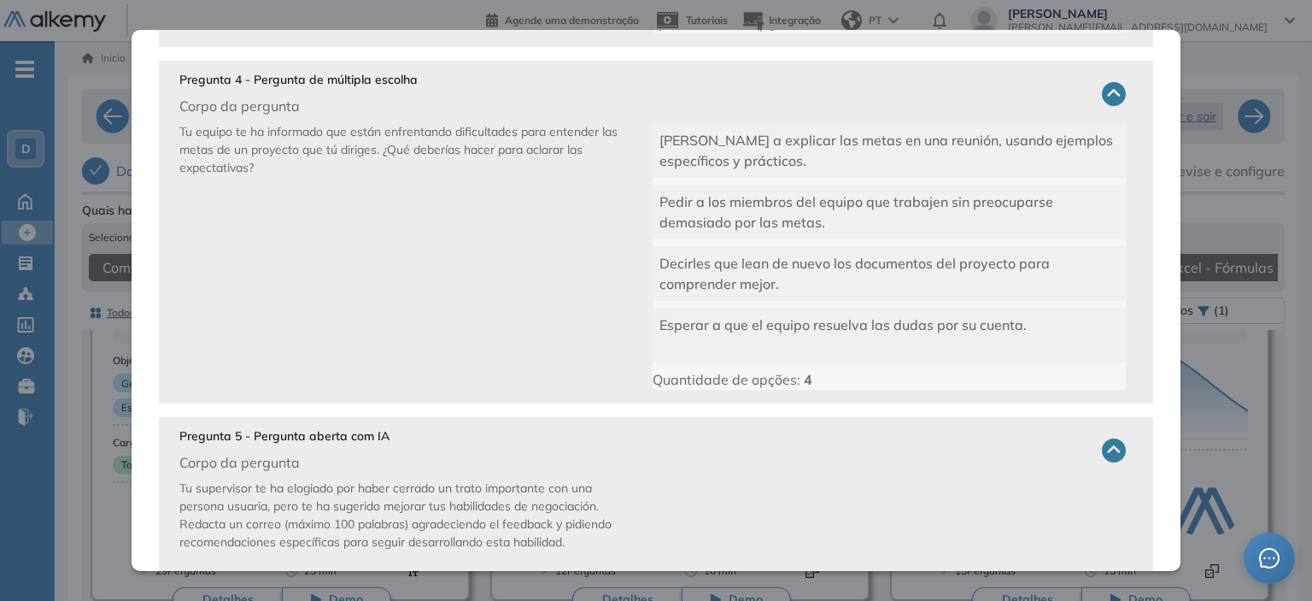
scroll to position [1261, 0]
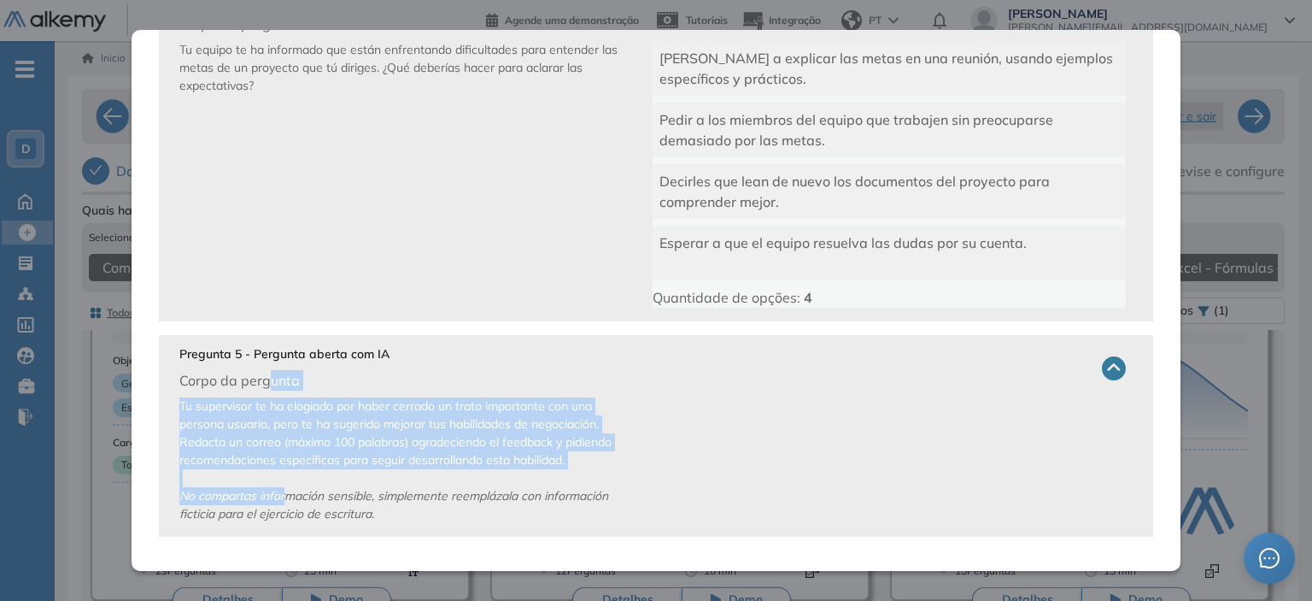
drag, startPoint x: 272, startPoint y: 379, endPoint x: 290, endPoint y: 488, distance: 110.0
click at [290, 488] on div "Pregunta 5 - Pergunta aberta com IA Corpo da pergunta Tu supervisor te ha elogi…" at bounding box center [656, 436] width 995 height 202
click at [287, 491] on icon "No compartas información sensible, simplemente reemplázala con información fict…" at bounding box center [393, 504] width 429 height 33
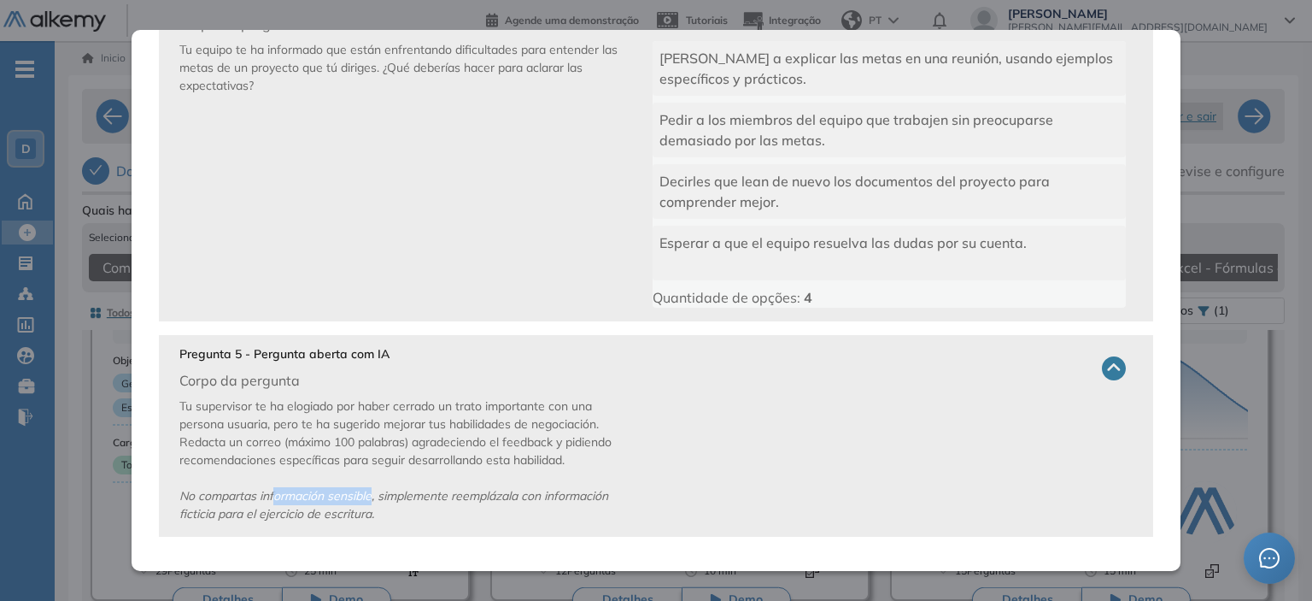
drag, startPoint x: 273, startPoint y: 496, endPoint x: 372, endPoint y: 499, distance: 99.2
click at [372, 499] on icon "No compartas información sensible, simplemente reemplázala con información fict…" at bounding box center [393, 504] width 429 height 33
click at [394, 459] on span "Tu supervisor te ha elogiado por haber cerrado un trato importante con una pers…" at bounding box center [395, 459] width 432 height 123
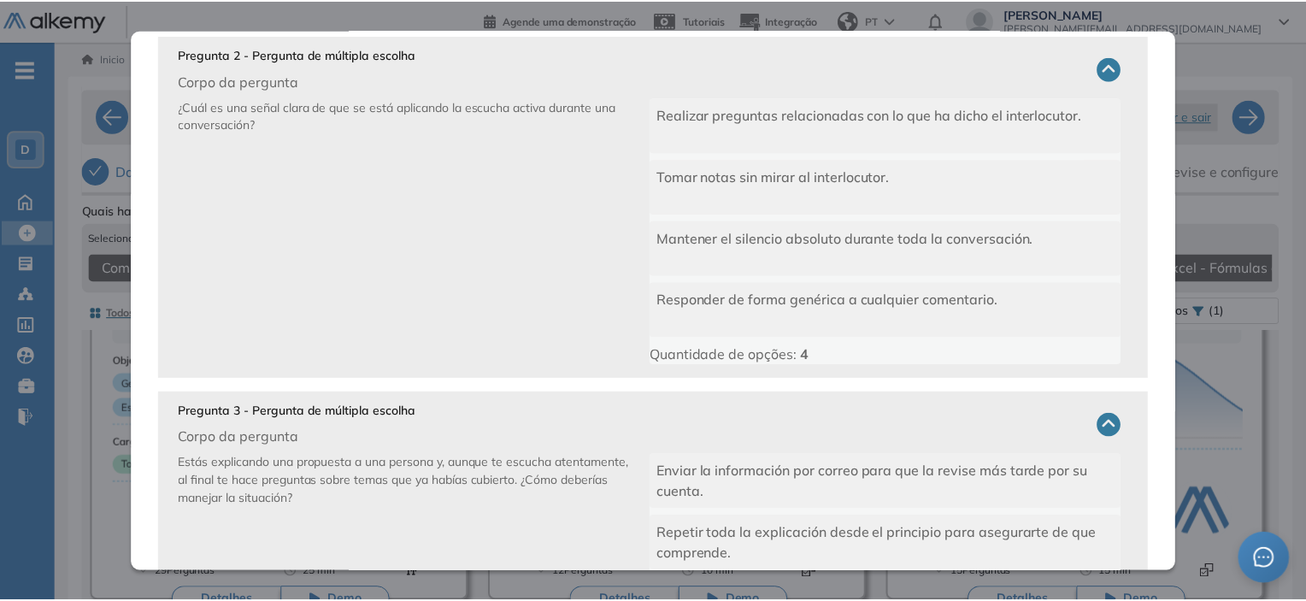
scroll to position [0, 0]
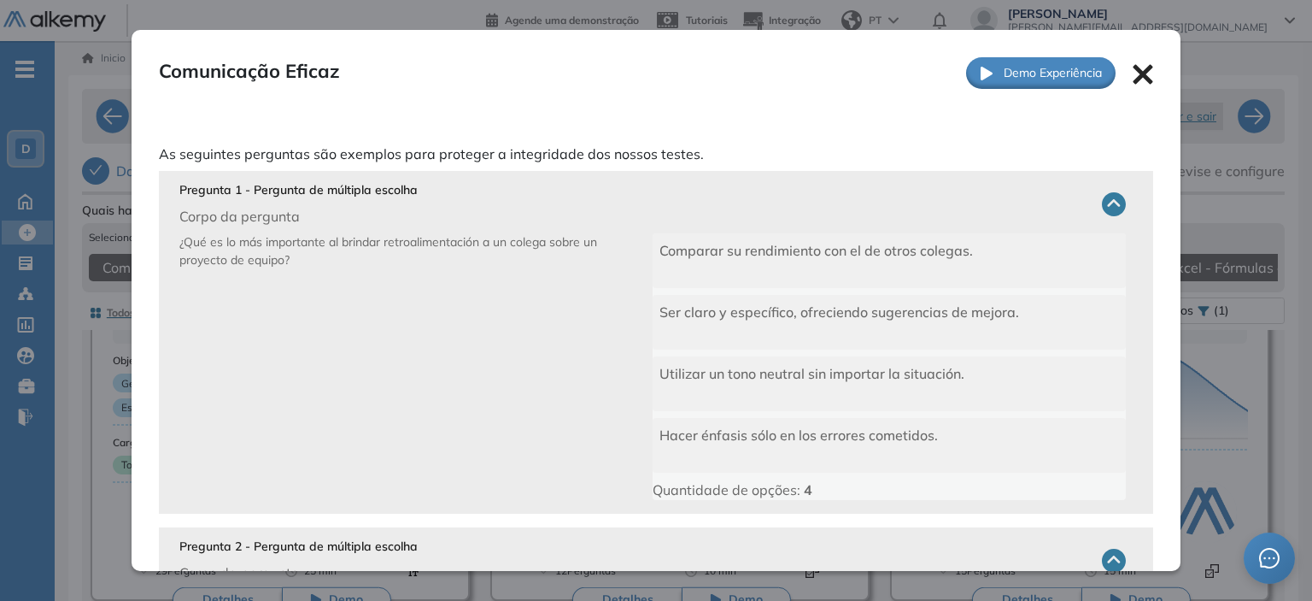
click at [1134, 78] on icon at bounding box center [1144, 74] width 20 height 20
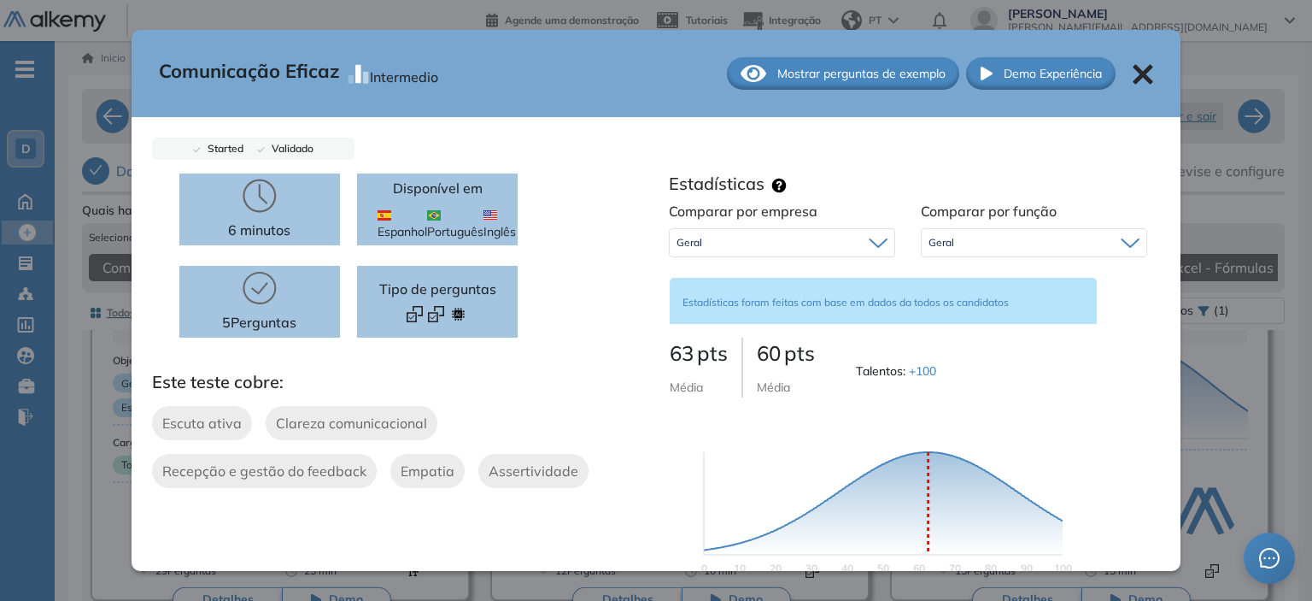
click at [1133, 81] on icon at bounding box center [1143, 74] width 21 height 21
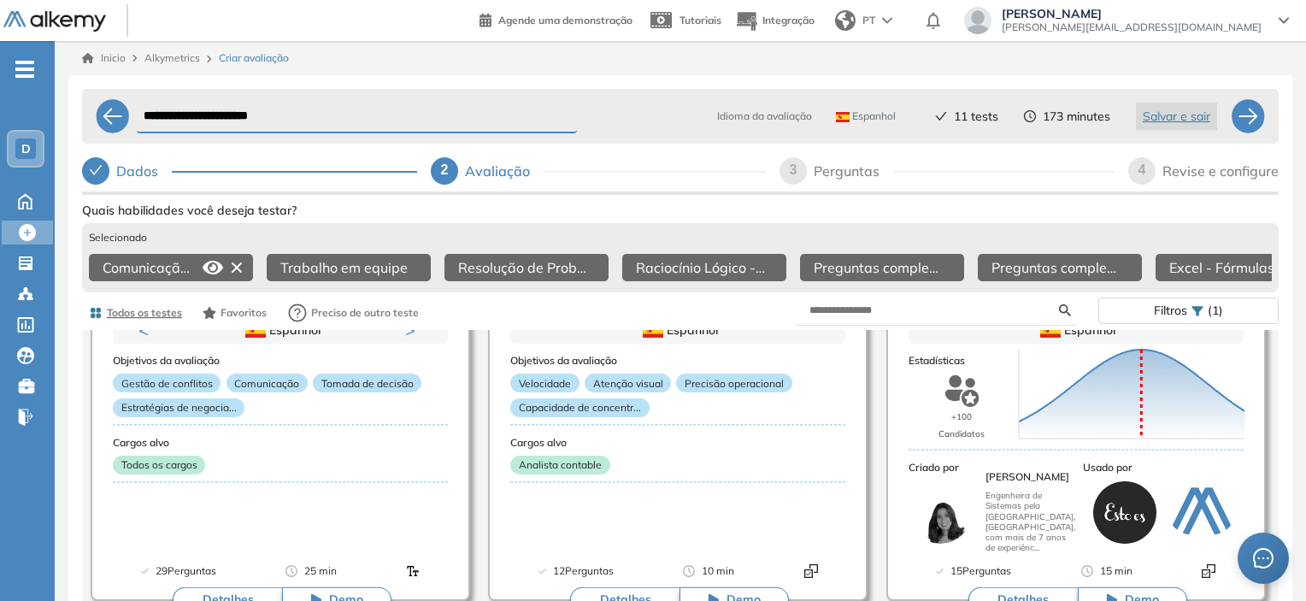
click at [1152, 178] on div "4" at bounding box center [1141, 170] width 27 height 27
click at [1251, 115] on div at bounding box center [1247, 116] width 34 height 34
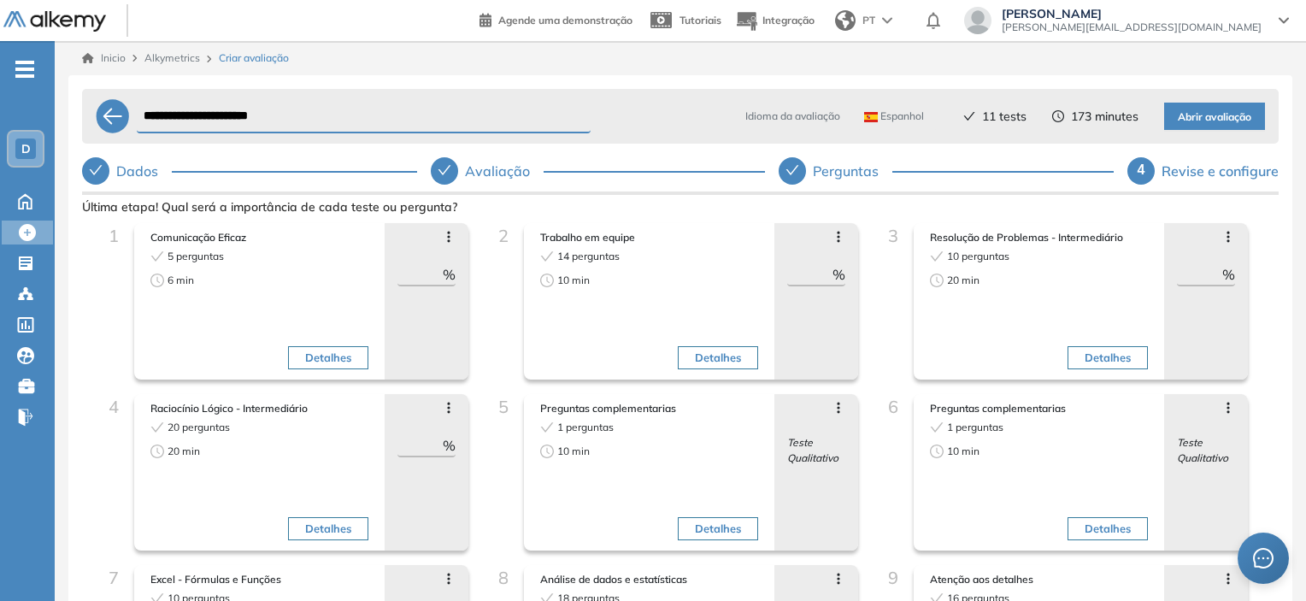
select select "******"
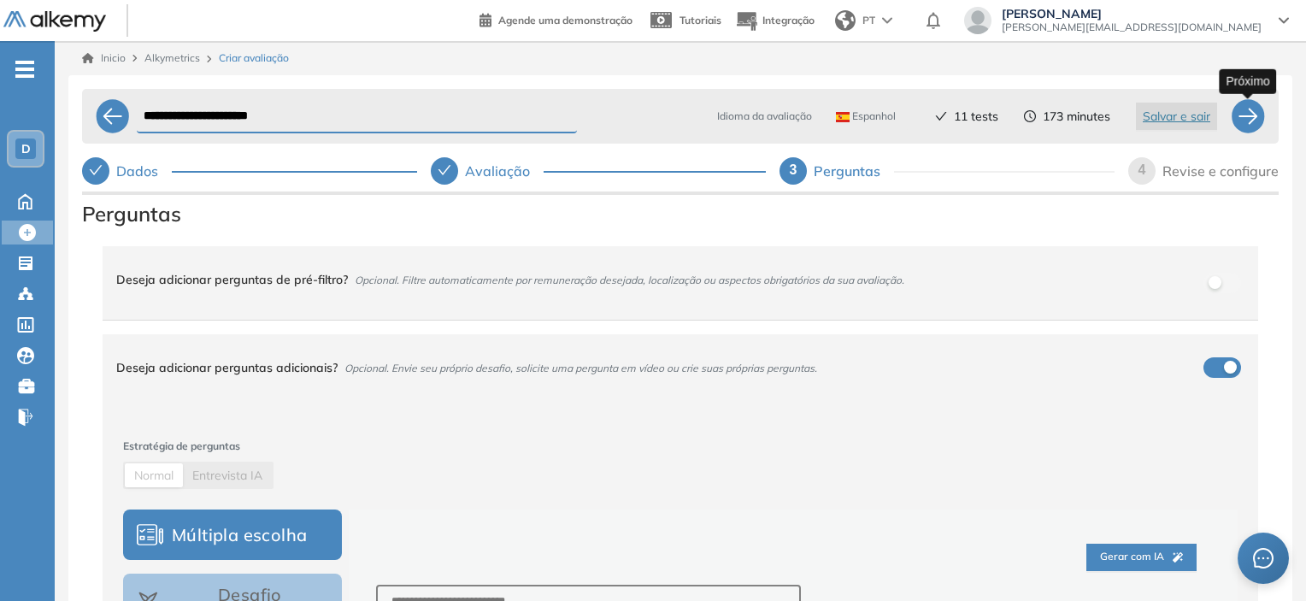
click at [1240, 115] on div at bounding box center [1247, 116] width 34 height 34
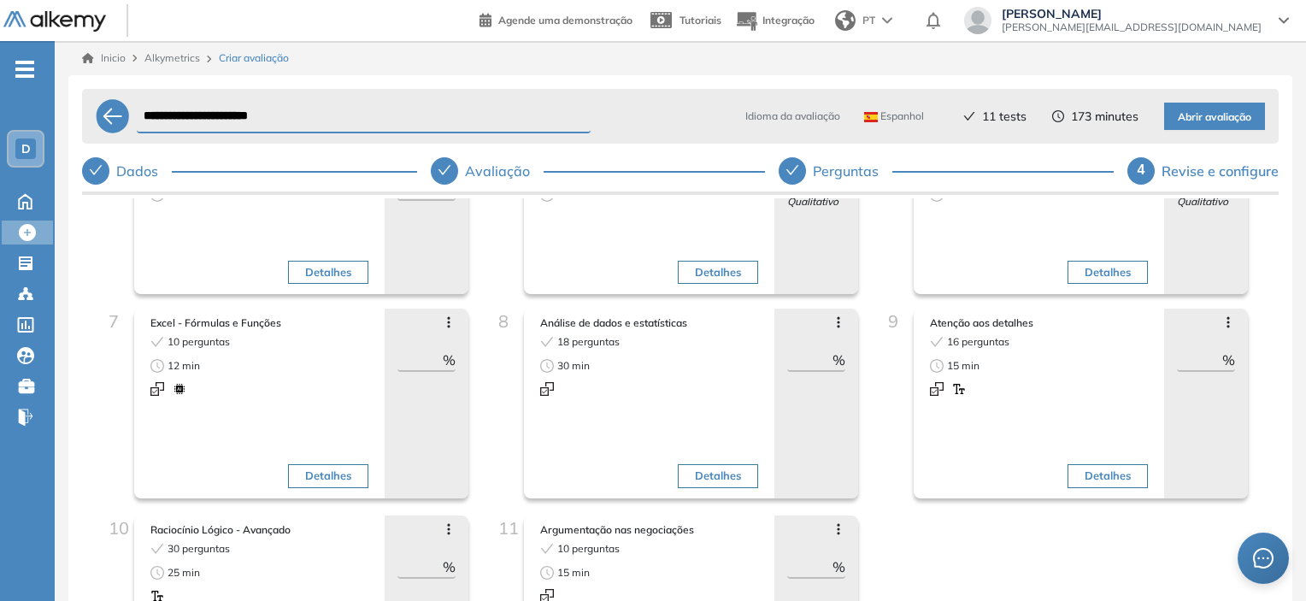
scroll to position [171, 0]
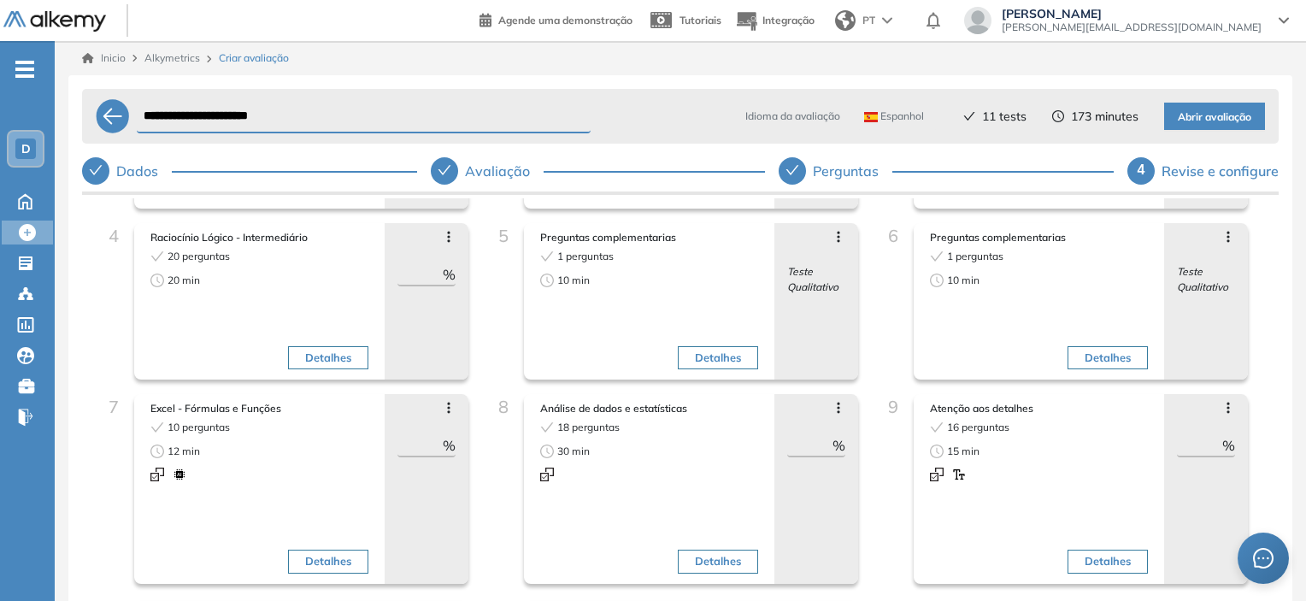
click at [837, 240] on icon at bounding box center [838, 237] width 3 height 11
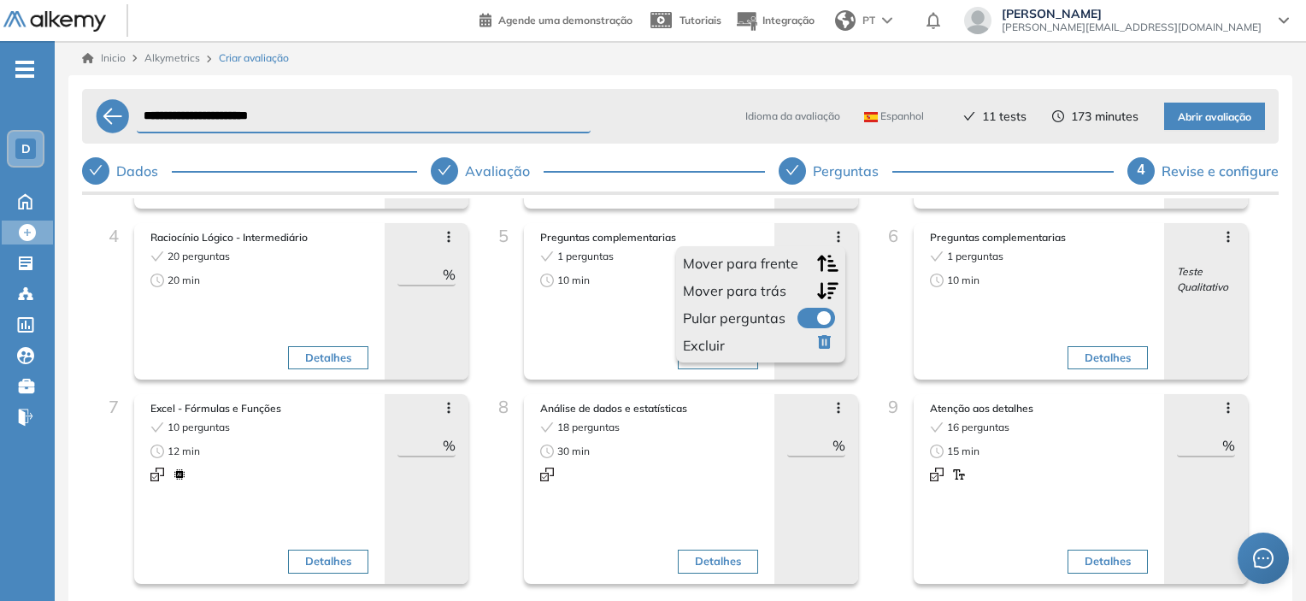
click at [818, 345] on icon "button" at bounding box center [824, 342] width 13 height 14
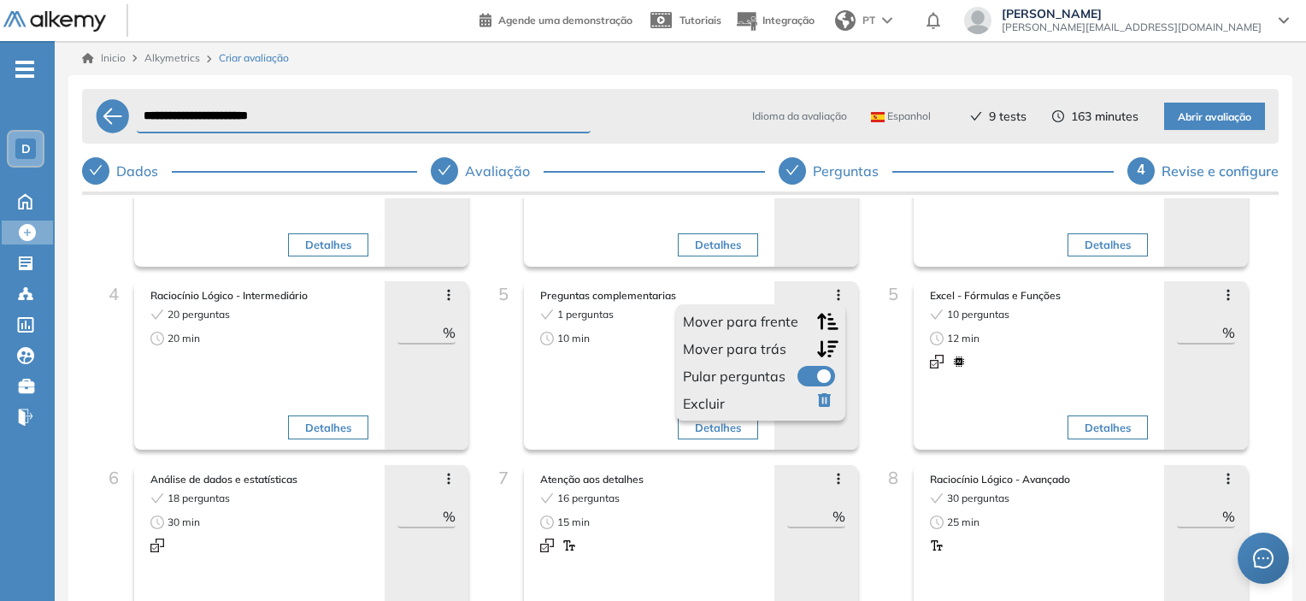
scroll to position [85, 0]
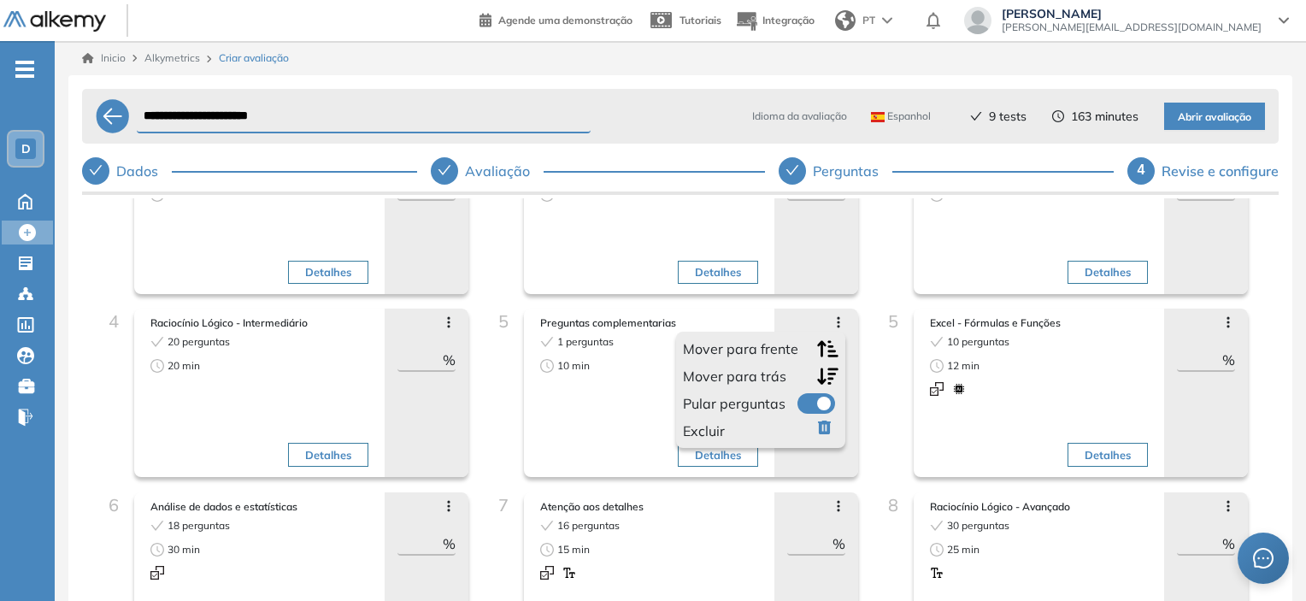
click at [820, 426] on icon "button" at bounding box center [824, 427] width 13 height 14
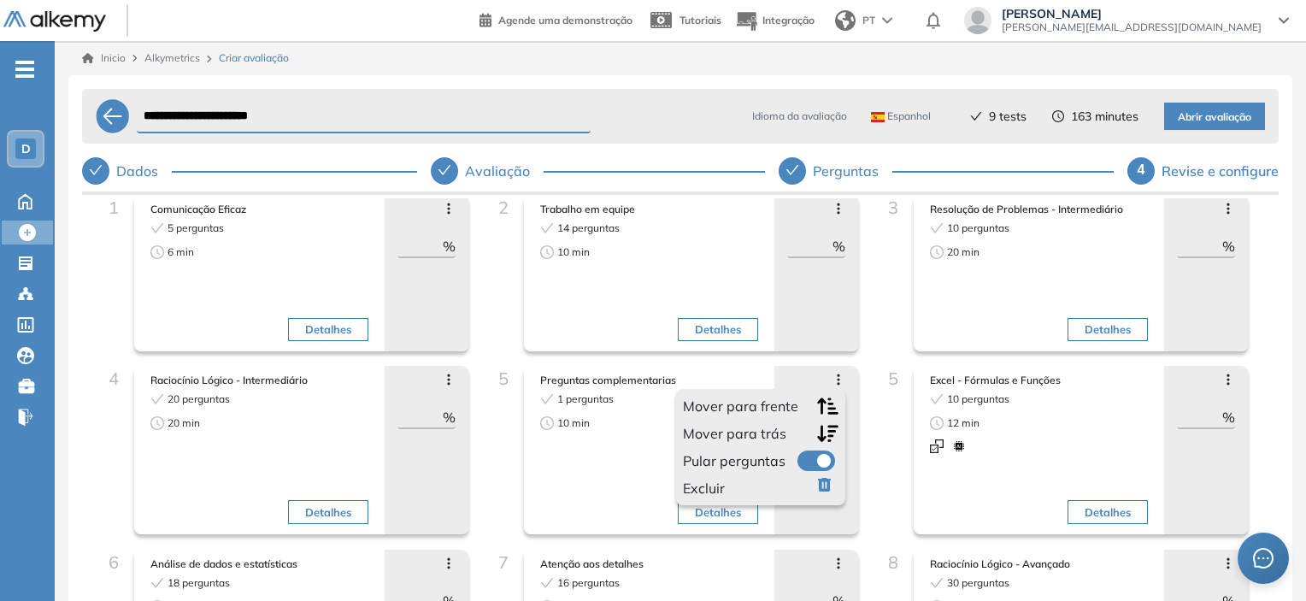
scroll to position [0, 0]
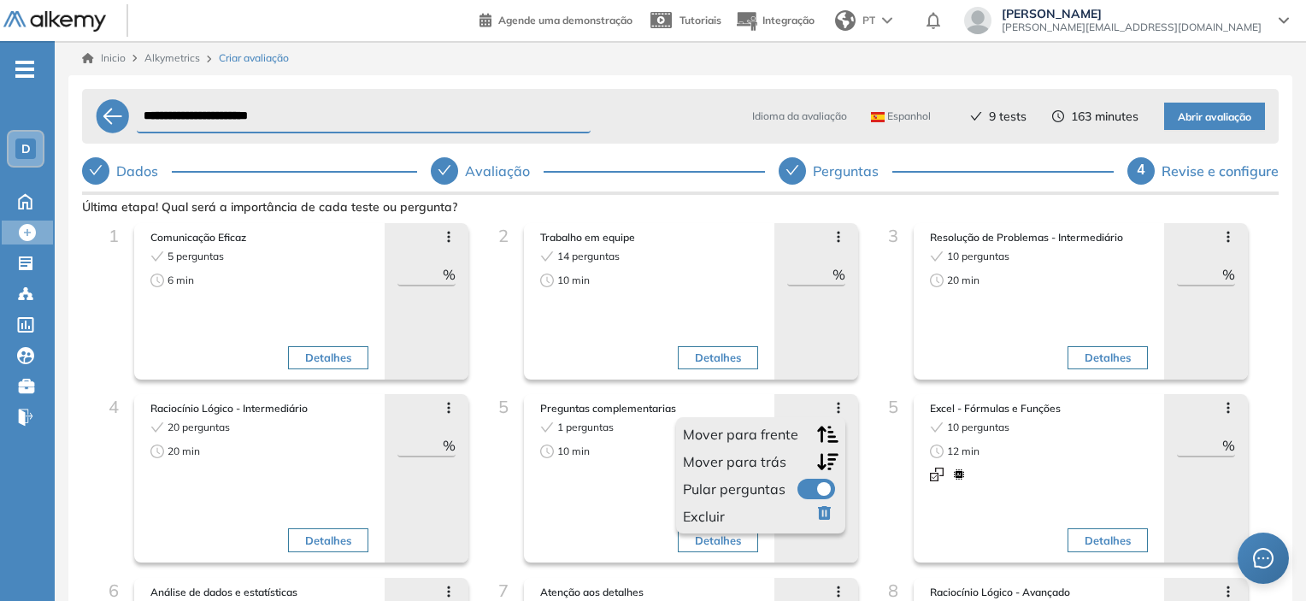
click at [818, 514] on icon "button" at bounding box center [828, 516] width 21 height 21
click at [865, 291] on div "2 Trabalho em equipe 14 perguntas 10 min Detalhes Mover para frente Mover para …" at bounding box center [680, 308] width 390 height 171
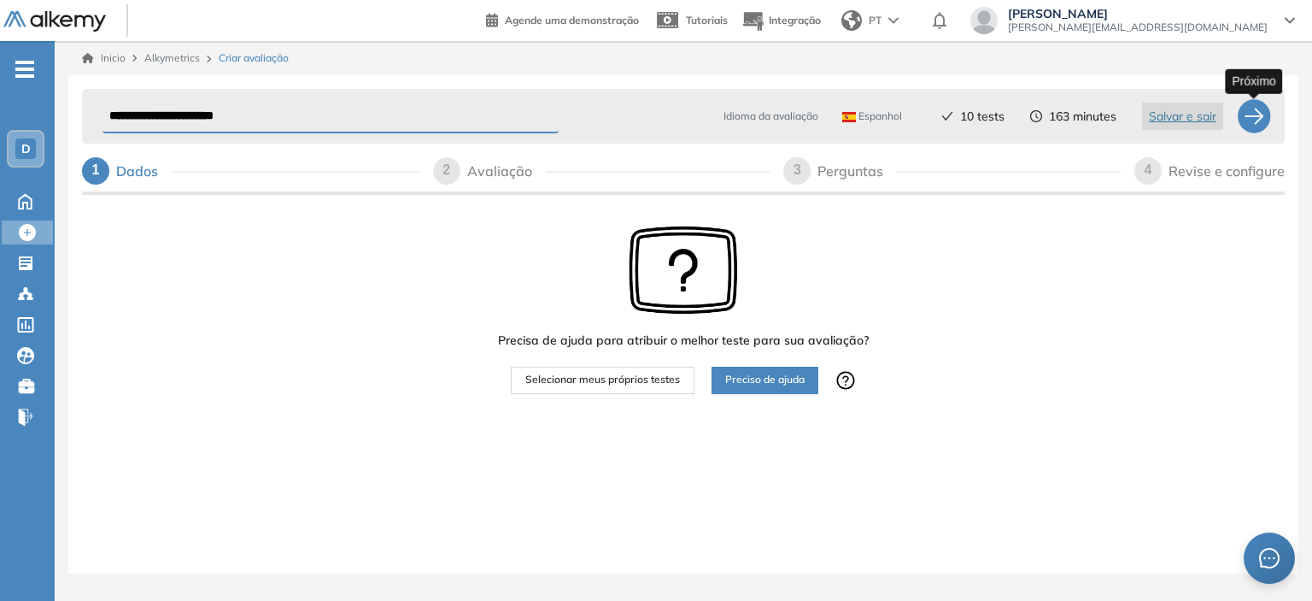
click at [1254, 120] on div at bounding box center [1254, 116] width 34 height 34
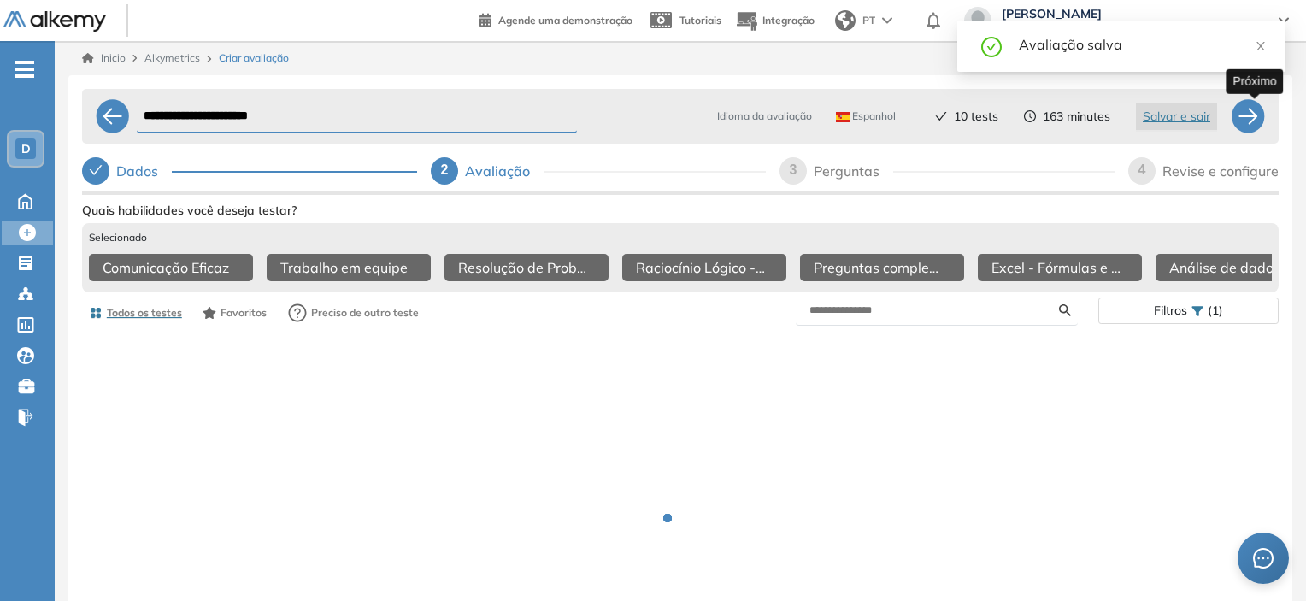
click at [1254, 115] on div at bounding box center [1247, 116] width 34 height 34
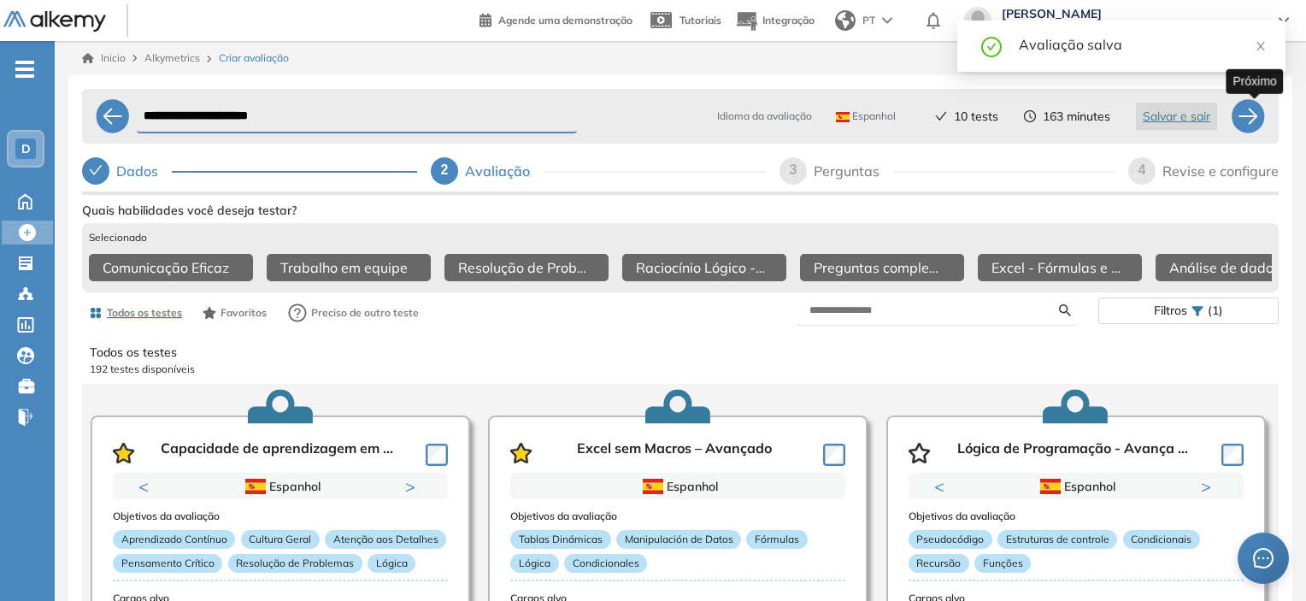
select select "******"
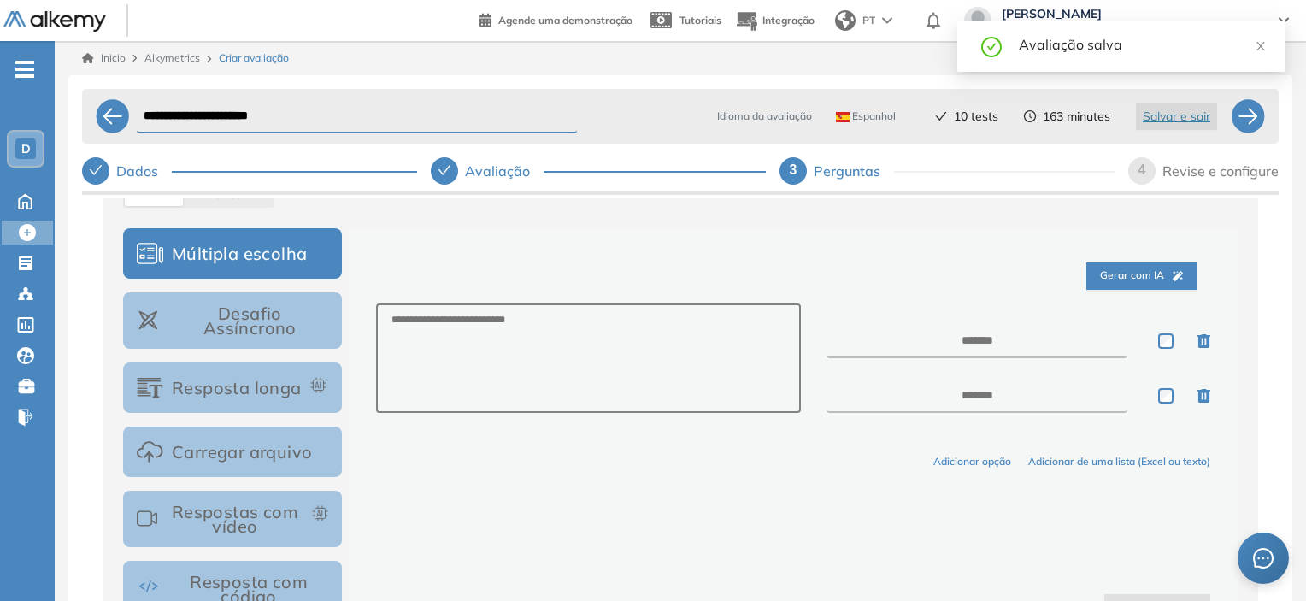
scroll to position [285, 0]
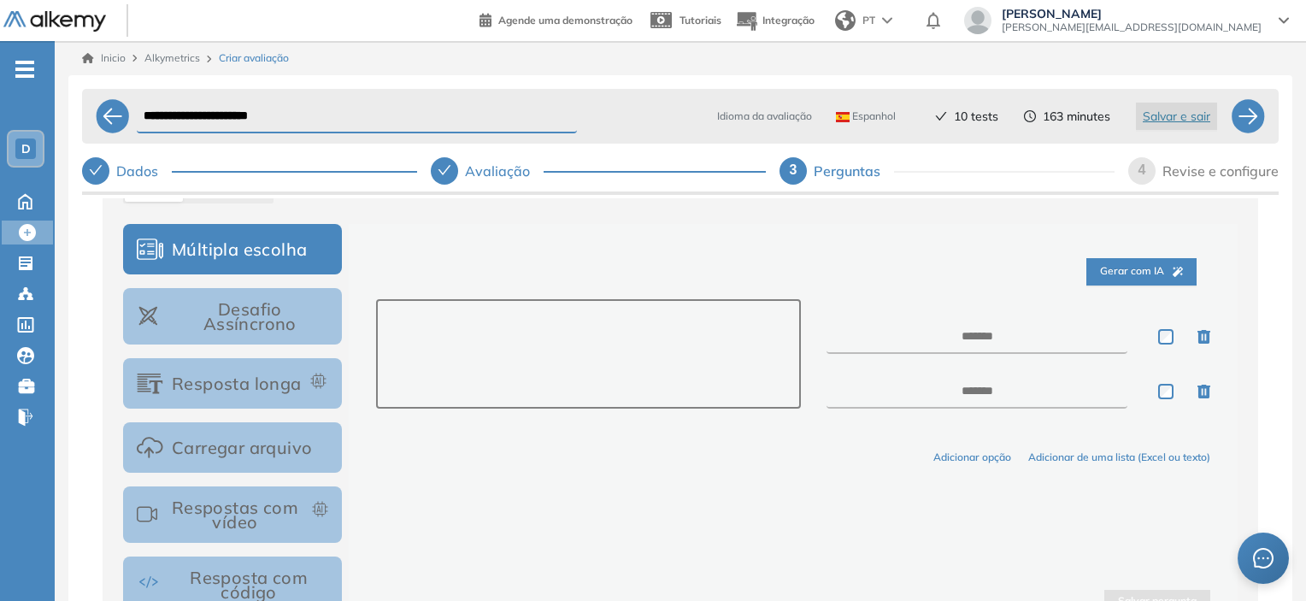
click at [463, 334] on textarea at bounding box center [588, 353] width 425 height 109
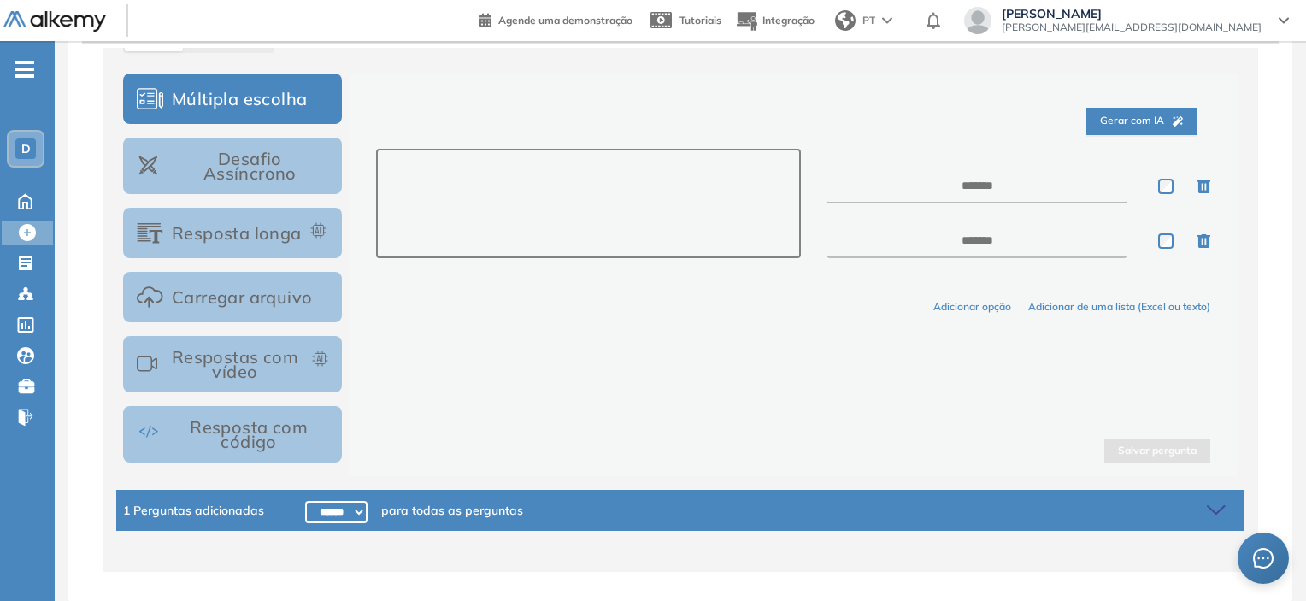
scroll to position [200, 0]
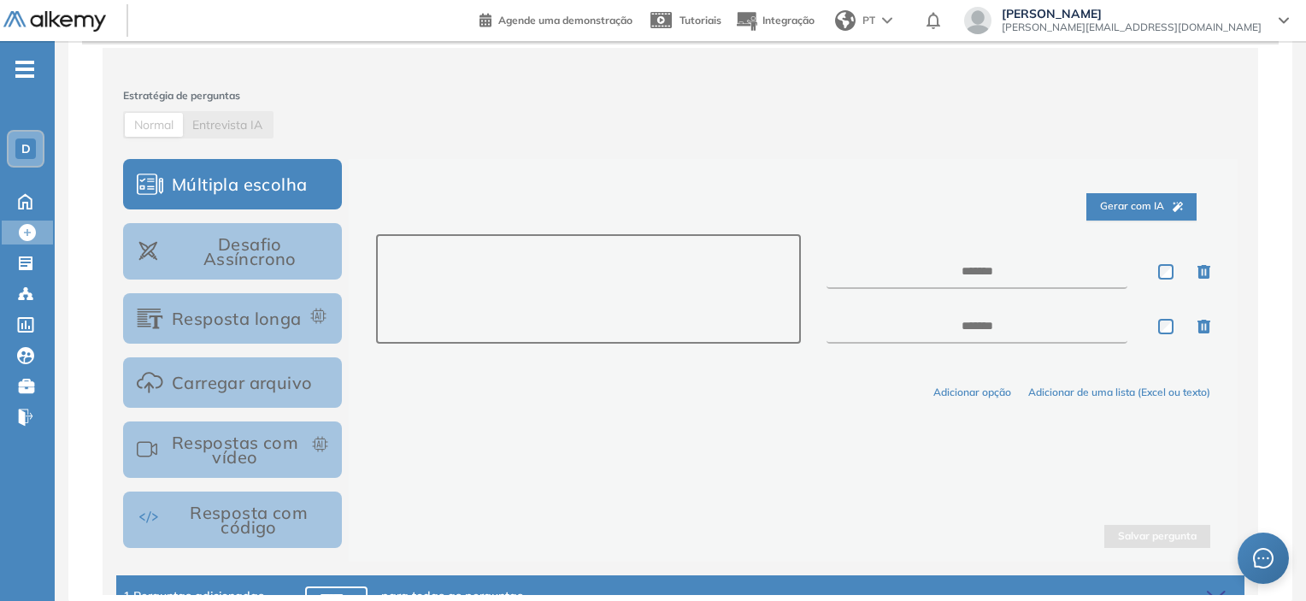
click at [511, 255] on textarea at bounding box center [588, 288] width 425 height 109
click at [231, 311] on button "Resposta longa" at bounding box center [232, 318] width 219 height 50
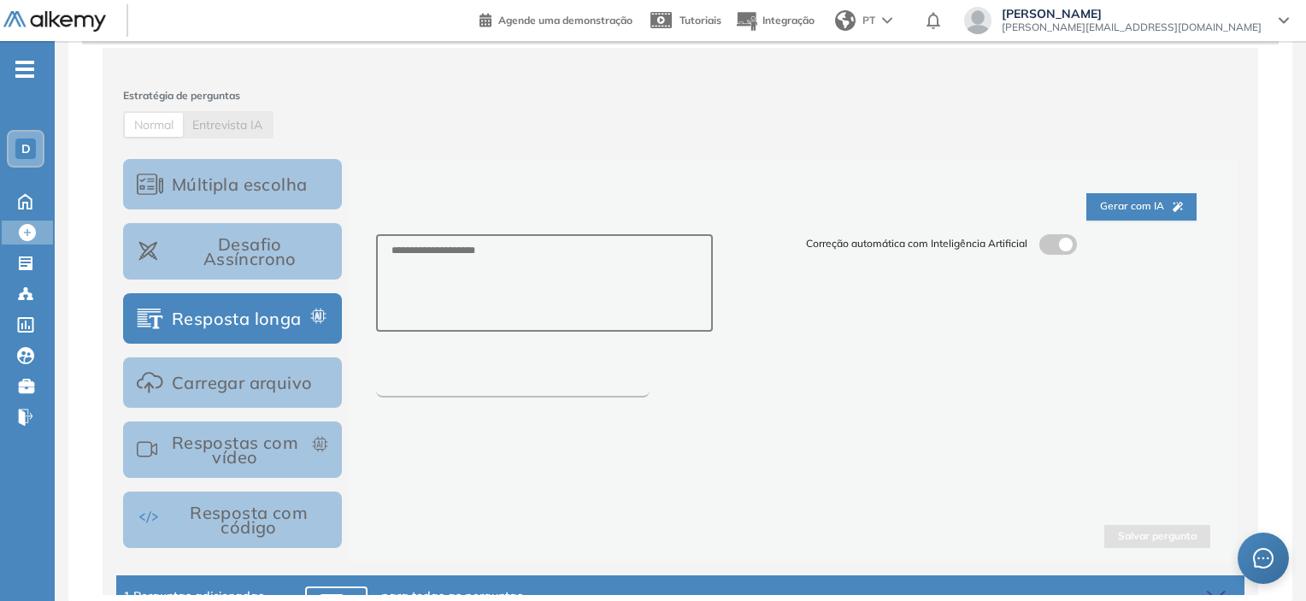
click at [489, 386] on input "number" at bounding box center [512, 384] width 273 height 26
type input "****"
click at [659, 241] on textarea at bounding box center [544, 282] width 337 height 97
drag, startPoint x: 868, startPoint y: 243, endPoint x: 998, endPoint y: 240, distance: 129.9
click at [998, 240] on span "Correção automática com Inteligência Artificial" at bounding box center [916, 244] width 221 height 16
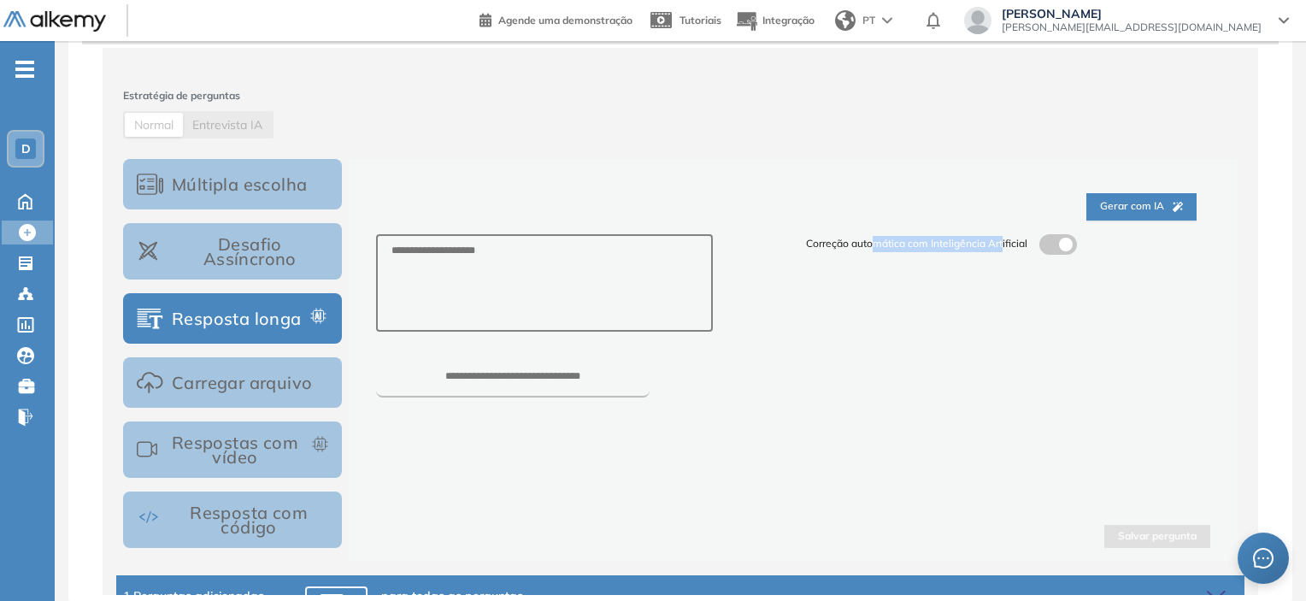
scroll to position [285, 0]
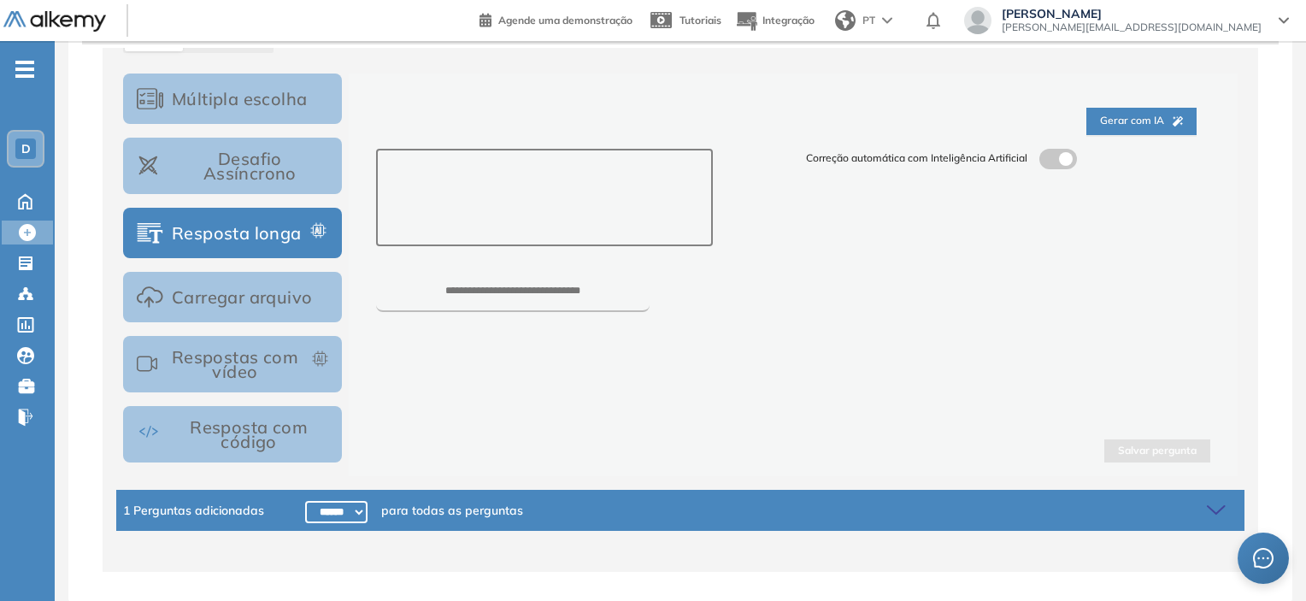
click at [496, 183] on textarea at bounding box center [544, 197] width 337 height 97
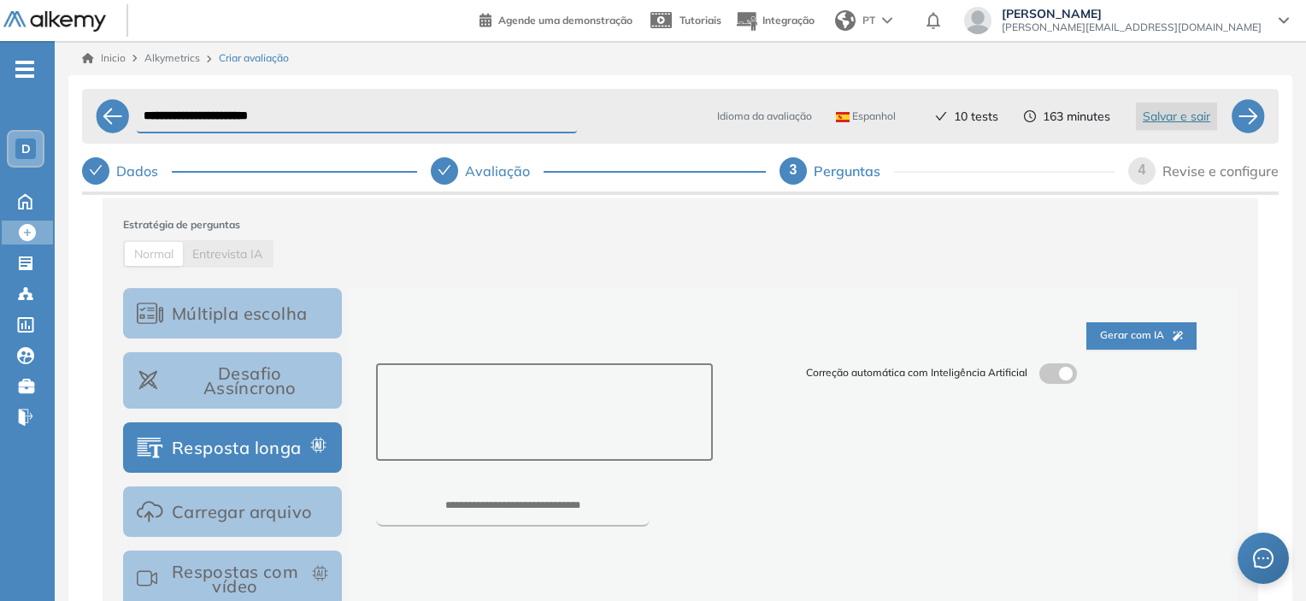
scroll to position [256, 0]
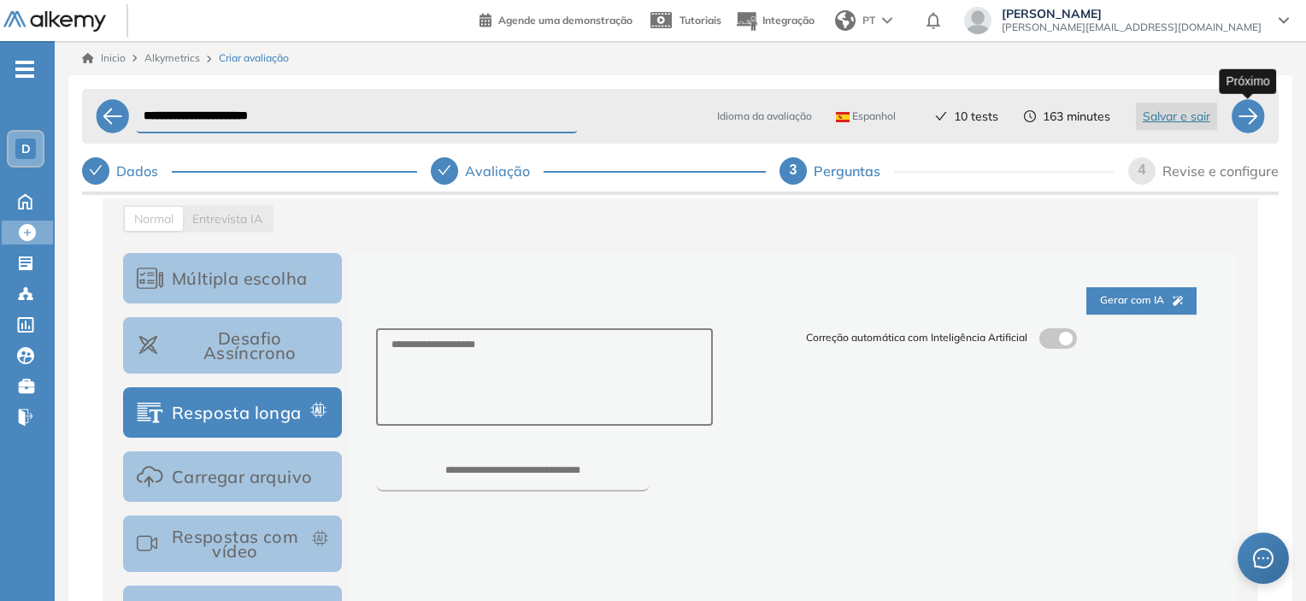
click at [1248, 115] on div at bounding box center [1247, 116] width 34 height 34
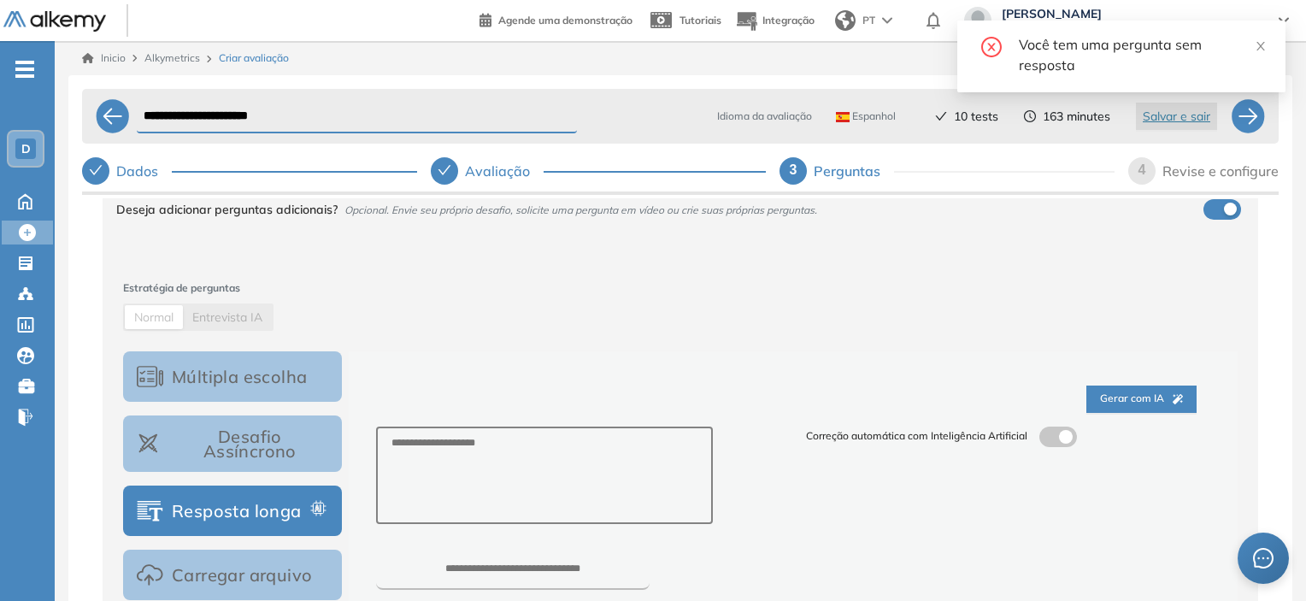
scroll to position [0, 0]
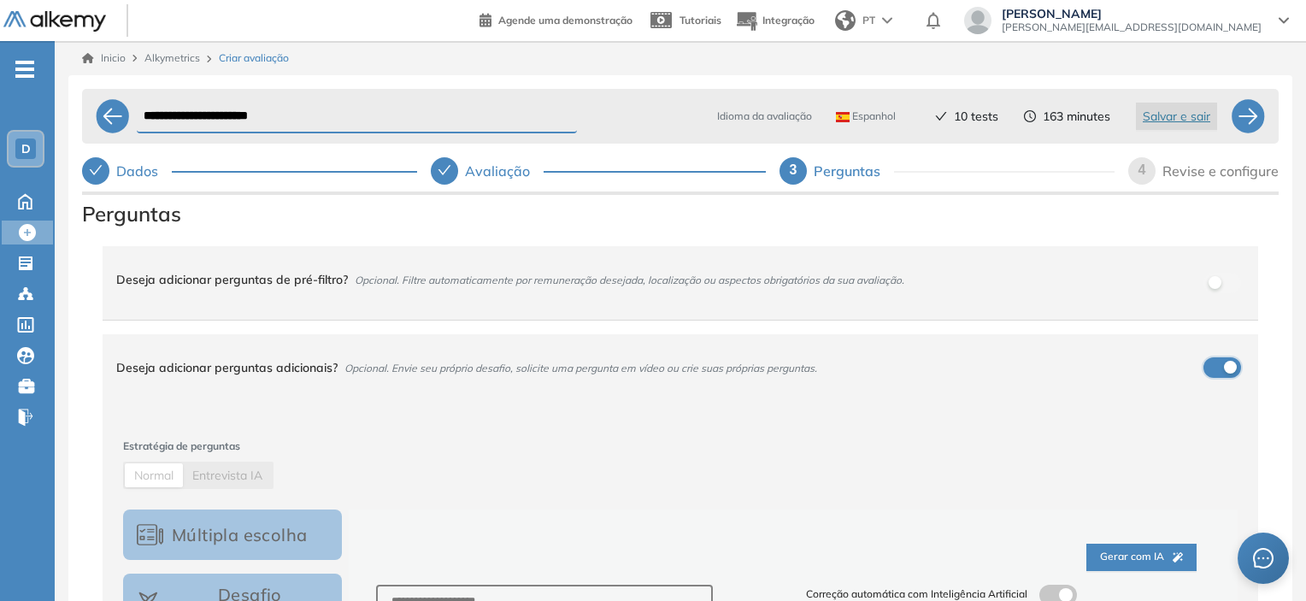
drag, startPoint x: 1227, startPoint y: 368, endPoint x: 1199, endPoint y: 371, distance: 28.3
click at [1199, 371] on div "Deseja adicionar perguntas adicionais? Opcional. Envie seu próprio desafio, sol…" at bounding box center [680, 367] width 1155 height 67
click at [1207, 371] on div "Deseja adicionar perguntas adicionais? Opcional. Envie seu próprio desafio, sol…" at bounding box center [669, 367] width 1107 height 46
click at [1227, 368] on div "button" at bounding box center [1230, 367] width 13 height 13
drag, startPoint x: 1227, startPoint y: 368, endPoint x: 1200, endPoint y: 366, distance: 27.5
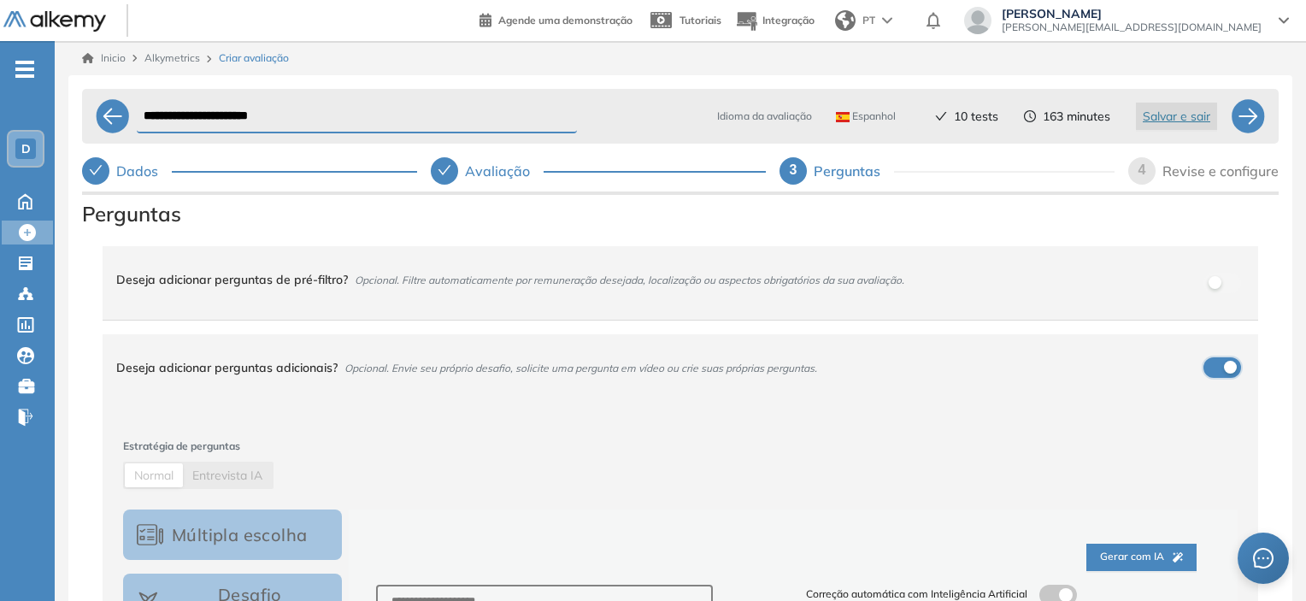
click at [1200, 366] on div "Deseja adicionar perguntas adicionais? Opcional. Envie seu próprio desafio, sol…" at bounding box center [680, 367] width 1155 height 67
click at [1245, 110] on div at bounding box center [1247, 116] width 34 height 34
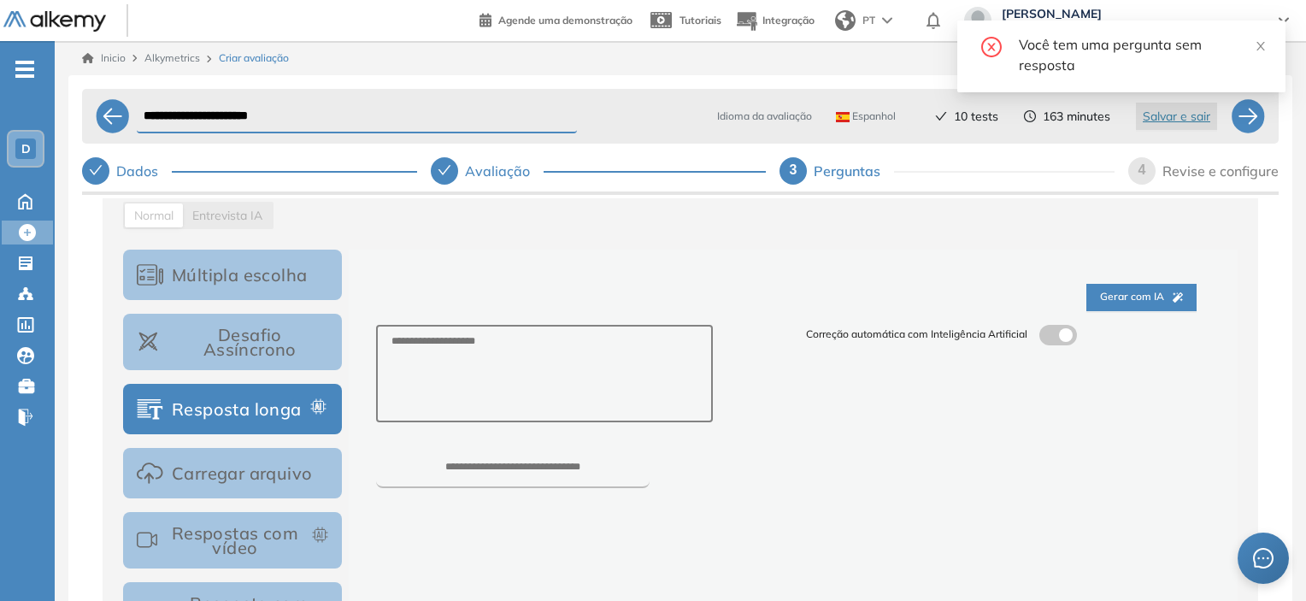
scroll to position [286, 0]
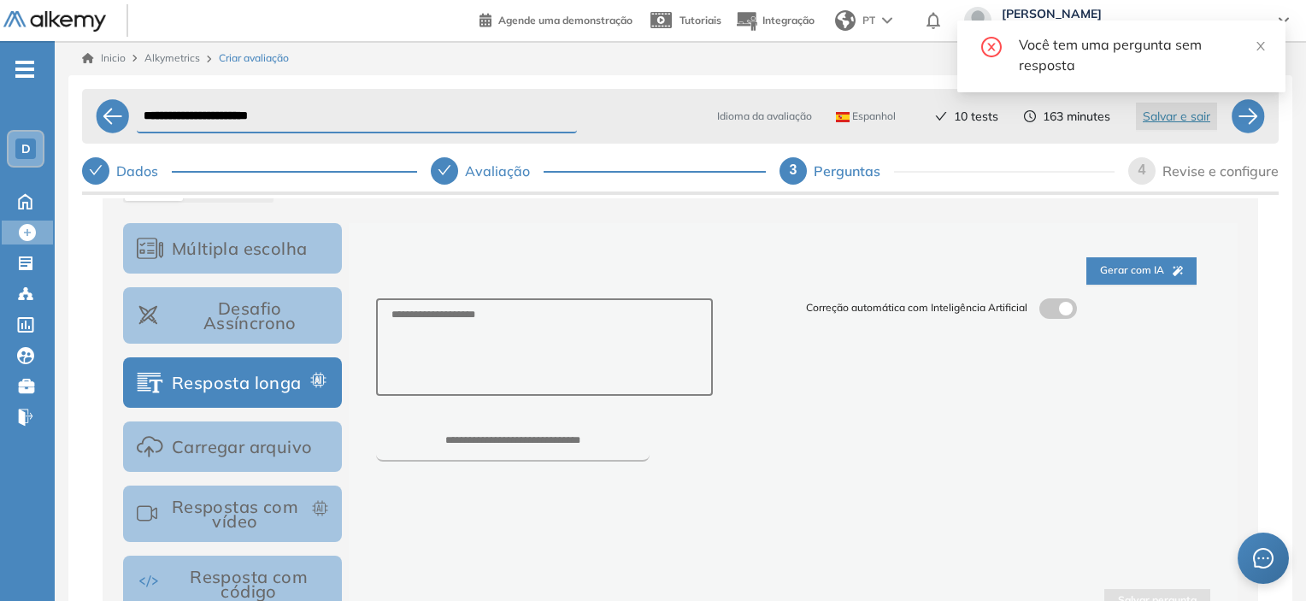
click at [214, 244] on button "Múltipla escolha" at bounding box center [232, 248] width 219 height 50
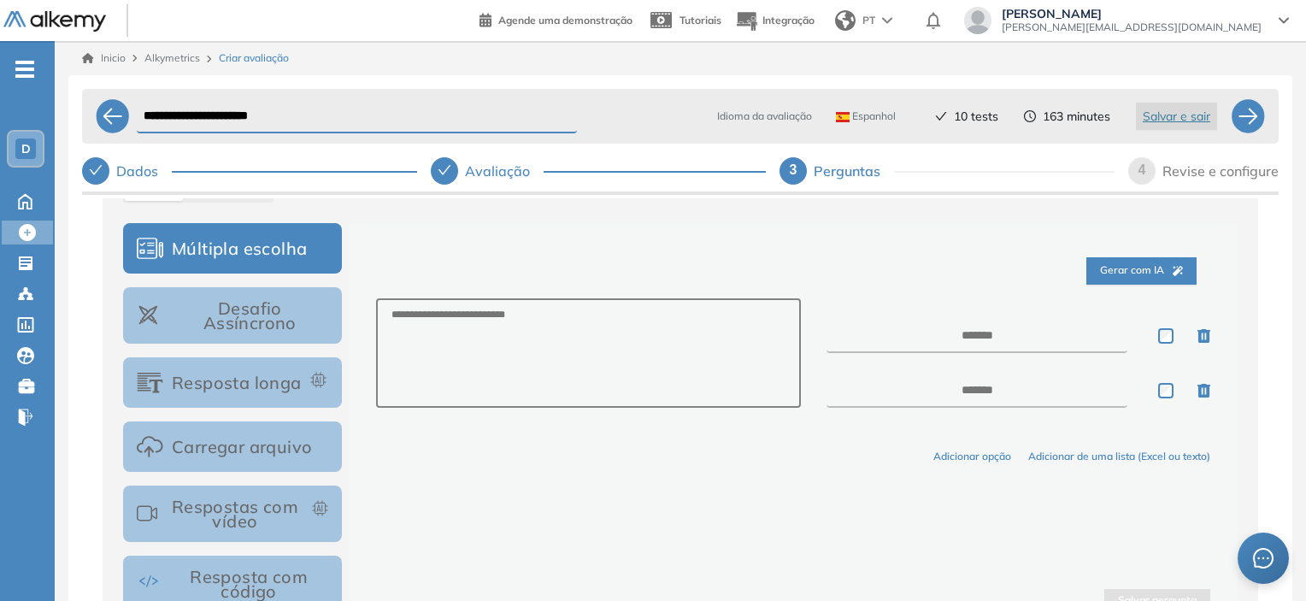
click at [262, 387] on button "Resposta longa" at bounding box center [232, 382] width 219 height 50
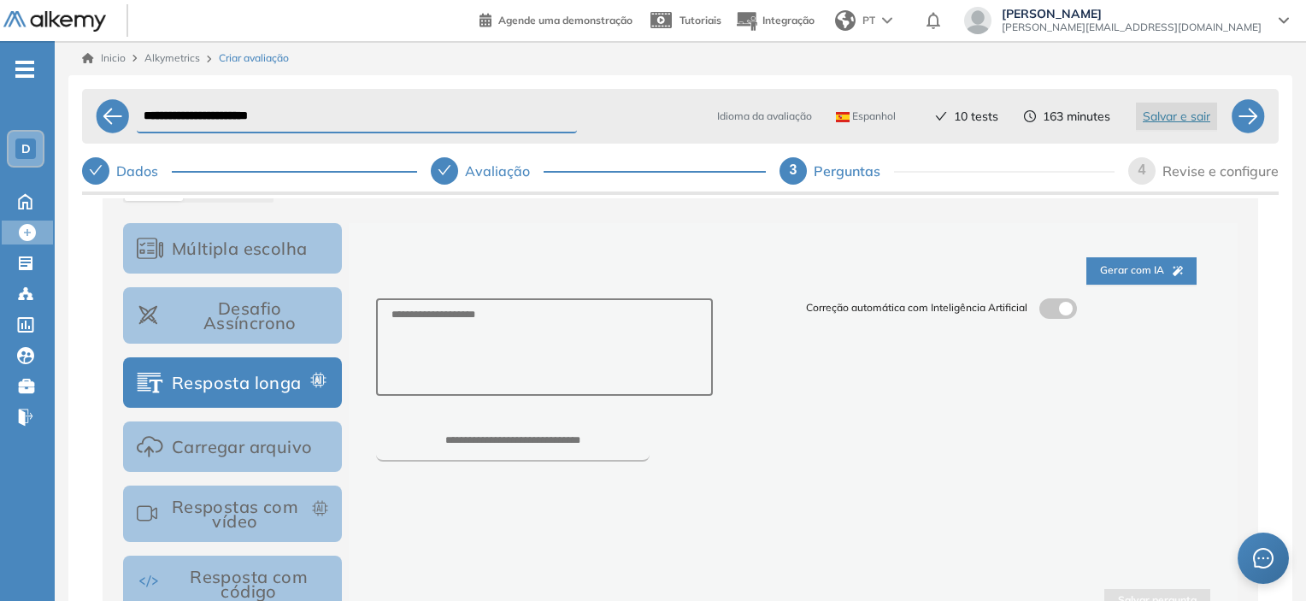
drag, startPoint x: 496, startPoint y: 431, endPoint x: 564, endPoint y: 447, distance: 70.3
click at [564, 447] on div "****" at bounding box center [578, 437] width 404 height 47
click at [564, 446] on input "****" at bounding box center [512, 448] width 273 height 26
click at [563, 446] on input "****" at bounding box center [512, 448] width 273 height 26
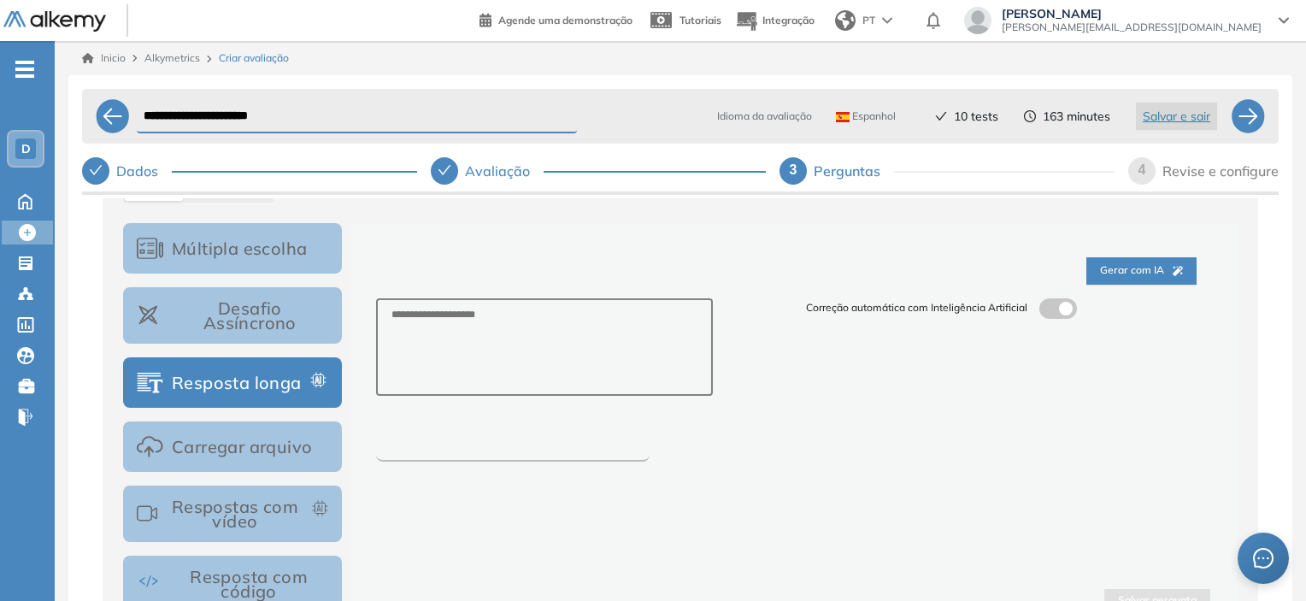
scroll to position [285, 0]
click at [798, 405] on div "Correção automática com Inteligência Artificial" at bounding box center [1008, 380] width 430 height 163
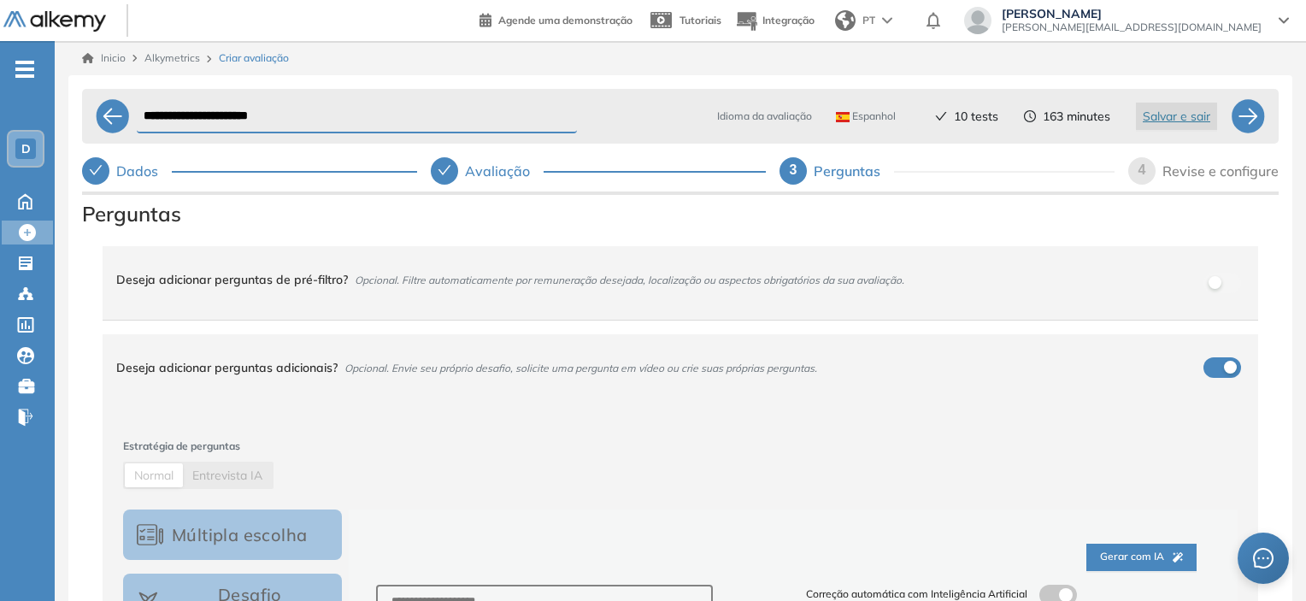
scroll to position [0, 0]
click at [1241, 118] on div at bounding box center [1247, 116] width 34 height 34
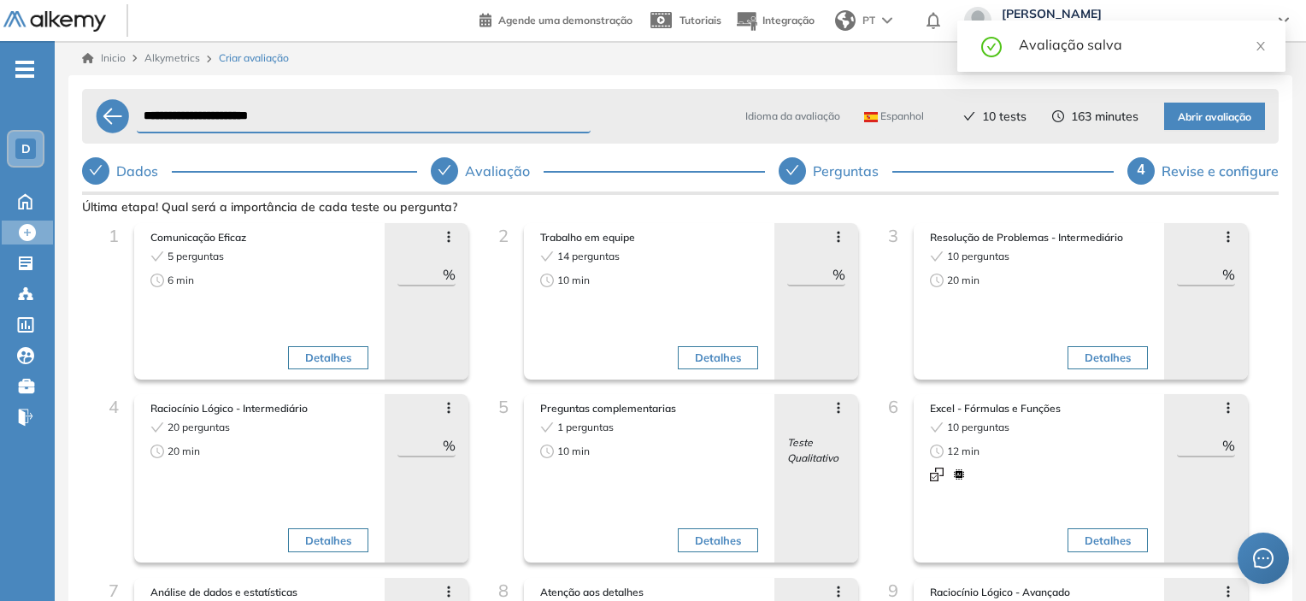
click at [831, 412] on icon at bounding box center [838, 408] width 14 height 14
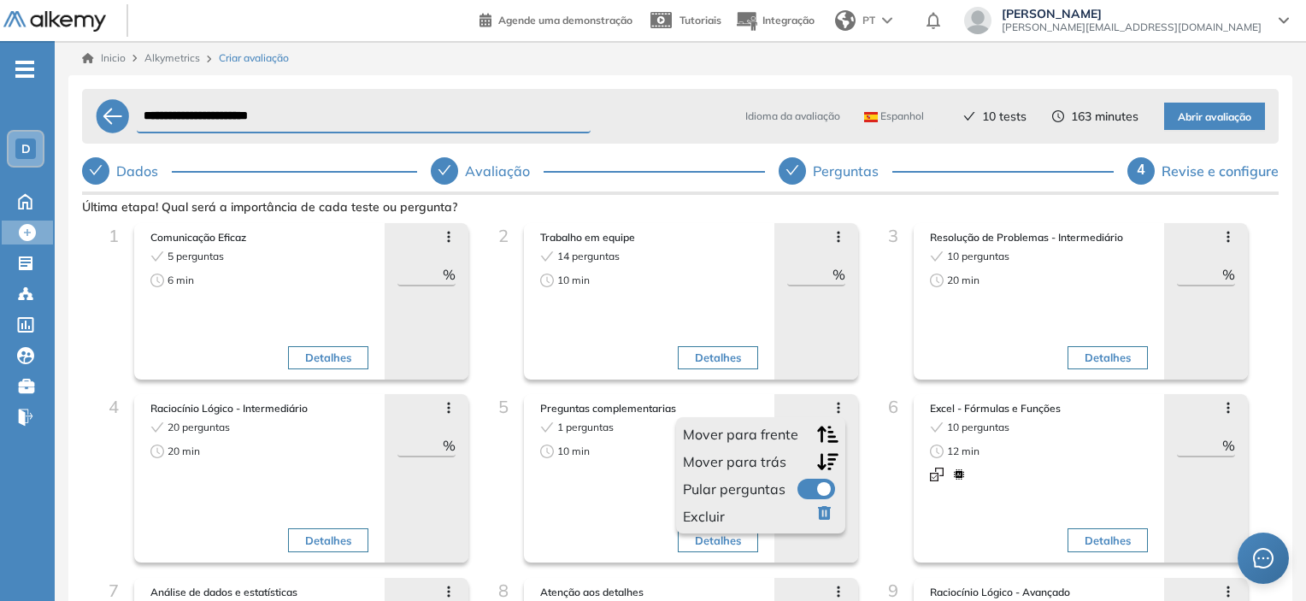
click at [701, 518] on span "Excluir" at bounding box center [704, 516] width 42 height 21
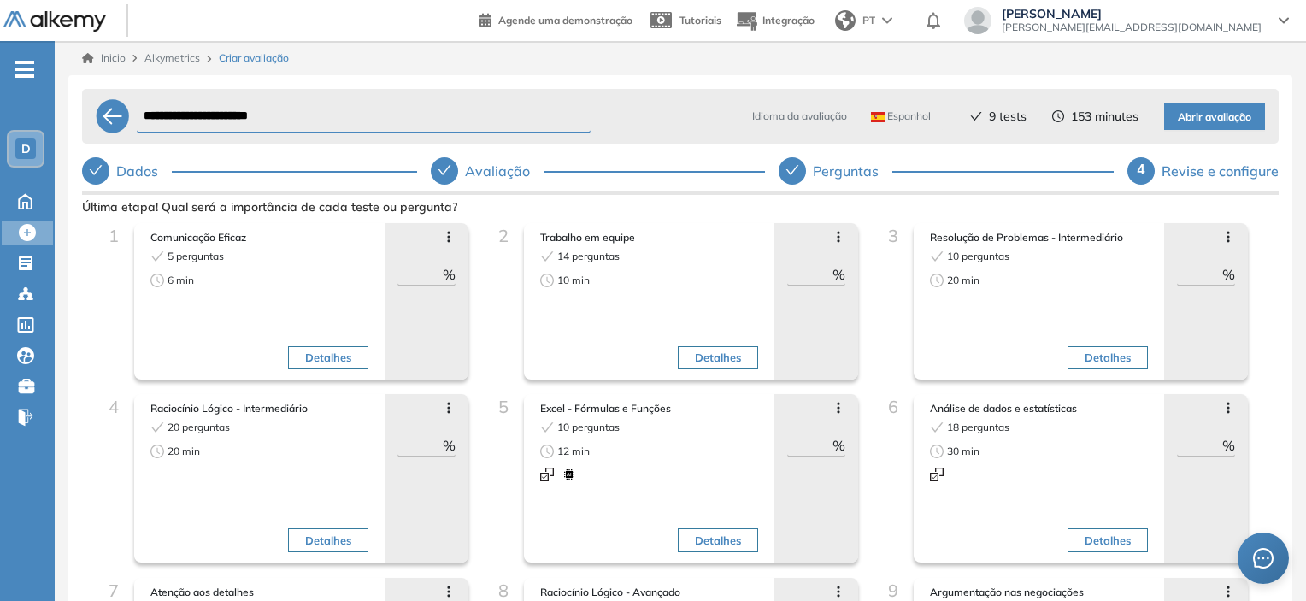
click at [835, 235] on icon at bounding box center [838, 237] width 14 height 14
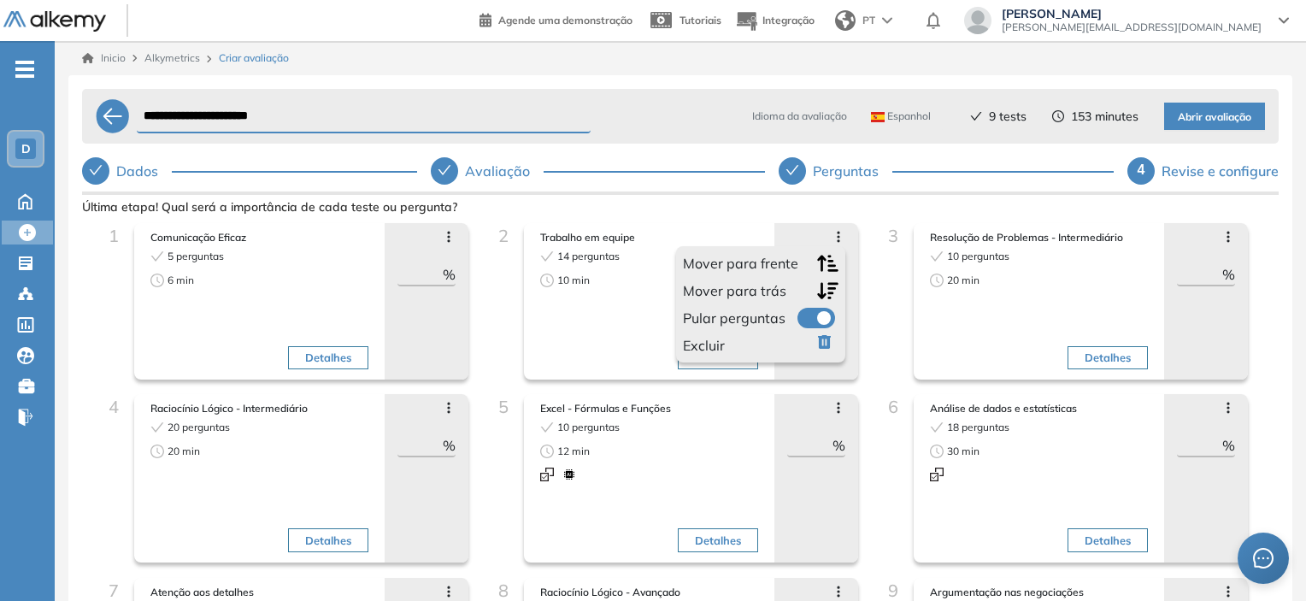
click at [821, 343] on icon "button" at bounding box center [828, 345] width 21 height 21
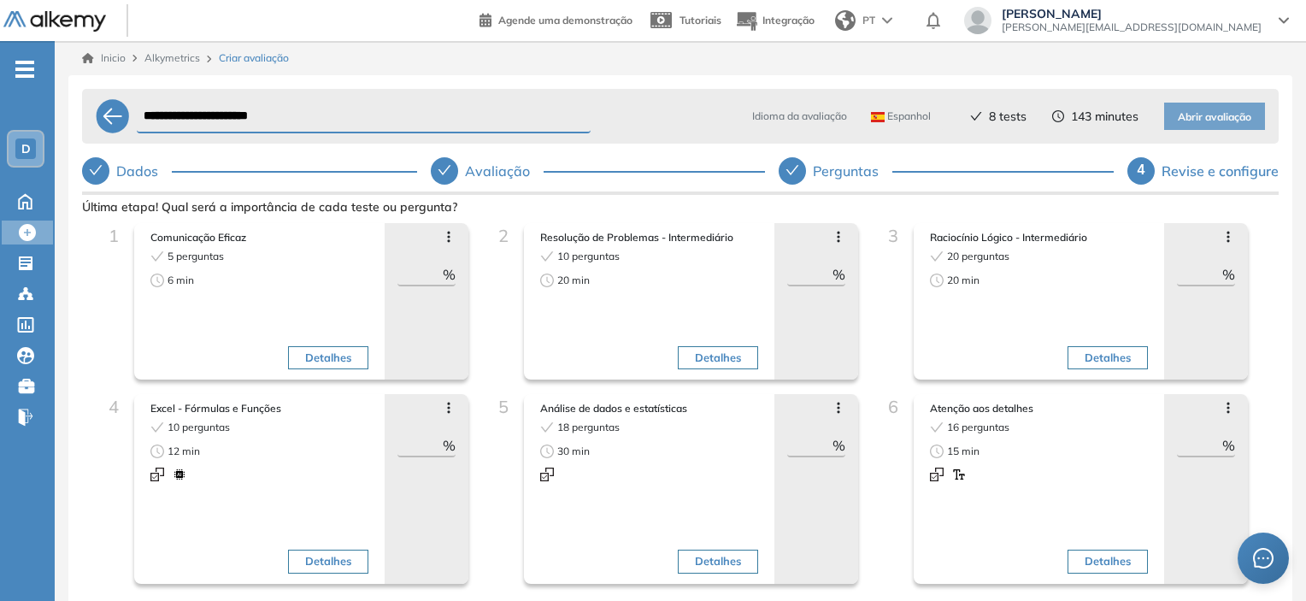
drag, startPoint x: 802, startPoint y: 442, endPoint x: 814, endPoint y: 444, distance: 13.1
click at [814, 444] on input "**" at bounding box center [809, 445] width 45 height 21
click at [813, 444] on input "**" at bounding box center [809, 445] width 45 height 21
click at [813, 443] on input "**" at bounding box center [809, 445] width 45 height 21
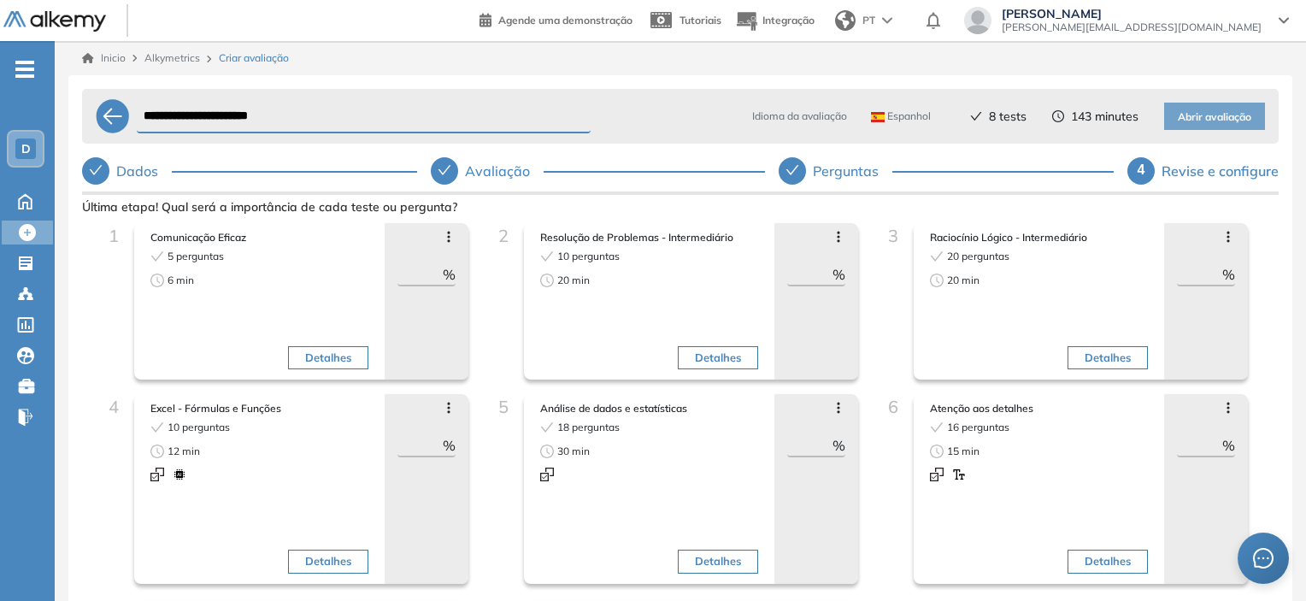
type input "*"
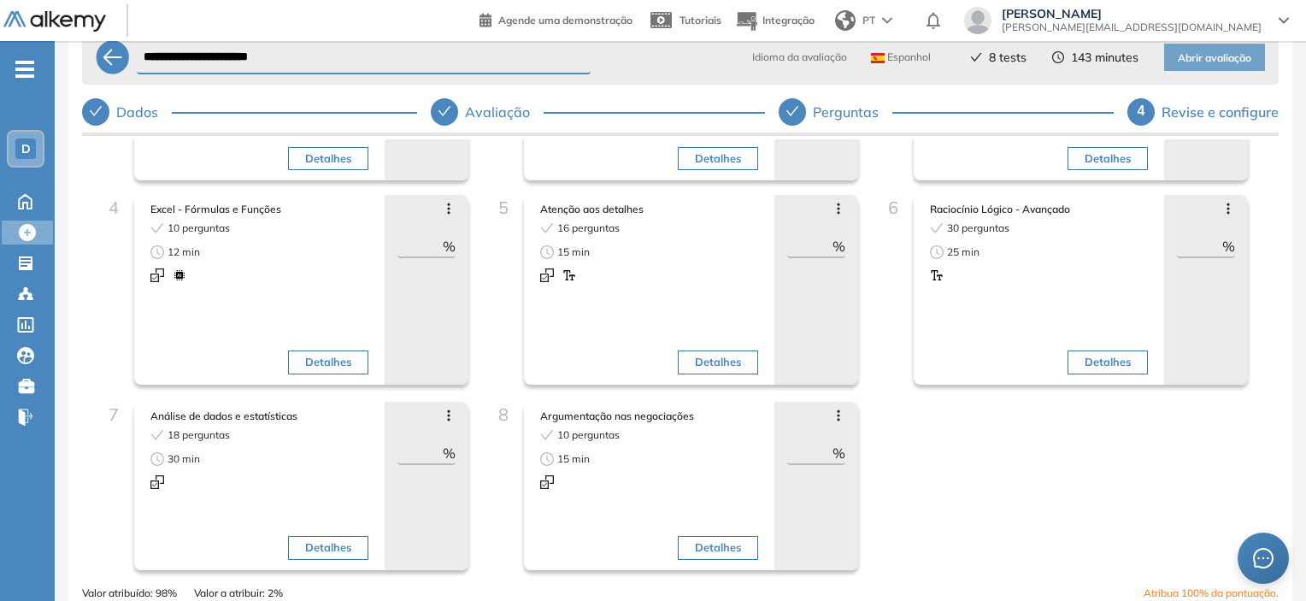
scroll to position [171, 0]
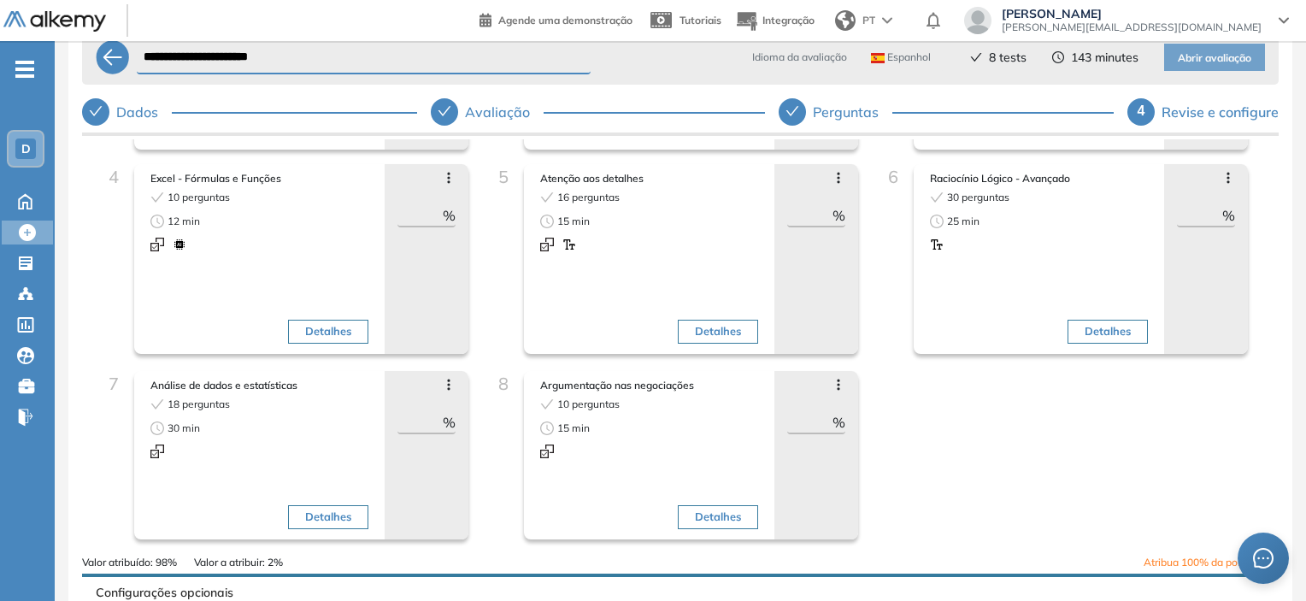
type input "**"
drag, startPoint x: 799, startPoint y: 423, endPoint x: 813, endPoint y: 424, distance: 14.6
click at [813, 424] on input "**" at bounding box center [809, 422] width 45 height 21
type input "**"
click at [913, 402] on div "1 Comunicação Eficaz 5 perguntas 6 min Detalhes Mover para frente Mover para tr…" at bounding box center [680, 273] width 1169 height 561
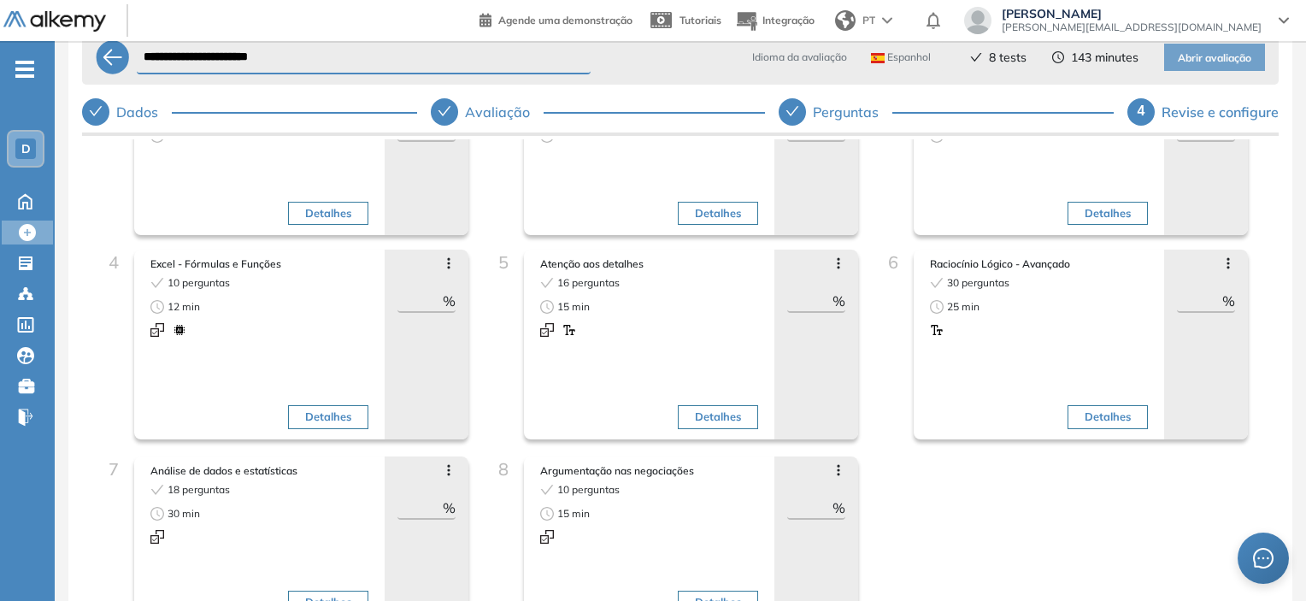
scroll to position [0, 0]
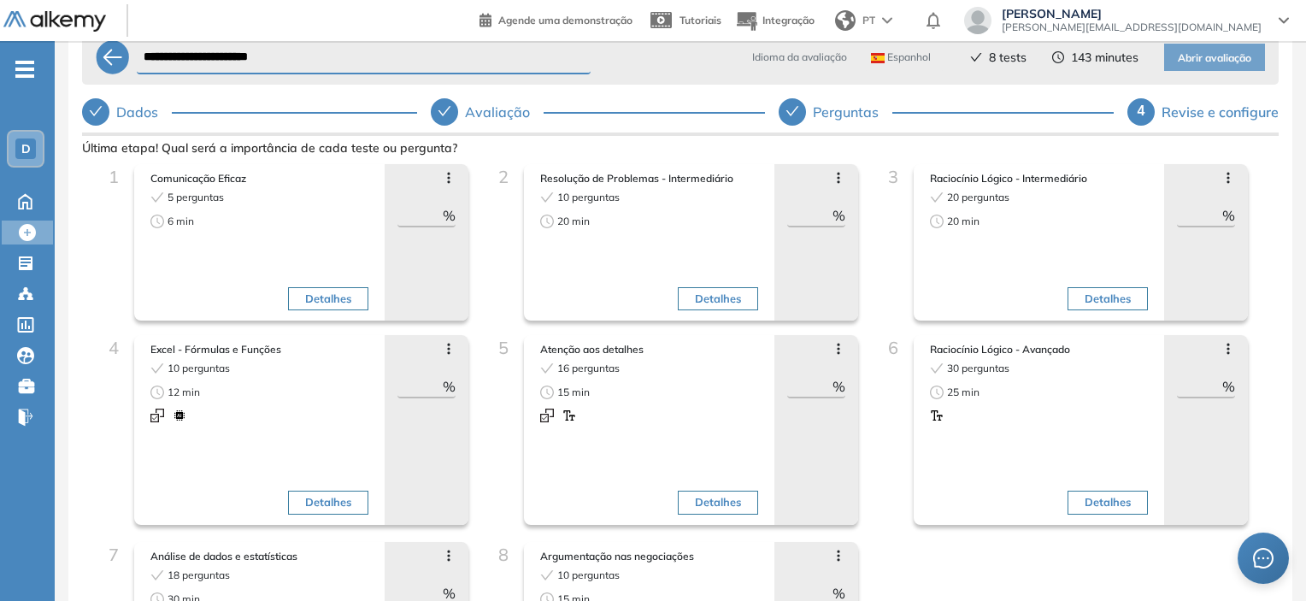
drag, startPoint x: 411, startPoint y: 212, endPoint x: 431, endPoint y: 214, distance: 19.8
click at [431, 214] on input "**" at bounding box center [419, 215] width 45 height 21
type input "**"
drag, startPoint x: 796, startPoint y: 218, endPoint x: 819, endPoint y: 220, distance: 23.1
click at [819, 220] on input "**" at bounding box center [809, 215] width 45 height 21
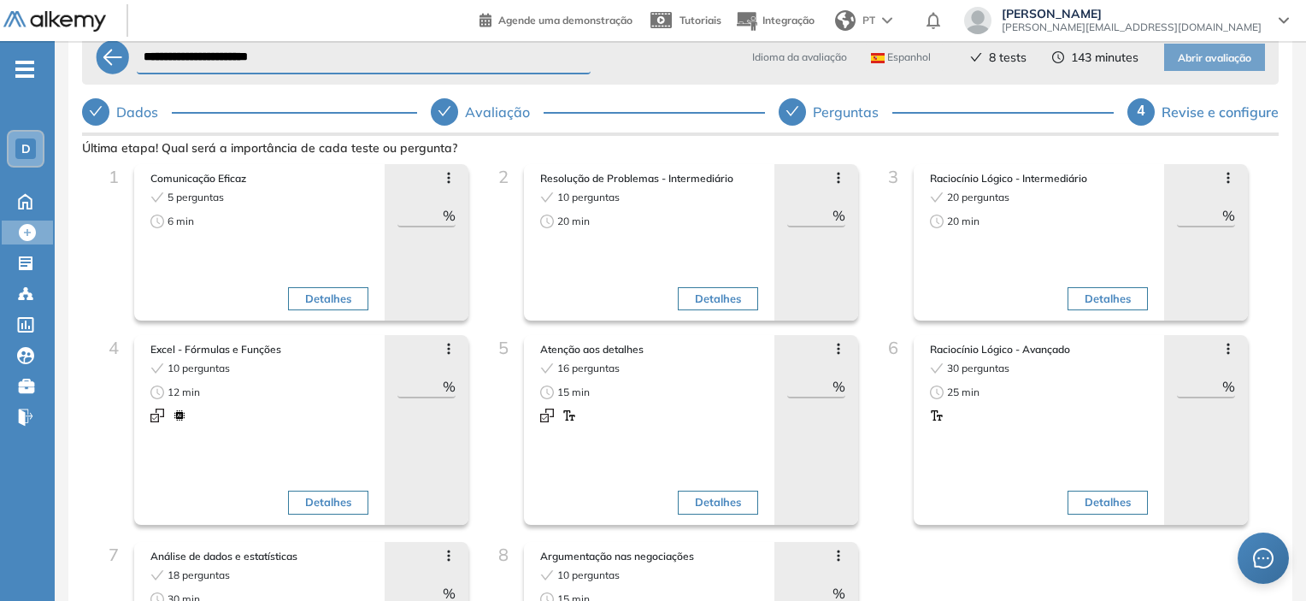
type input "**"
drag, startPoint x: 402, startPoint y: 390, endPoint x: 456, endPoint y: 379, distance: 55.8
click at [456, 379] on div "Mover para frente Mover para trás Pular perguntas Excluir ** %" at bounding box center [427, 430] width 84 height 190
type input "*"
type input "**"
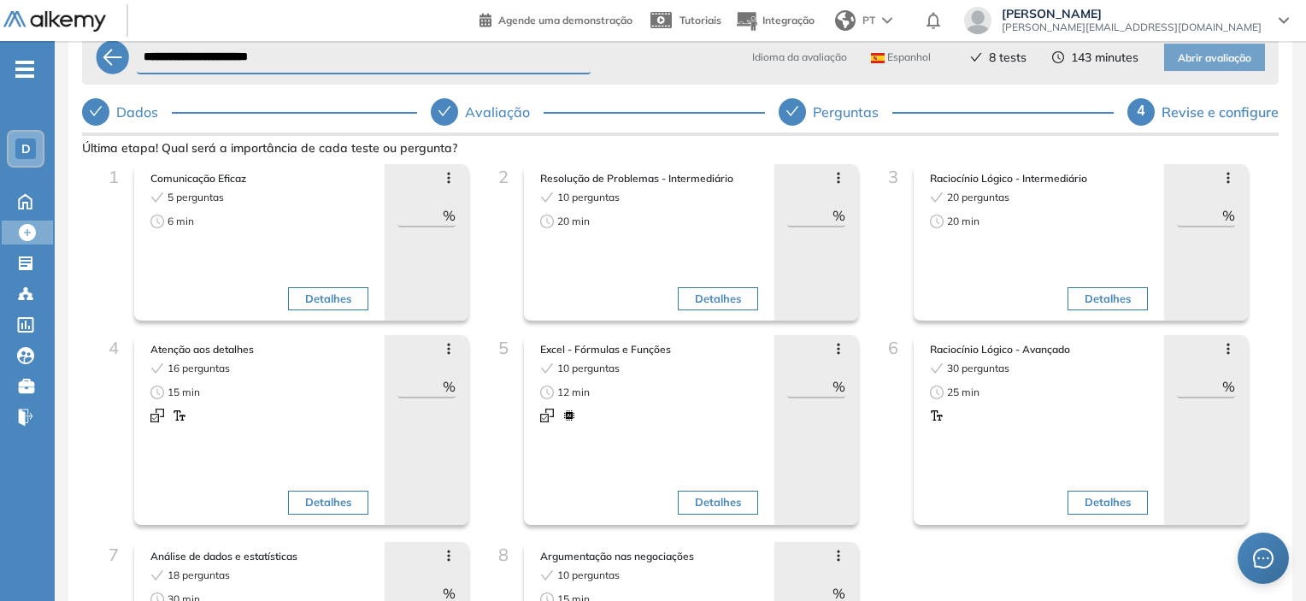
drag, startPoint x: 1185, startPoint y: 385, endPoint x: 1205, endPoint y: 385, distance: 19.7
click at [1205, 385] on input "**" at bounding box center [1199, 386] width 45 height 21
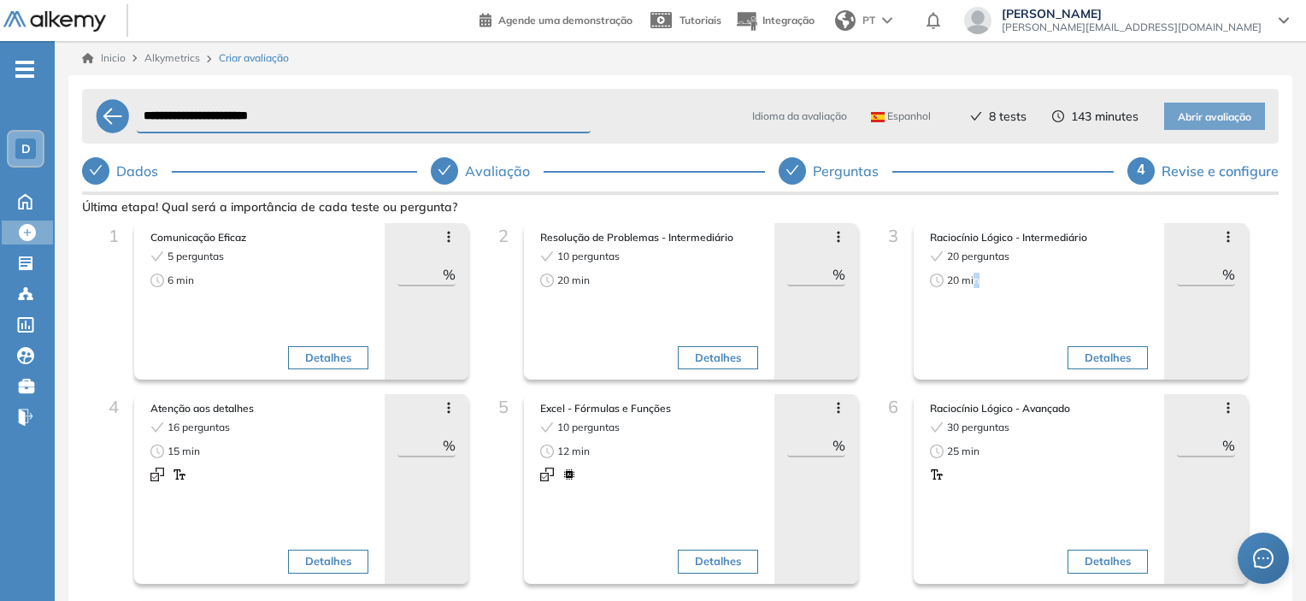
drag, startPoint x: 967, startPoint y: 280, endPoint x: 999, endPoint y: 279, distance: 31.7
click at [989, 279] on div "20 min" at bounding box center [982, 280] width 104 height 15
drag, startPoint x: 1185, startPoint y: 273, endPoint x: 1201, endPoint y: 277, distance: 16.0
click at [1201, 277] on input "**" at bounding box center [1199, 274] width 45 height 21
type input "**"
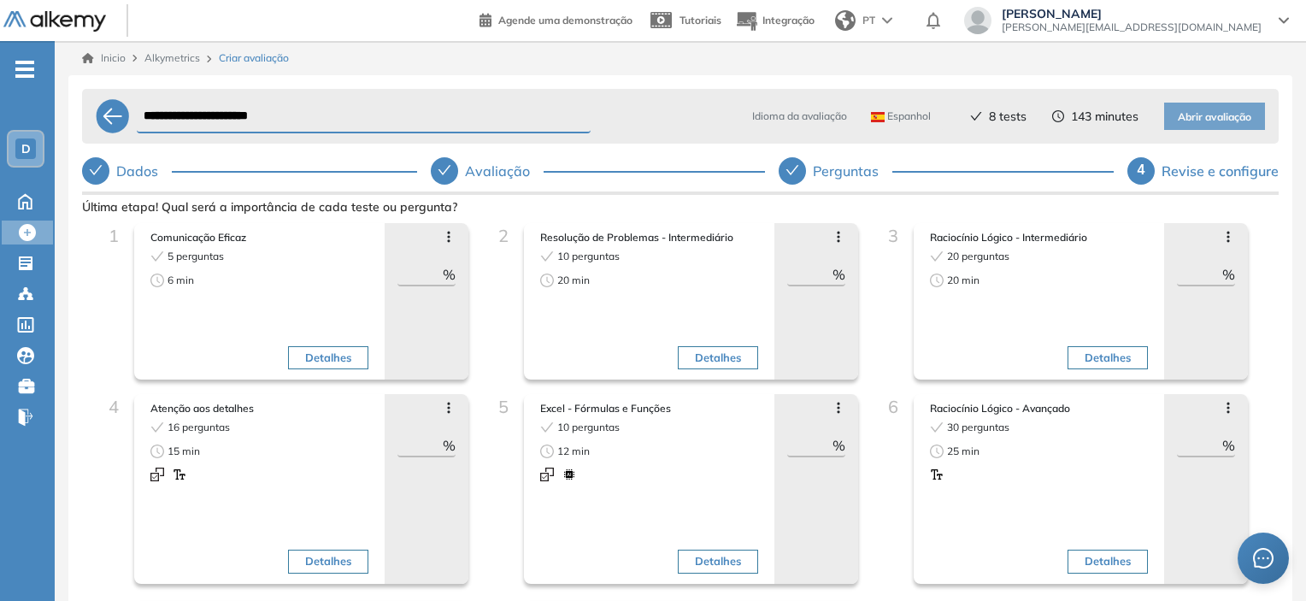
click at [1063, 443] on div "Detalhes" at bounding box center [1095, 500] width 104 height 161
click at [1223, 409] on icon at bounding box center [1228, 408] width 14 height 14
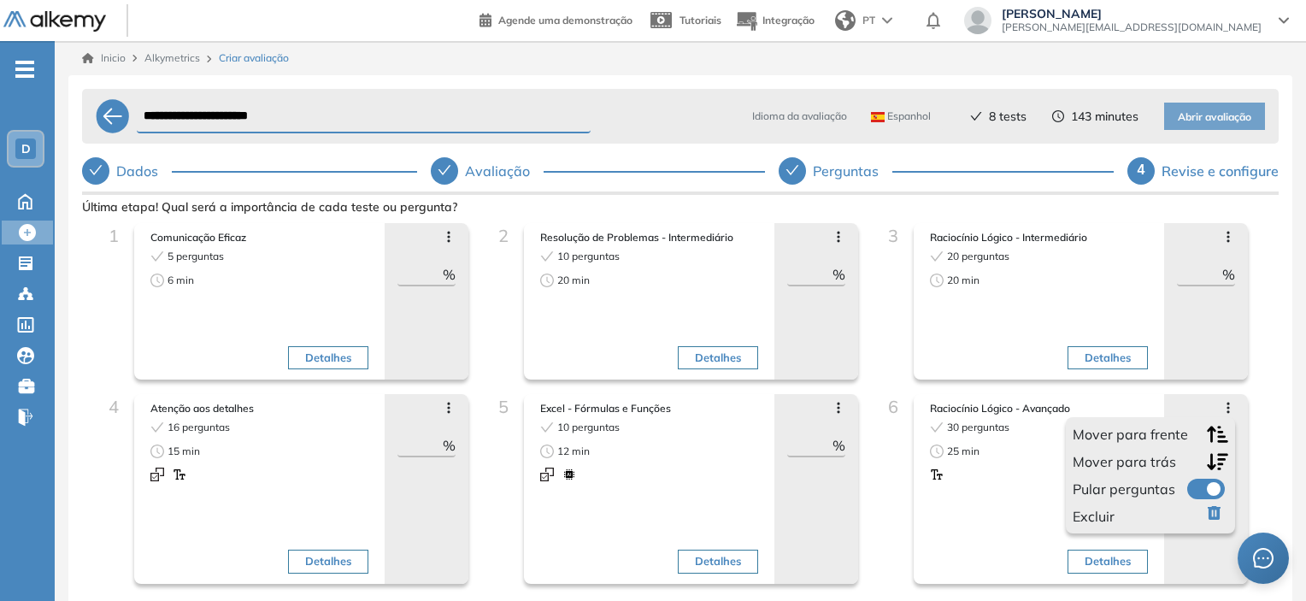
click at [1207, 514] on icon "button" at bounding box center [1217, 516] width 21 height 21
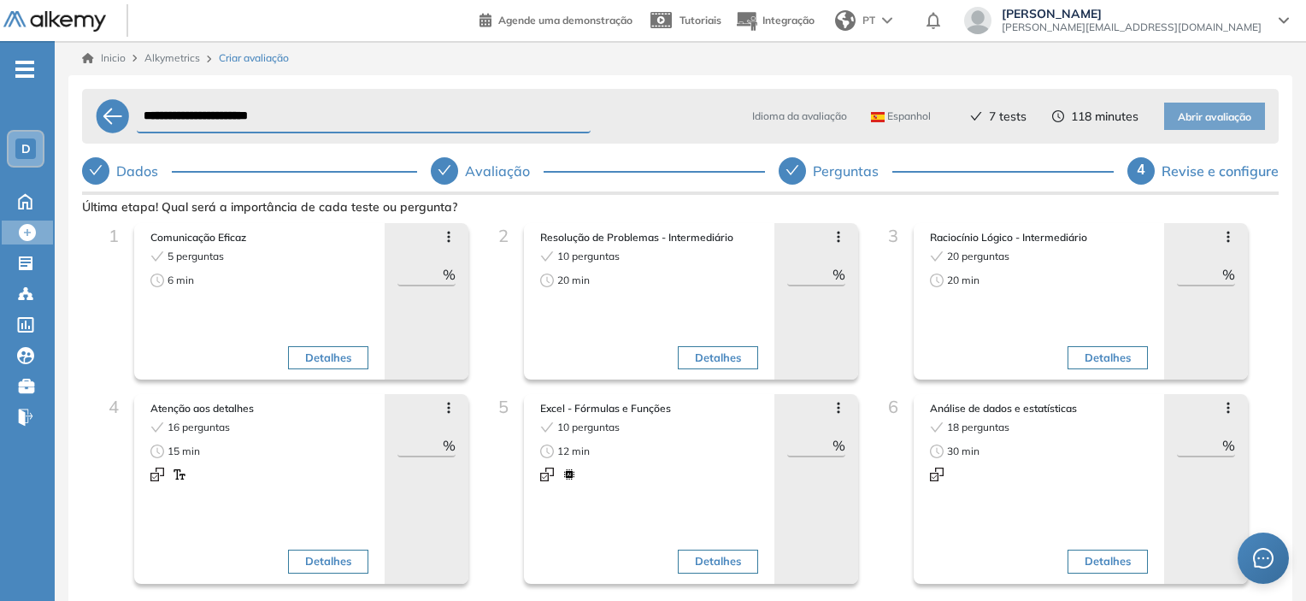
drag, startPoint x: 420, startPoint y: 444, endPoint x: 434, endPoint y: 446, distance: 13.8
click at [434, 446] on input "**" at bounding box center [419, 445] width 45 height 21
type input "**"
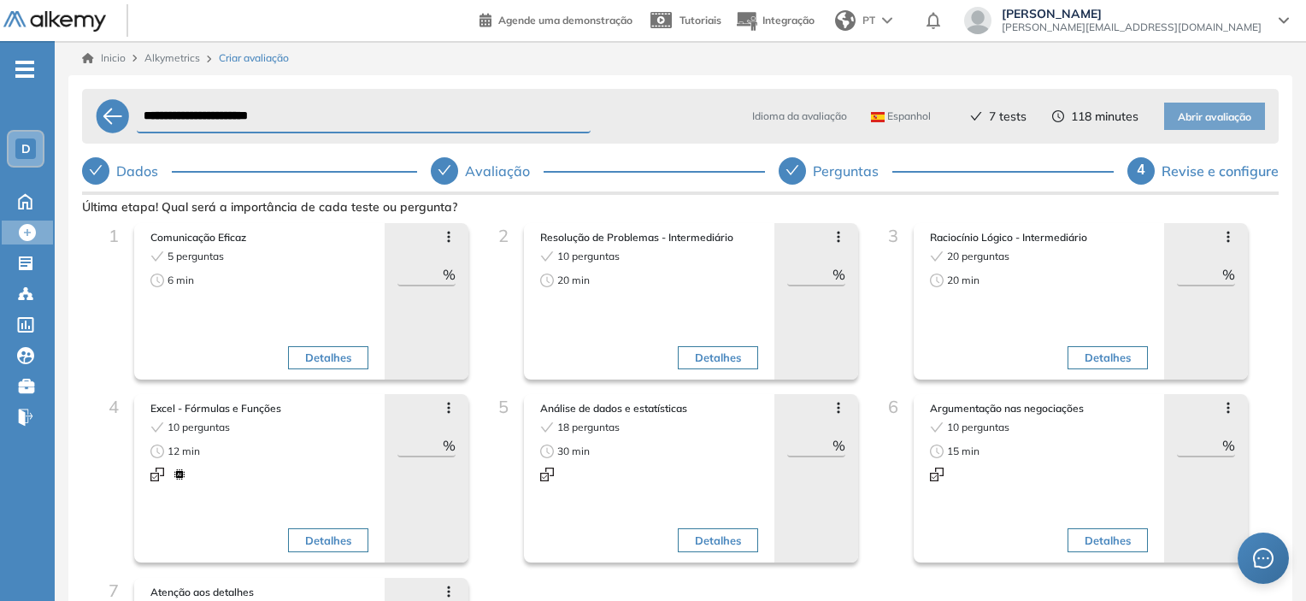
drag, startPoint x: 1188, startPoint y: 275, endPoint x: 1204, endPoint y: 277, distance: 16.3
click at [1204, 277] on input "**" at bounding box center [1199, 274] width 45 height 21
type input "**"
click at [479, 442] on div "4 Excel - Fórmulas e Funções 10 perguntas 12 min Detalhes Mover para frente Mov…" at bounding box center [291, 486] width 390 height 184
drag, startPoint x: 407, startPoint y: 448, endPoint x: 430, endPoint y: 443, distance: 23.5
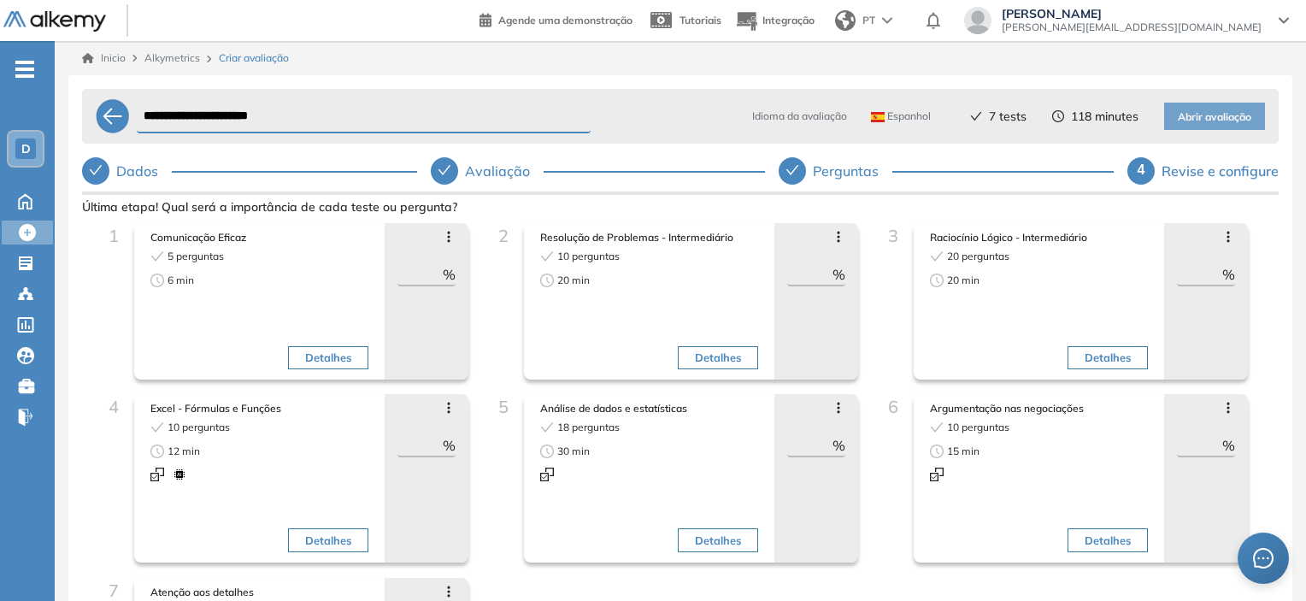
click at [430, 443] on input "**" at bounding box center [419, 445] width 45 height 21
type input "**"
click at [503, 355] on div "2 Resolução de Problemas - Intermediário 10 perguntas 20 min Detalhes Mover par…" at bounding box center [667, 308] width 364 height 171
click at [1077, 542] on button "Detalhes" at bounding box center [1107, 540] width 80 height 24
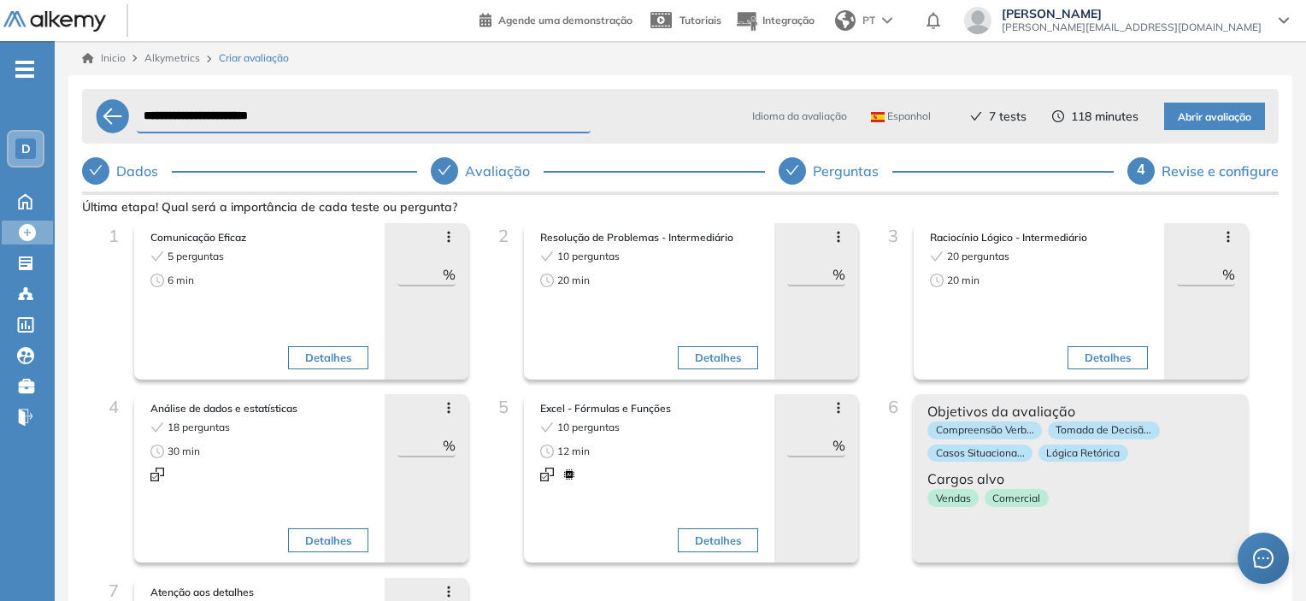
click at [1074, 358] on button "Detalhes" at bounding box center [1107, 358] width 80 height 24
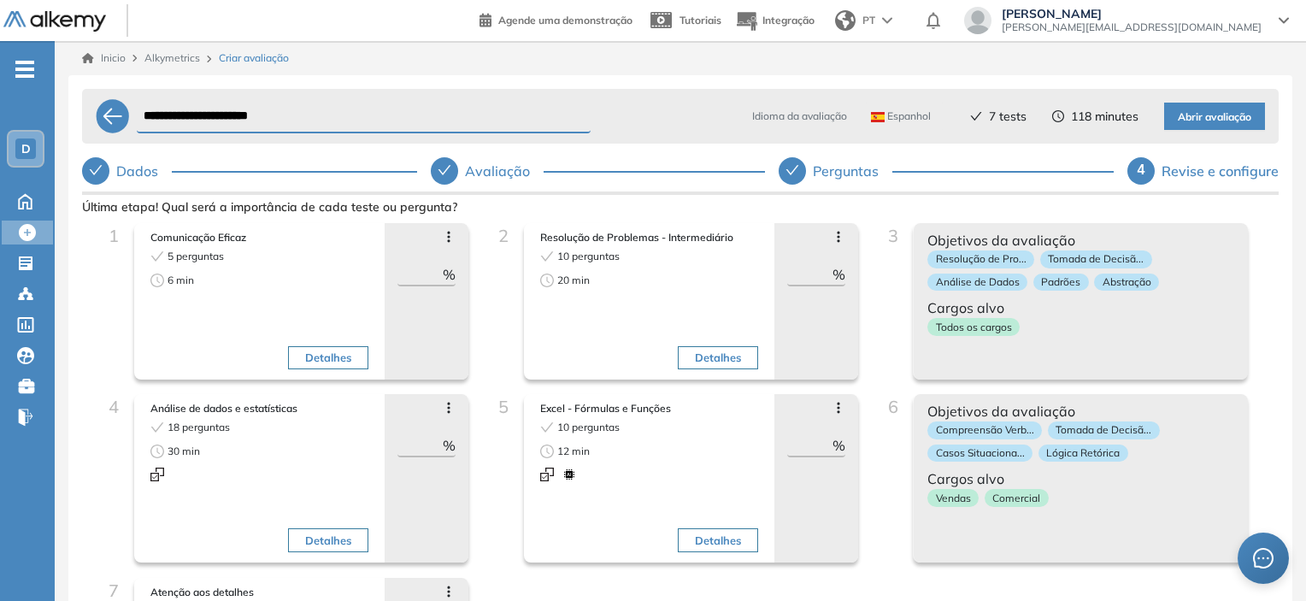
click at [1069, 334] on div "Todos os cargos" at bounding box center [1080, 330] width 307 height 25
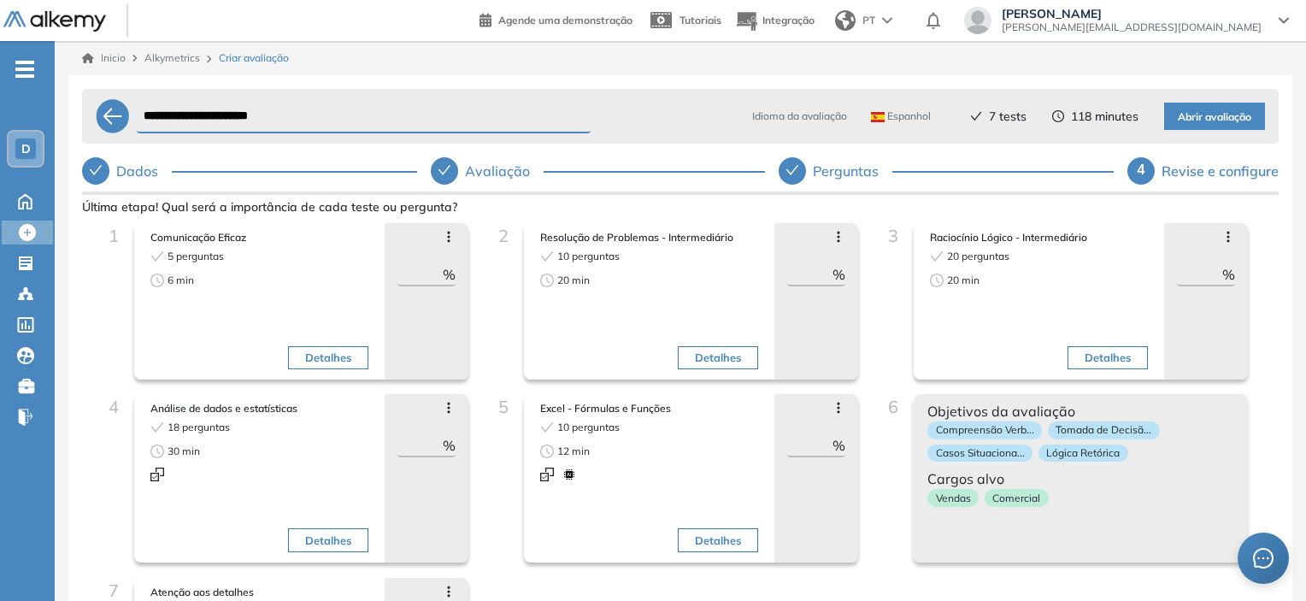
click at [1082, 496] on div "Vendas Comercial" at bounding box center [1080, 501] width 307 height 25
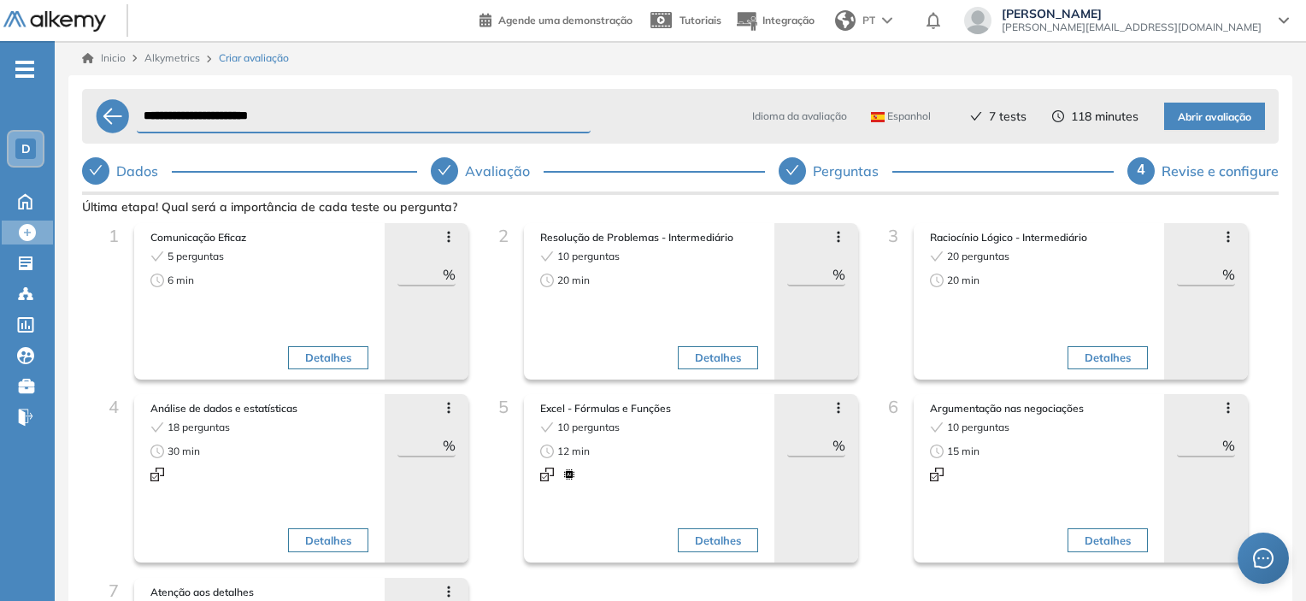
click at [320, 532] on button "Detalhes" at bounding box center [328, 540] width 80 height 24
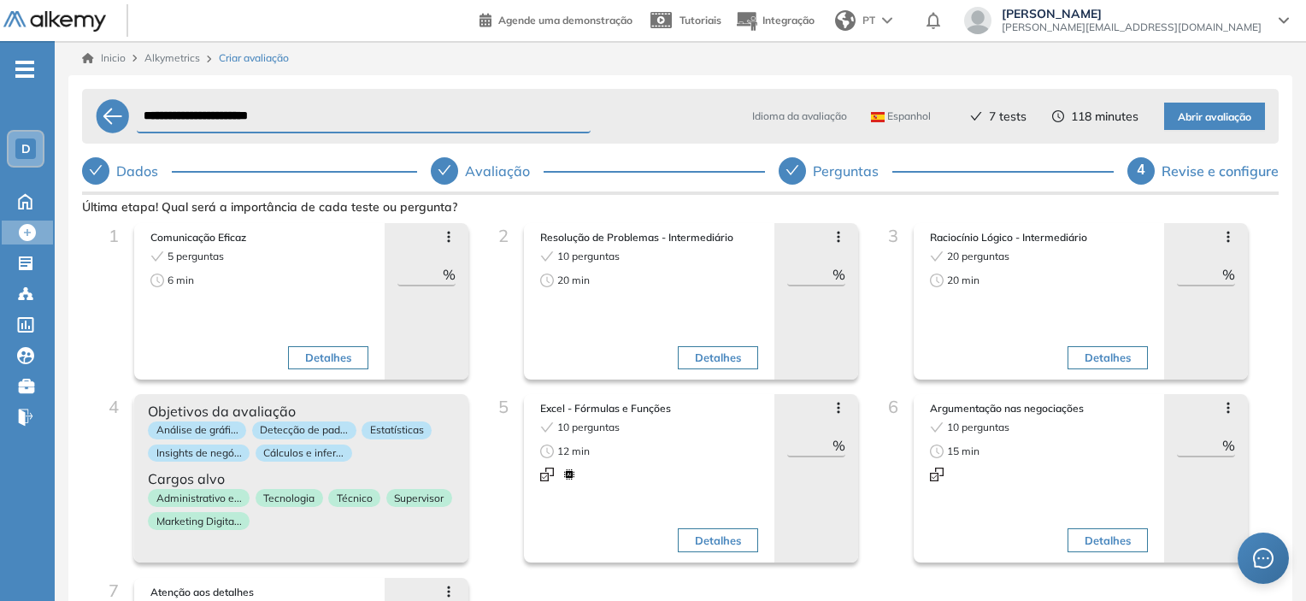
click at [694, 357] on button "Detalhes" at bounding box center [718, 358] width 80 height 24
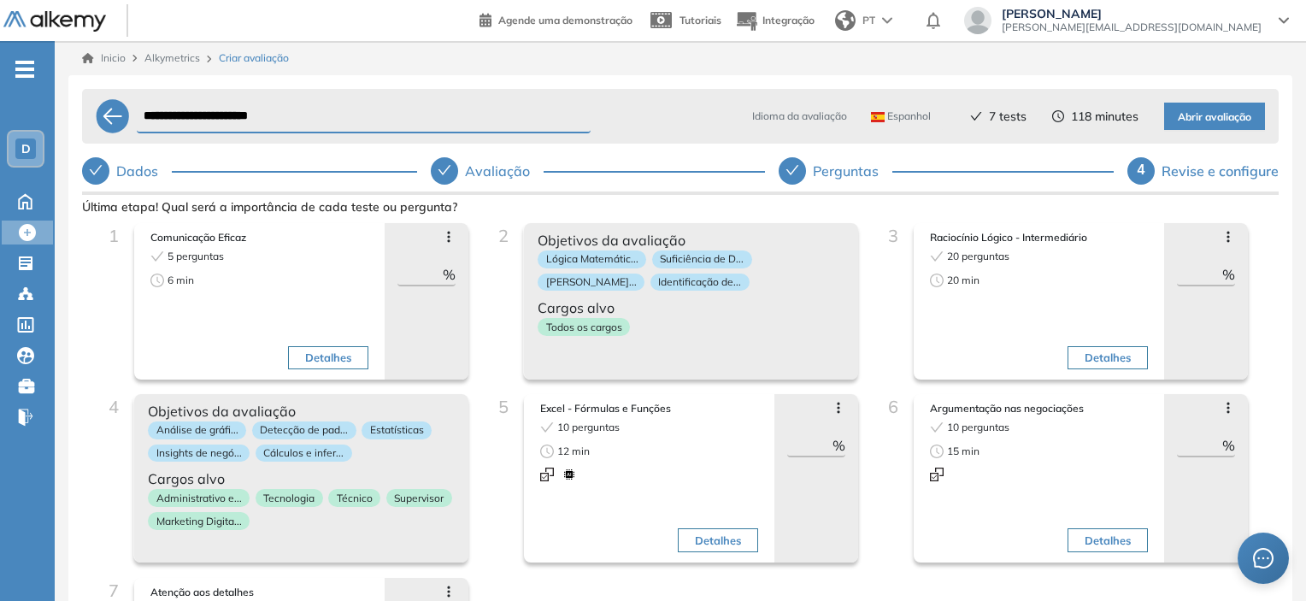
click at [761, 299] on span "Cargos alvo" at bounding box center [690, 307] width 307 height 21
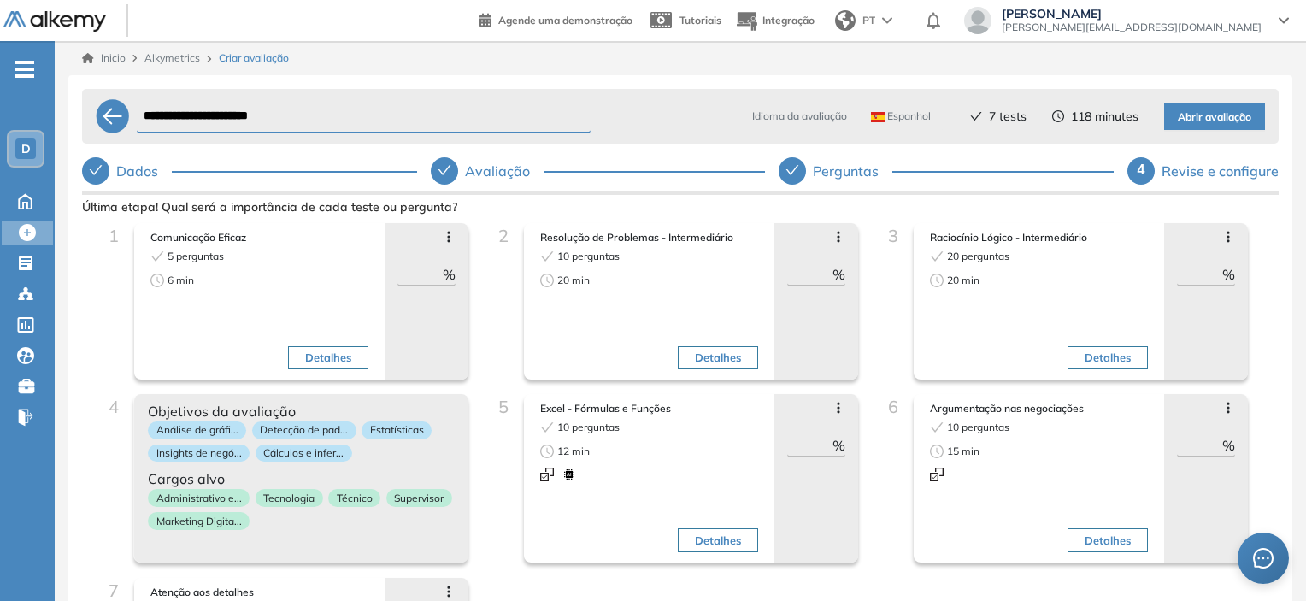
click at [373, 548] on div "Objetivos da avaliação Análise de gráfi... Detecção de pad... Estatísticas Insi…" at bounding box center [301, 478] width 334 height 168
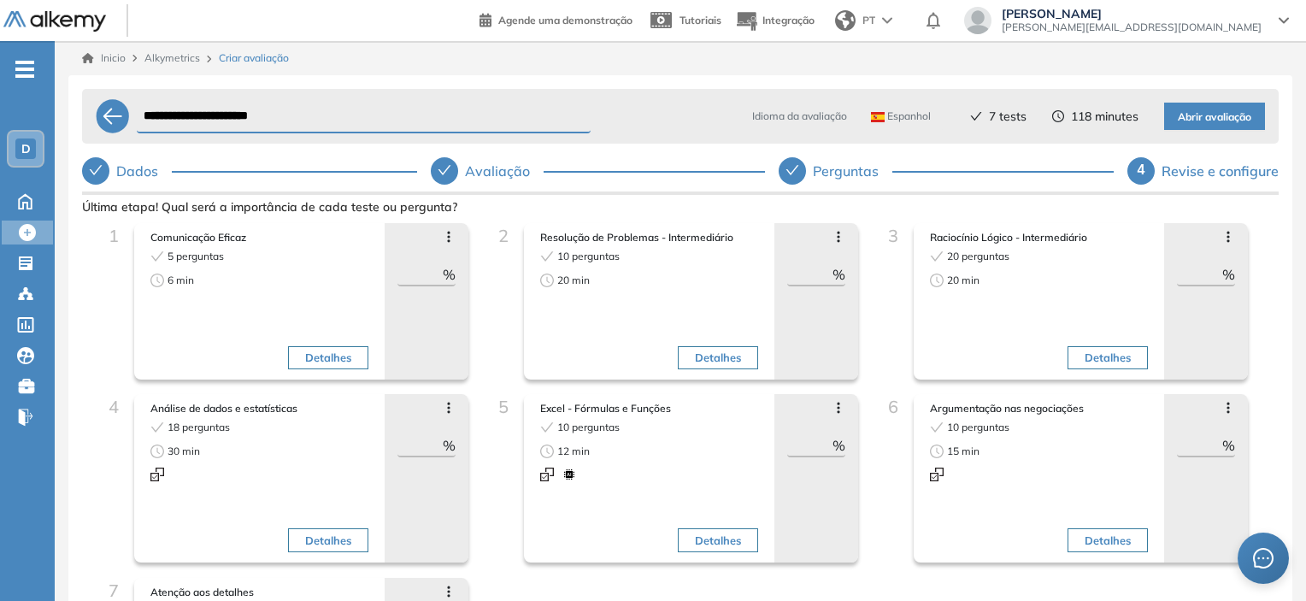
click at [836, 239] on icon at bounding box center [838, 237] width 14 height 14
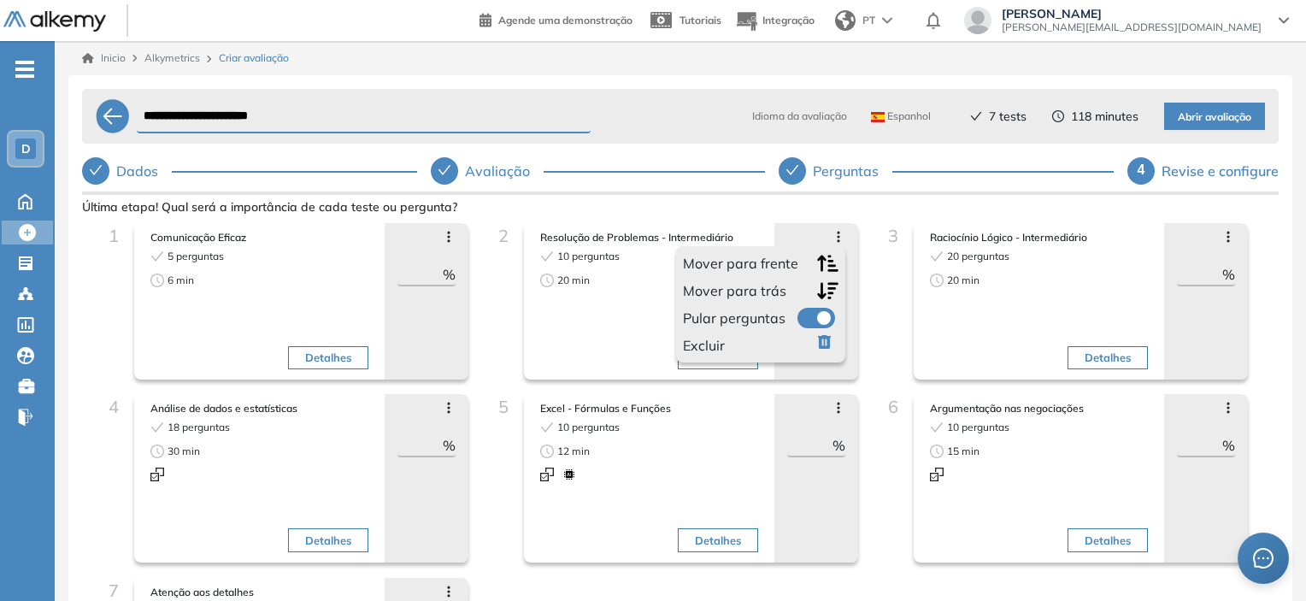
click at [818, 346] on icon "button" at bounding box center [824, 342] width 13 height 14
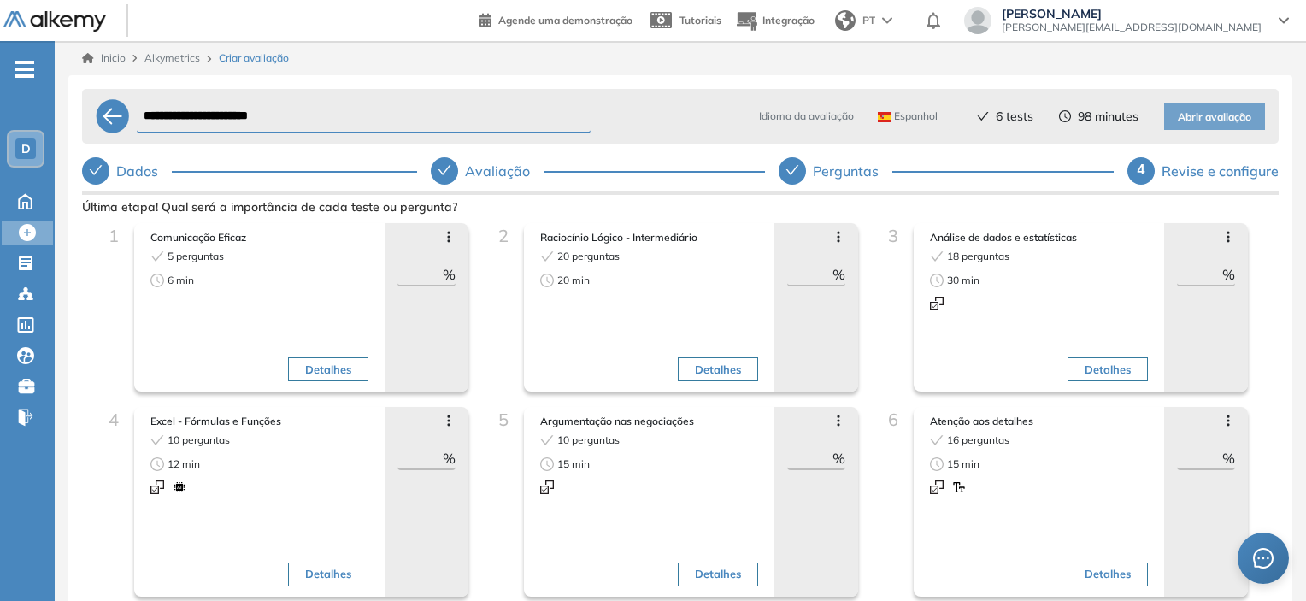
drag, startPoint x: 407, startPoint y: 273, endPoint x: 437, endPoint y: 272, distance: 30.8
click at [437, 272] on input "**" at bounding box center [419, 274] width 45 height 21
type input "**"
drag, startPoint x: 815, startPoint y: 453, endPoint x: 778, endPoint y: 449, distance: 36.9
click at [778, 449] on div "Mover para frente Mover para trás Pular perguntas Excluir ** %" at bounding box center [816, 502] width 84 height 190
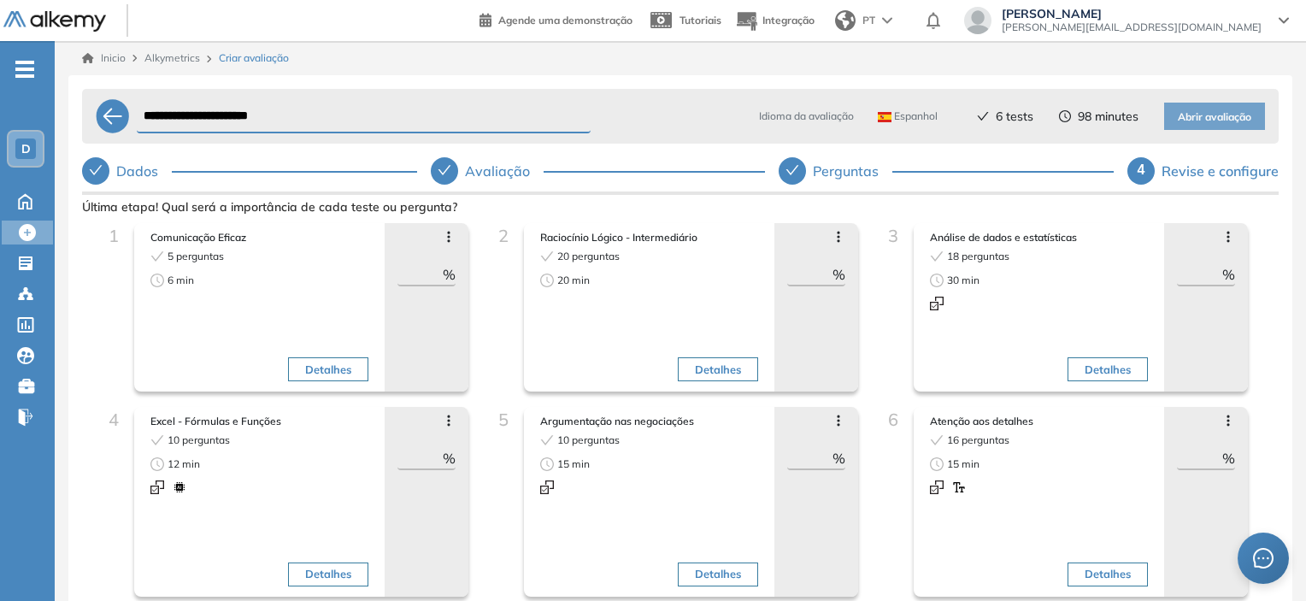
type input "*"
type input "**"
drag, startPoint x: 1078, startPoint y: 115, endPoint x: 1109, endPoint y: 120, distance: 32.2
click at [1109, 120] on span "98 minutes" at bounding box center [1108, 117] width 61 height 18
click at [1189, 111] on span "Abrir avaliação" at bounding box center [1213, 117] width 73 height 16
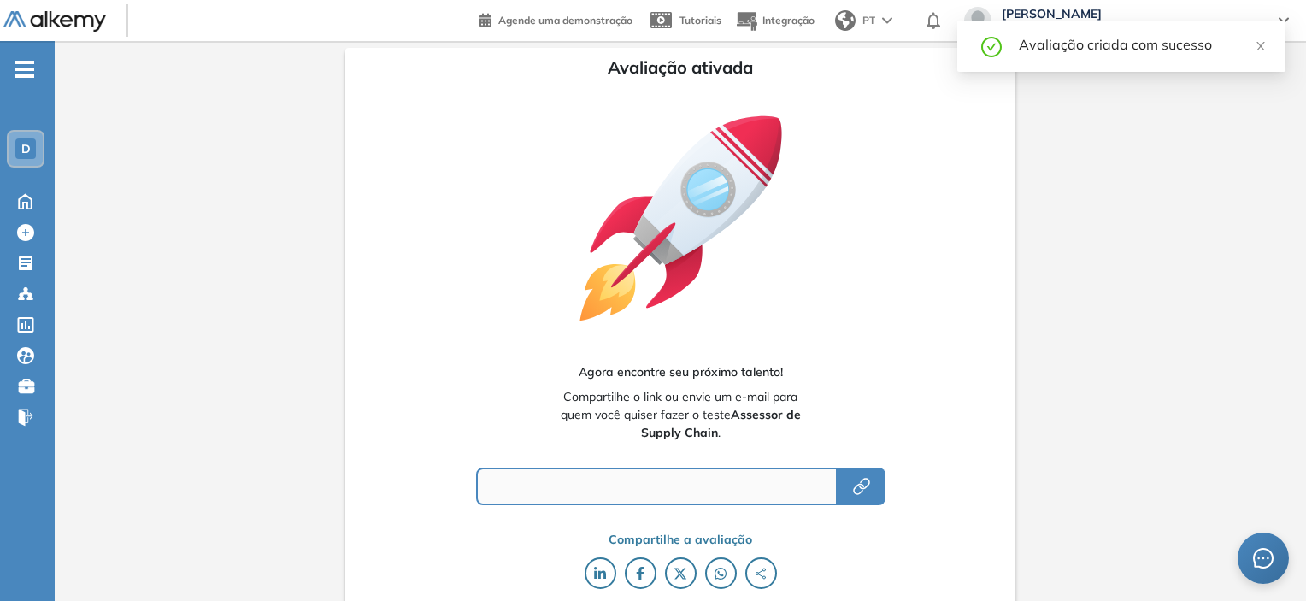
type input "**********"
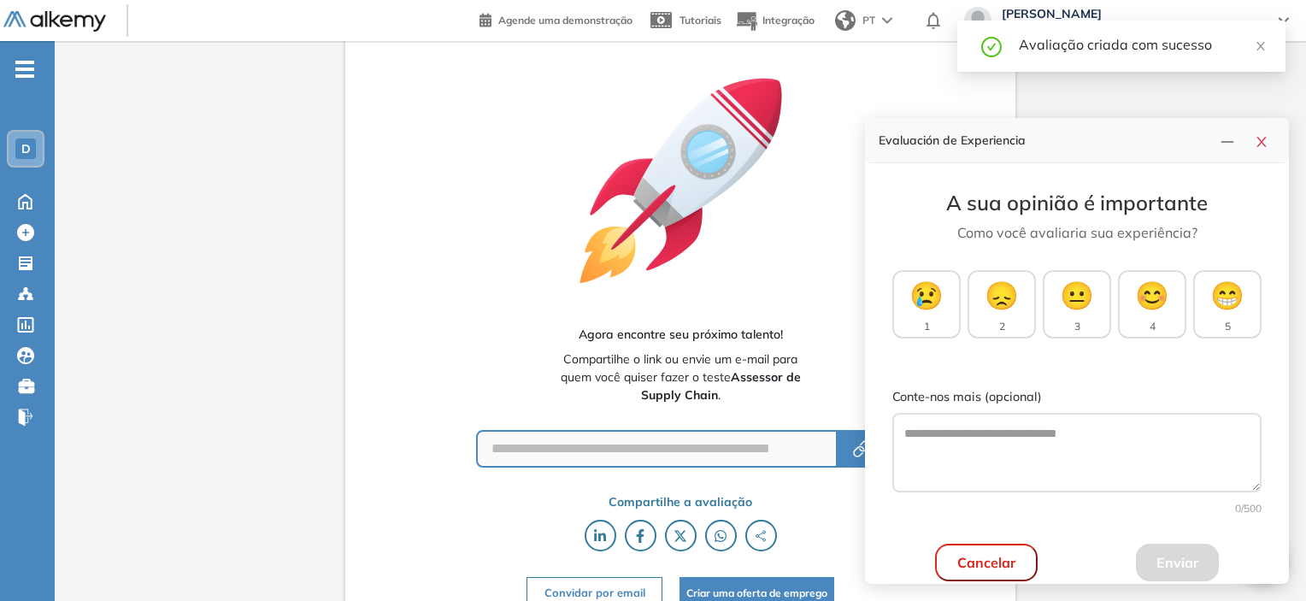
scroll to position [58, 0]
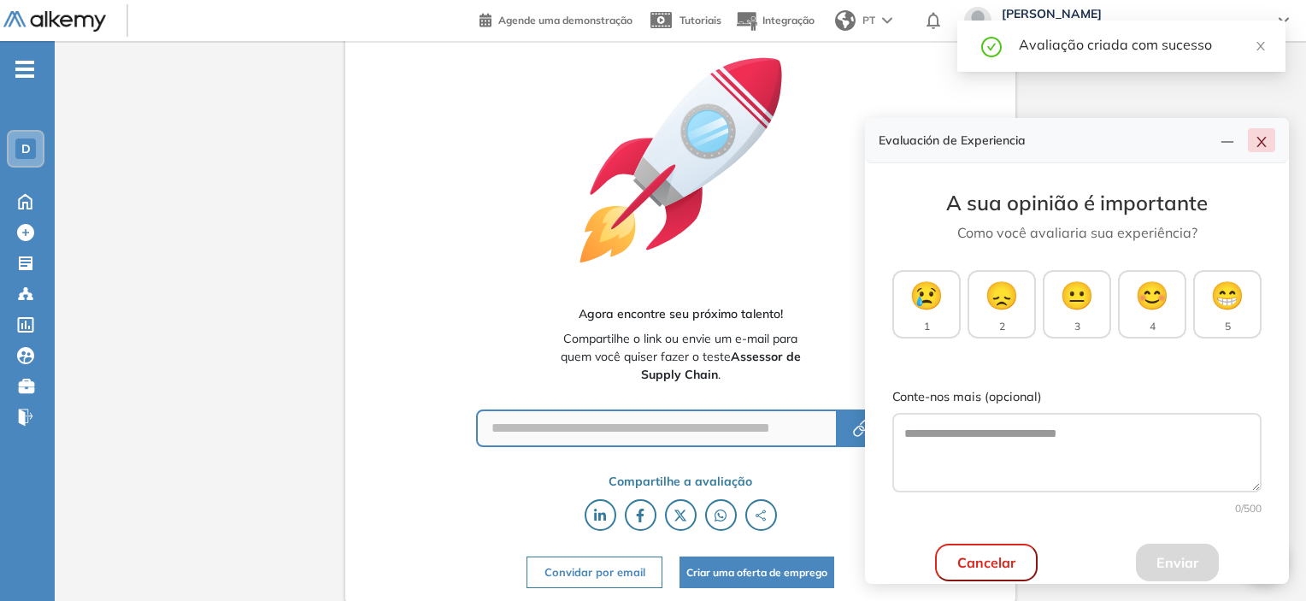
click at [1258, 139] on icon "close" at bounding box center [1260, 142] width 9 height 10
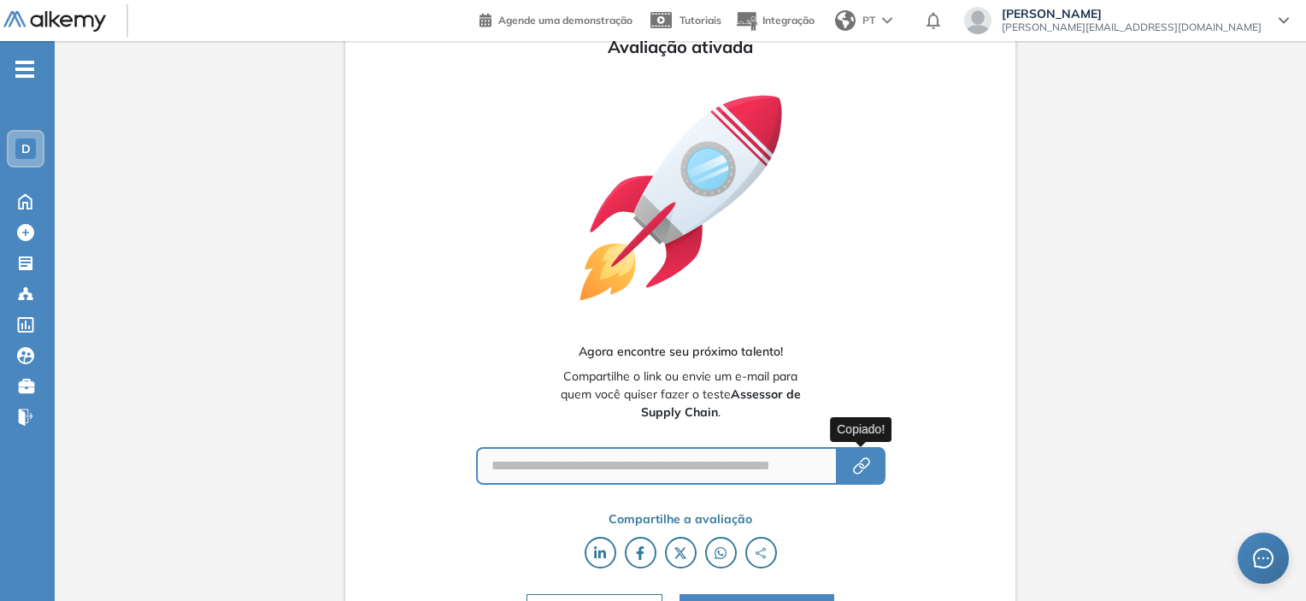
scroll to position [0, 0]
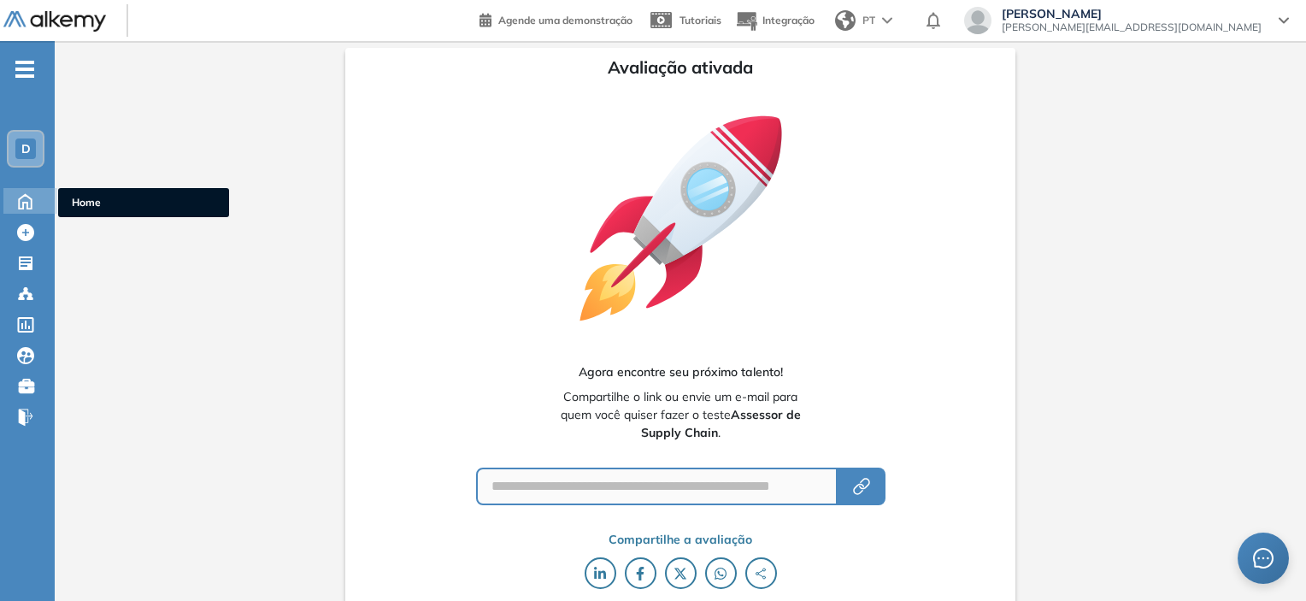
click at [39, 203] on icon at bounding box center [25, 200] width 30 height 21
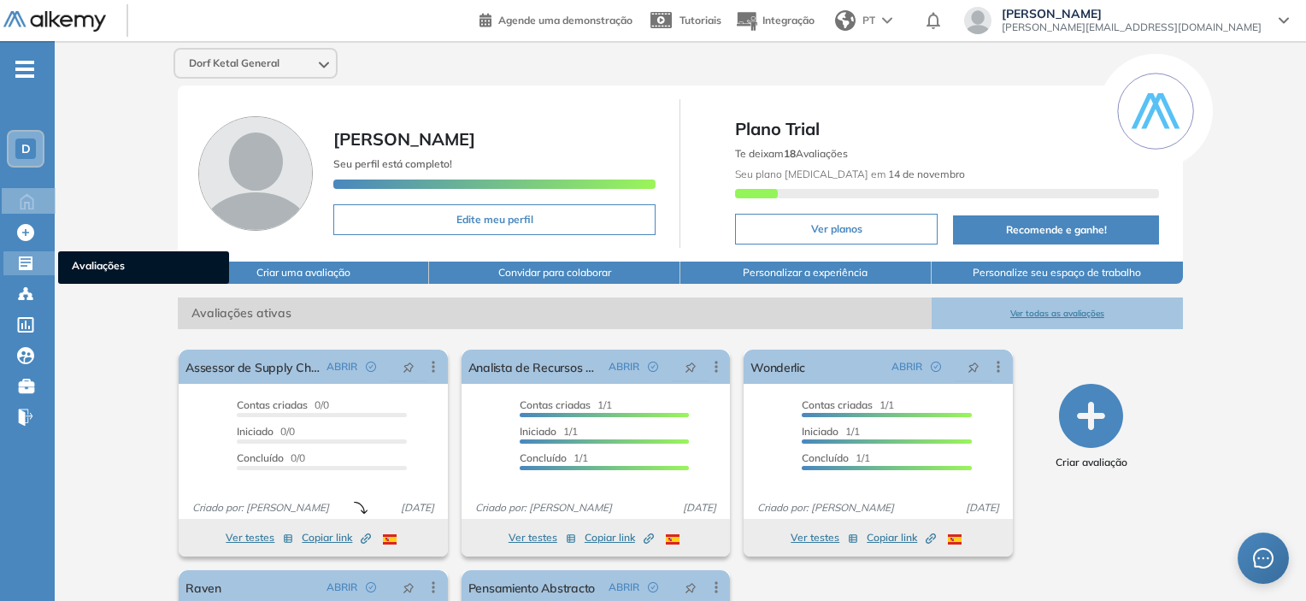
click at [24, 256] on icon at bounding box center [25, 263] width 17 height 17
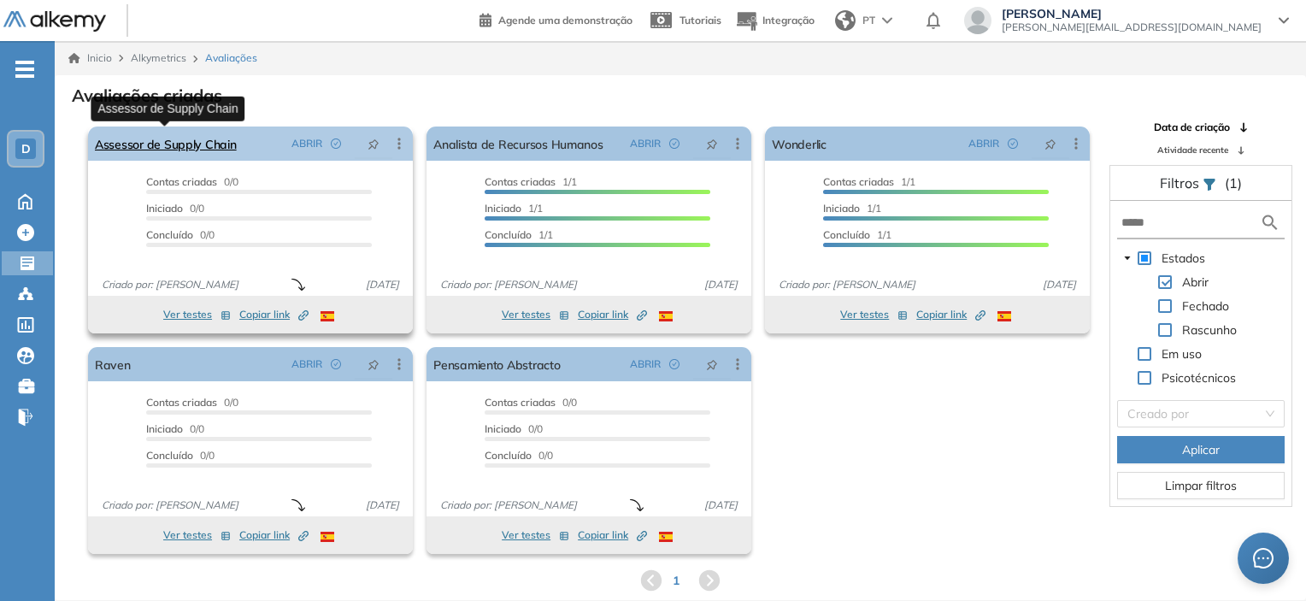
click at [195, 139] on link "Assessor de Supply Chain" at bounding box center [166, 143] width 142 height 34
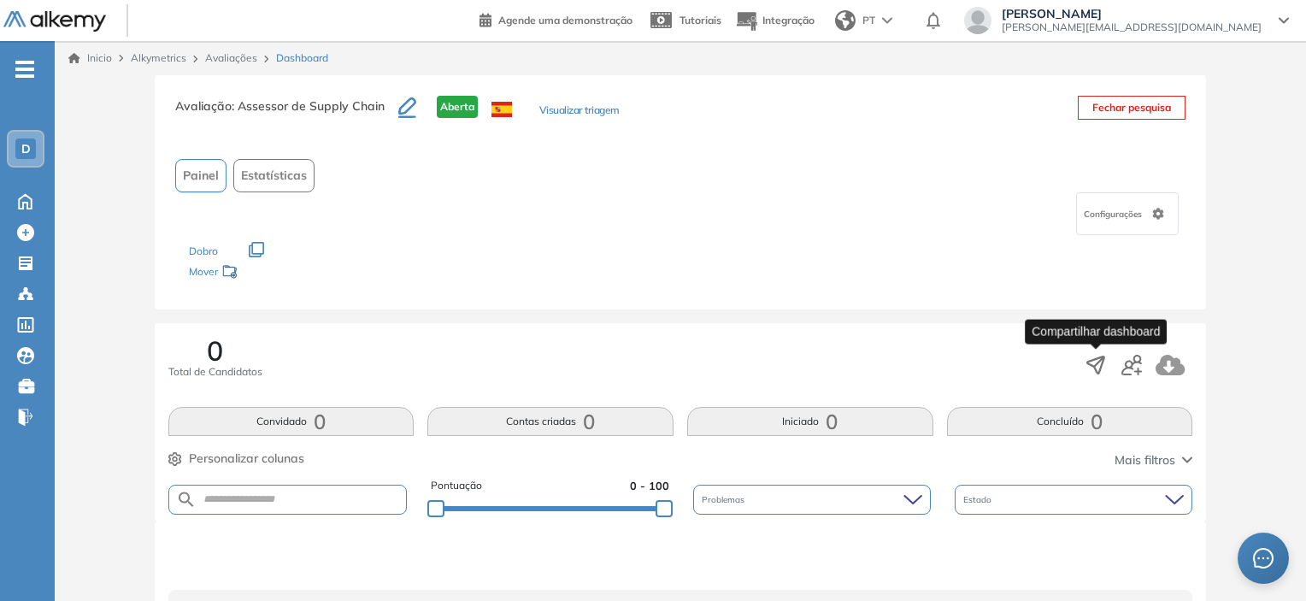
click at [1095, 365] on icon "button" at bounding box center [1096, 364] width 17 height 17
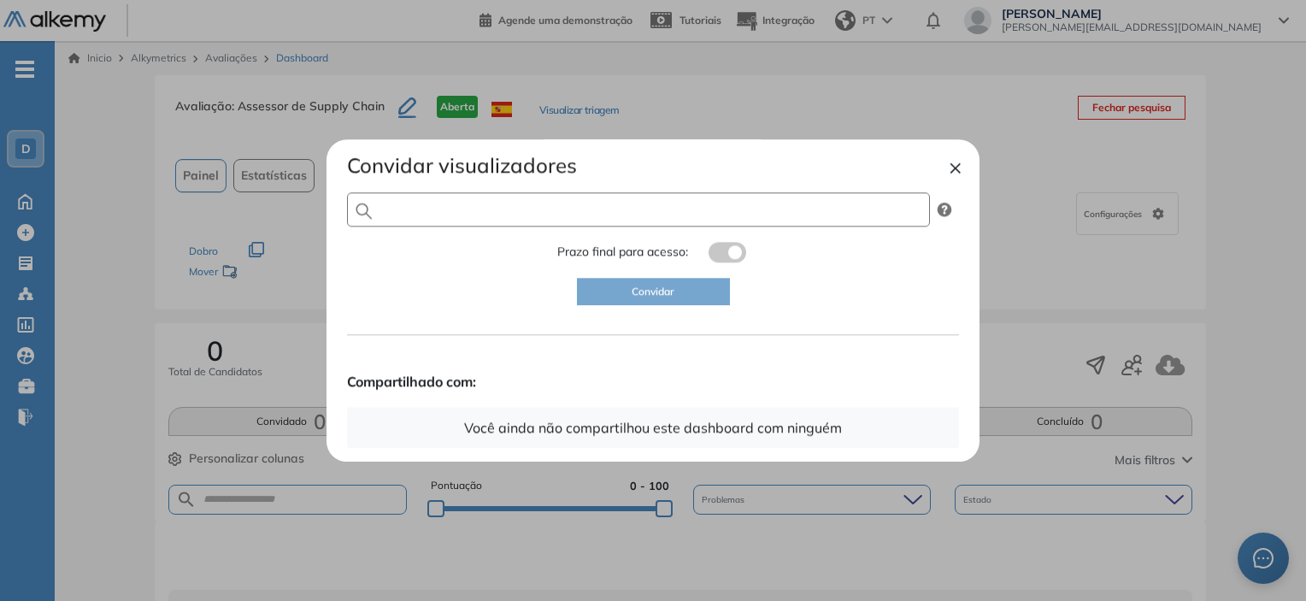
click at [529, 208] on input "text" at bounding box center [638, 210] width 583 height 34
type input "**********"
click at [702, 287] on button "Convidar" at bounding box center [653, 291] width 153 height 27
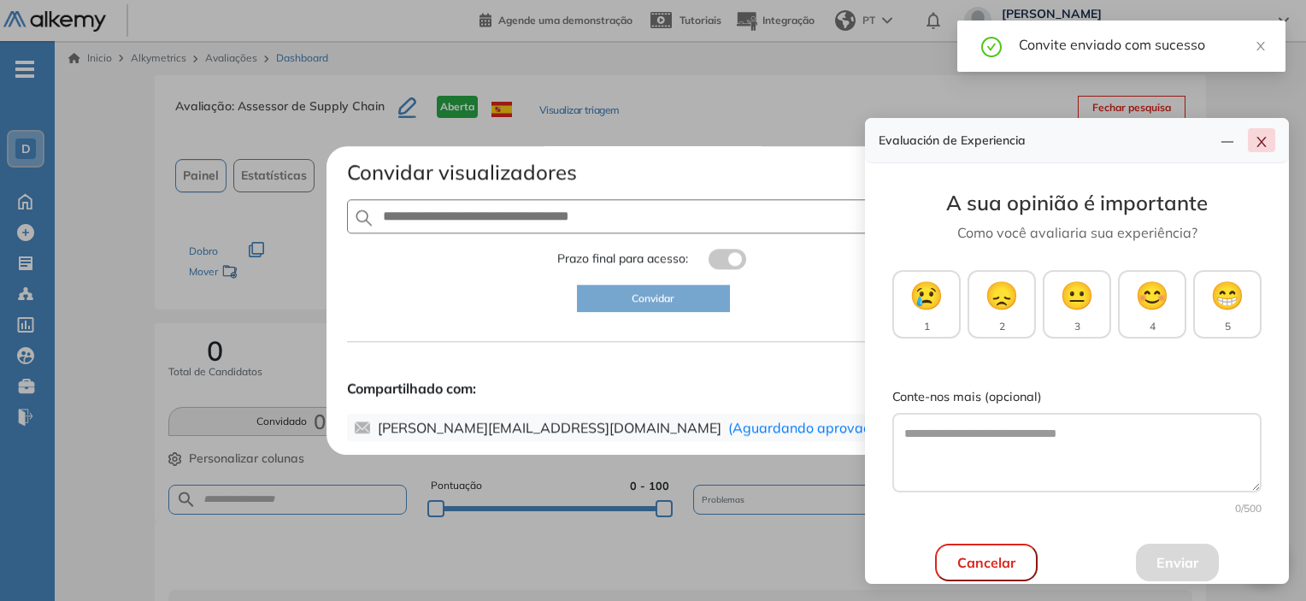
click at [1258, 141] on icon "close" at bounding box center [1261, 142] width 14 height 14
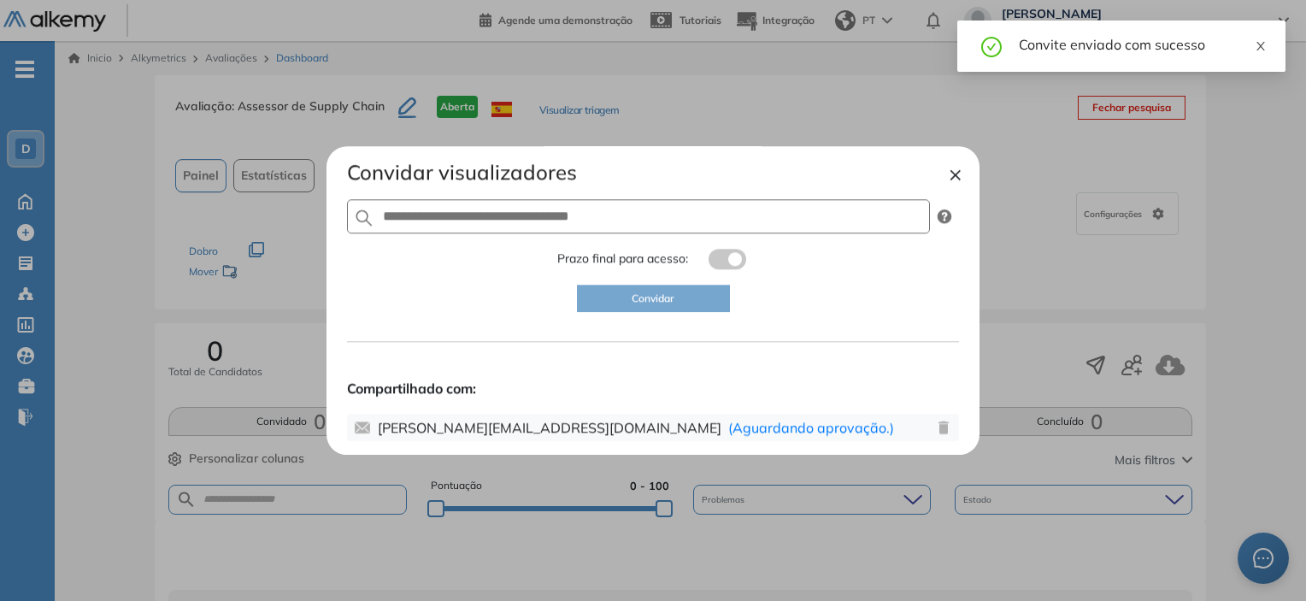
click at [1256, 46] on icon "close" at bounding box center [1260, 46] width 12 height 12
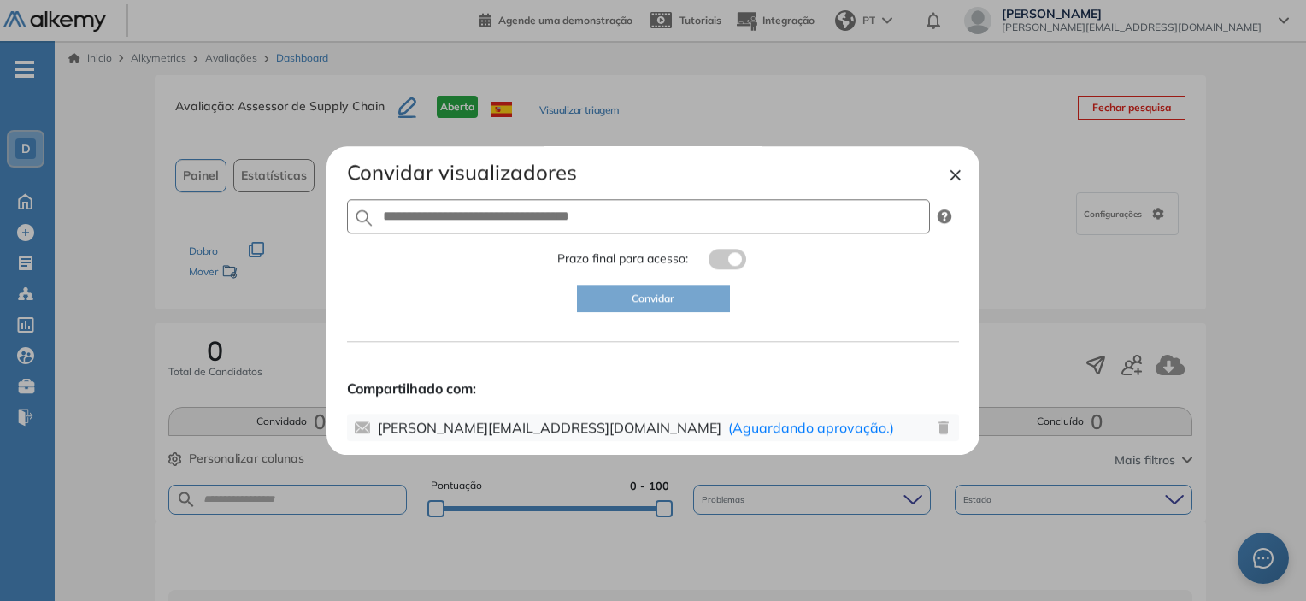
click at [954, 181] on button "×" at bounding box center [955, 173] width 14 height 21
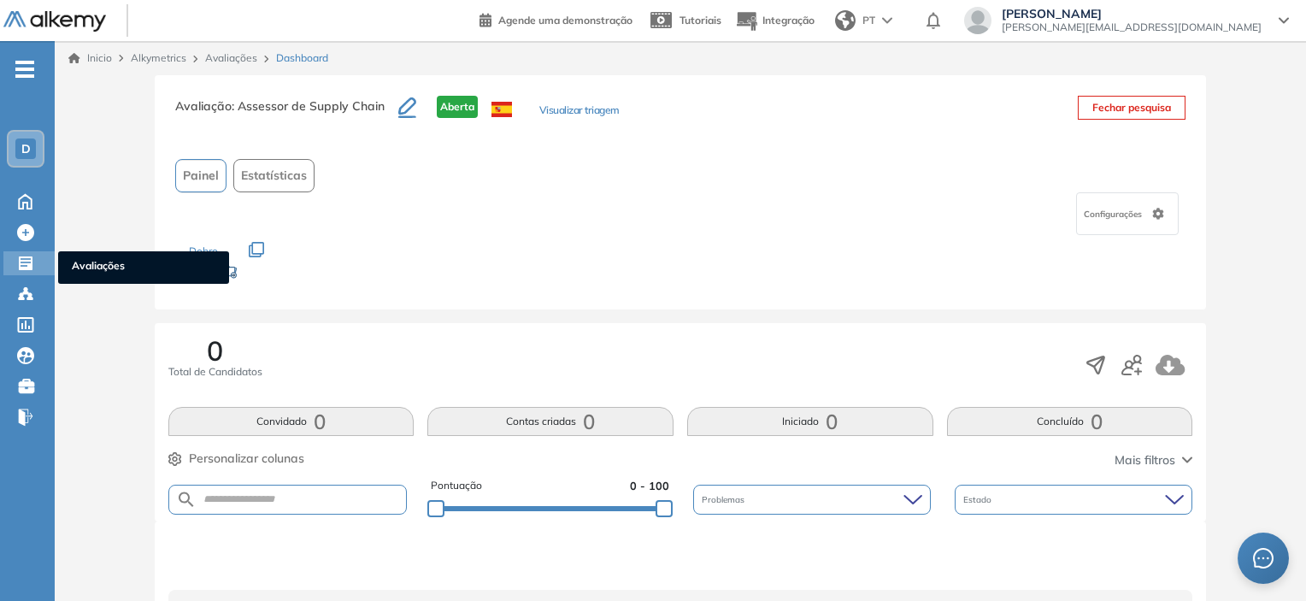
click at [26, 261] on icon at bounding box center [25, 263] width 17 height 17
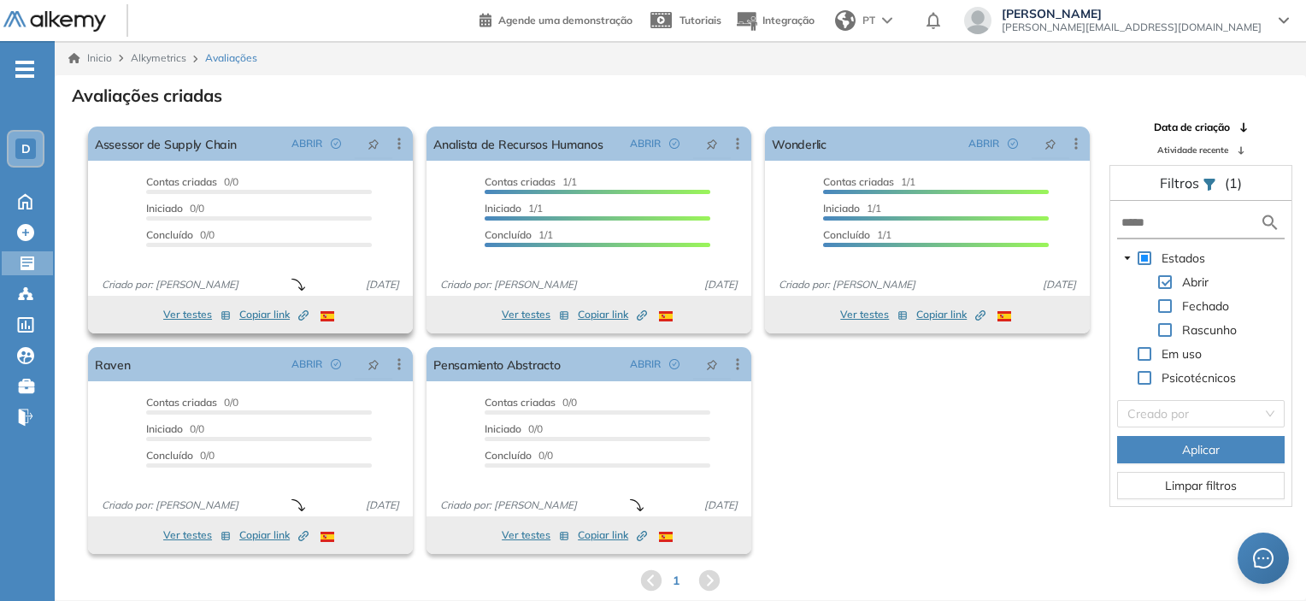
click at [258, 314] on span "Copiar link Created by potrace 1.16, written by Peter Selinger 2001-2019" at bounding box center [273, 314] width 69 height 15
click at [866, 401] on div "Proctoring será ativado Importante: Usuários que já completaram a avaliação não…" at bounding box center [588, 340] width 1015 height 441
click at [255, 311] on span "Copiar link Created by potrace 1.16, written by Peter Selinger 2001-2019" at bounding box center [273, 314] width 69 height 15
